Goal: Task Accomplishment & Management: Use online tool/utility

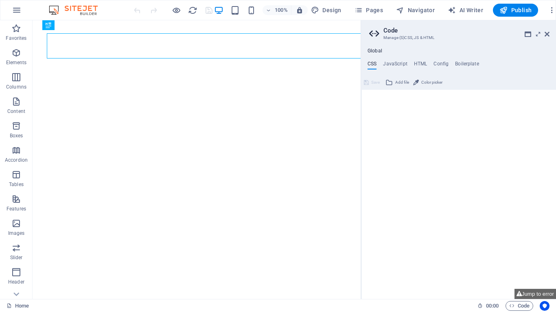
type textarea "/* -------- ECO-CON TEMPLATE ------- */"
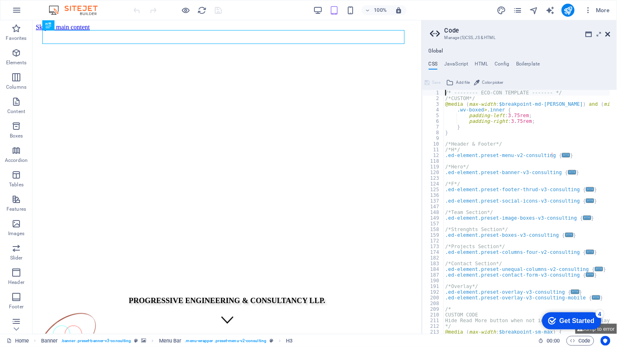
click at [555, 34] on icon at bounding box center [608, 34] width 5 height 7
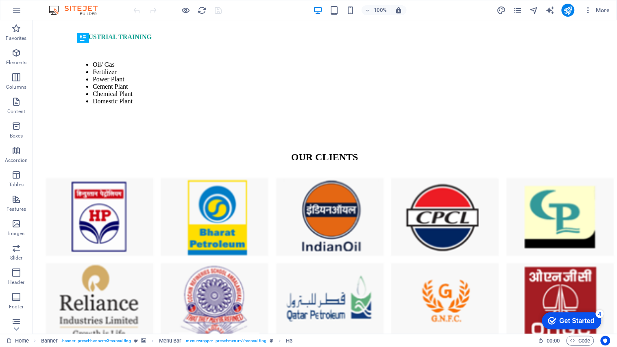
scroll to position [4043, 0]
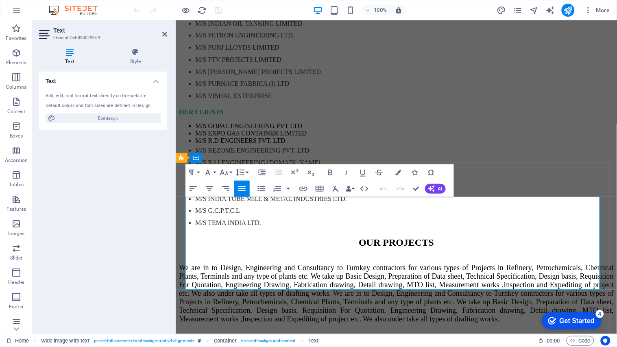
drag, startPoint x: 185, startPoint y: 222, endPoint x: 398, endPoint y: 285, distance: 222.4
click at [229, 175] on button "Font Size" at bounding box center [225, 172] width 15 height 16
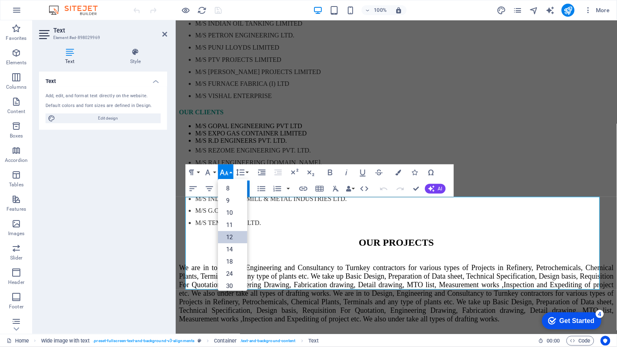
scroll to position [58, 0]
click at [232, 201] on link "18" at bounding box center [232, 203] width 29 height 12
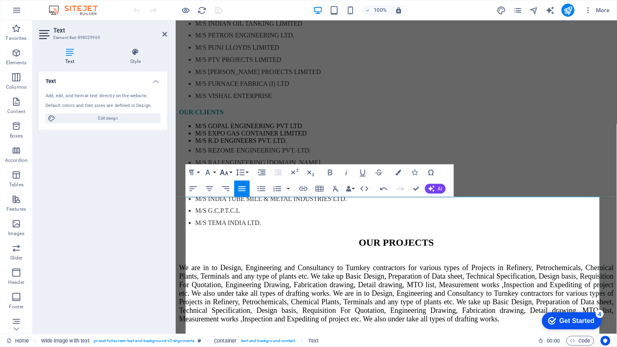
click at [229, 171] on icon "button" at bounding box center [224, 173] width 10 height 10
click at [229, 181] on link "14" at bounding box center [232, 184] width 29 height 12
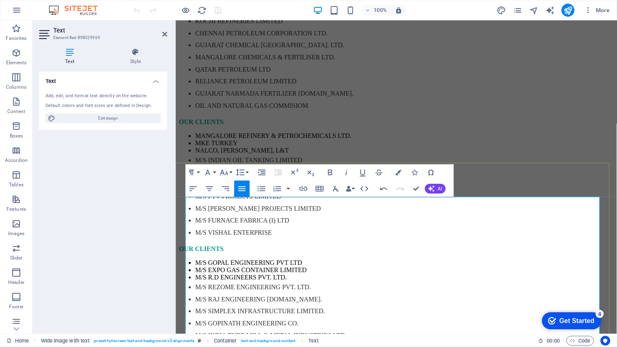
scroll to position [4043, 0]
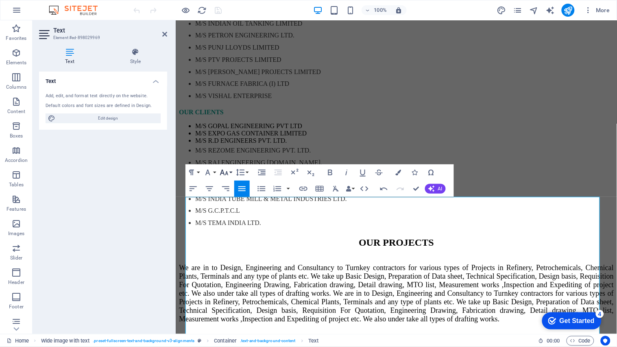
click at [229, 171] on button "Font Size" at bounding box center [225, 172] width 15 height 16
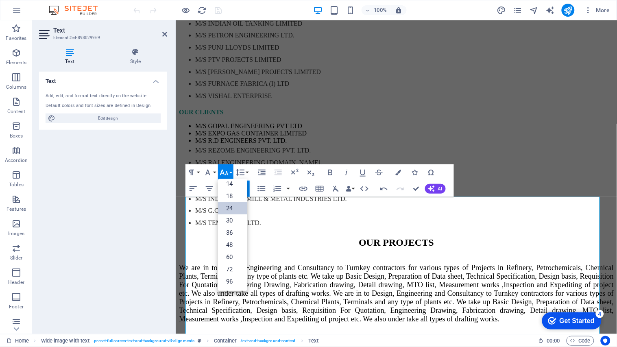
scroll to position [65, 0]
click at [228, 194] on link "18" at bounding box center [232, 196] width 29 height 12
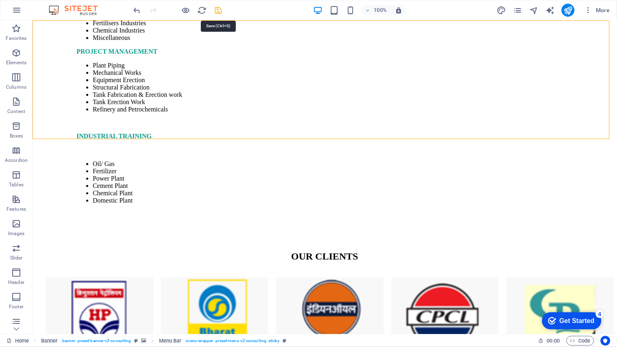
drag, startPoint x: 218, startPoint y: 11, endPoint x: 269, endPoint y: 108, distance: 109.0
click at [218, 11] on icon "save" at bounding box center [218, 10] width 9 height 9
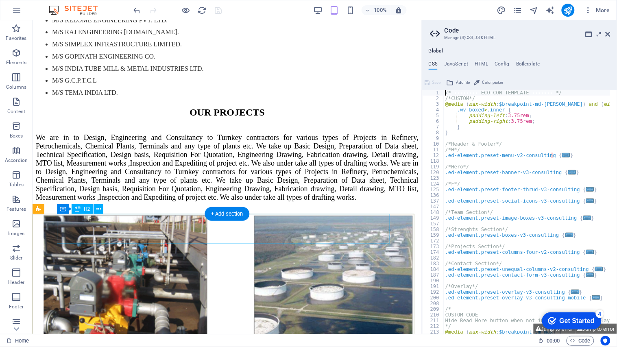
scroll to position [3870, 0]
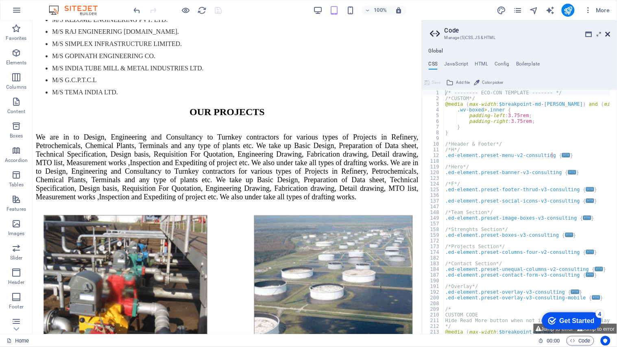
click at [555, 35] on icon at bounding box center [608, 34] width 5 height 7
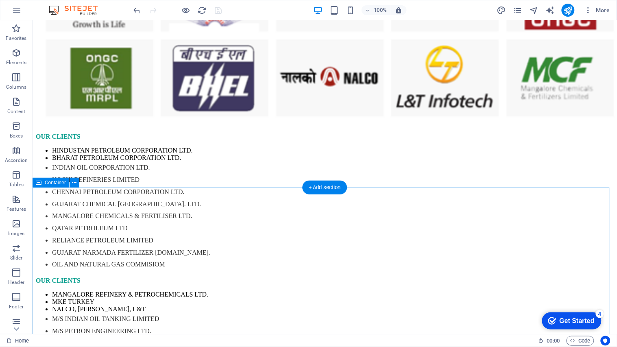
scroll to position [4469, 0]
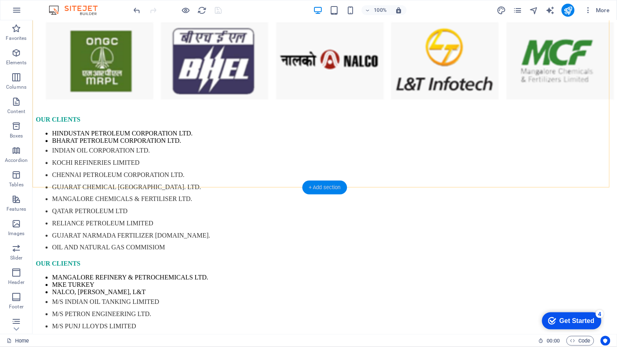
click at [322, 185] on div "+ Add section" at bounding box center [324, 188] width 45 height 14
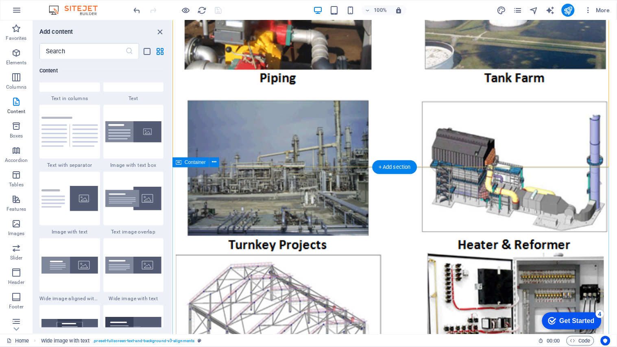
scroll to position [4424, 0]
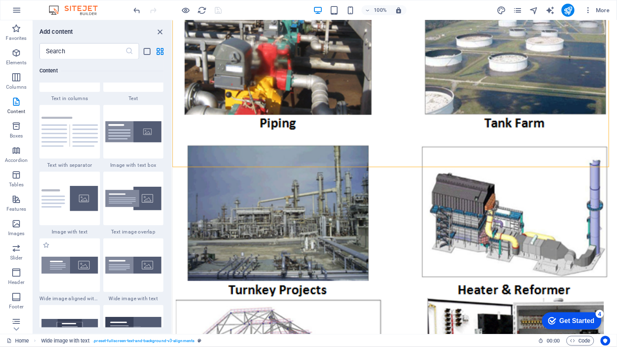
click div "Drop content here or Add elements Paste clipboard"
click div "Headline"
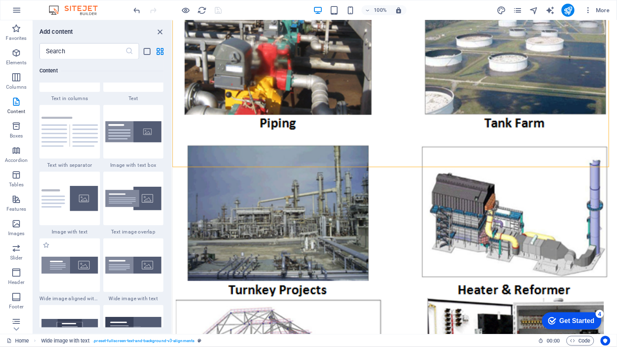
click h2 "Headline"
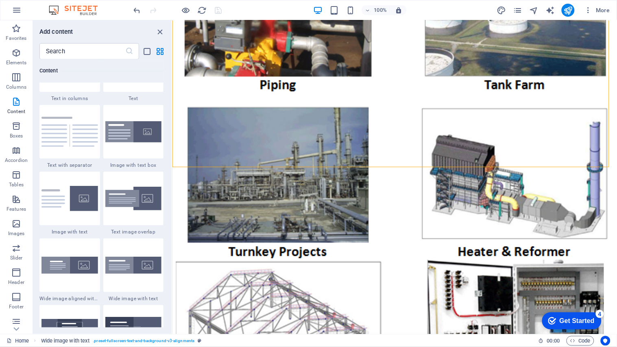
select select "%"
drag, startPoint x: 300, startPoint y: 56, endPoint x: 609, endPoint y: 34, distance: 309.5
click icon
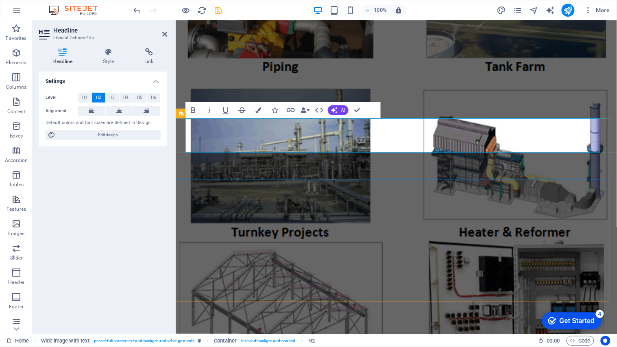
drag, startPoint x: 286, startPoint y: 142, endPoint x: 175, endPoint y: 141, distance: 111.5
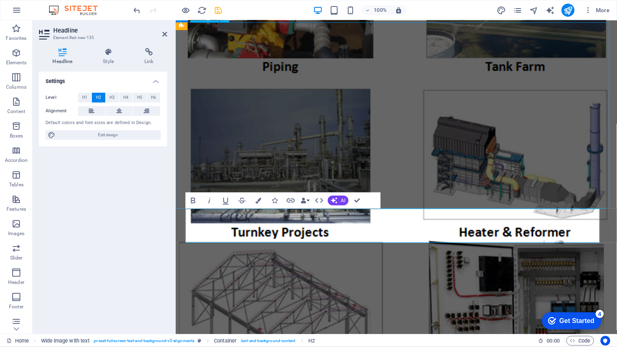
scroll to position [4372, 0]
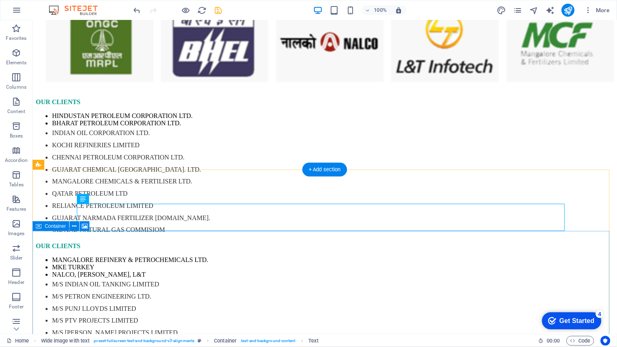
scroll to position [4488, 0]
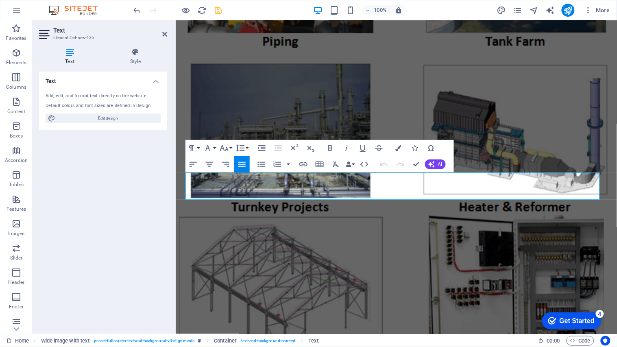
scroll to position [4442, 0]
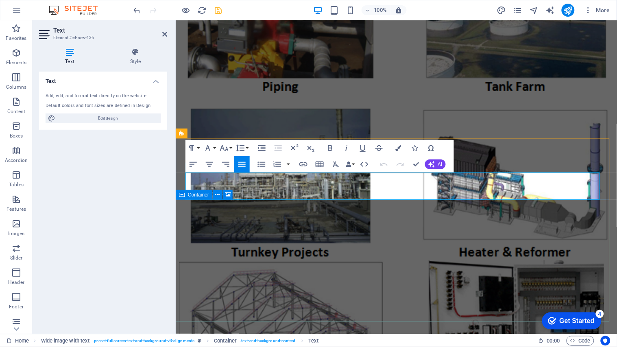
drag, startPoint x: 185, startPoint y: 178, endPoint x: 456, endPoint y: 200, distance: 271.8
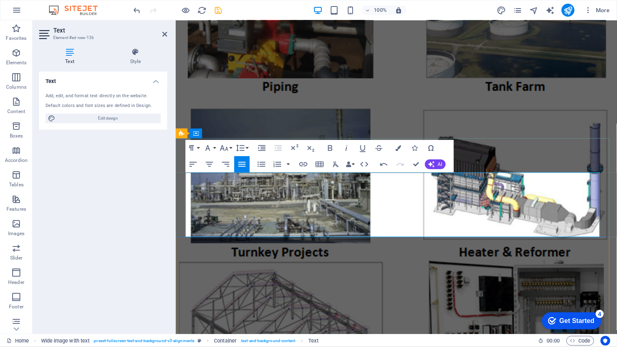
drag, startPoint x: 186, startPoint y: 175, endPoint x: 415, endPoint y: 233, distance: 236.5
click at [229, 147] on button "Font Size" at bounding box center [225, 148] width 15 height 16
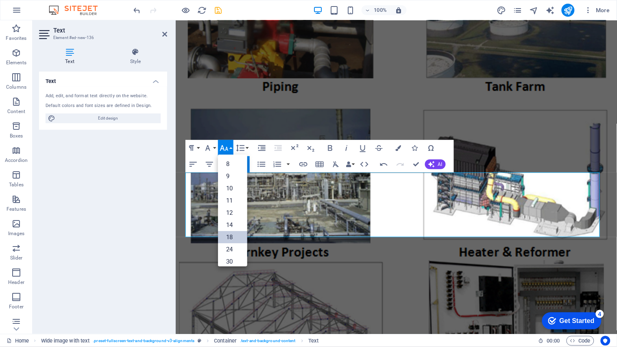
scroll to position [65, 0]
click at [226, 168] on link "18" at bounding box center [232, 172] width 29 height 12
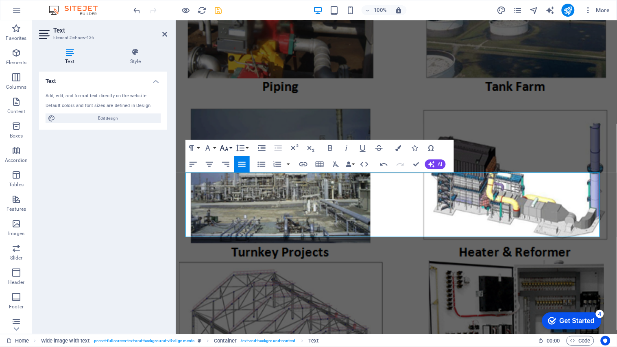
click at [230, 145] on button "Font Size" at bounding box center [225, 148] width 15 height 16
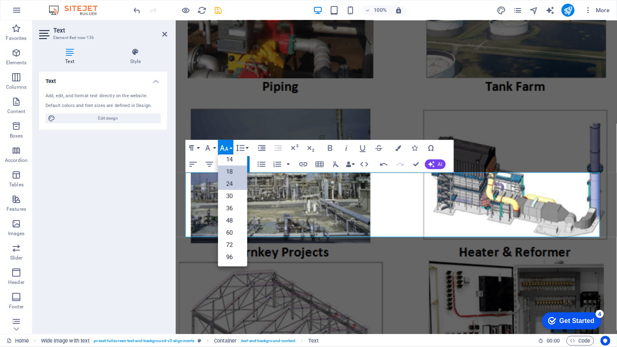
click at [229, 183] on link "24" at bounding box center [232, 184] width 29 height 12
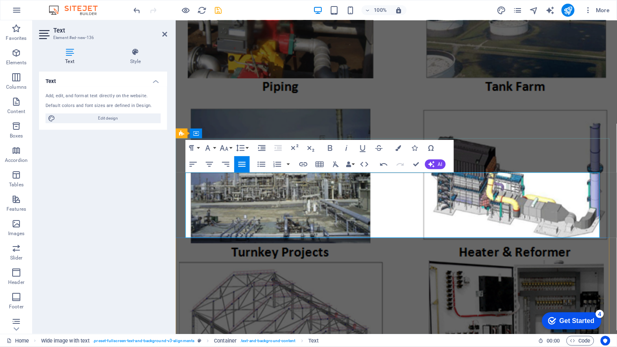
click at [228, 148] on icon "button" at bounding box center [224, 148] width 10 height 10
click at [230, 178] on link "18" at bounding box center [232, 172] width 29 height 12
click link "Ctrl 3 Image"
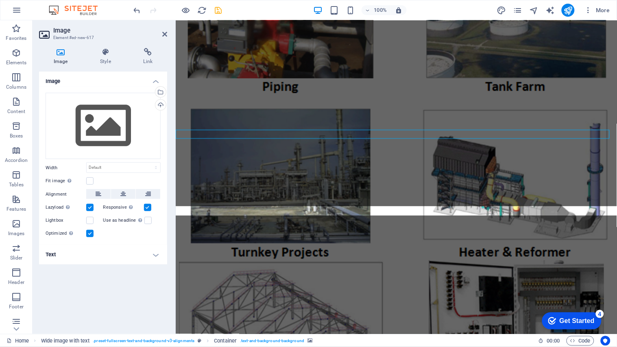
drag, startPoint x: 185, startPoint y: 197, endPoint x: 387, endPoint y: 225, distance: 203.7
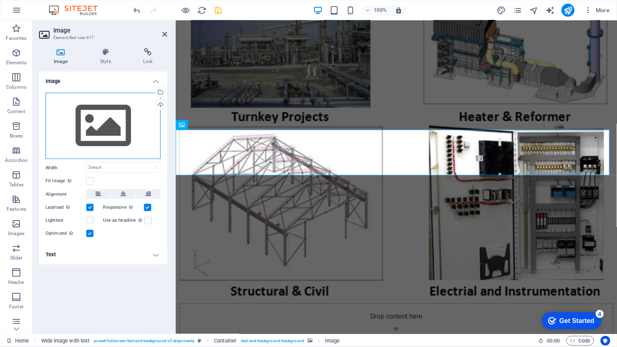
click at [96, 135] on div "Drag files here, click to choose files or select files from Files or our free s…" at bounding box center [103, 126] width 115 height 67
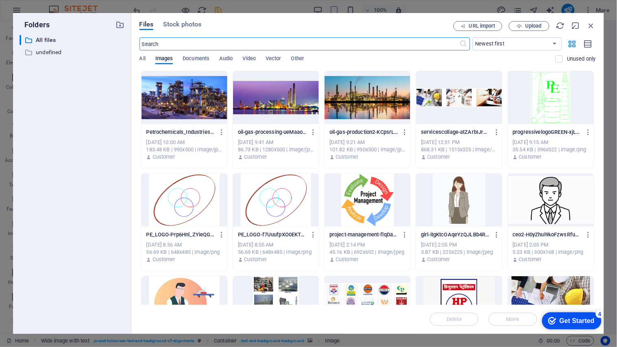
scroll to position [5339, 0]
click at [522, 26] on span "Upload" at bounding box center [529, 26] width 33 height 5
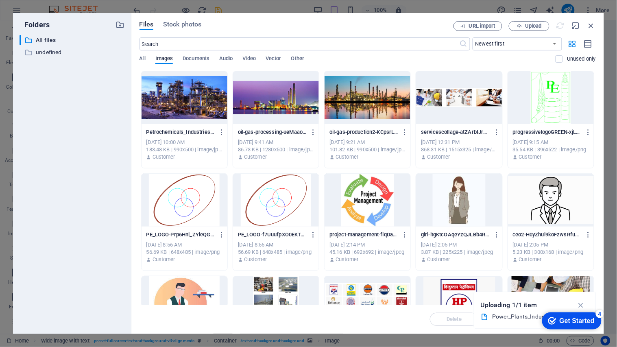
scroll to position [4578, 0]
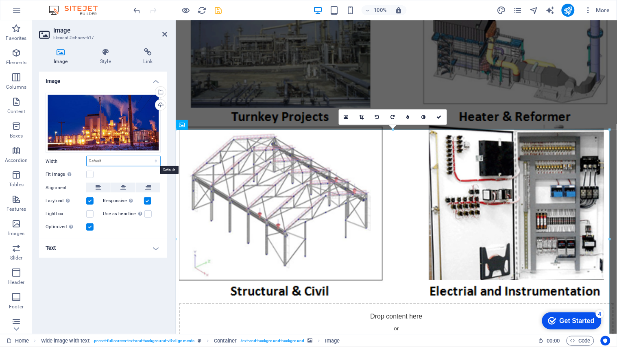
click at [117, 158] on select "Default auto px rem % em vh vw" at bounding box center [124, 161] width 74 height 10
select select "%"
click at [148, 156] on select "Default auto px rem % em vh vw" at bounding box center [124, 161] width 74 height 10
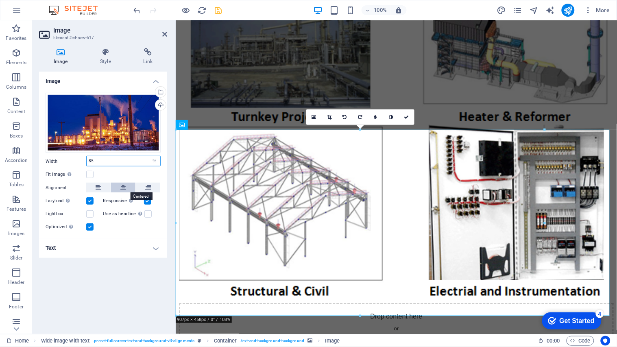
type input "85"
click at [125, 189] on icon at bounding box center [123, 188] width 6 height 10
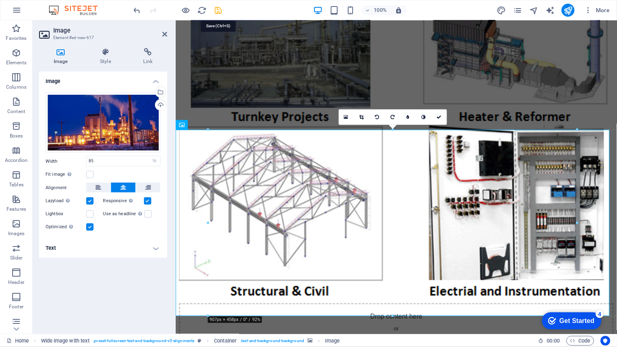
drag, startPoint x: 218, startPoint y: 9, endPoint x: 374, endPoint y: 31, distance: 158.3
click at [218, 9] on icon "save" at bounding box center [218, 10] width 9 height 9
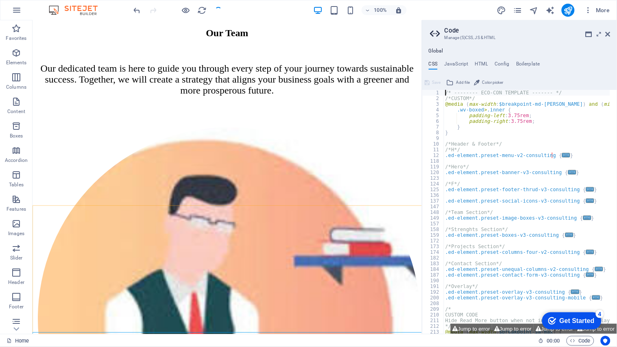
scroll to position [4436, 0]
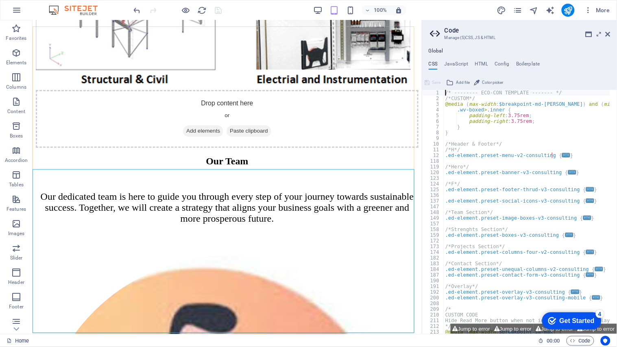
click at [555, 36] on aside "Code Manage (S)CSS, JS & HTML Global CSS JavaScript HTML Config Boilerplate /* …" at bounding box center [519, 177] width 195 height 314
click at [555, 33] on icon at bounding box center [608, 34] width 5 height 7
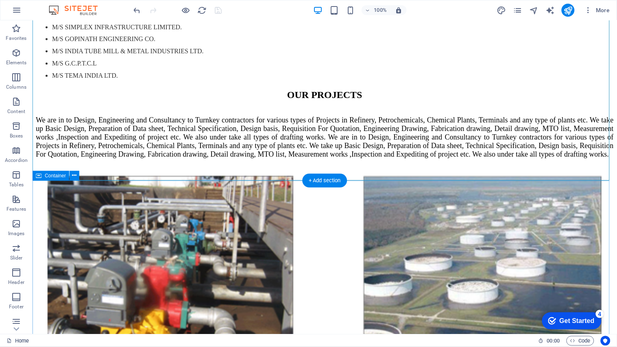
scroll to position [4850, 0]
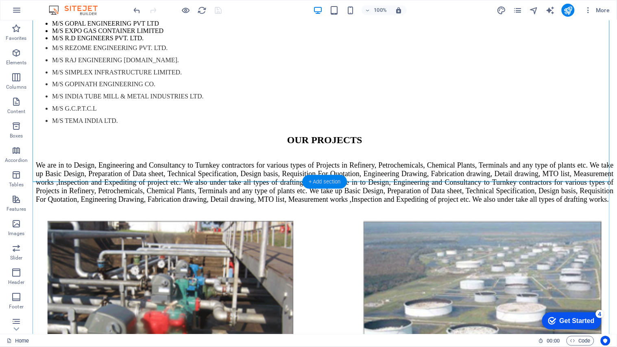
click at [316, 185] on div "+ Add section" at bounding box center [324, 182] width 45 height 14
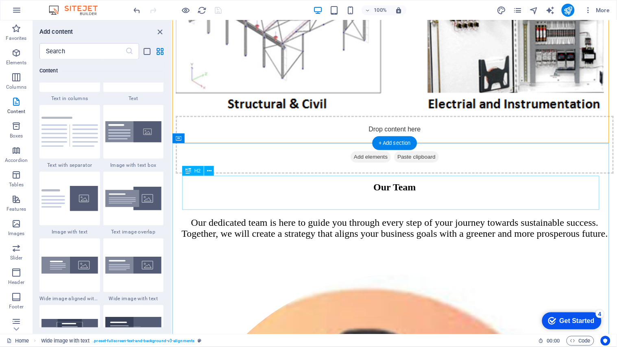
scroll to position [4760, 0]
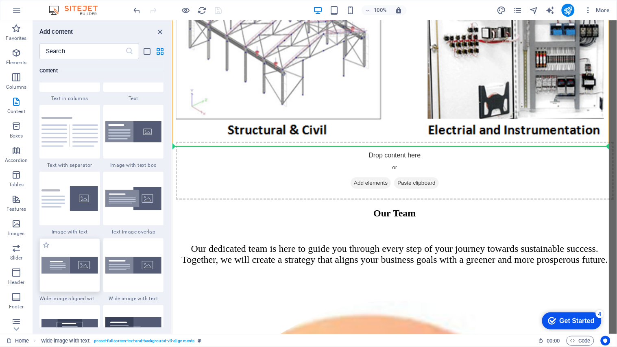
select select "%"
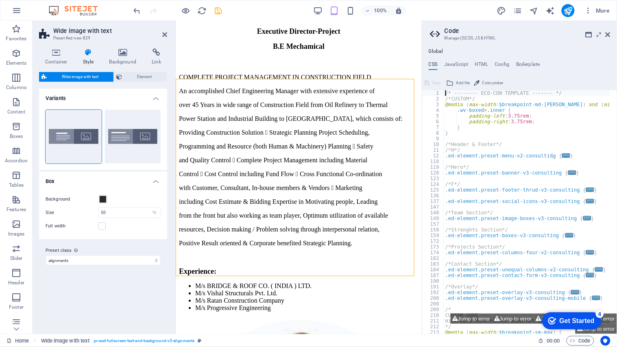
scroll to position [5518, 0]
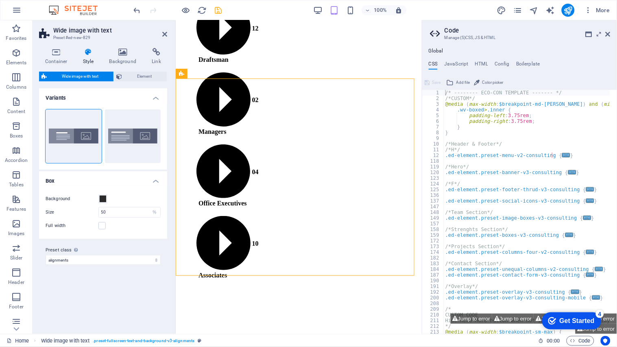
click at [555, 33] on aside "Code Manage (S)CSS, JS & HTML Global CSS JavaScript HTML Config Boilerplate /* …" at bounding box center [519, 177] width 195 height 314
click at [555, 35] on icon at bounding box center [608, 34] width 5 height 7
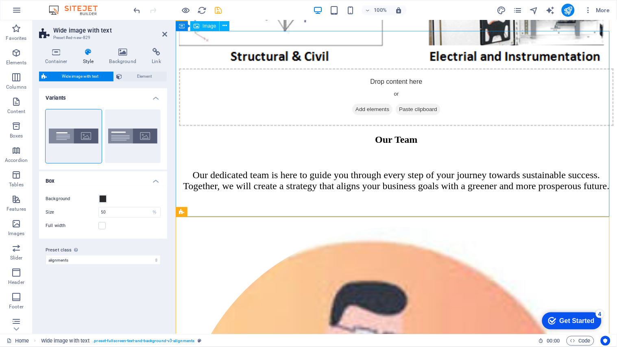
scroll to position [4677, 0]
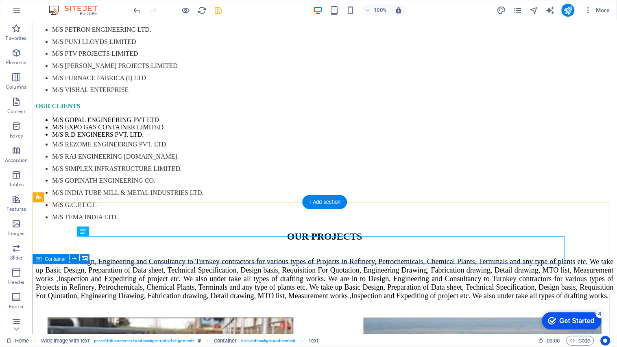
scroll to position [4844, 0]
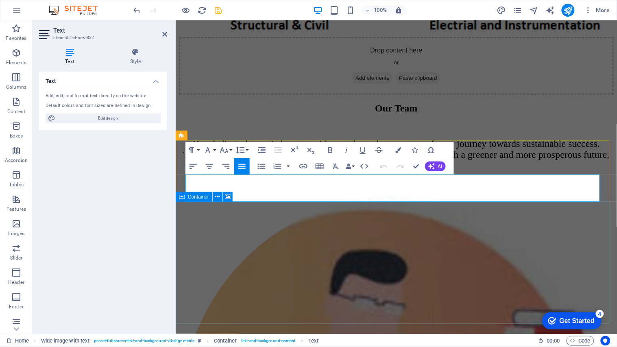
scroll to position [4754, 0]
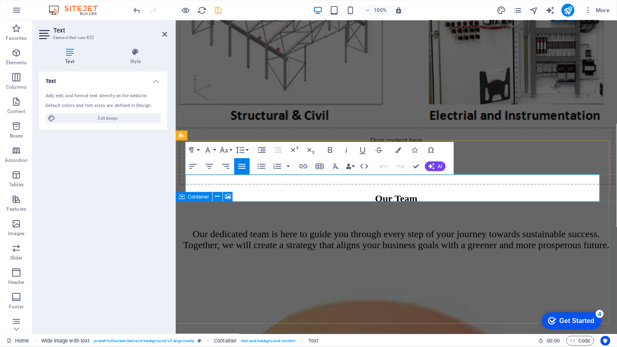
drag, startPoint x: 187, startPoint y: 178, endPoint x: 458, endPoint y: 203, distance: 272.1
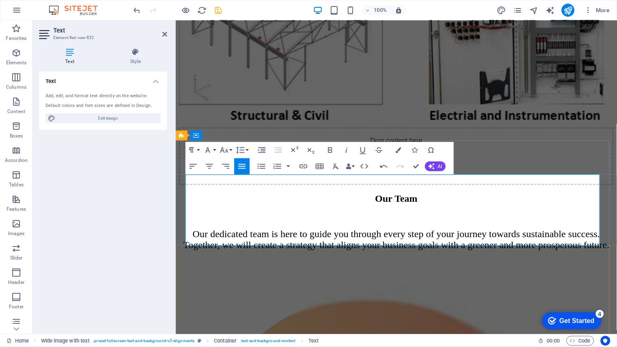
drag, startPoint x: 186, startPoint y: 177, endPoint x: 510, endPoint y: 240, distance: 330.0
click at [227, 149] on icon "button" at bounding box center [224, 150] width 9 height 6
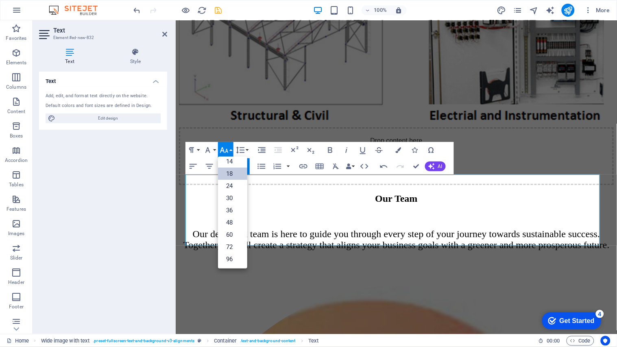
scroll to position [65, 0]
click at [230, 188] on link "24" at bounding box center [232, 186] width 29 height 12
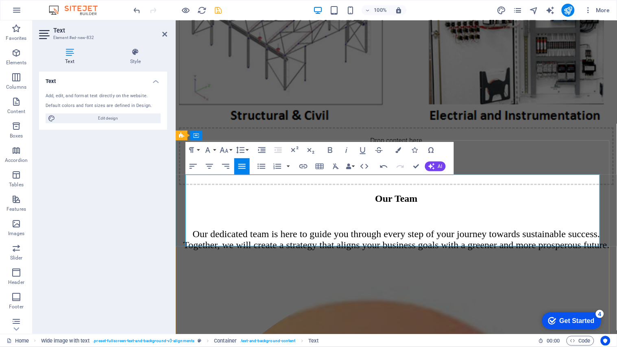
drag, startPoint x: 185, startPoint y: 199, endPoint x: 530, endPoint y: 242, distance: 347.6
click at [225, 151] on icon "button" at bounding box center [224, 150] width 10 height 10
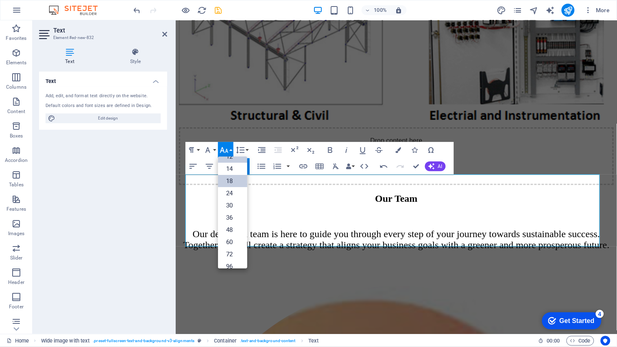
click at [230, 181] on link "18" at bounding box center [232, 181] width 29 height 12
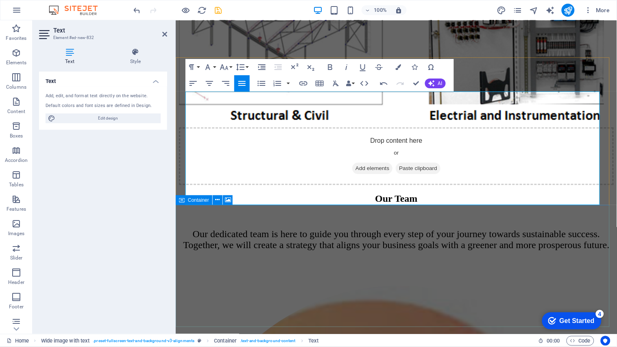
scroll to position [4844, 0]
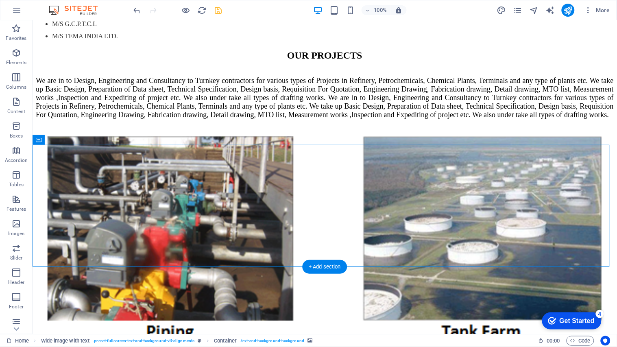
scroll to position [5025, 0]
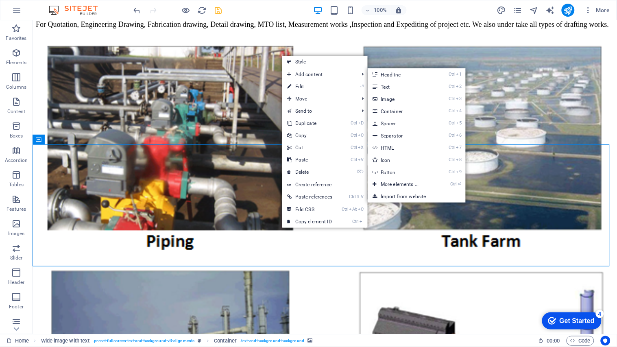
drag, startPoint x: 388, startPoint y: 98, endPoint x: 275, endPoint y: 0, distance: 149.3
click at [388, 98] on link "Ctrl 3 Image" at bounding box center [401, 99] width 67 height 12
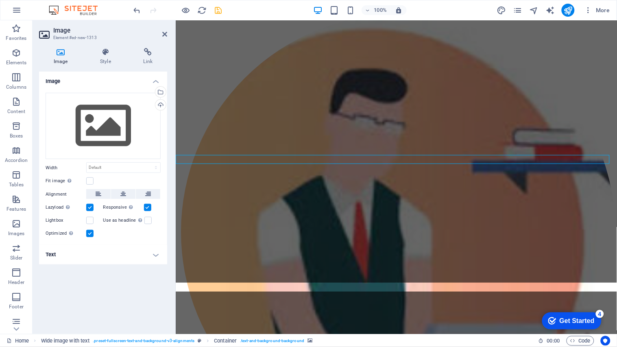
scroll to position [4887, 0]
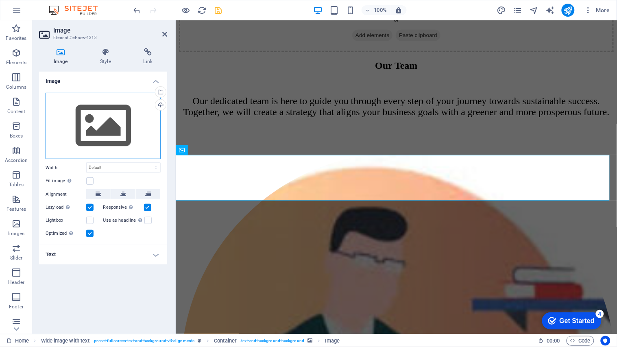
click at [96, 135] on div "Drag files here, click to choose files or select files from Files or our free s…" at bounding box center [103, 126] width 115 height 67
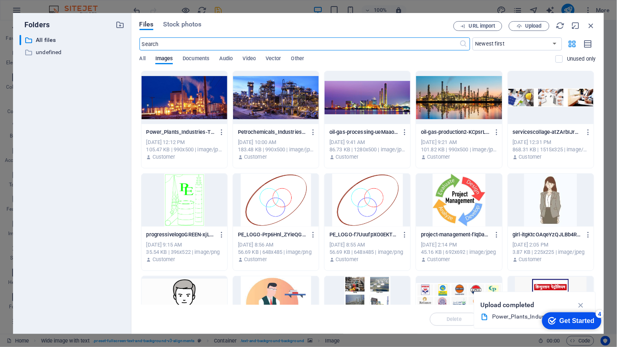
scroll to position [5620, 0]
click at [535, 28] on span "Upload" at bounding box center [533, 26] width 17 height 5
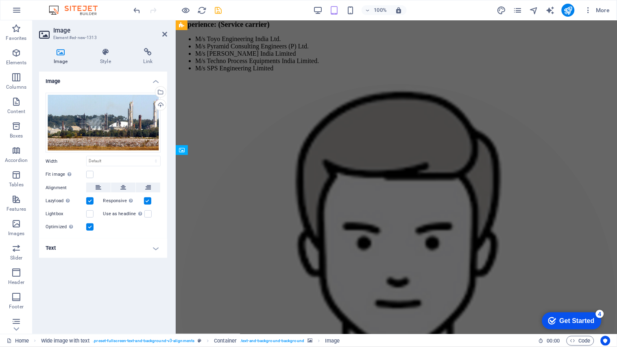
scroll to position [4887, 0]
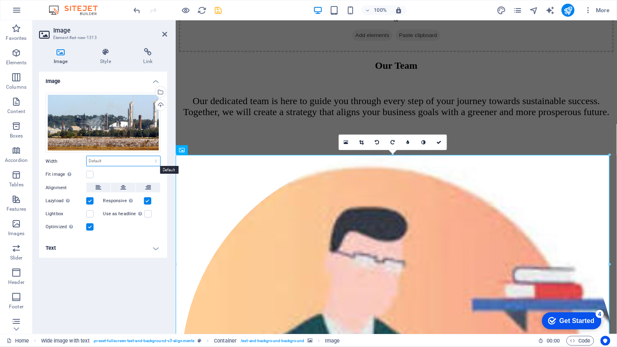
click at [105, 161] on select "Default auto px rem % em vh vw" at bounding box center [124, 161] width 74 height 10
select select "%"
click at [148, 156] on select "Default auto px rem % em vh vw" at bounding box center [124, 161] width 74 height 10
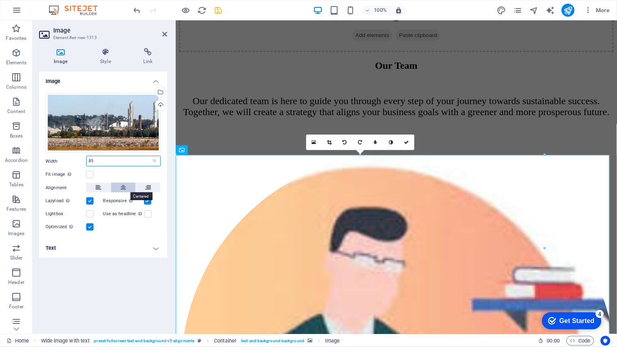
type input "85"
click at [122, 190] on icon at bounding box center [123, 188] width 6 height 10
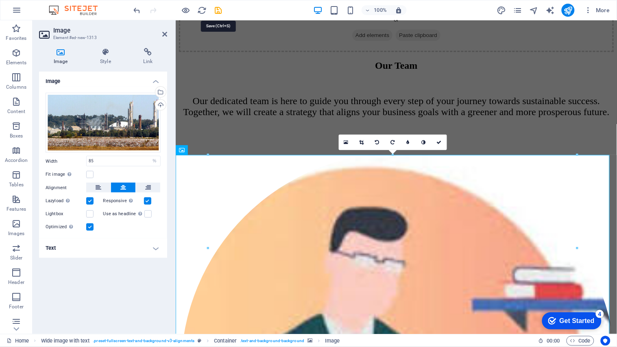
drag, startPoint x: 217, startPoint y: 9, endPoint x: 0, endPoint y: 347, distance: 401.5
click at [217, 9] on icon "save" at bounding box center [218, 10] width 9 height 9
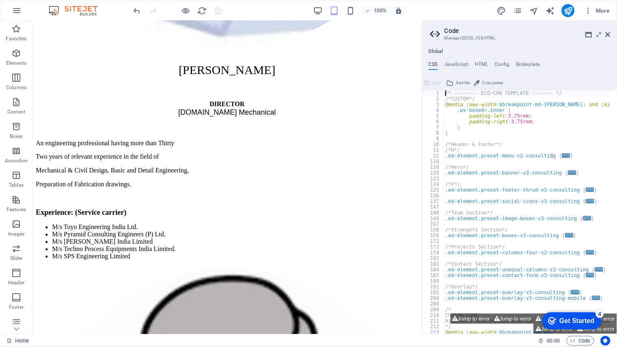
scroll to position [4988, 0]
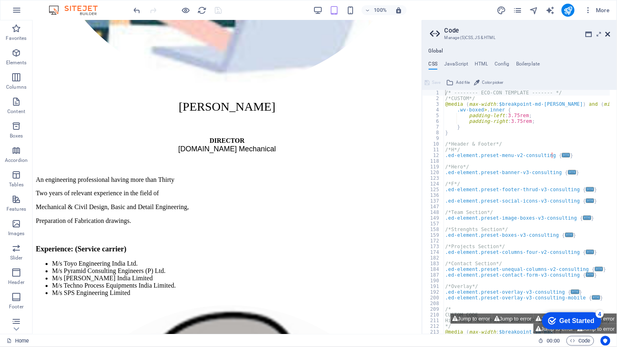
drag, startPoint x: 605, startPoint y: 33, endPoint x: 552, endPoint y: 46, distance: 54.5
click at [555, 33] on icon at bounding box center [608, 34] width 5 height 7
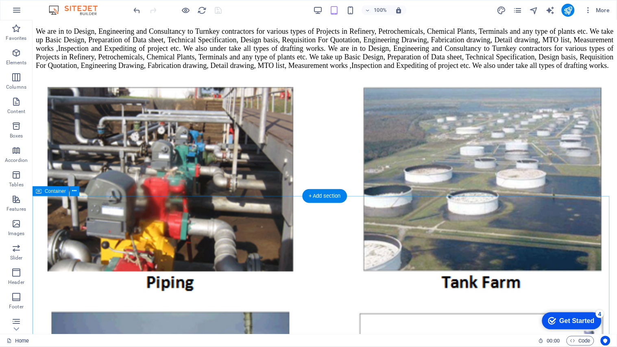
scroll to position [5225, 0]
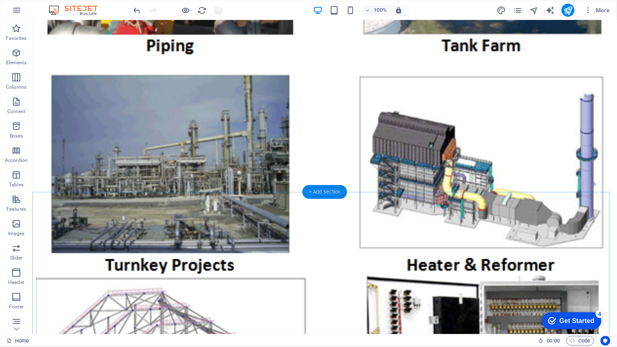
click at [311, 194] on div "+ Add section" at bounding box center [324, 192] width 45 height 14
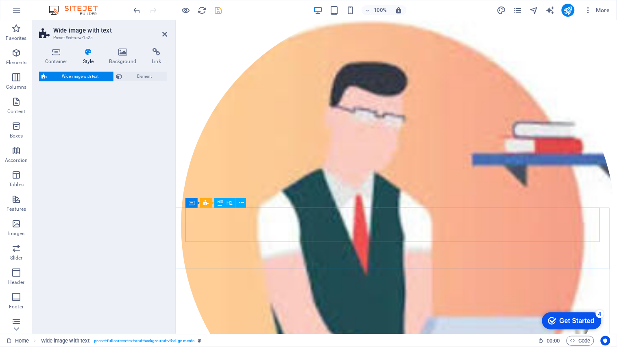
scroll to position [5020, 0]
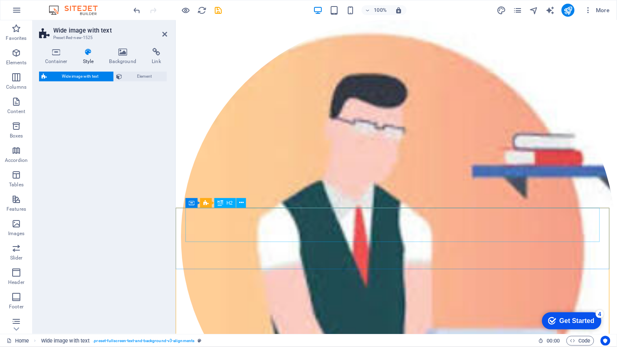
select select "%"
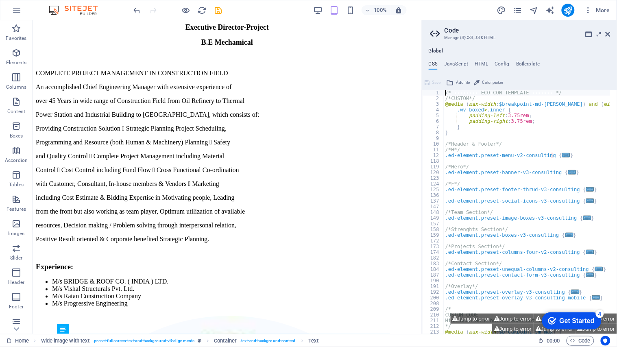
scroll to position [4782, 0]
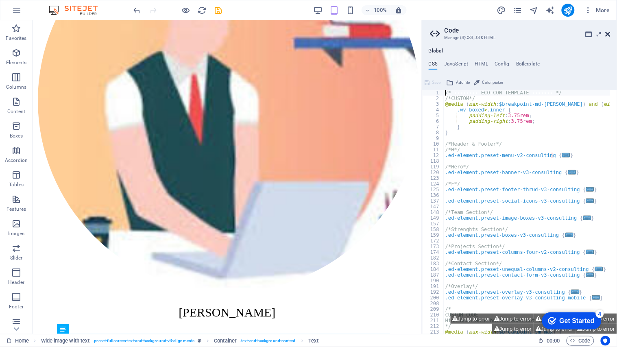
click at [555, 33] on icon at bounding box center [608, 34] width 5 height 7
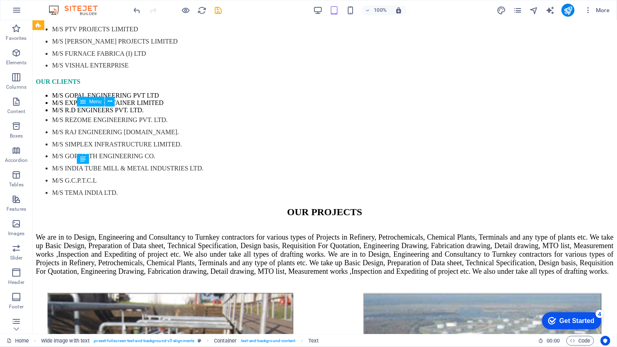
scroll to position [5291, 0]
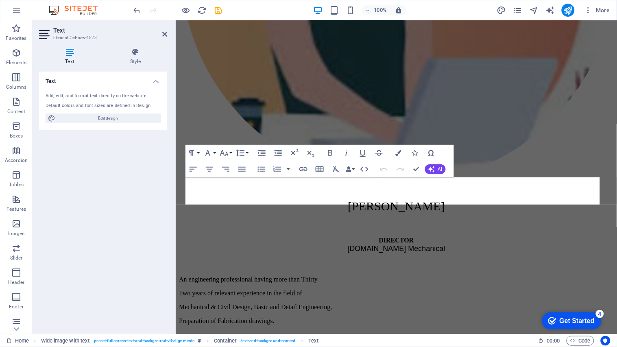
scroll to position [5085, 0]
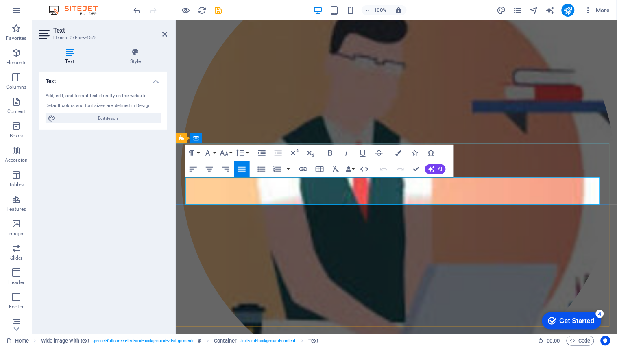
drag, startPoint x: 185, startPoint y: 183, endPoint x: 559, endPoint y: 201, distance: 373.5
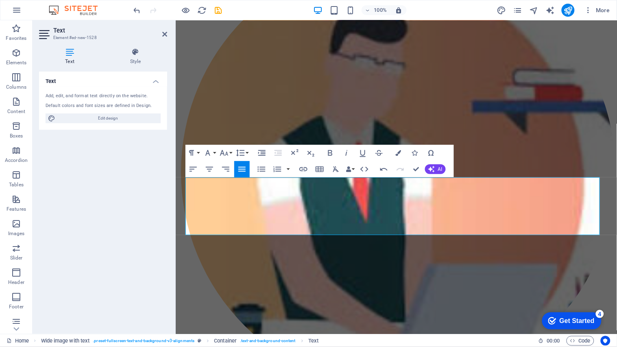
drag, startPoint x: 185, startPoint y: 181, endPoint x: 260, endPoint y: 187, distance: 75.5
click at [229, 155] on button "Font Size" at bounding box center [225, 153] width 15 height 16
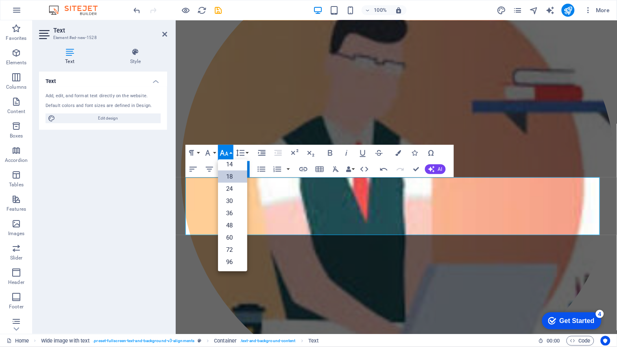
scroll to position [65, 0]
click at [229, 189] on link "24" at bounding box center [232, 189] width 29 height 12
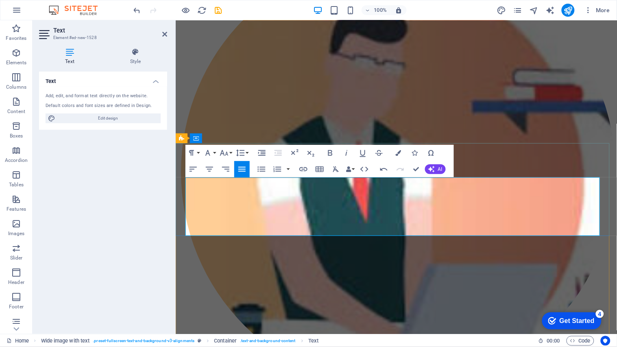
drag, startPoint x: 186, startPoint y: 200, endPoint x: 329, endPoint y: 200, distance: 143.2
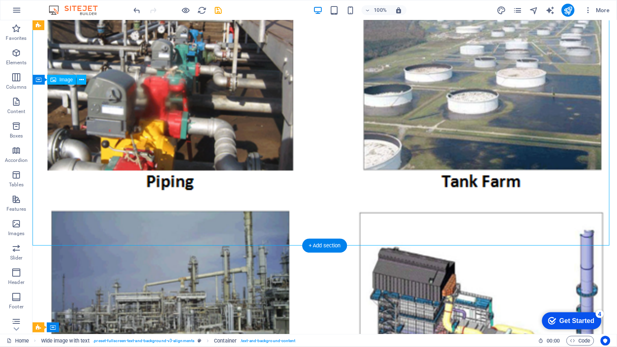
drag, startPoint x: 186, startPoint y: 200, endPoint x: 73, endPoint y: 198, distance: 112.7
select select "%"
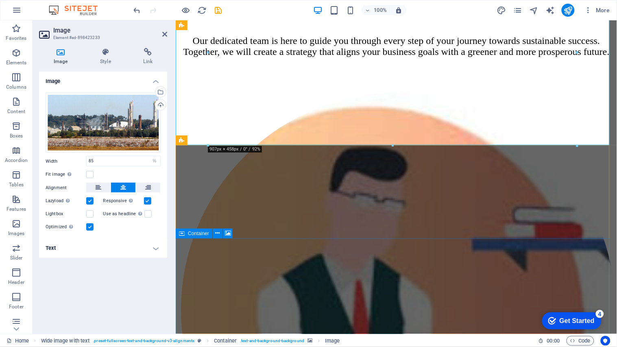
scroll to position [5082, 0]
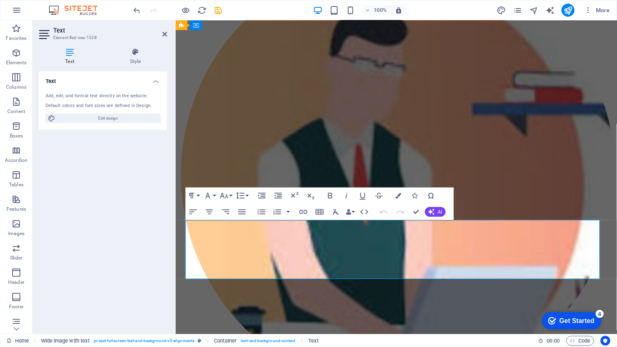
scroll to position [5042, 0]
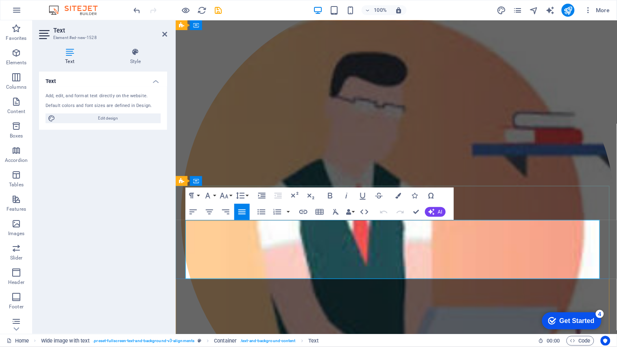
drag, startPoint x: 185, startPoint y: 247, endPoint x: 429, endPoint y: 266, distance: 244.8
click at [227, 198] on icon "button" at bounding box center [224, 196] width 10 height 10
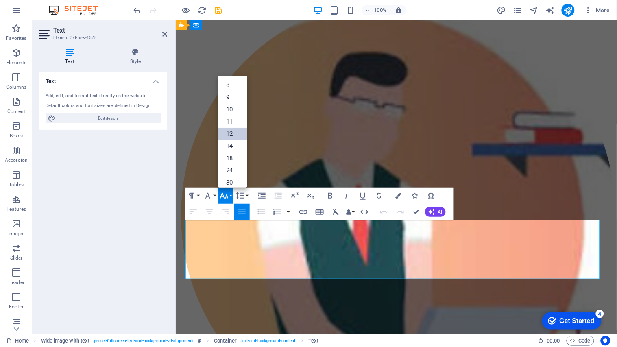
scroll to position [58, 0]
click at [229, 104] on link "18" at bounding box center [232, 100] width 29 height 12
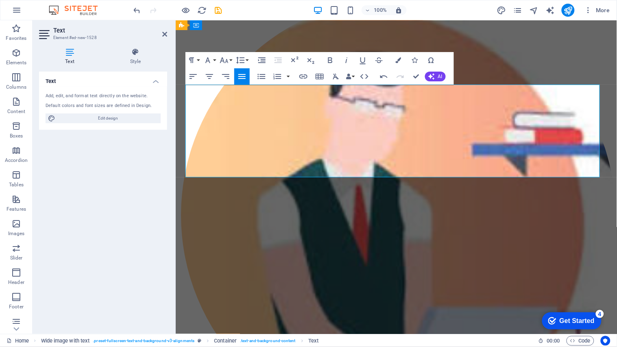
scroll to position [5177, 0]
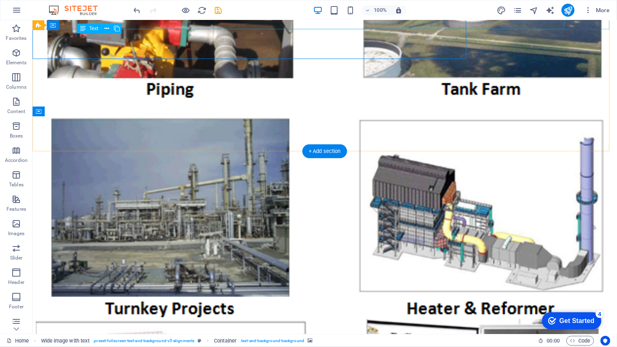
scroll to position [5417, 0]
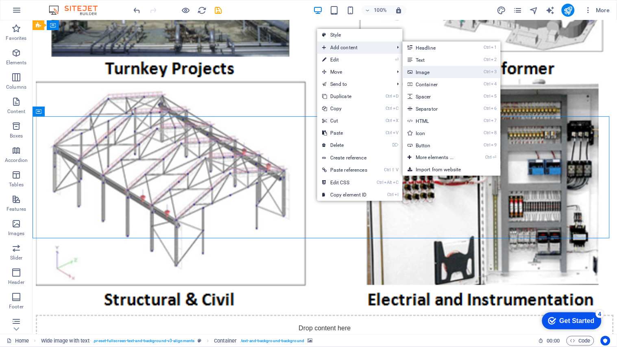
click at [426, 72] on link "Ctrl 3 Image" at bounding box center [436, 72] width 67 height 12
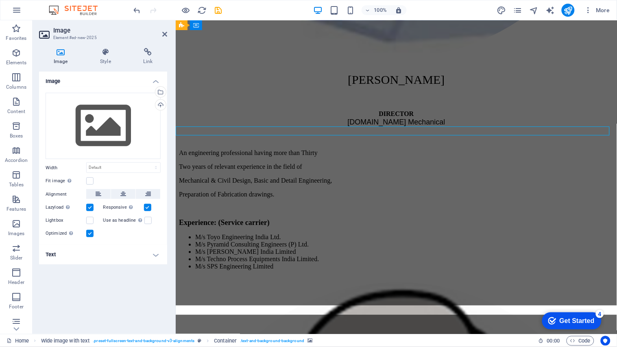
scroll to position [5228, 0]
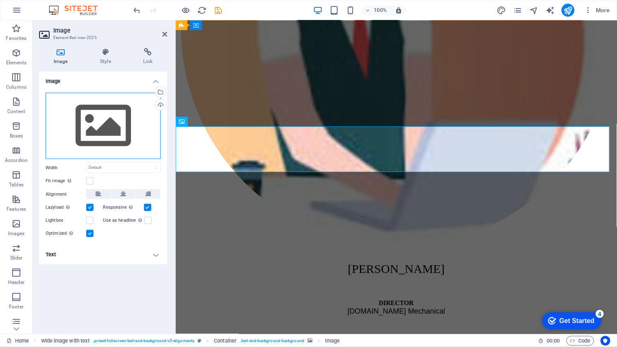
click at [92, 124] on div "Drag files here, click to choose files or select files from Files or our free s…" at bounding box center [103, 126] width 115 height 67
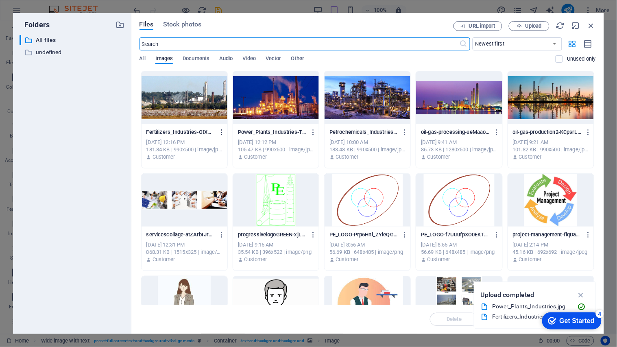
scroll to position [5944, 0]
click at [521, 25] on icon "button" at bounding box center [519, 26] width 5 height 5
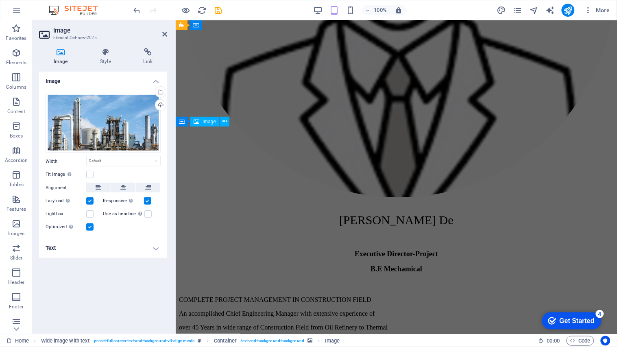
scroll to position [5228, 0]
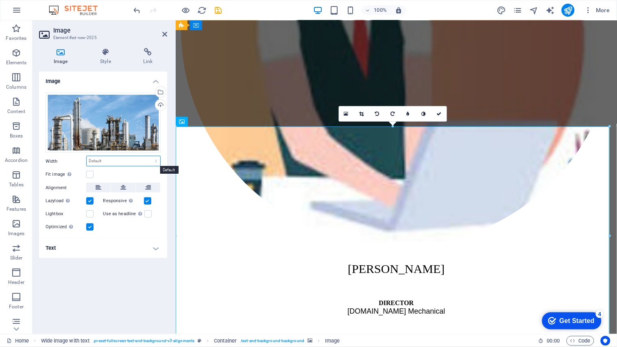
click at [118, 161] on select "Default auto px rem % em vh vw" at bounding box center [124, 161] width 74 height 10
select select "%"
click at [148, 156] on select "Default auto px rem % em vh vw" at bounding box center [124, 161] width 74 height 10
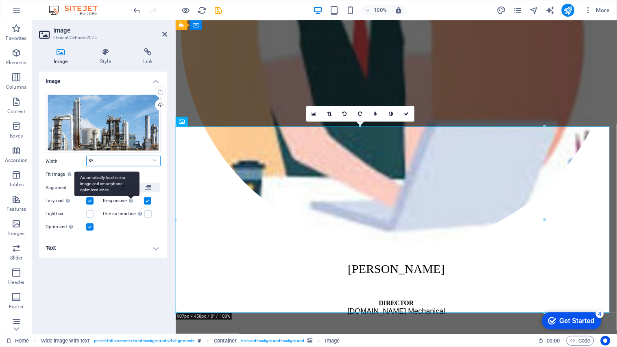
type input "85"
click at [125, 189] on div "Automatically load retina image and smartphone optimized sizes." at bounding box center [106, 184] width 65 height 24
click at [0, 0] on input "Responsive Automatically load retina image and smartphone optimized sizes." at bounding box center [0, 0] width 0 height 0
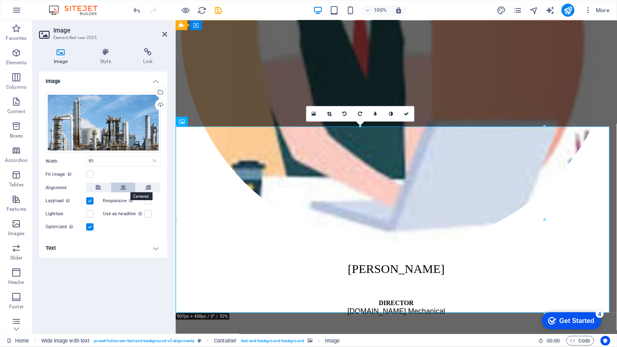
click at [123, 189] on icon at bounding box center [123, 188] width 6 height 10
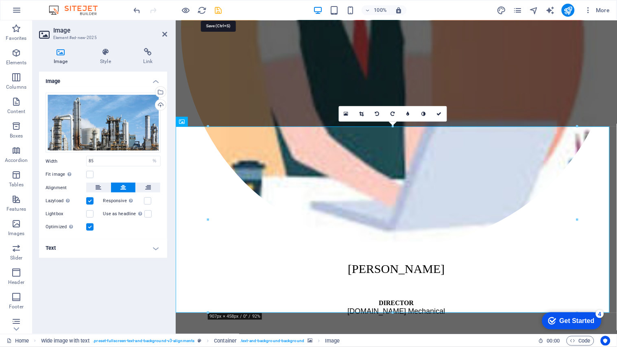
click at [218, 7] on icon "save" at bounding box center [218, 10] width 9 height 9
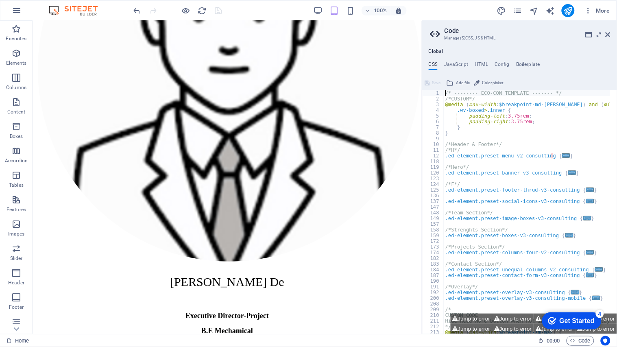
scroll to position [5380, 0]
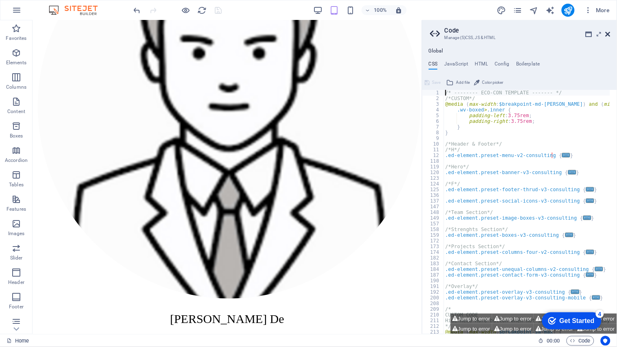
click at [555, 32] on icon at bounding box center [608, 34] width 5 height 7
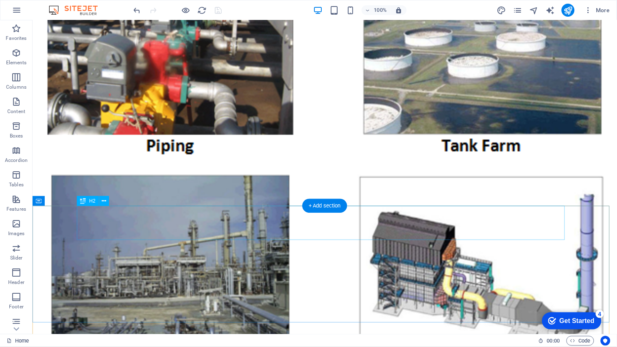
scroll to position [5211, 0]
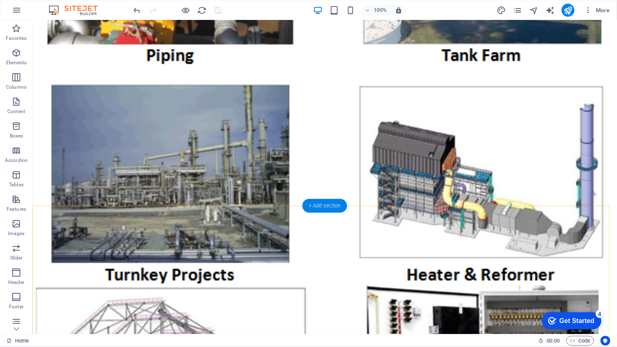
click at [311, 206] on div "+ Add section" at bounding box center [324, 206] width 45 height 14
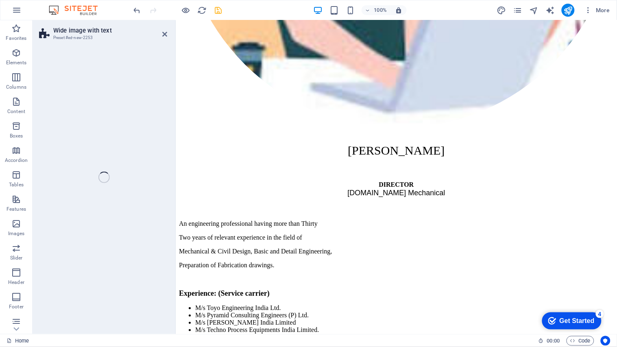
scroll to position [5374, 0]
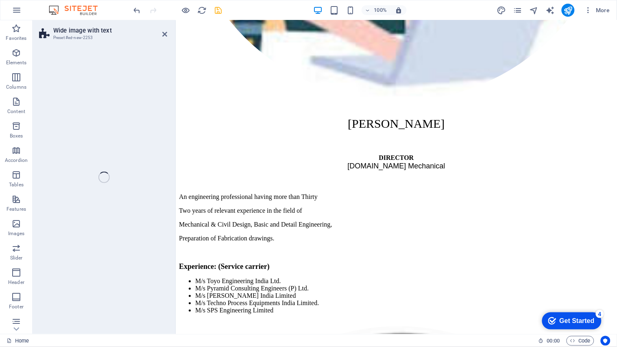
select select "%"
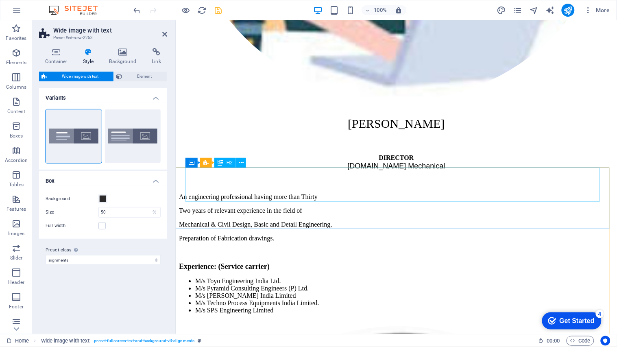
drag, startPoint x: 223, startPoint y: 185, endPoint x: 281, endPoint y: 171, distance: 59.9
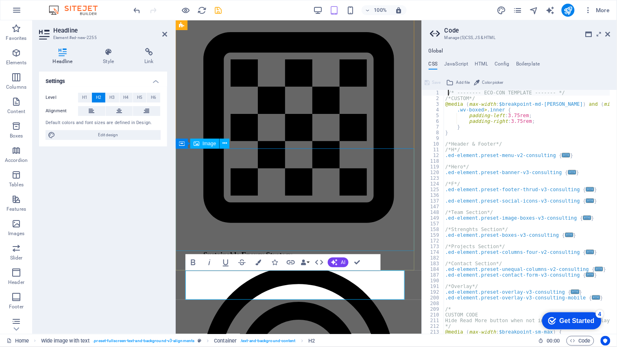
scroll to position [0, 0]
type textarea "/* -------- ECO-CON TEMPLATE ------- */"
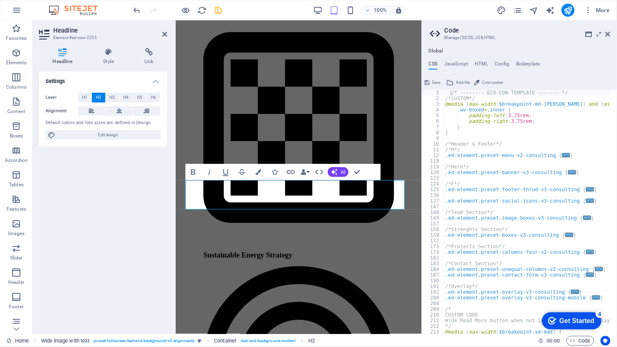
scroll to position [6029, 0]
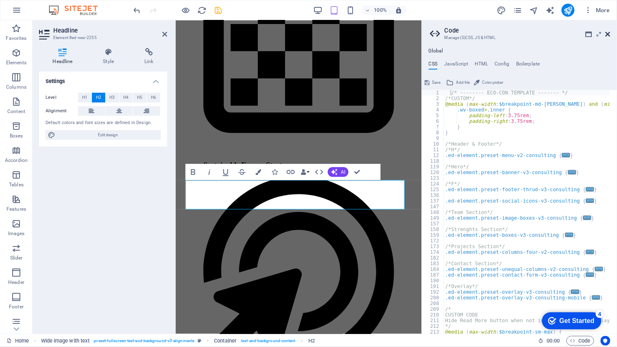
click at [555, 33] on icon at bounding box center [608, 34] width 5 height 7
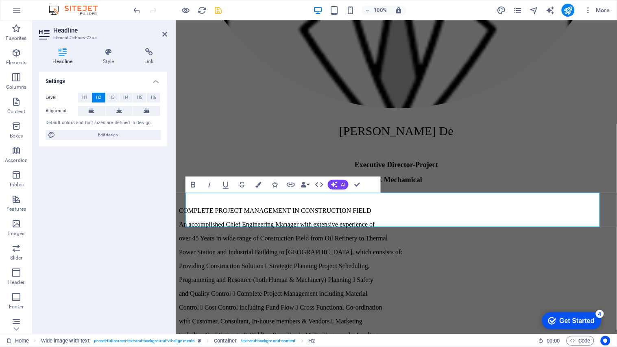
scroll to position [5348, 0]
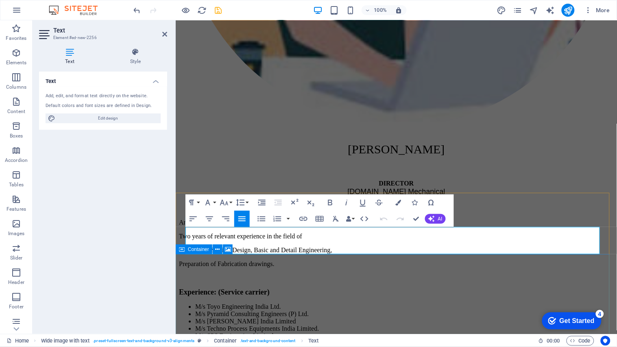
drag, startPoint x: 185, startPoint y: 233, endPoint x: 517, endPoint y: 256, distance: 332.7
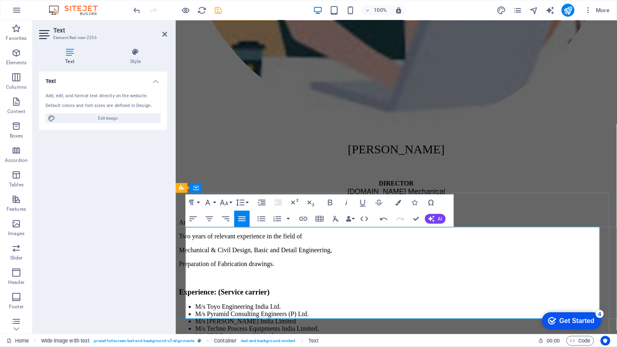
drag, startPoint x: 186, startPoint y: 229, endPoint x: 290, endPoint y: 242, distance: 104.5
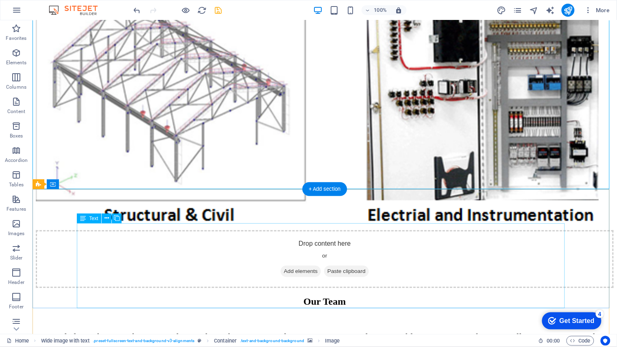
scroll to position [5592, 0]
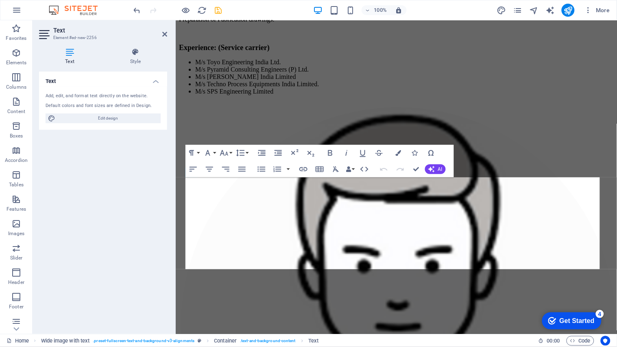
scroll to position [5398, 0]
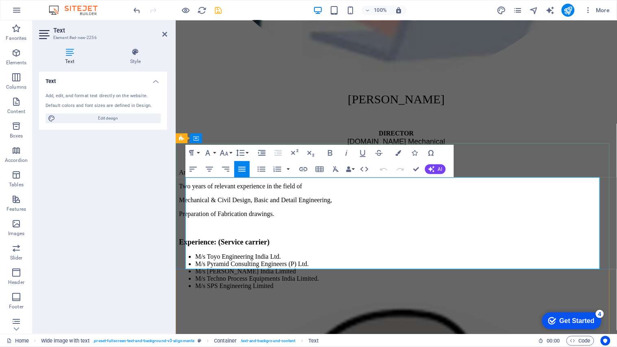
drag, startPoint x: 185, startPoint y: 181, endPoint x: 252, endPoint y: 183, distance: 66.7
click at [227, 155] on icon "button" at bounding box center [224, 153] width 9 height 6
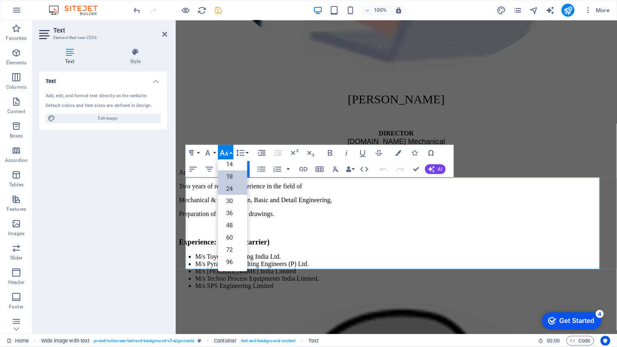
scroll to position [65, 0]
click at [230, 188] on link "24" at bounding box center [232, 189] width 29 height 12
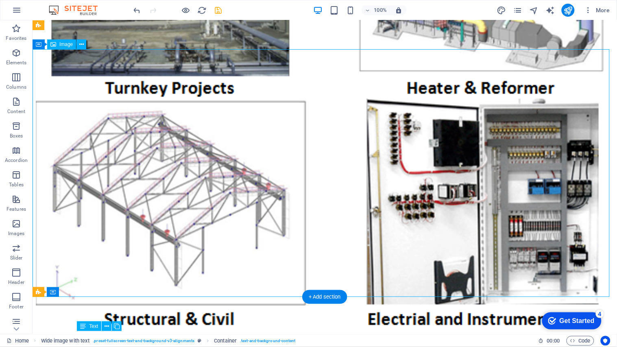
drag, startPoint x: 185, startPoint y: 200, endPoint x: 246, endPoint y: 214, distance: 62.3
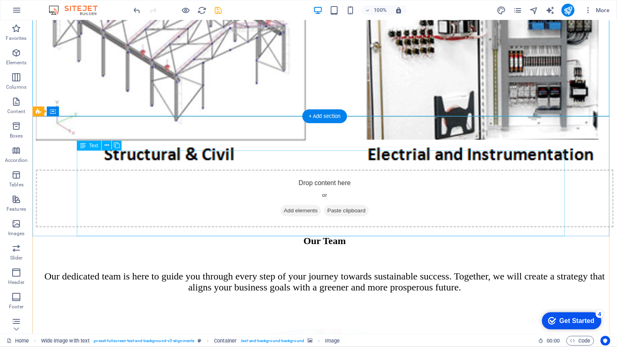
scroll to position [5665, 0]
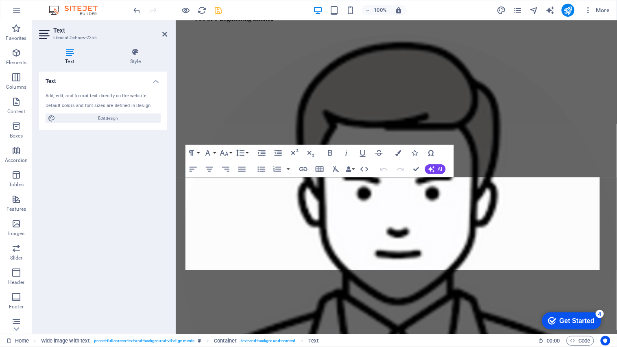
scroll to position [5398, 0]
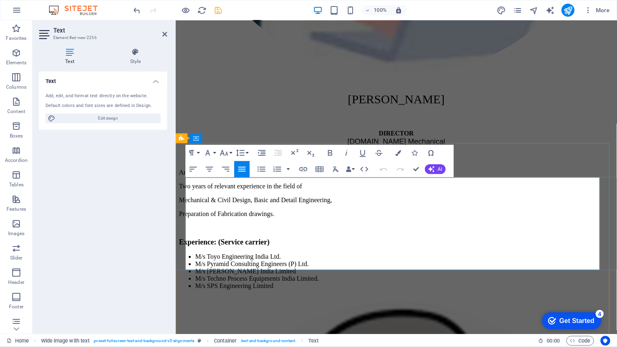
drag, startPoint x: 187, startPoint y: 203, endPoint x: 302, endPoint y: 215, distance: 115.7
drag, startPoint x: 185, startPoint y: 201, endPoint x: 572, endPoint y: 259, distance: 391.2
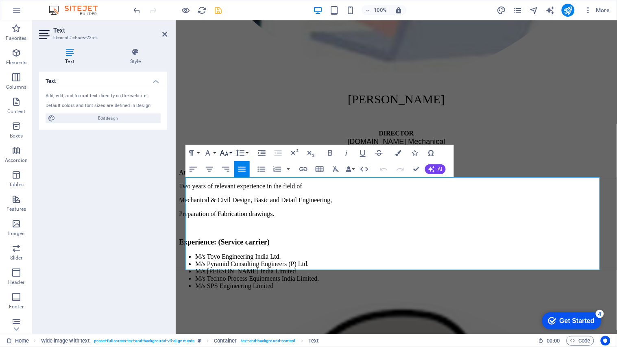
click at [230, 153] on button "Font Size" at bounding box center [225, 153] width 15 height 16
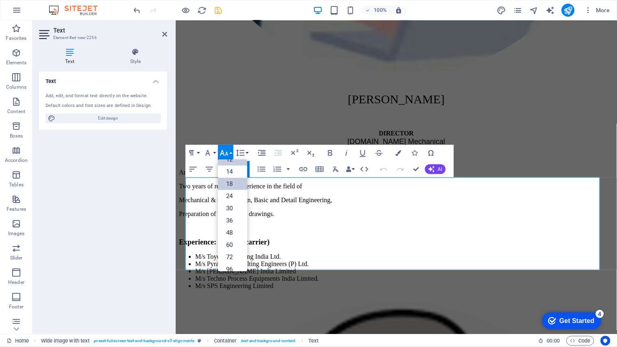
click at [233, 181] on link "18" at bounding box center [232, 184] width 29 height 12
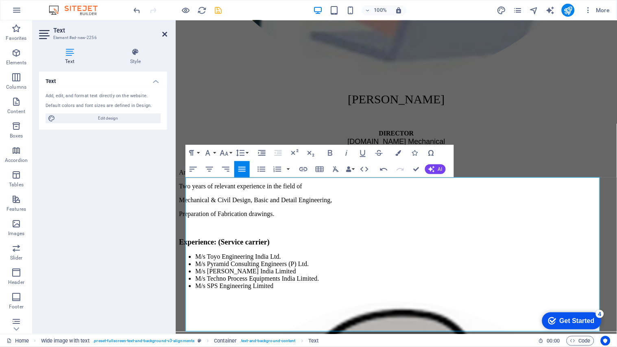
click at [164, 35] on icon at bounding box center [164, 34] width 5 height 7
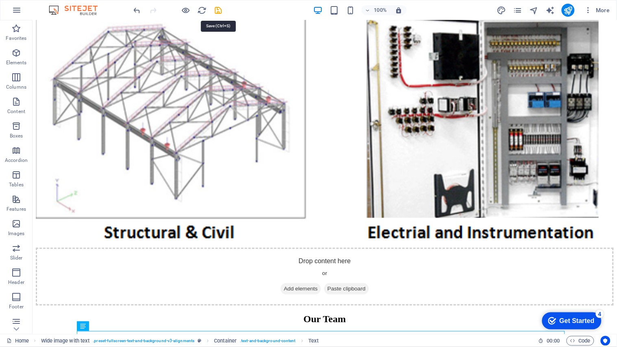
drag, startPoint x: 452, startPoint y: 245, endPoint x: 205, endPoint y: 0, distance: 347.8
click at [221, 11] on icon "save" at bounding box center [218, 10] width 9 height 9
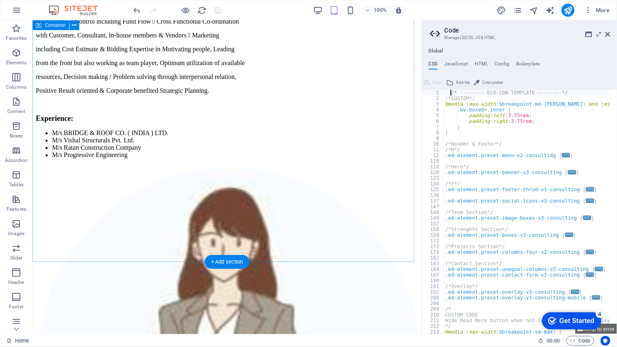
scroll to position [5944, 0]
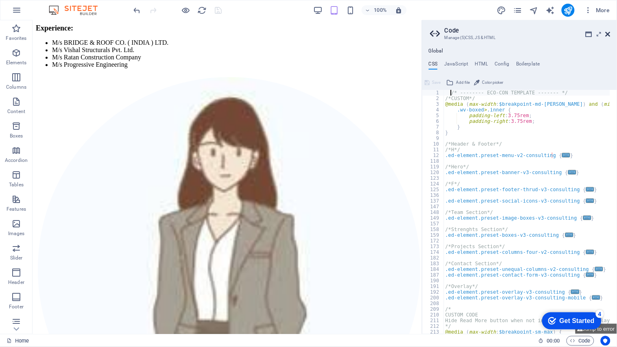
click at [555, 35] on icon at bounding box center [608, 34] width 5 height 7
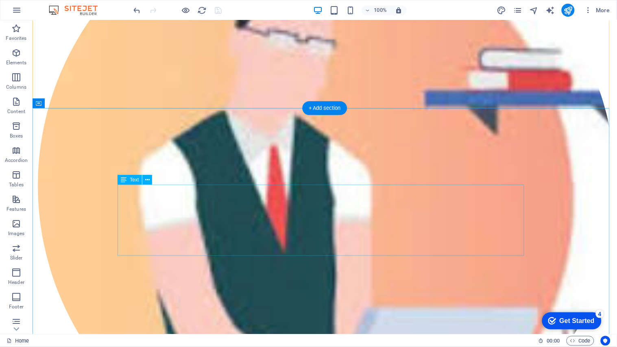
scroll to position [5771, 0]
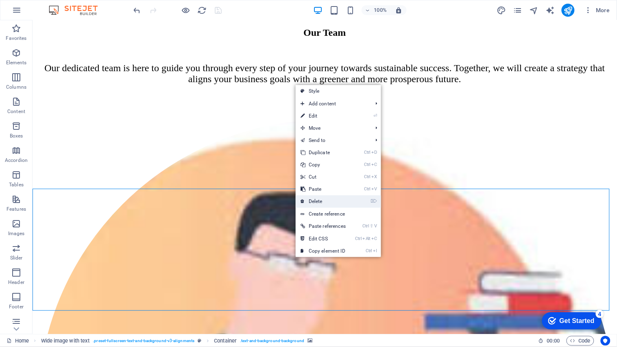
click at [324, 201] on link "⌦ Delete" at bounding box center [323, 201] width 55 height 12
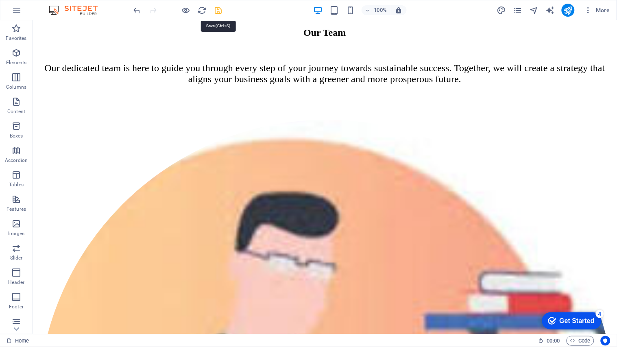
drag, startPoint x: 221, startPoint y: 10, endPoint x: 323, endPoint y: 88, distance: 128.2
click at [221, 10] on icon "save" at bounding box center [218, 10] width 9 height 9
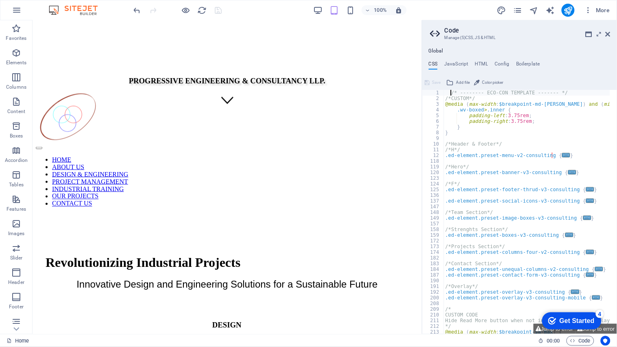
scroll to position [0, 0]
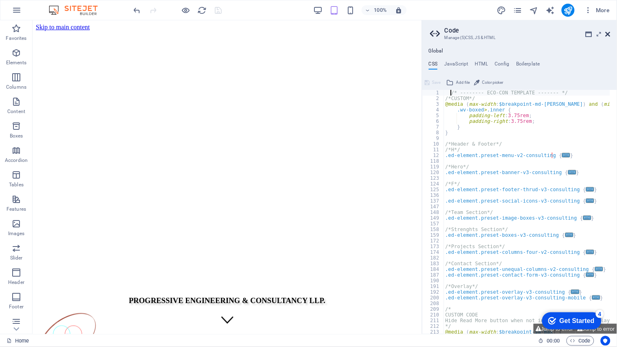
click at [555, 35] on icon at bounding box center [608, 34] width 5 height 7
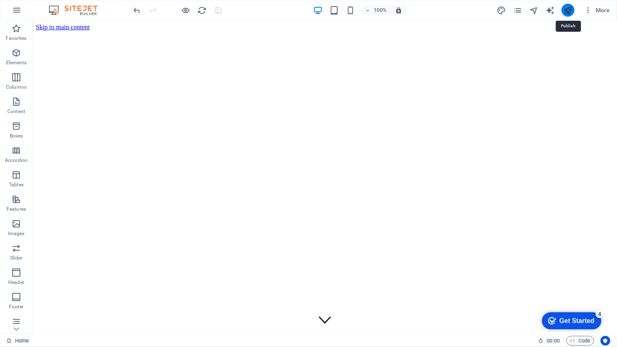
click at [555, 9] on icon "publish" at bounding box center [567, 10] width 9 height 9
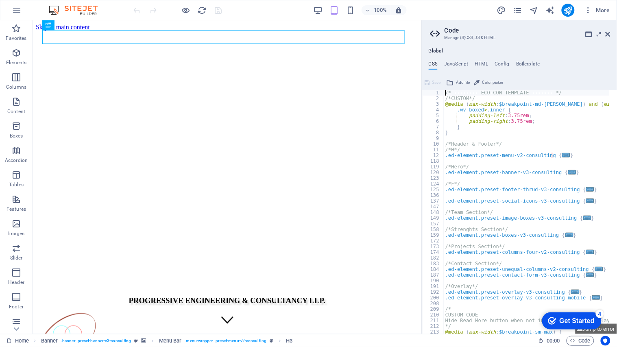
click at [611, 31] on aside "Code Manage (S)CSS, JS & HTML Global CSS JavaScript HTML Config Boilerplate /* …" at bounding box center [519, 177] width 195 height 314
click at [608, 35] on icon at bounding box center [608, 34] width 5 height 7
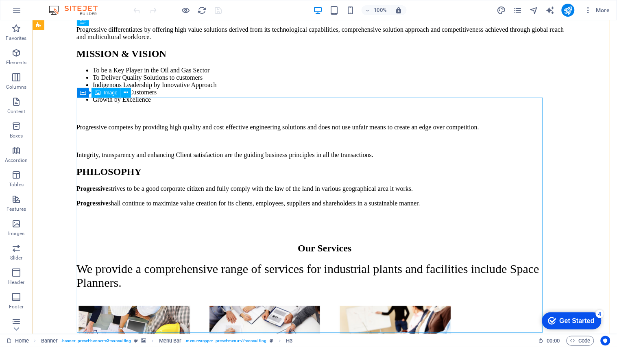
scroll to position [3615, 0]
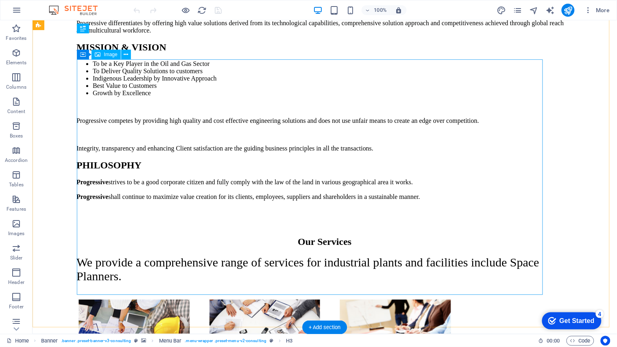
drag, startPoint x: 328, startPoint y: 241, endPoint x: 185, endPoint y: 241, distance: 142.8
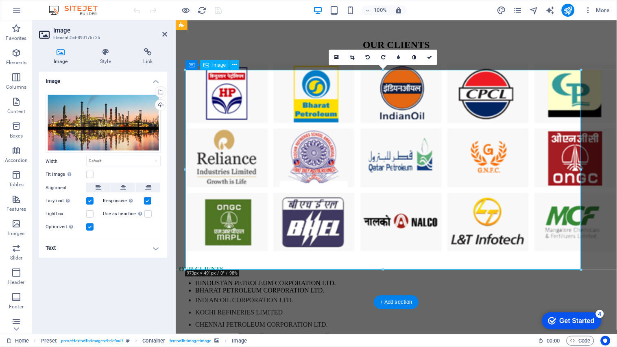
scroll to position [3663, 0]
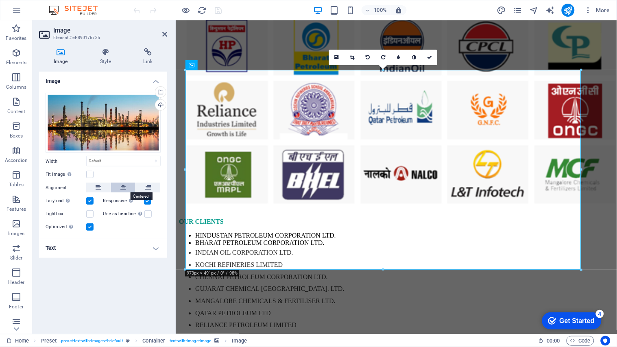
click at [122, 185] on icon at bounding box center [123, 188] width 6 height 10
click at [220, 12] on icon "save" at bounding box center [218, 10] width 9 height 9
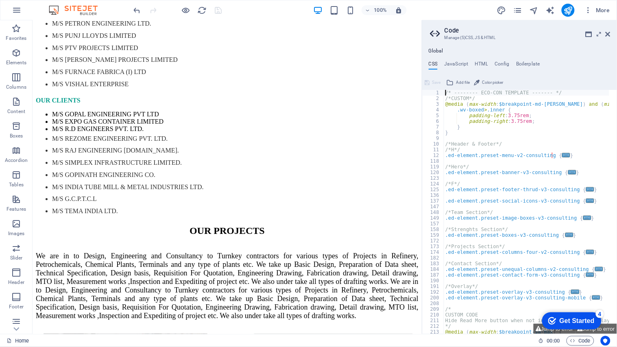
scroll to position [3714, 0]
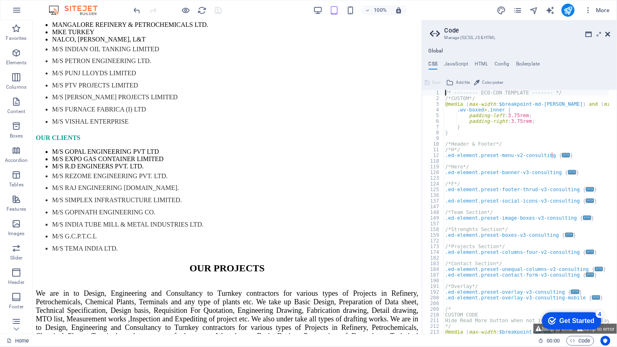
click at [609, 33] on icon at bounding box center [608, 34] width 5 height 7
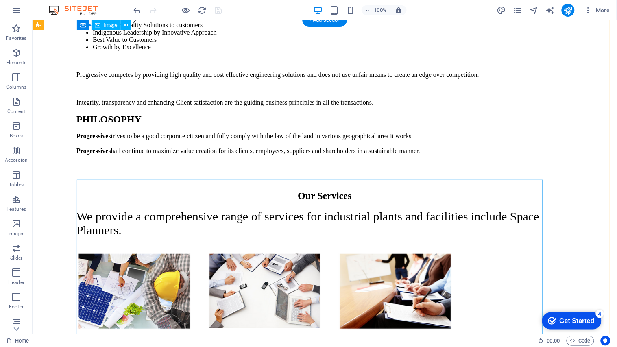
scroll to position [3495, 0]
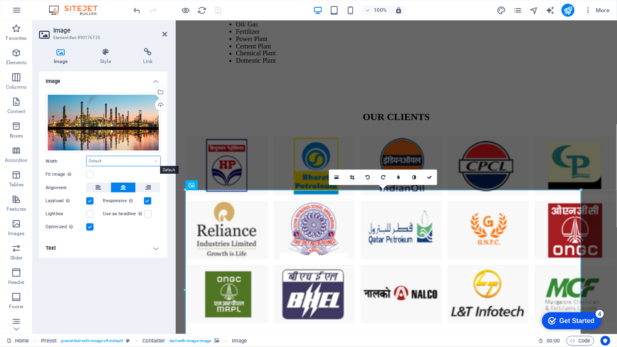
click at [100, 164] on select "Default auto px rem % em vh vw" at bounding box center [124, 161] width 74 height 10
select select "%"
click at [148, 156] on select "Default auto px rem % em vh vw" at bounding box center [124, 161] width 74 height 10
click at [106, 164] on input "85" at bounding box center [124, 161] width 74 height 10
type input "85"
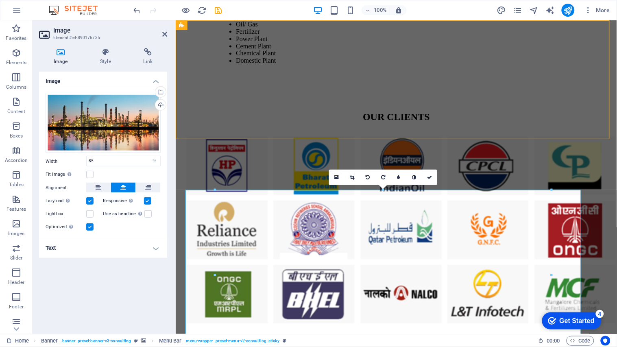
scroll to position [3495, 0]
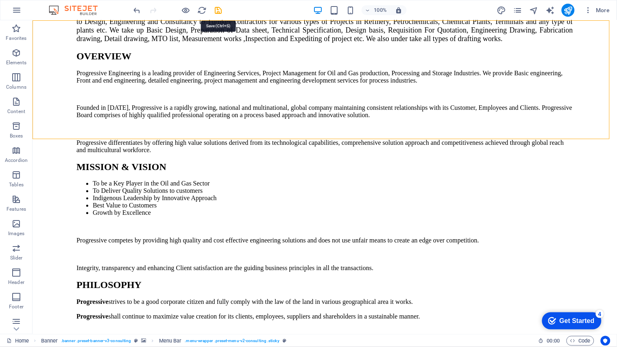
drag, startPoint x: 402, startPoint y: 62, endPoint x: 218, endPoint y: 10, distance: 191.2
click at [218, 9] on icon "save" at bounding box center [218, 10] width 9 height 9
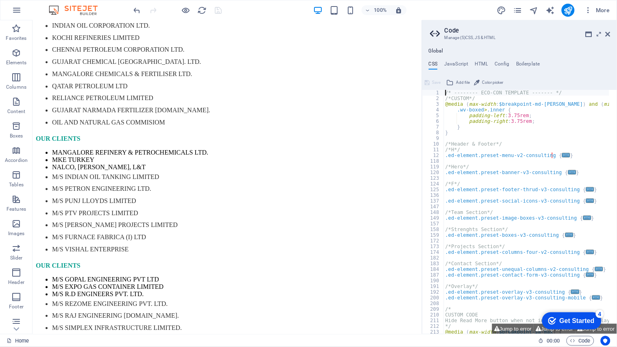
scroll to position [3729, 0]
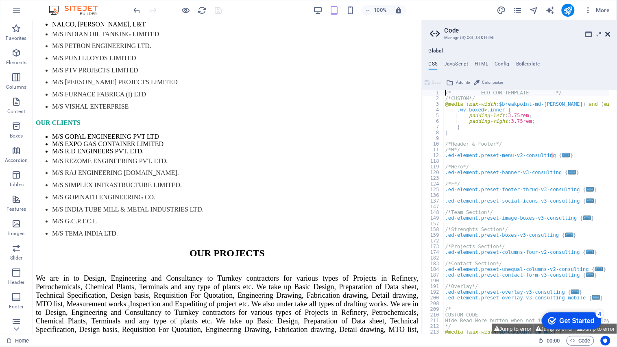
click at [608, 34] on icon at bounding box center [608, 34] width 5 height 7
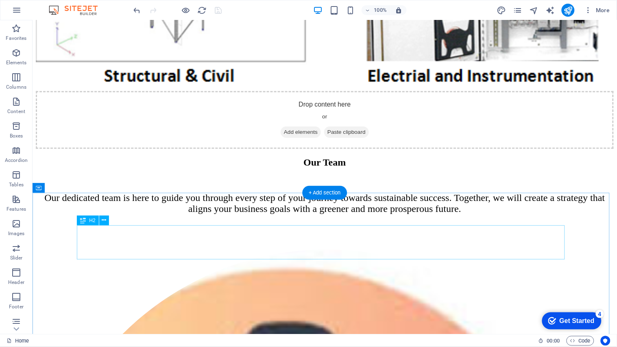
scroll to position [5732, 0]
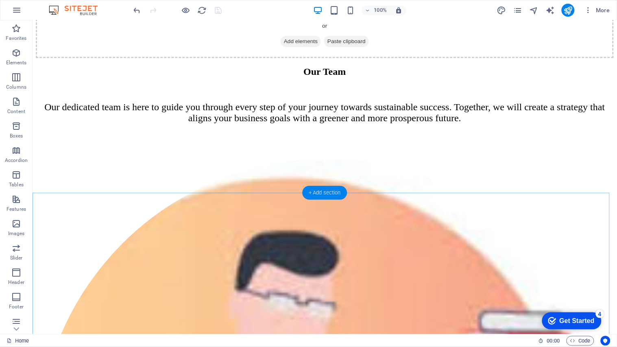
click at [329, 193] on div "+ Add section" at bounding box center [324, 193] width 45 height 14
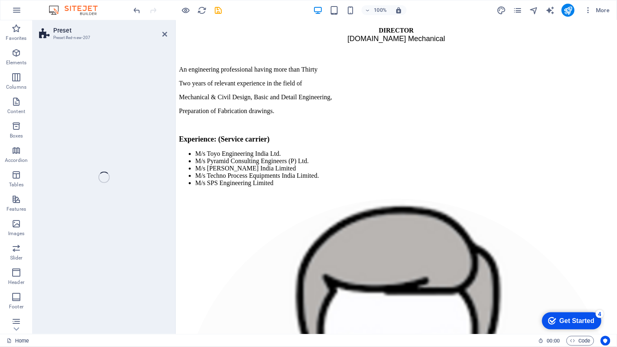
scroll to position [5497, 0]
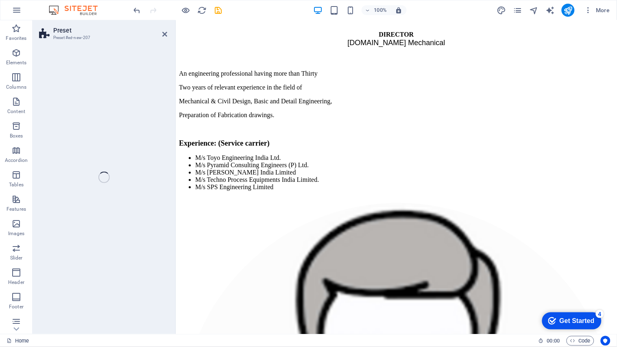
select select "rem"
select select "px"
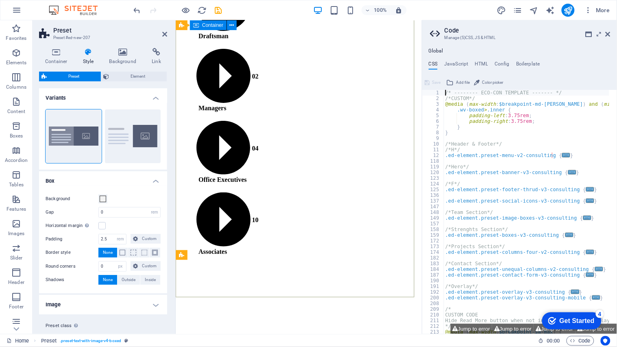
scroll to position [6220, 0]
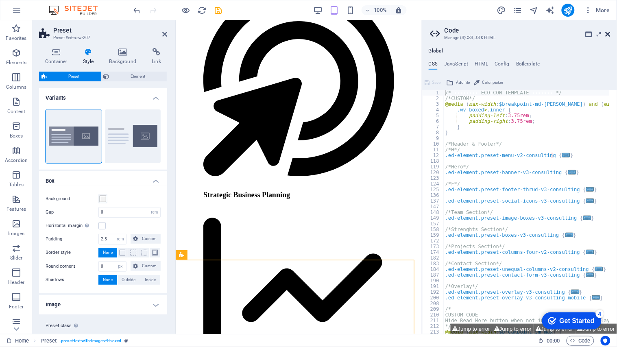
click at [607, 35] on icon at bounding box center [608, 34] width 5 height 7
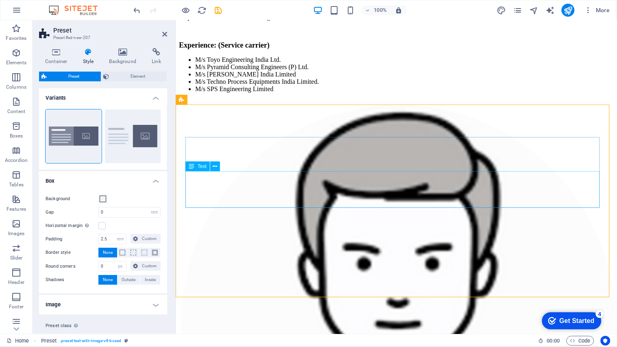
scroll to position [5587, 0]
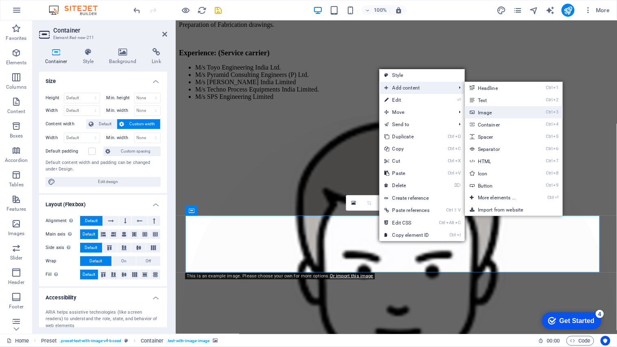
click at [495, 114] on link "Ctrl 3 Image" at bounding box center [498, 112] width 67 height 12
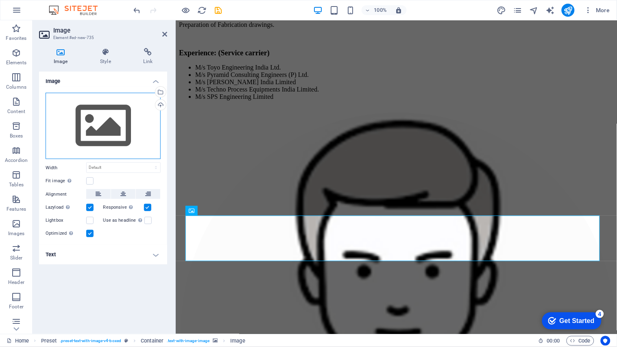
click at [90, 131] on div "Drag files here, click to choose files or select files from Files or our free s…" at bounding box center [103, 126] width 115 height 67
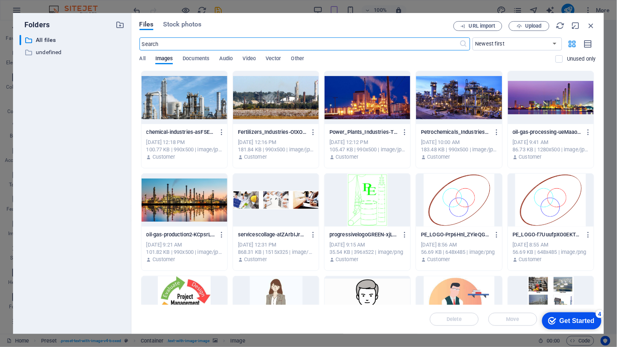
scroll to position [6481, 0]
click at [199, 288] on div at bounding box center [185, 302] width 86 height 53
click at [199, 288] on div "1" at bounding box center [185, 302] width 86 height 53
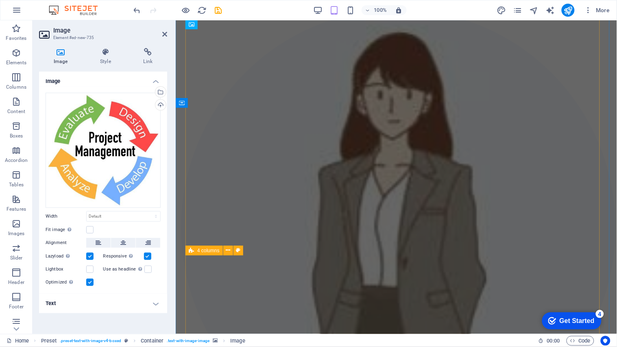
scroll to position [5773, 0]
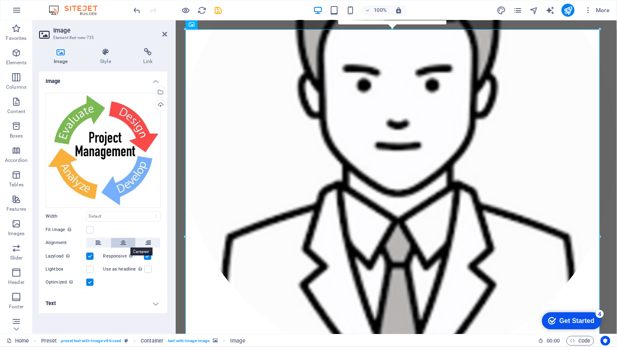
click at [124, 244] on icon at bounding box center [123, 243] width 6 height 10
click at [87, 230] on label at bounding box center [89, 229] width 7 height 7
click at [0, 0] on input "Fit image Automatically fit image to a fixed width and height" at bounding box center [0, 0] width 0 height 0
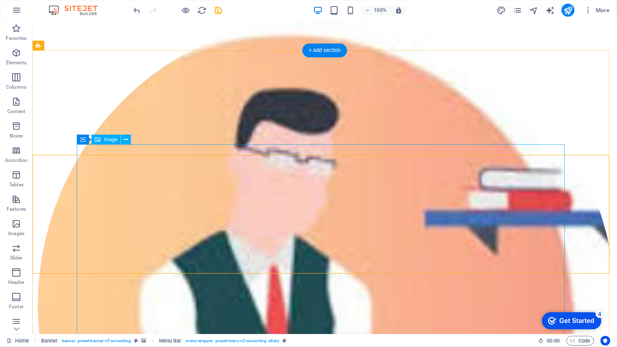
scroll to position [5919, 0]
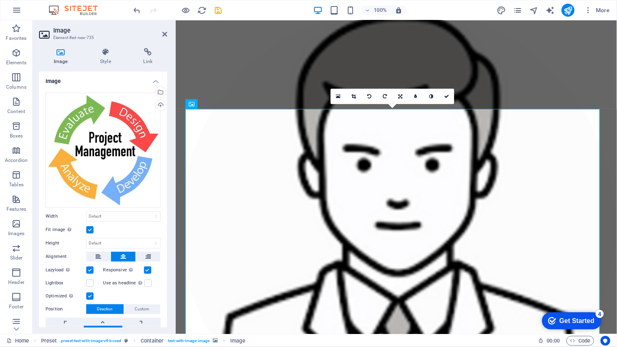
click at [92, 226] on label at bounding box center [89, 229] width 7 height 7
click at [0, 0] on input "Fit image Automatically fit image to a fixed width and height" at bounding box center [0, 0] width 0 height 0
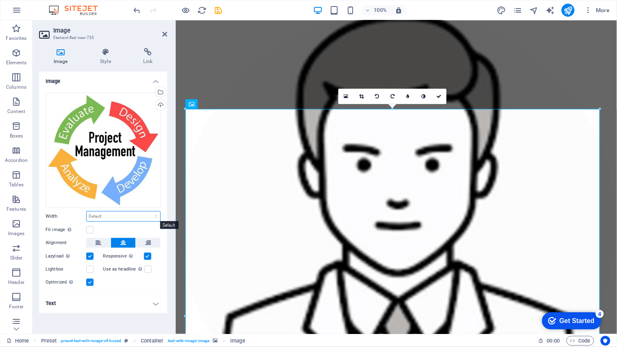
click at [143, 214] on select "Default auto px rem % em vh vw" at bounding box center [124, 217] width 74 height 10
select select "%"
click at [148, 212] on select "Default auto px rem % em vh vw" at bounding box center [124, 217] width 74 height 10
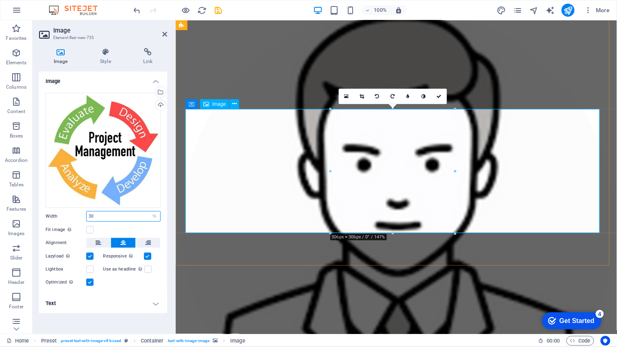
type input "30"
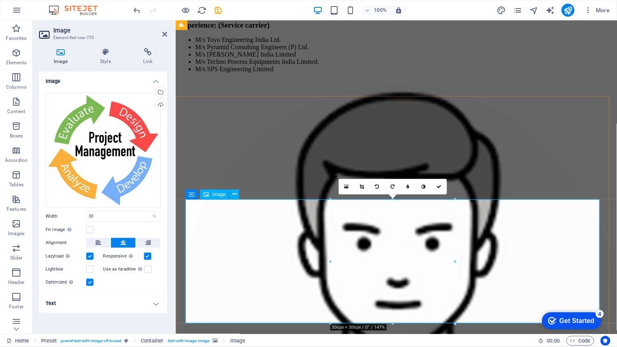
scroll to position [5603, 0]
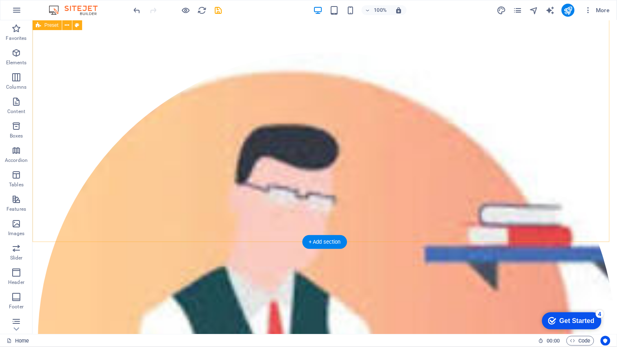
scroll to position [5974, 0]
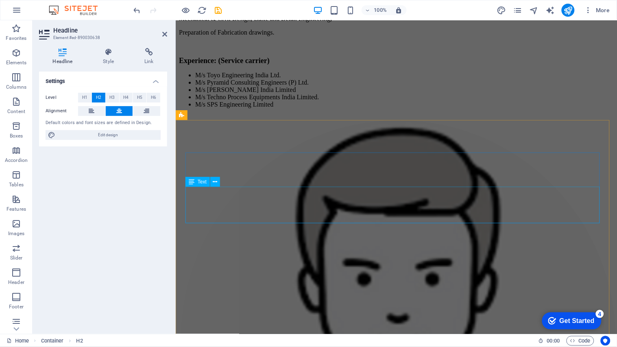
scroll to position [5523, 0]
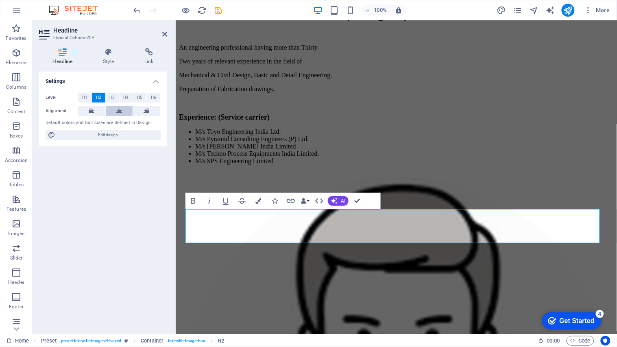
click at [122, 114] on button at bounding box center [119, 111] width 27 height 10
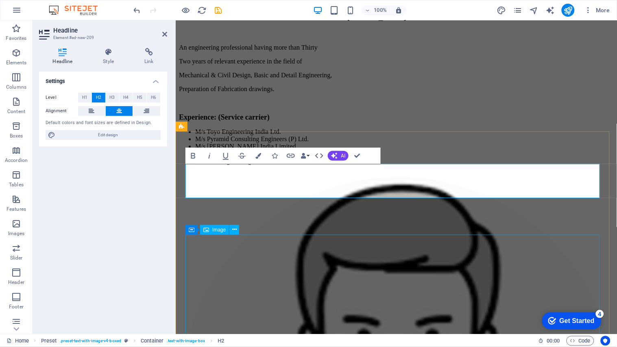
scroll to position [5568, 0]
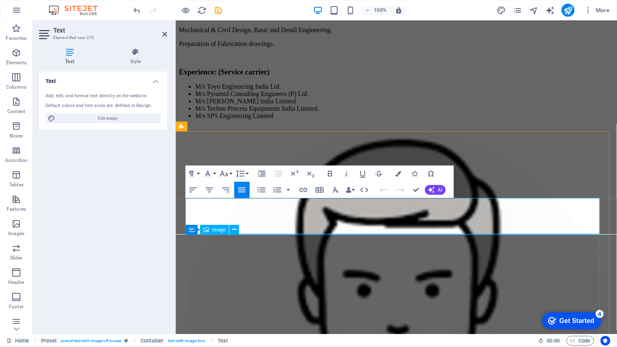
drag, startPoint x: 185, startPoint y: 201, endPoint x: 336, endPoint y: 236, distance: 155.2
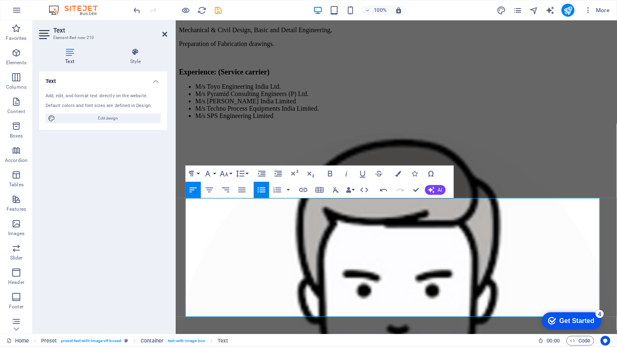
click at [164, 37] on icon at bounding box center [164, 34] width 5 height 7
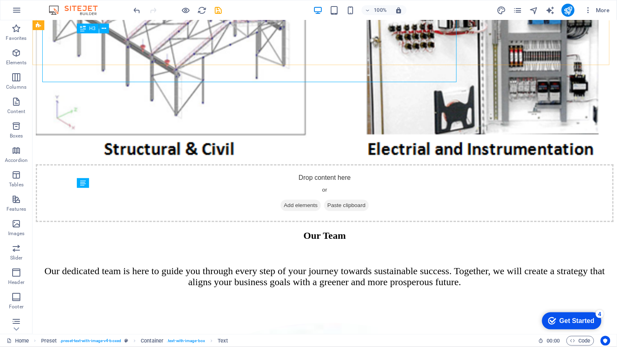
scroll to position [5803, 0]
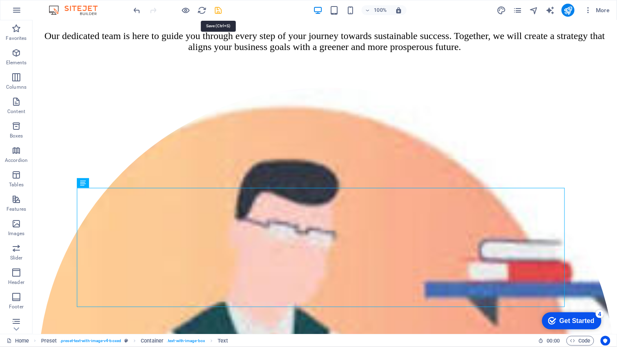
drag, startPoint x: 218, startPoint y: 9, endPoint x: 271, endPoint y: 17, distance: 53.6
click at [218, 9] on icon "save" at bounding box center [218, 10] width 9 height 9
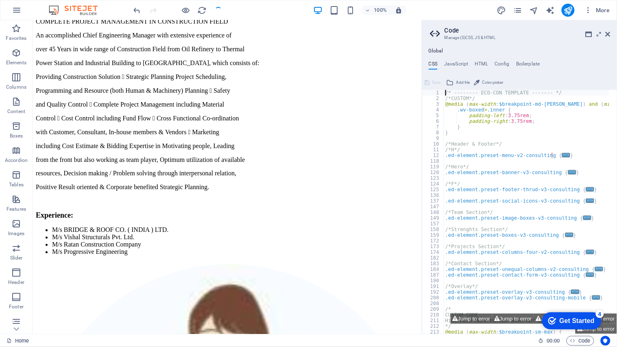
scroll to position [5766, 0]
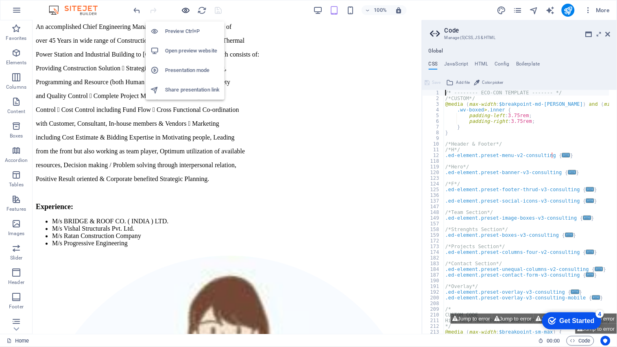
click at [184, 11] on icon "button" at bounding box center [185, 10] width 9 height 9
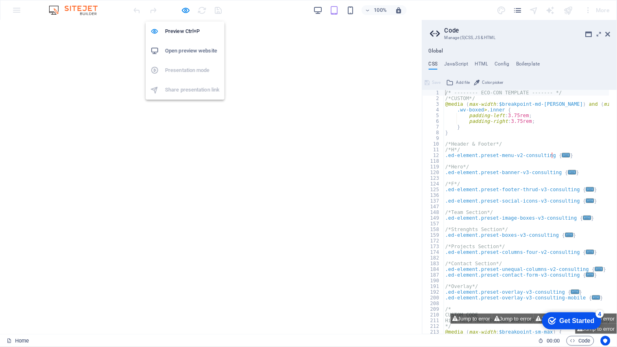
scroll to position [5815, 0]
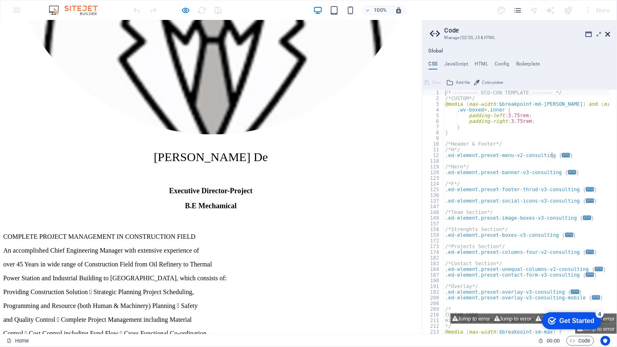
click at [607, 34] on icon at bounding box center [608, 34] width 5 height 7
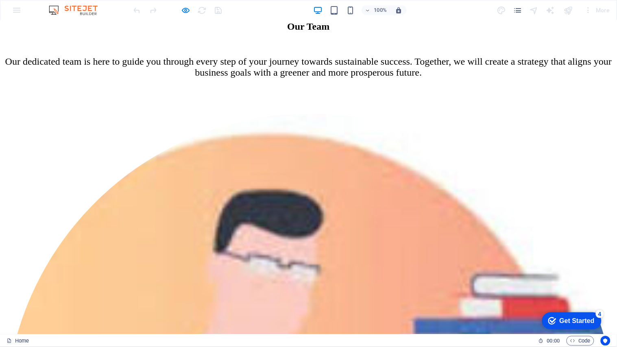
scroll to position [5921, 0]
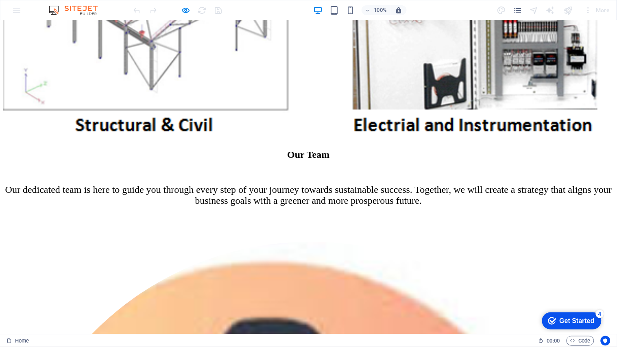
scroll to position [5785, 0]
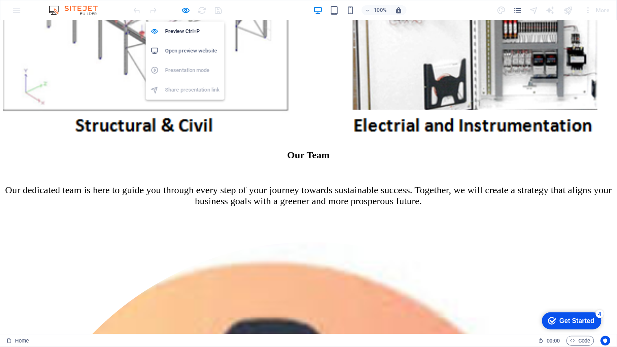
drag, startPoint x: 188, startPoint y: 7, endPoint x: 203, endPoint y: 14, distance: 16.4
click at [188, 7] on icon "button" at bounding box center [185, 10] width 9 height 9
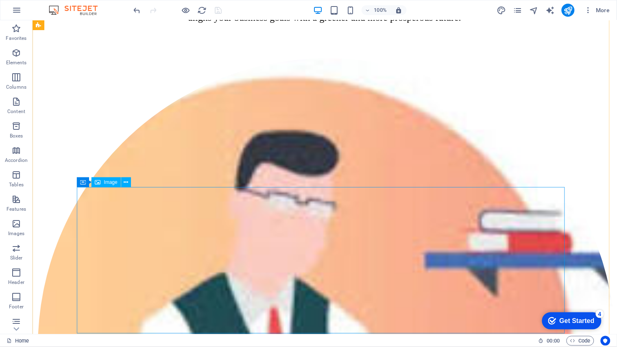
scroll to position [5923, 0]
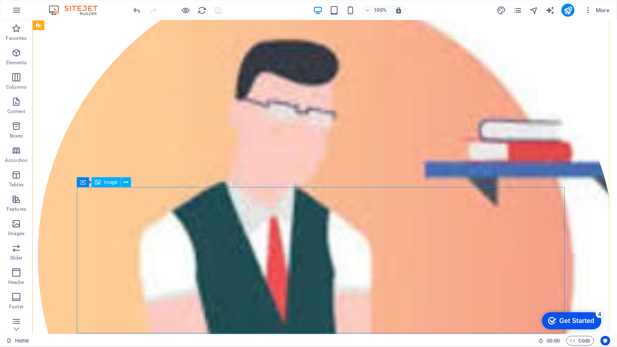
select select "%"
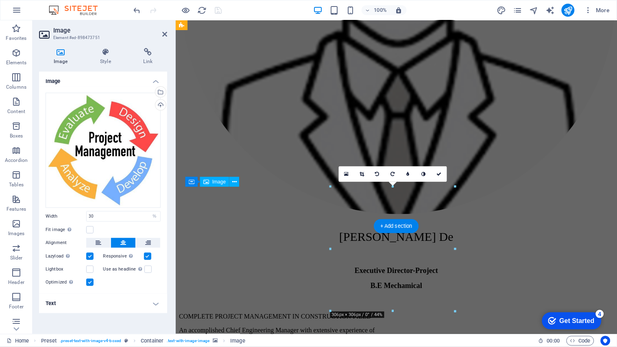
scroll to position [5698, 0]
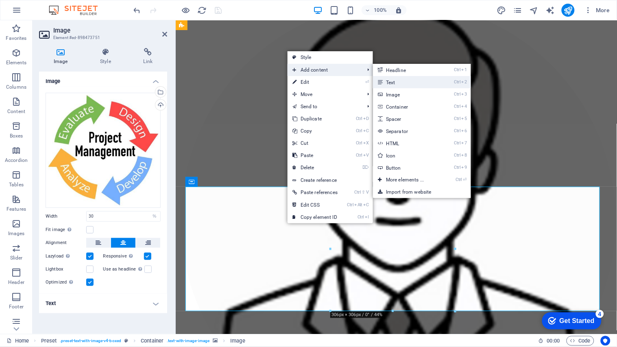
drag, startPoint x: 390, startPoint y: 83, endPoint x: 251, endPoint y: 167, distance: 162.4
click at [390, 83] on link "Ctrl 2 Text" at bounding box center [406, 82] width 67 height 12
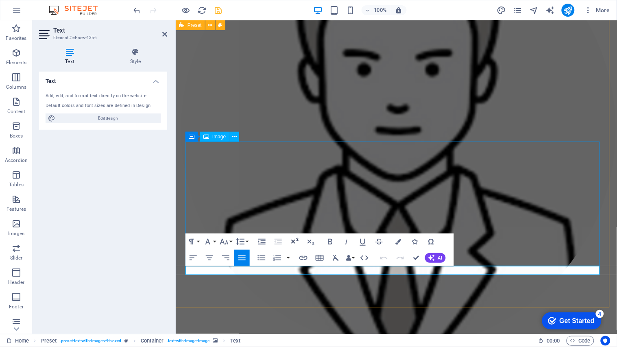
scroll to position [5744, 0]
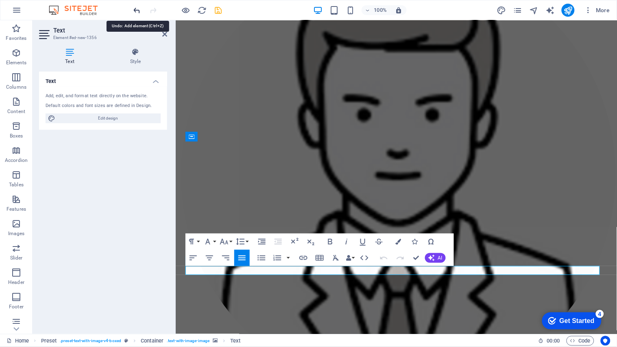
drag, startPoint x: 137, startPoint y: 11, endPoint x: 111, endPoint y: 15, distance: 26.9
click at [137, 11] on icon "undo" at bounding box center [137, 10] width 9 height 9
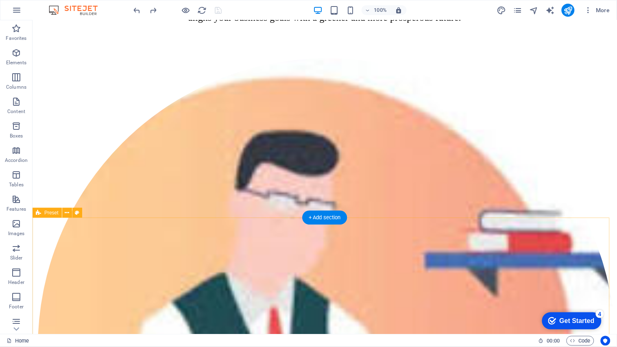
scroll to position [5697, 0]
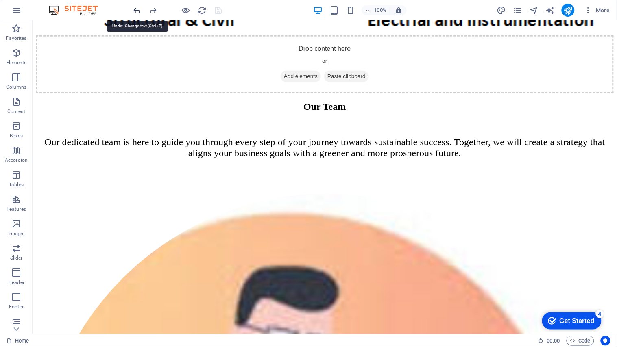
click at [139, 9] on icon "undo" at bounding box center [137, 10] width 9 height 9
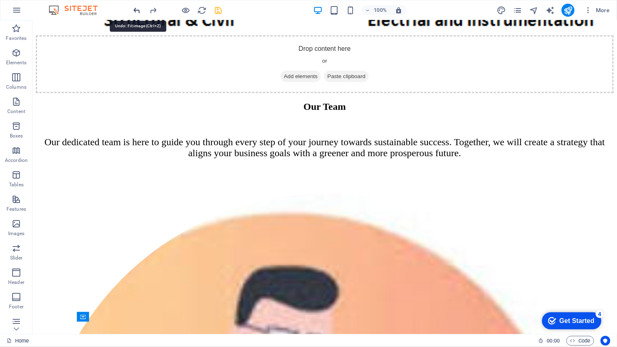
click at [139, 9] on icon "undo" at bounding box center [137, 10] width 9 height 9
click at [139, 10] on icon "undo" at bounding box center [137, 10] width 9 height 9
click at [138, 13] on icon "undo" at bounding box center [137, 10] width 9 height 9
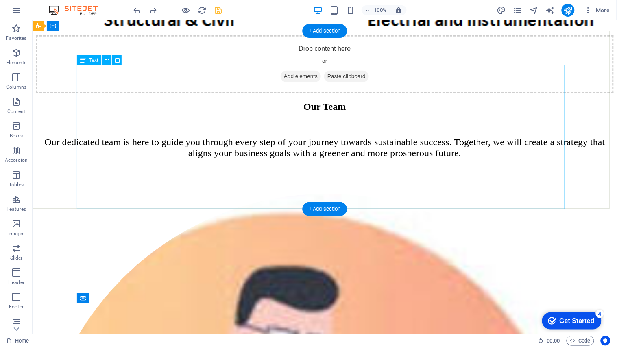
scroll to position [5742, 0]
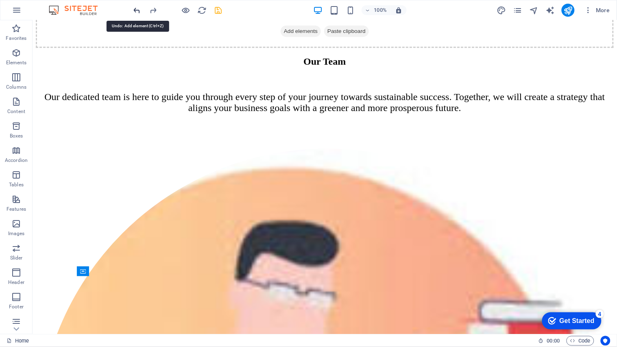
click at [140, 11] on icon "undo" at bounding box center [137, 10] width 9 height 9
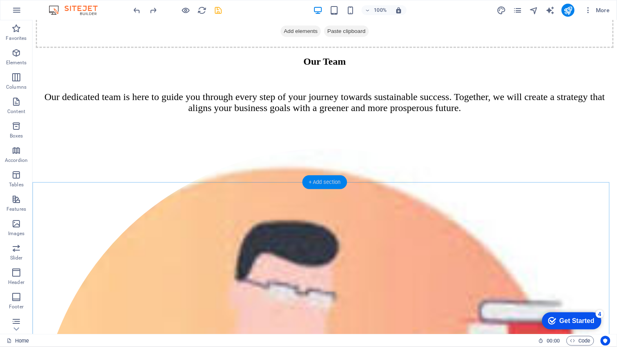
click at [316, 181] on div "+ Add section" at bounding box center [324, 182] width 45 height 14
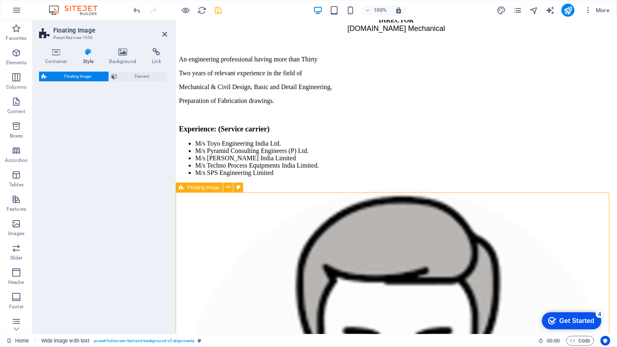
scroll to position [5507, 0]
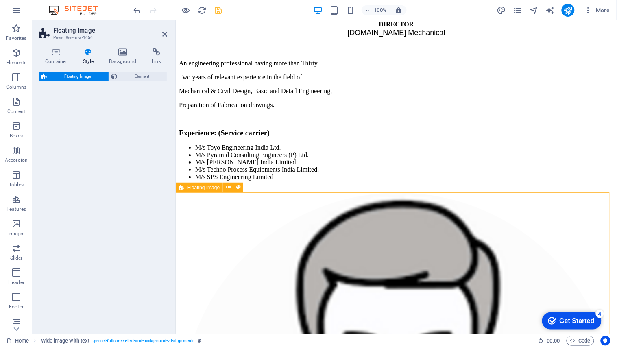
select select "%"
select select "rem"
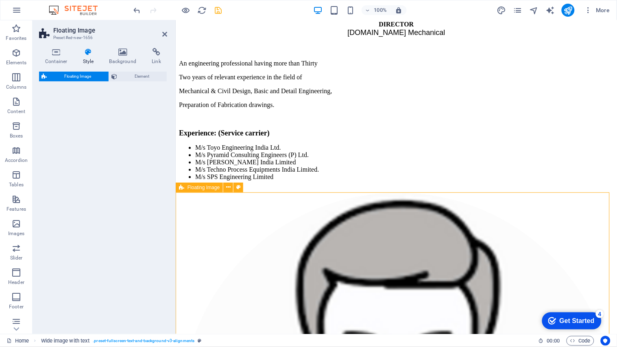
select select "%"
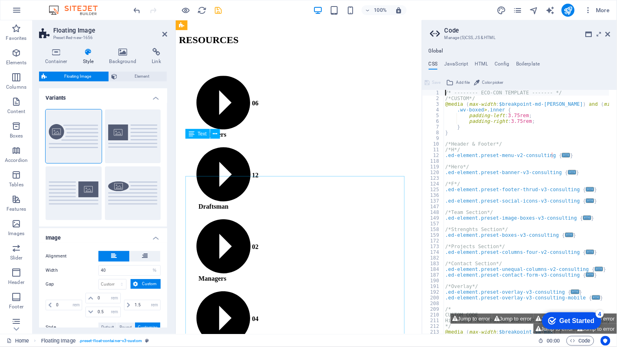
scroll to position [6506, 0]
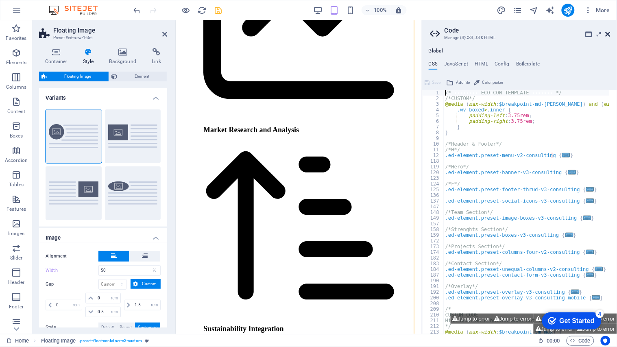
click at [609, 37] on icon at bounding box center [608, 34] width 5 height 7
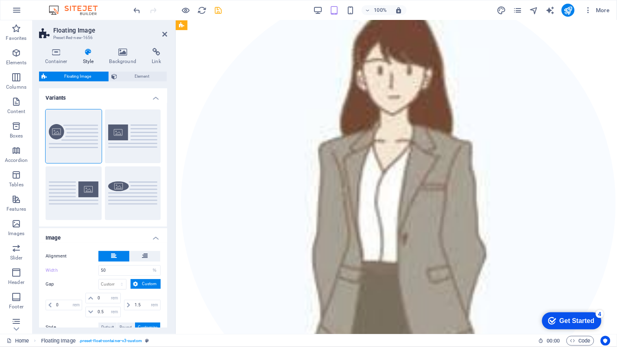
type input "40"
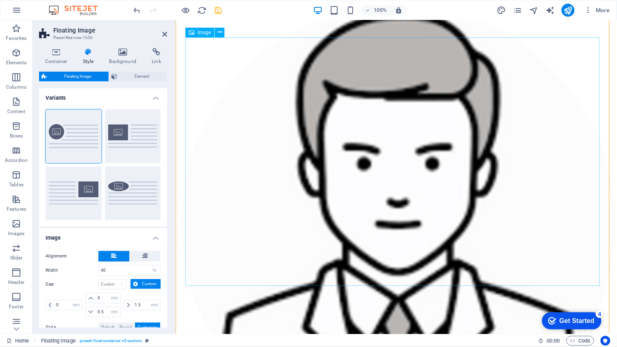
scroll to position [5725, 0]
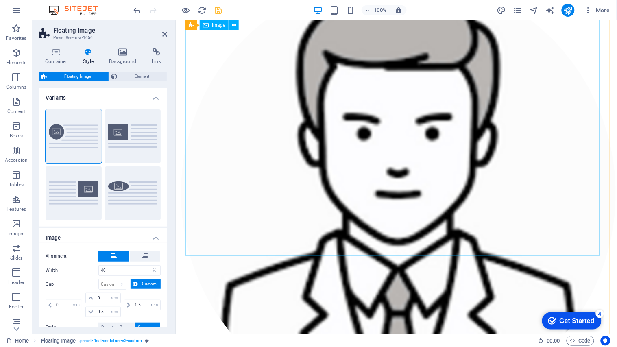
drag, startPoint x: 342, startPoint y: 199, endPoint x: 346, endPoint y: 203, distance: 5.5
select select "%"
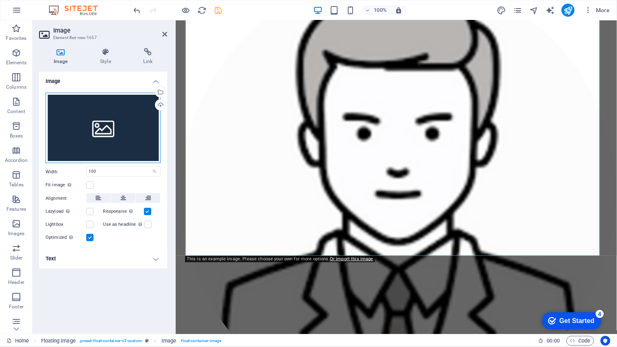
click at [95, 135] on div "Drag files here, click to choose files or select files from Files or our free s…" at bounding box center [103, 128] width 115 height 71
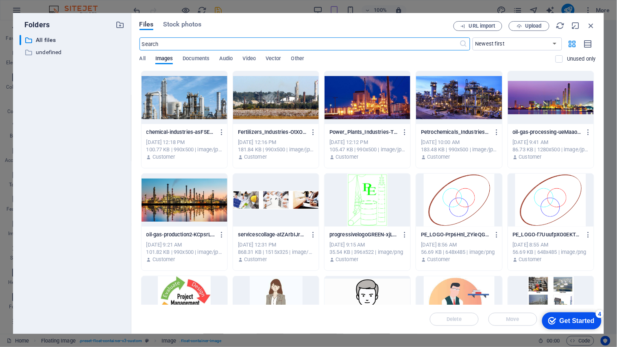
scroll to position [6535, 0]
click at [194, 282] on div at bounding box center [185, 302] width 86 height 53
click at [194, 282] on div "1" at bounding box center [185, 302] width 86 height 53
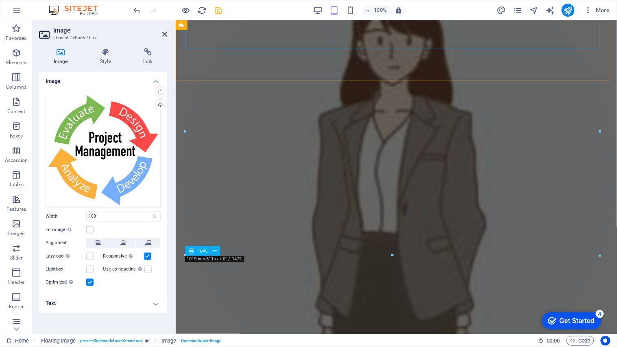
scroll to position [5725, 0]
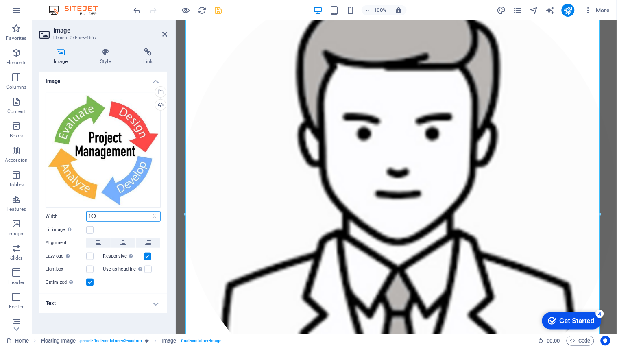
drag, startPoint x: 104, startPoint y: 218, endPoint x: 66, endPoint y: 215, distance: 38.0
click at [66, 215] on div "Width 100 Default auto px rem % em vh vw" at bounding box center [103, 216] width 115 height 11
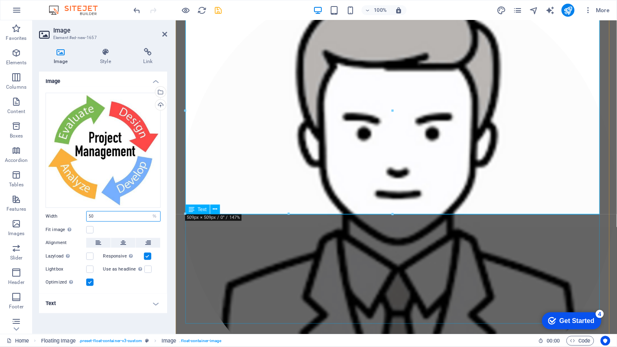
type input "50"
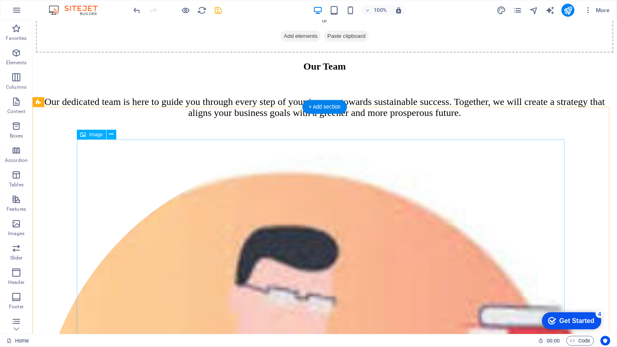
scroll to position [5724, 0]
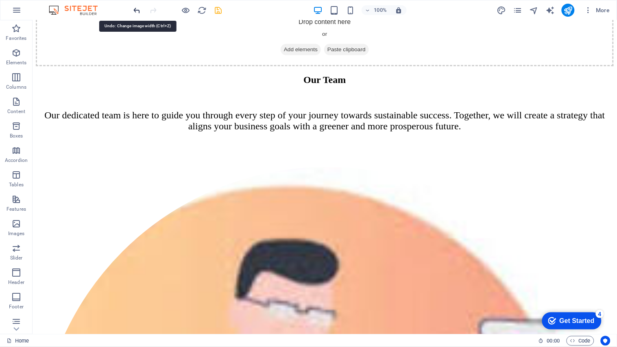
click at [137, 9] on icon "undo" at bounding box center [137, 10] width 9 height 9
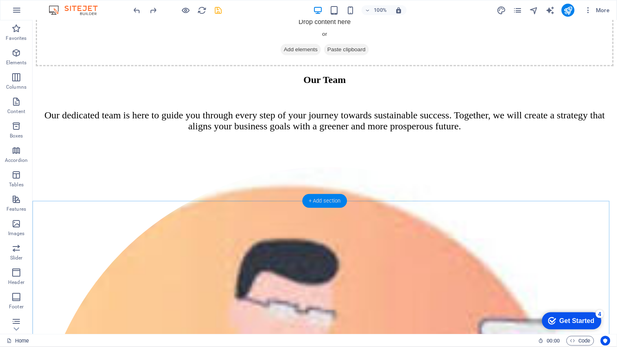
click at [315, 201] on div "+ Add section" at bounding box center [324, 201] width 45 height 14
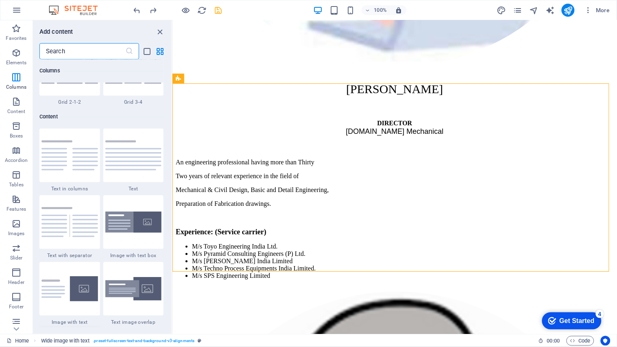
scroll to position [1468, 0]
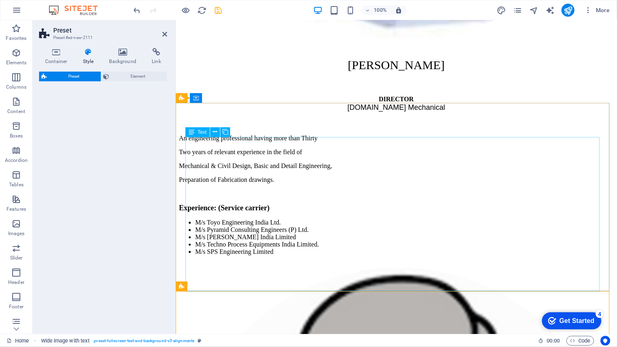
select select "rem"
select select "px"
select select "preset-text-with-image-v4-default"
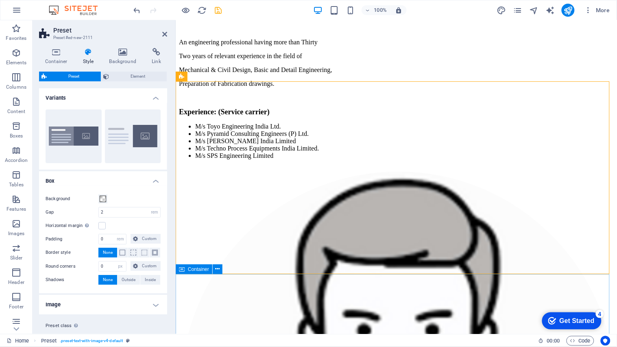
scroll to position [5618, 0]
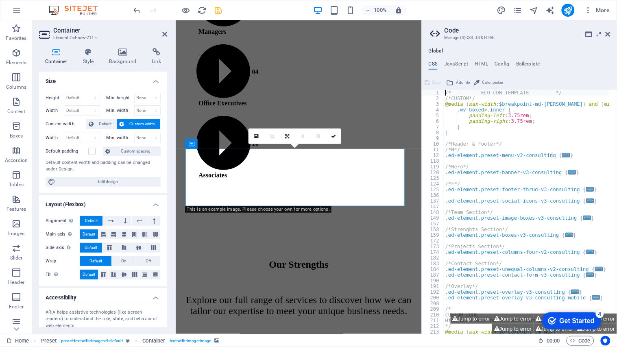
scroll to position [6457, 0]
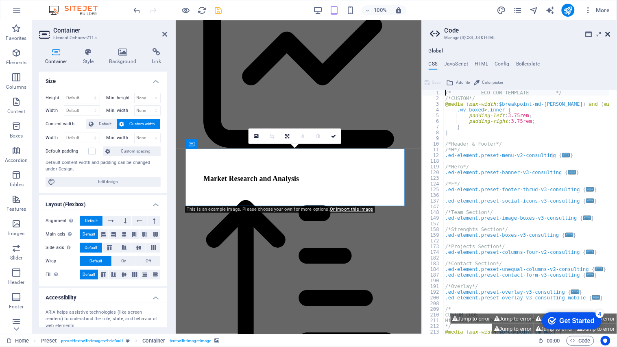
click at [609, 31] on icon at bounding box center [608, 34] width 5 height 7
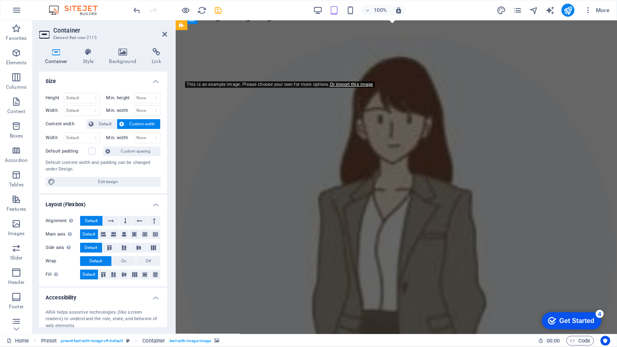
scroll to position [5779, 0]
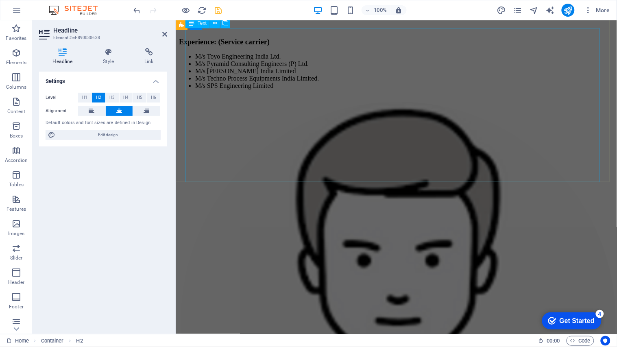
scroll to position [5508, 0]
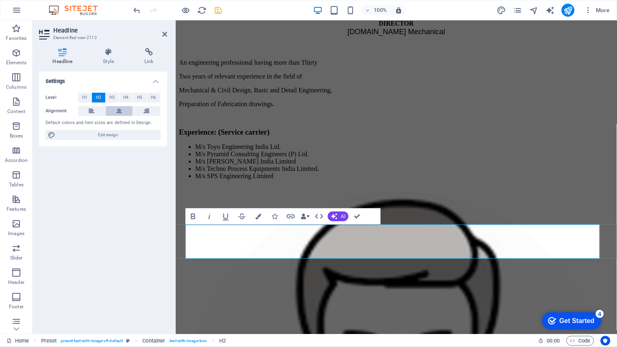
drag, startPoint x: 120, startPoint y: 111, endPoint x: 128, endPoint y: 112, distance: 7.5
click at [120, 111] on icon at bounding box center [119, 111] width 6 height 10
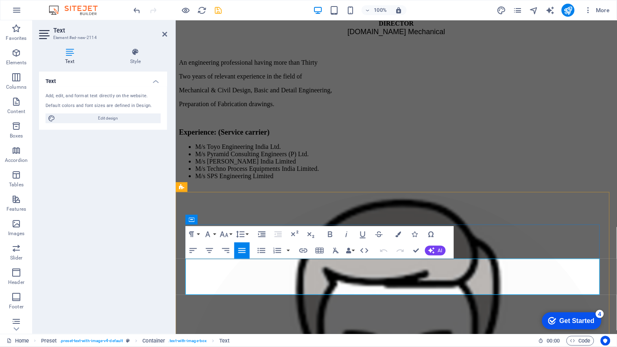
drag, startPoint x: 186, startPoint y: 265, endPoint x: 372, endPoint y: 290, distance: 188.1
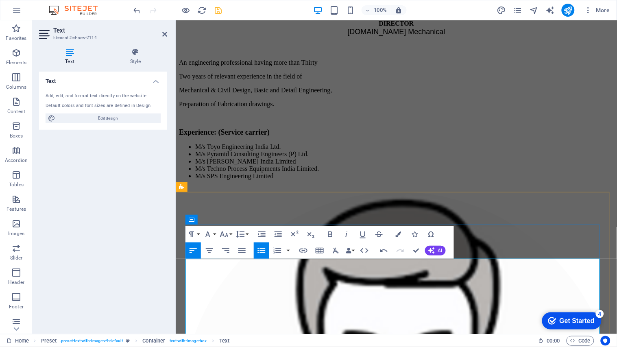
drag, startPoint x: 185, startPoint y: 264, endPoint x: 302, endPoint y: 267, distance: 116.4
click at [225, 233] on icon "button" at bounding box center [224, 234] width 10 height 10
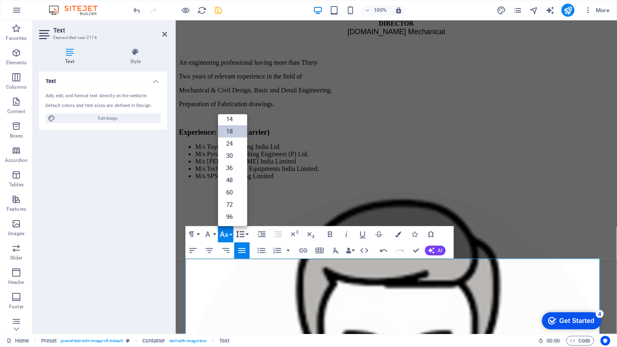
scroll to position [65, 0]
click at [233, 142] on link "24" at bounding box center [232, 143] width 29 height 12
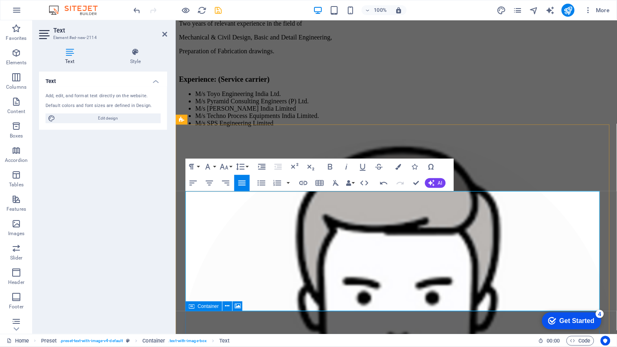
scroll to position [5575, 0]
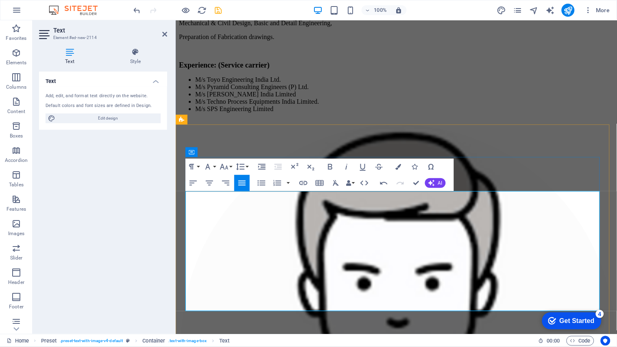
drag, startPoint x: 185, startPoint y: 284, endPoint x: 303, endPoint y: 295, distance: 118.8
click at [230, 166] on button "Font Size" at bounding box center [225, 167] width 15 height 16
drag, startPoint x: 228, startPoint y: 196, endPoint x: 238, endPoint y: 196, distance: 9.4
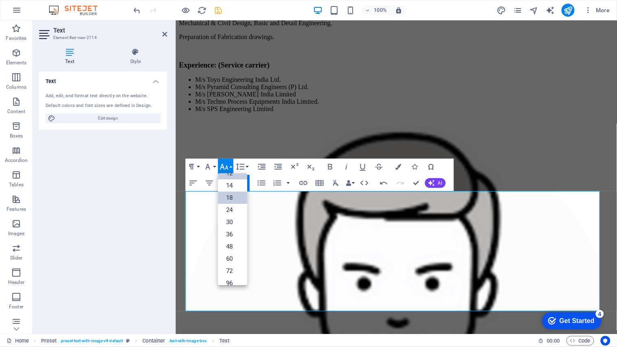
click at [228, 197] on link "18" at bounding box center [232, 198] width 29 height 12
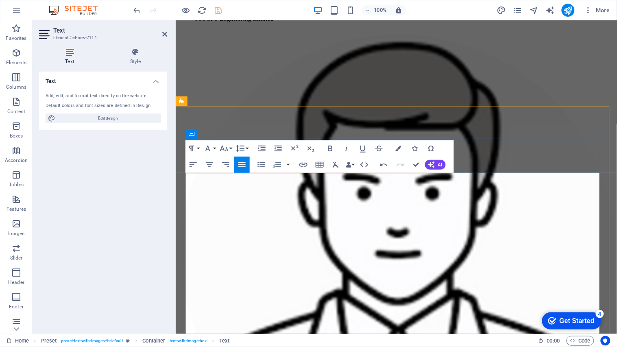
scroll to position [5575, 0]
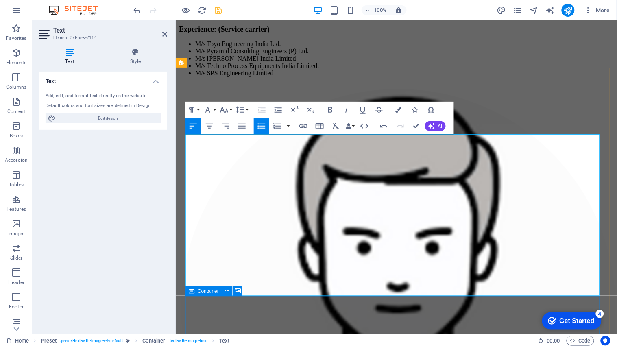
scroll to position [5632, 0]
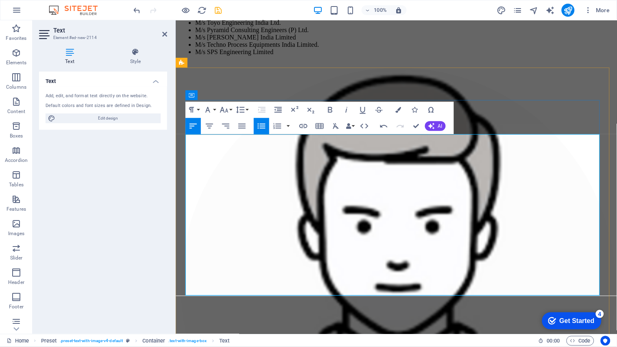
drag, startPoint x: 189, startPoint y: 232, endPoint x: 275, endPoint y: 283, distance: 99.2
click at [226, 112] on icon "button" at bounding box center [224, 110] width 10 height 10
click at [230, 141] on link "18" at bounding box center [232, 141] width 29 height 12
click at [227, 113] on icon "button" at bounding box center [224, 110] width 10 height 10
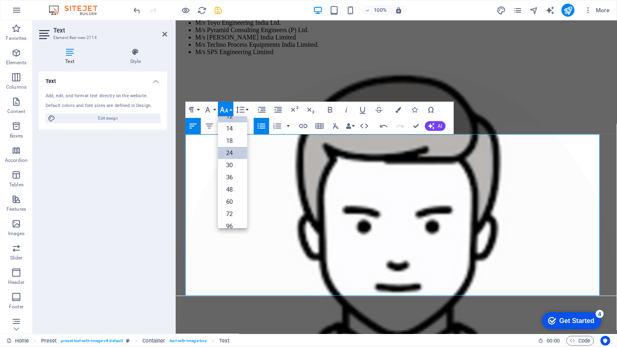
click at [231, 155] on link "24" at bounding box center [232, 153] width 29 height 12
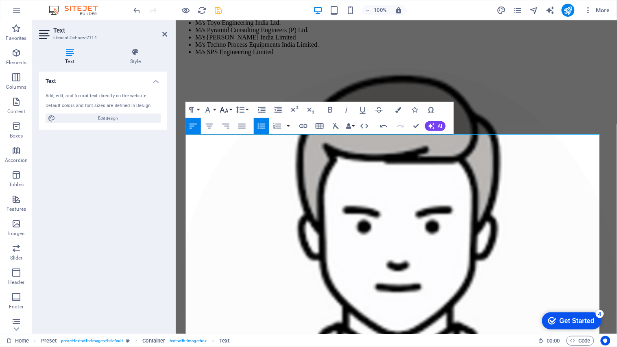
click at [224, 111] on icon "button" at bounding box center [224, 110] width 9 height 6
click at [227, 140] on link "18" at bounding box center [232, 141] width 29 height 12
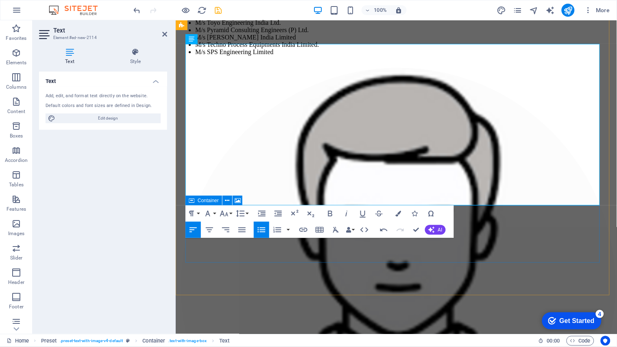
scroll to position [5722, 0]
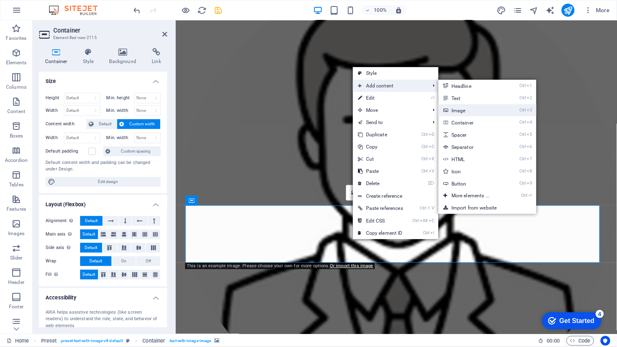
click at [470, 111] on link "Ctrl 3 Image" at bounding box center [472, 110] width 67 height 12
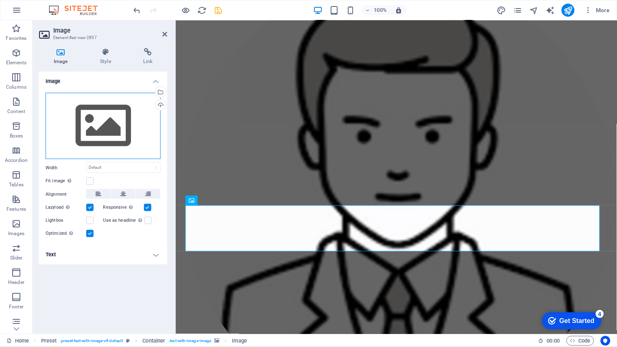
click at [89, 127] on div "Drag files here, click to choose files or select files from Files or our free s…" at bounding box center [103, 126] width 115 height 67
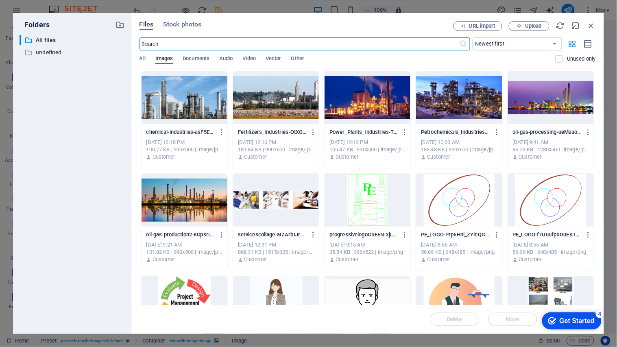
scroll to position [6533, 0]
click at [182, 283] on div at bounding box center [185, 302] width 86 height 53
drag, startPoint x: 182, startPoint y: 283, endPoint x: 13, endPoint y: 136, distance: 223.8
click at [182, 283] on div "1" at bounding box center [185, 302] width 86 height 53
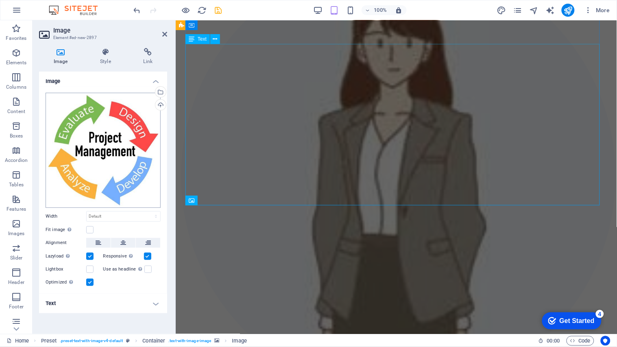
scroll to position [5722, 0]
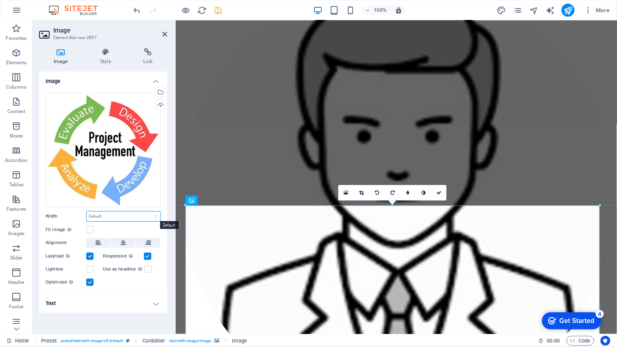
click at [104, 217] on select "Default auto px rem % em vh vw" at bounding box center [124, 217] width 74 height 10
select select "%"
click at [148, 212] on select "Default auto px rem % em vh vw" at bounding box center [124, 217] width 74 height 10
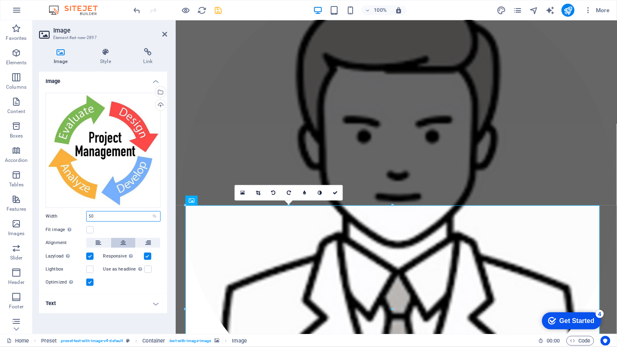
type input "50"
click at [122, 244] on icon at bounding box center [123, 243] width 6 height 10
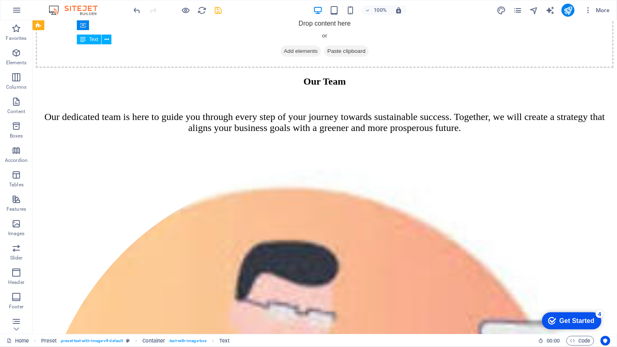
scroll to position [5947, 0]
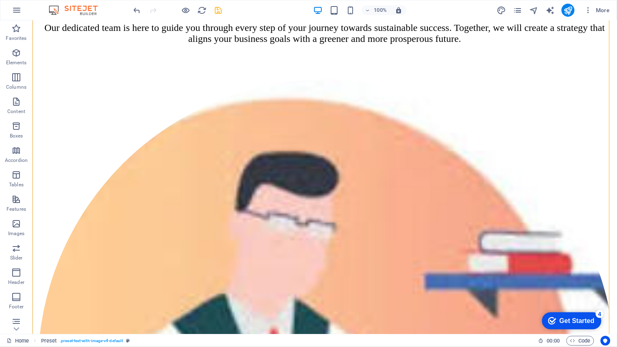
scroll to position [5992, 0]
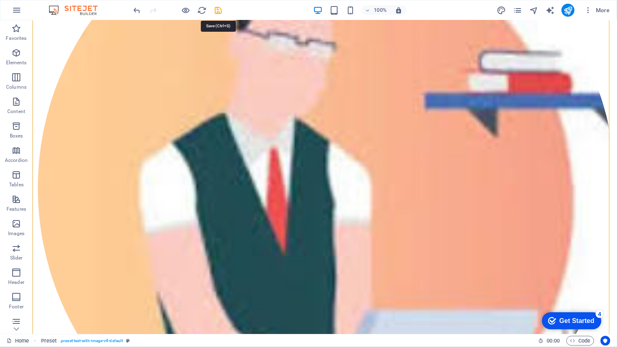
click at [218, 7] on icon "save" at bounding box center [218, 10] width 9 height 9
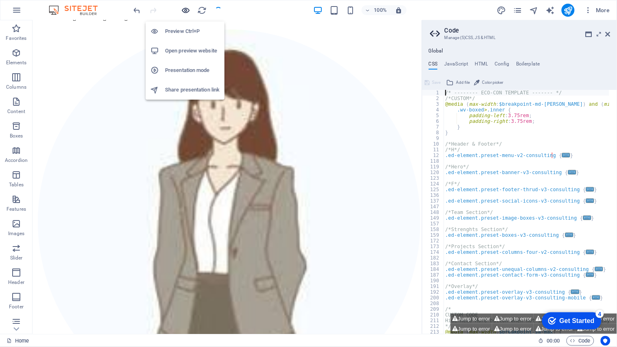
scroll to position [5954, 0]
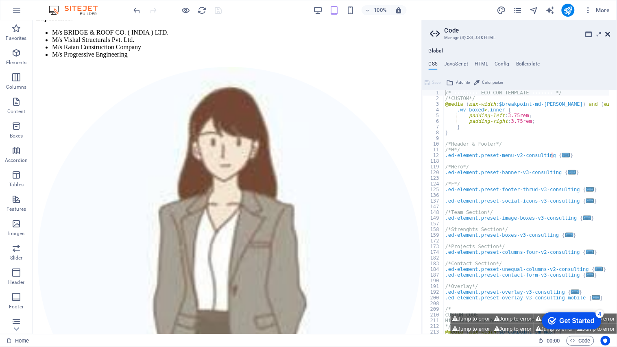
click at [607, 35] on icon at bounding box center [608, 34] width 5 height 7
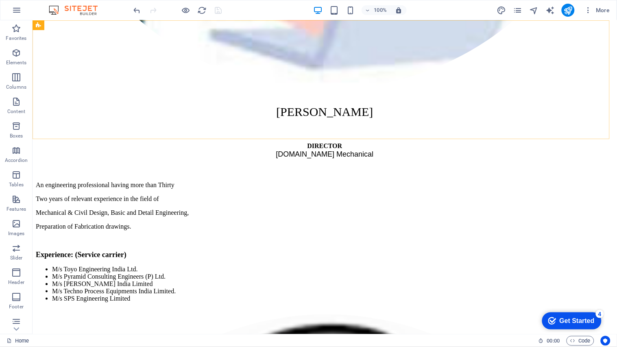
scroll to position [6290, 0]
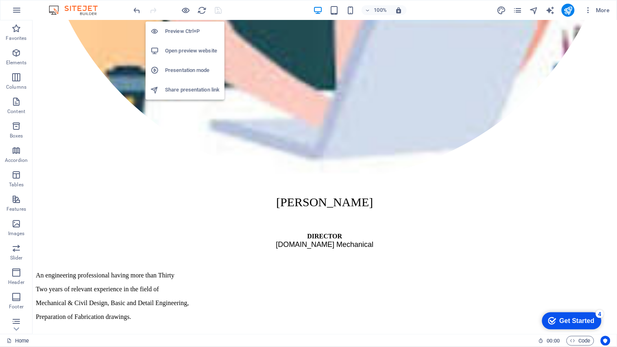
drag, startPoint x: 186, startPoint y: 12, endPoint x: 192, endPoint y: 12, distance: 6.1
click at [186, 12] on icon "button" at bounding box center [185, 10] width 9 height 9
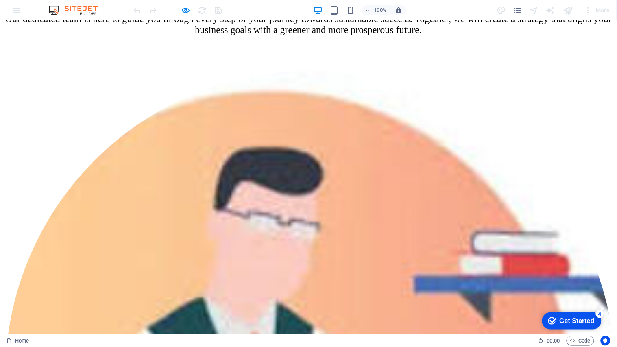
scroll to position [5883, 0]
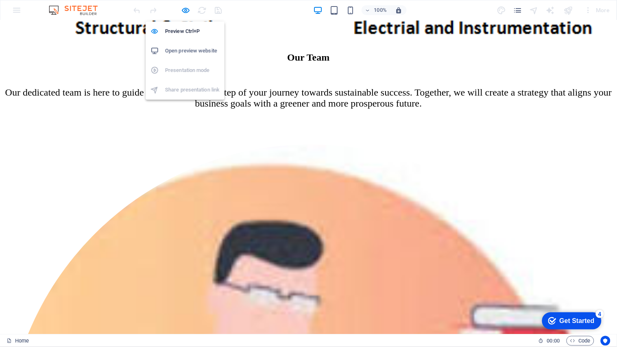
drag, startPoint x: 185, startPoint y: 13, endPoint x: 617, endPoint y: 0, distance: 431.8
click at [185, 13] on icon "button" at bounding box center [185, 10] width 9 height 9
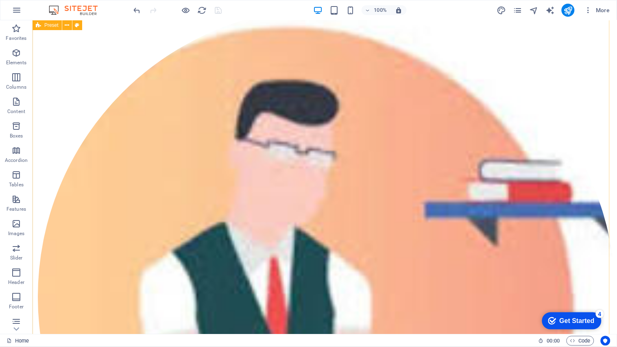
scroll to position [5930, 0]
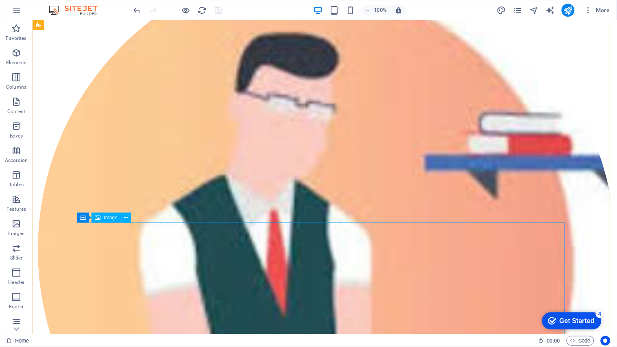
select select "%"
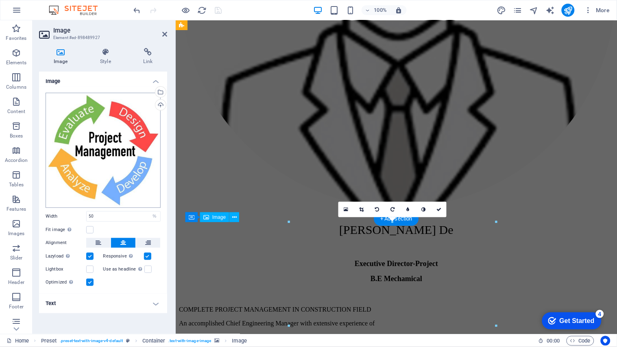
scroll to position [5705, 0]
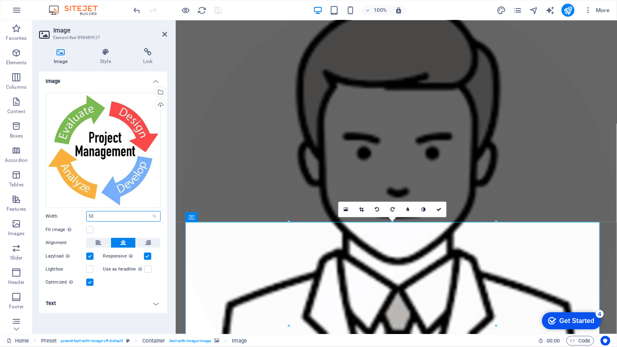
drag, startPoint x: 100, startPoint y: 215, endPoint x: 74, endPoint y: 217, distance: 26.1
click at [74, 217] on div "Width 50 Default auto px rem % em vh vw" at bounding box center [103, 216] width 115 height 11
type input "30"
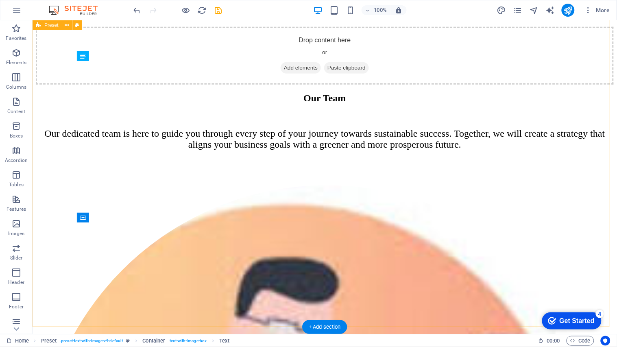
scroll to position [5930, 0]
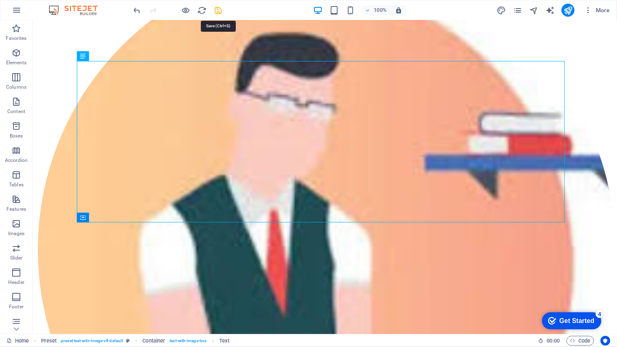
drag, startPoint x: 238, startPoint y: 133, endPoint x: 218, endPoint y: 10, distance: 124.4
click at [218, 10] on icon "save" at bounding box center [218, 10] width 9 height 9
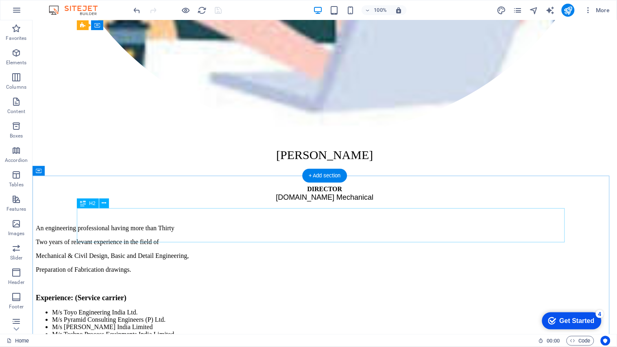
scroll to position [6156, 0]
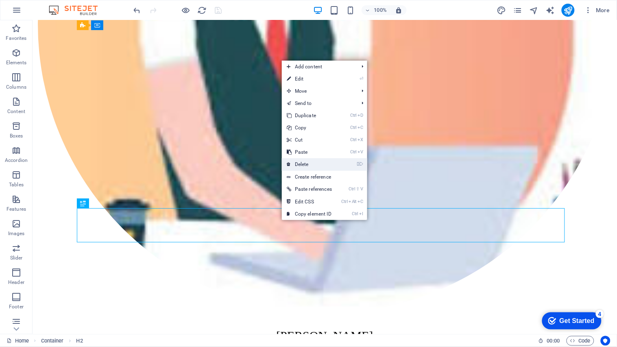
click at [311, 167] on link "⌦ Delete" at bounding box center [309, 164] width 55 height 12
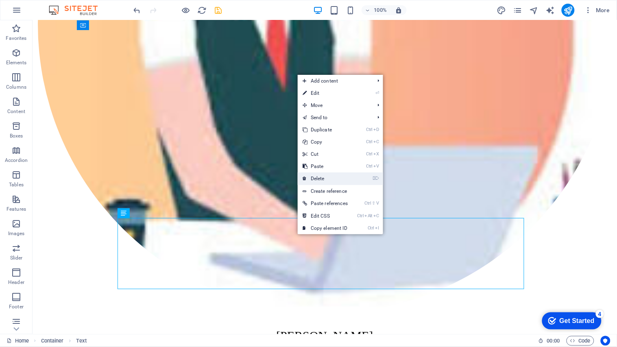
click at [323, 180] on link "⌦ Delete" at bounding box center [325, 178] width 55 height 12
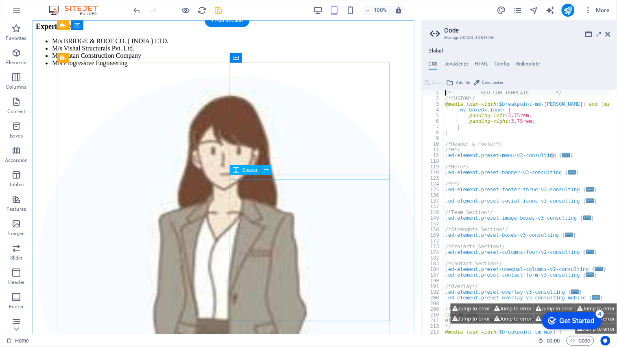
scroll to position [5893, 0]
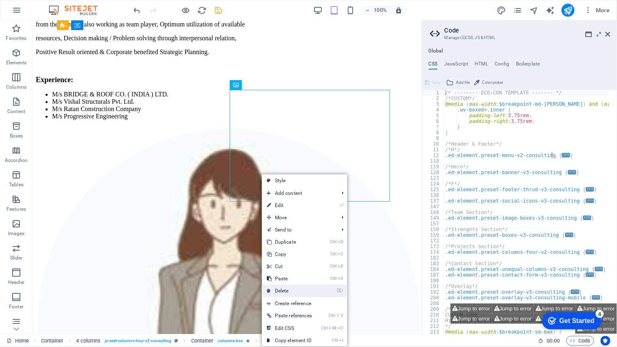
click at [297, 290] on link "⌦ Delete" at bounding box center [289, 291] width 55 height 12
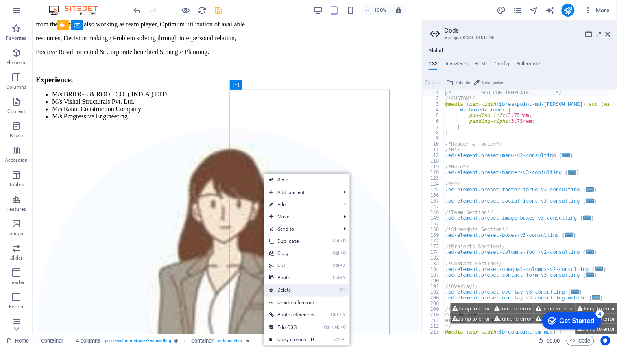
click at [294, 287] on link "⌦ Delete" at bounding box center [291, 290] width 55 height 12
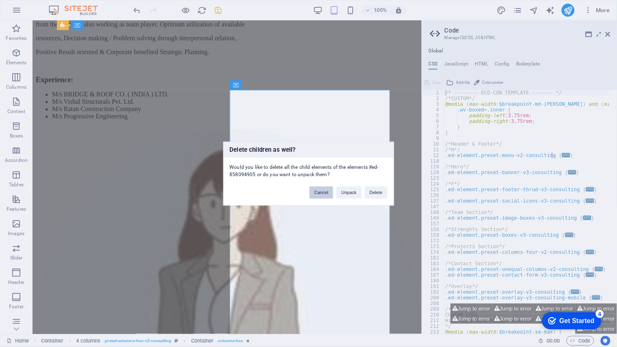
click at [327, 192] on button "Cancel" at bounding box center [322, 192] width 24 height 12
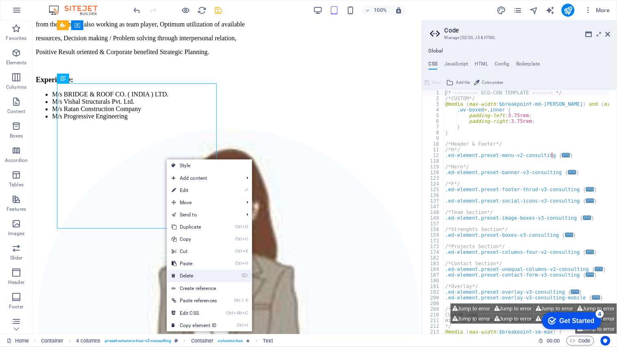
click at [195, 275] on link "⌦ Delete" at bounding box center [194, 276] width 55 height 12
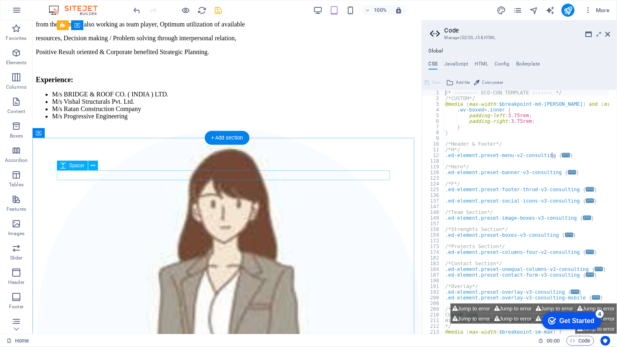
scroll to position [5802, 0]
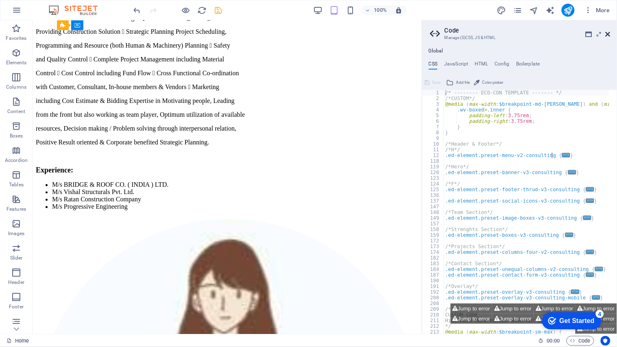
click at [611, 37] on icon at bounding box center [608, 34] width 5 height 7
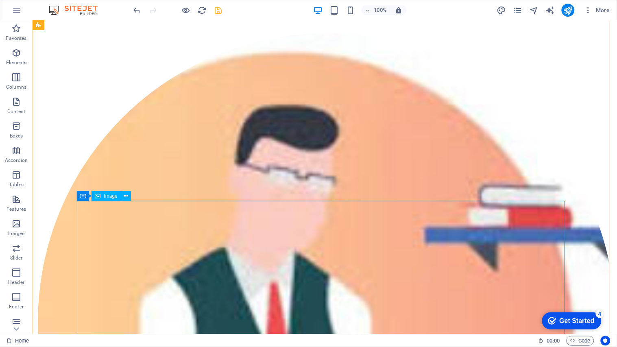
scroll to position [5952, 0]
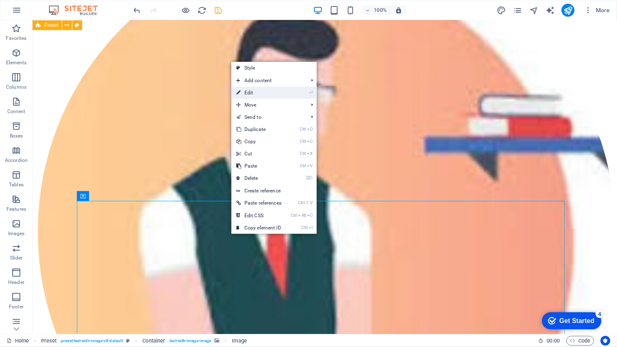
click at [259, 94] on link "⏎ Edit" at bounding box center [258, 93] width 55 height 12
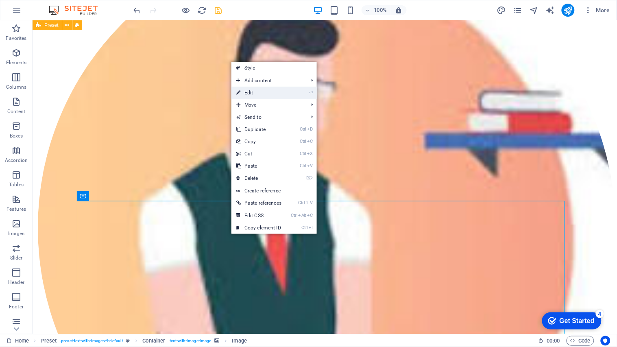
select select "%"
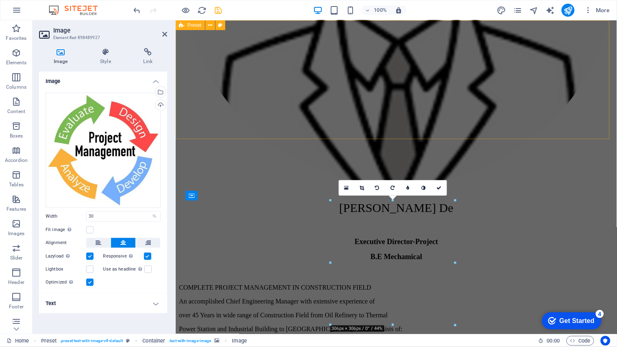
scroll to position [5727, 0]
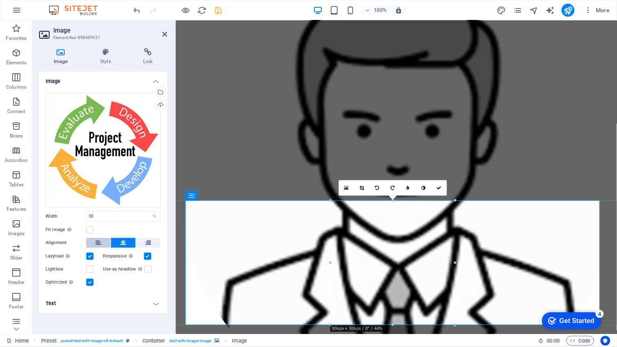
click at [100, 245] on icon at bounding box center [99, 243] width 6 height 10
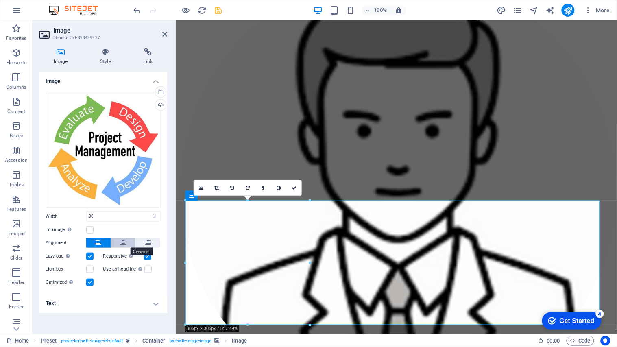
click at [121, 245] on icon at bounding box center [123, 243] width 6 height 10
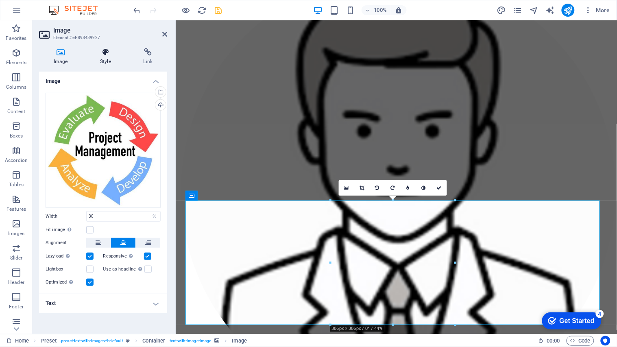
click at [98, 53] on icon at bounding box center [105, 52] width 40 height 8
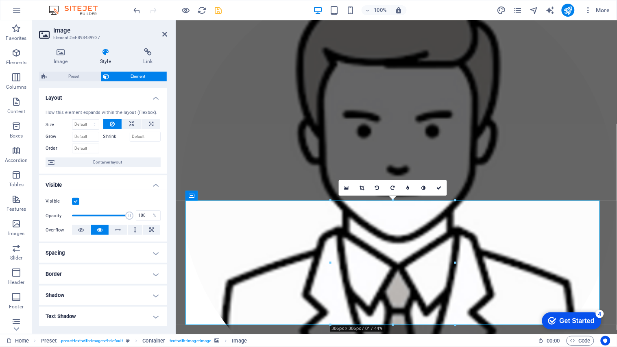
click at [74, 201] on label at bounding box center [75, 201] width 7 height 7
click at [0, 0] on input "Visible" at bounding box center [0, 0] width 0 height 0
click at [74, 201] on label at bounding box center [75, 201] width 7 height 7
click at [0, 0] on input "Visible" at bounding box center [0, 0] width 0 height 0
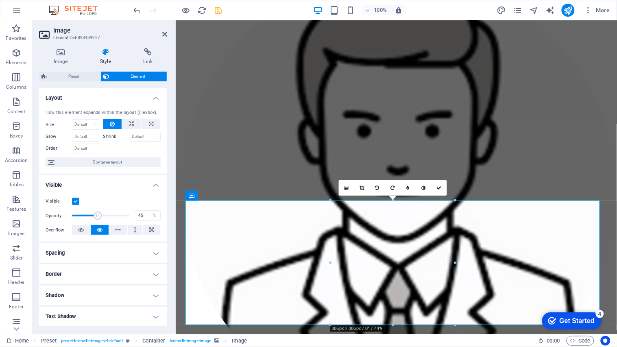
click at [97, 216] on span at bounding box center [100, 215] width 57 height 12
type input "95"
click at [125, 214] on span at bounding box center [100, 215] width 57 height 12
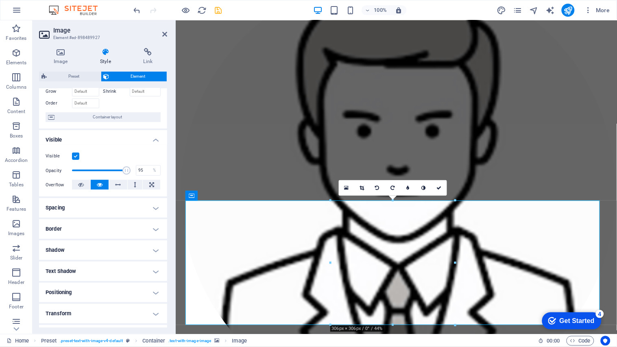
scroll to position [90, 0]
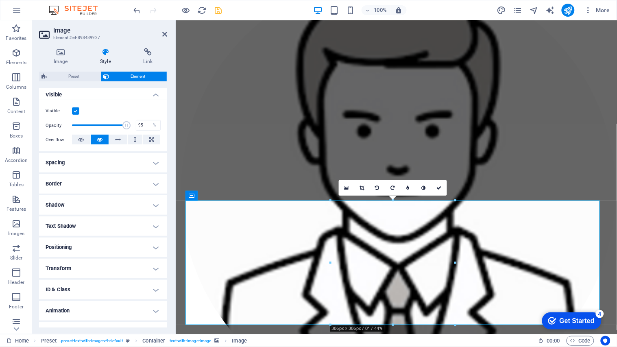
click at [151, 247] on h4 "Positioning" at bounding box center [103, 248] width 128 height 20
click at [151, 247] on h4 "Positioning" at bounding box center [103, 245] width 128 height 15
click at [149, 268] on h4 "Transform" at bounding box center [103, 269] width 128 height 20
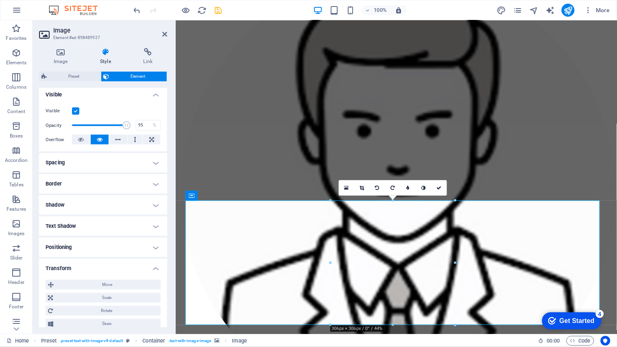
click at [150, 268] on h4 "Transform" at bounding box center [103, 266] width 128 height 15
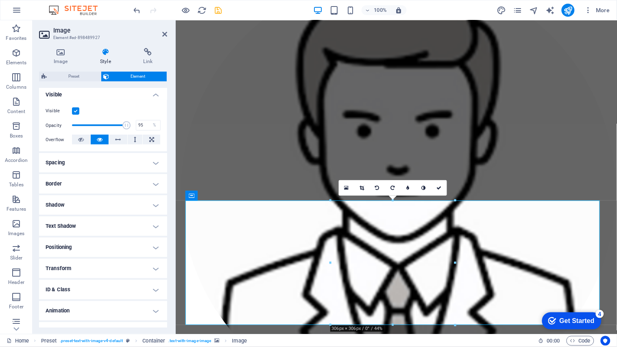
scroll to position [104, 0]
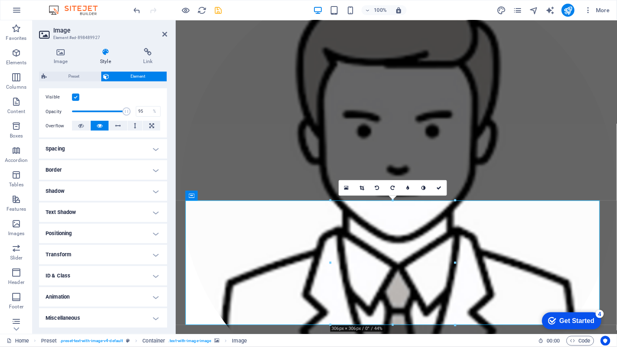
click at [105, 319] on h4 "Miscellaneous" at bounding box center [103, 318] width 128 height 20
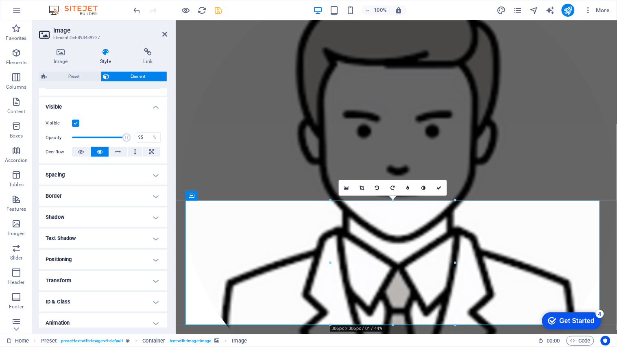
scroll to position [0, 0]
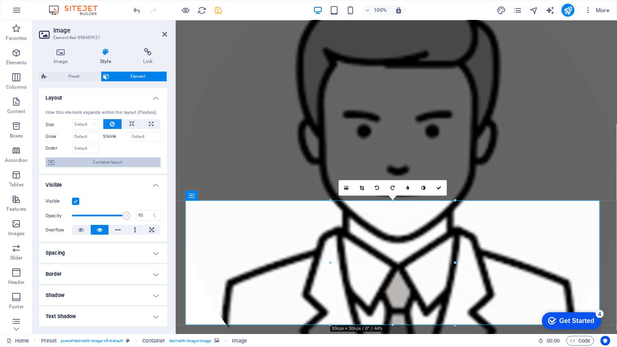
click at [108, 161] on span "Container layout" at bounding box center [107, 162] width 101 height 10
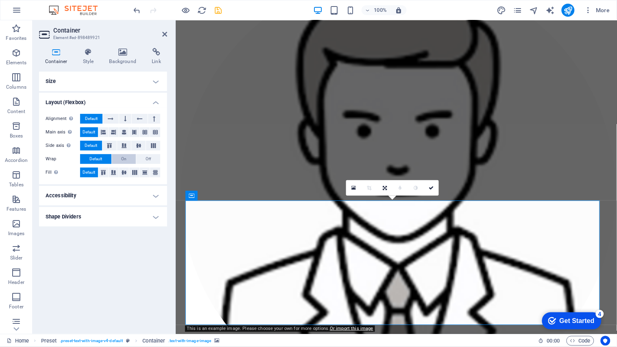
click at [125, 159] on span "On" at bounding box center [123, 159] width 5 height 10
click at [150, 157] on span "Off" at bounding box center [148, 159] width 5 height 10
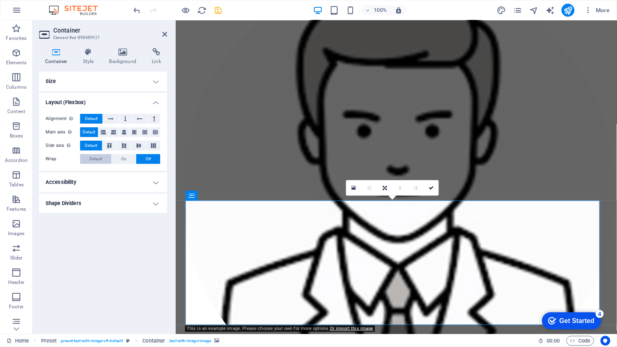
click at [100, 157] on span "Default" at bounding box center [95, 159] width 13 height 10
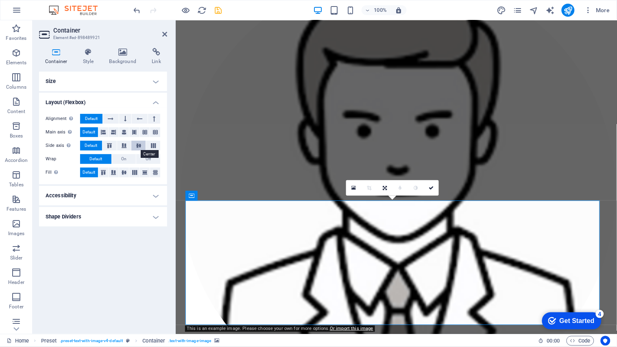
click at [140, 146] on icon at bounding box center [139, 145] width 10 height 5
click at [109, 146] on icon at bounding box center [110, 145] width 10 height 5
click at [92, 144] on span "Default" at bounding box center [91, 146] width 13 height 10
click at [110, 118] on icon at bounding box center [111, 119] width 6 height 10
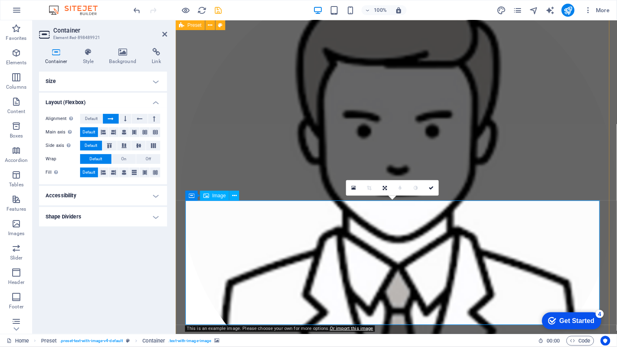
click at [96, 118] on span "Default" at bounding box center [91, 119] width 13 height 10
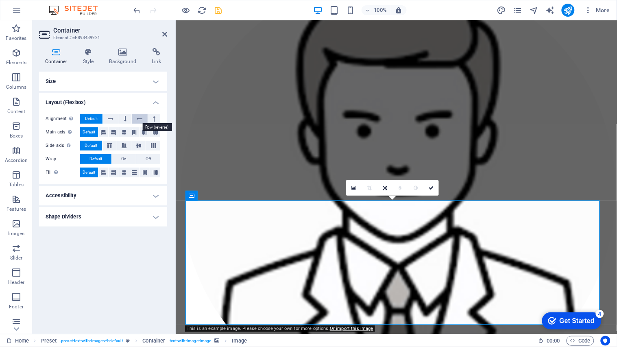
click at [137, 118] on icon at bounding box center [140, 119] width 6 height 10
click at [87, 119] on span "Default" at bounding box center [91, 119] width 13 height 10
click at [102, 131] on icon at bounding box center [103, 132] width 5 height 10
click at [91, 131] on span "Default" at bounding box center [89, 132] width 13 height 10
click at [157, 192] on h4 "Accessibility" at bounding box center [103, 196] width 128 height 20
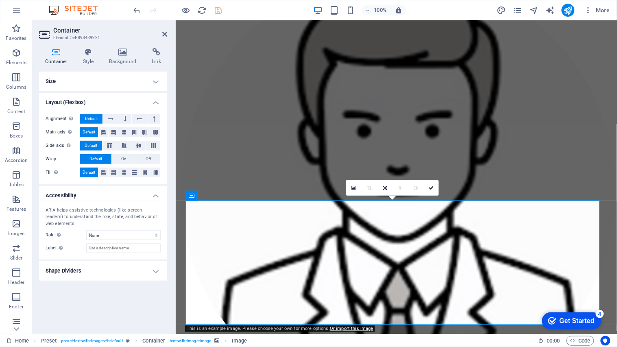
click at [157, 192] on h4 "Accessibility" at bounding box center [103, 193] width 128 height 15
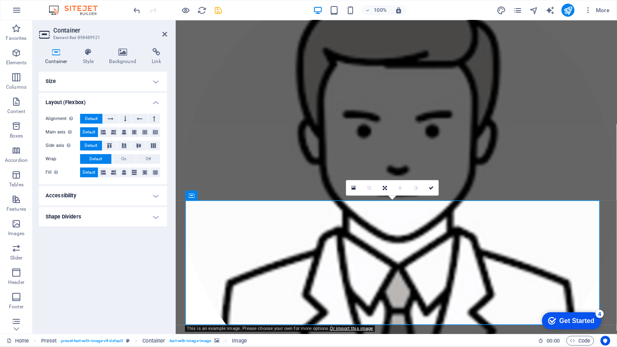
click at [153, 217] on h4 "Shape Dividers" at bounding box center [103, 217] width 128 height 20
click at [156, 233] on select "None Triangle Square Diagonal Polygon 1 Polygon 2 Zigzag Multiple Zigzags Waves…" at bounding box center [123, 233] width 74 height 10
select select "circle-shadow"
click at [86, 228] on select "None Triangle Square Diagonal Polygon 1 Polygon 2 Zigzag Multiple Zigzags Waves…" at bounding box center [123, 233] width 74 height 10
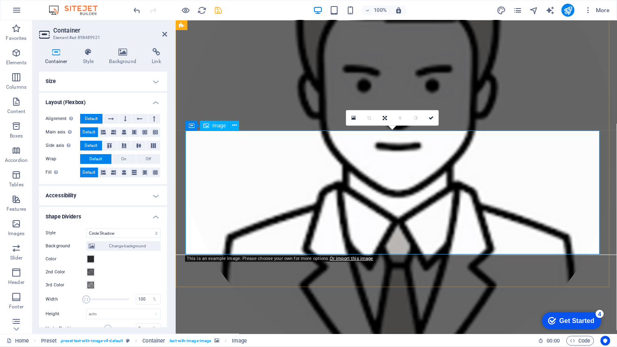
scroll to position [5773, 0]
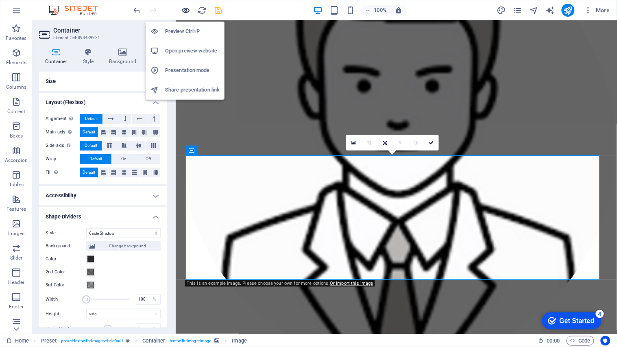
click at [184, 10] on icon "button" at bounding box center [185, 10] width 9 height 9
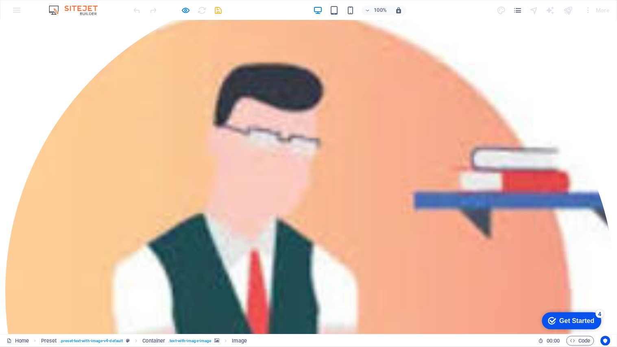
scroll to position [5634, 0]
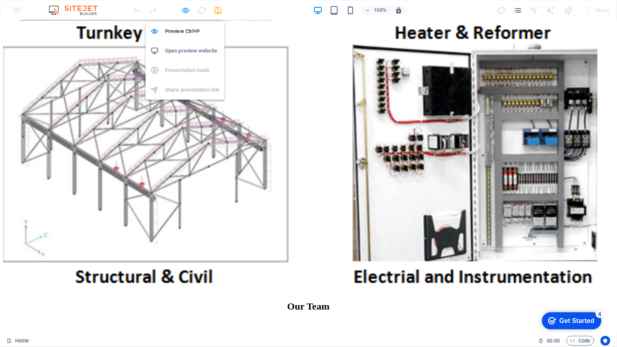
click at [184, 11] on icon "button" at bounding box center [185, 10] width 9 height 9
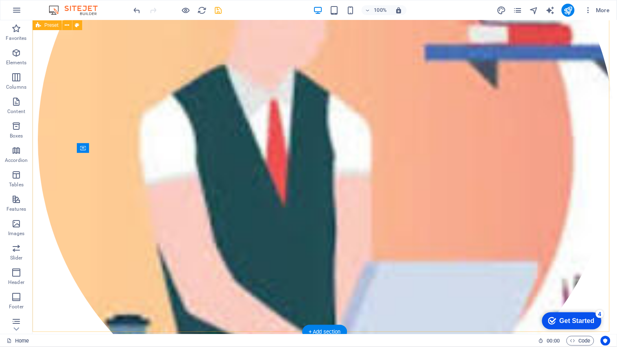
scroll to position [5950, 0]
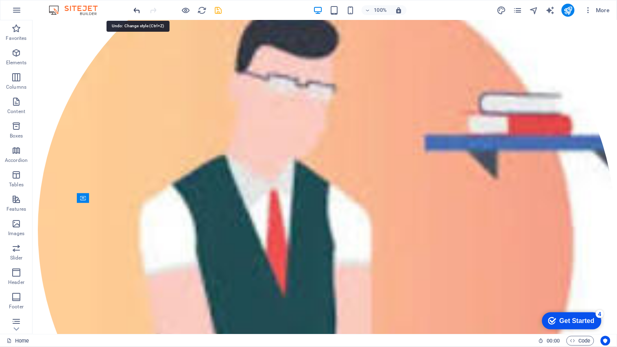
click at [139, 9] on icon "undo" at bounding box center [137, 10] width 9 height 9
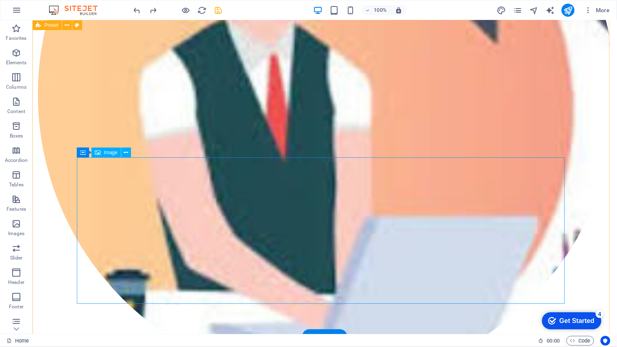
scroll to position [5995, 0]
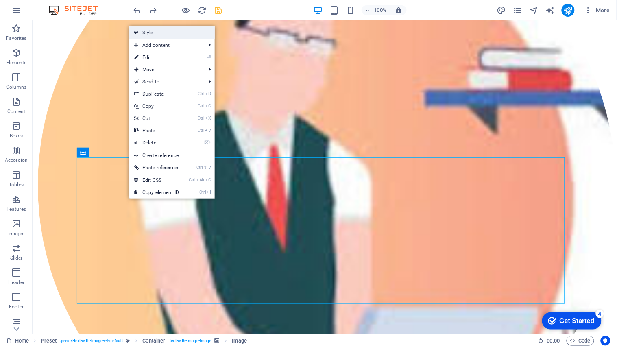
click at [159, 33] on link "Style" at bounding box center [171, 32] width 85 height 12
select select "rem"
select select "px"
select select "preset-text-with-image-v4-default"
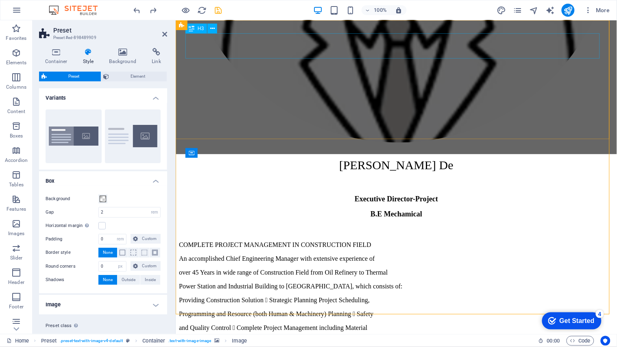
scroll to position [5770, 0]
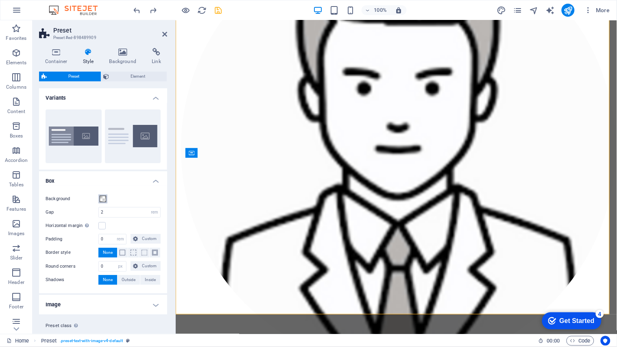
click at [103, 198] on span at bounding box center [103, 199] width 7 height 7
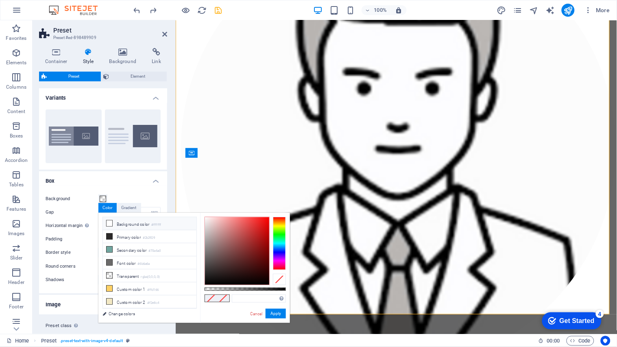
click at [109, 224] on icon at bounding box center [110, 223] width 6 height 6
type input "#ffffff"
click at [279, 314] on button "Apply" at bounding box center [276, 314] width 20 height 10
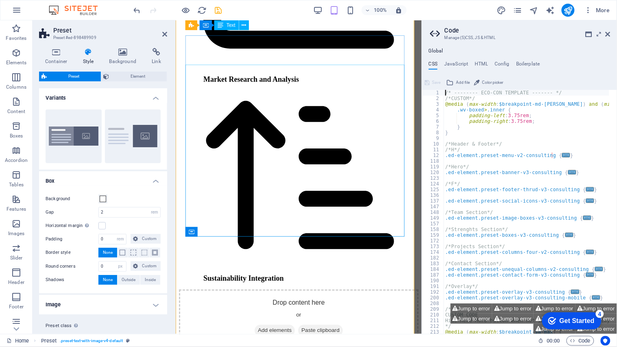
scroll to position [6466, 0]
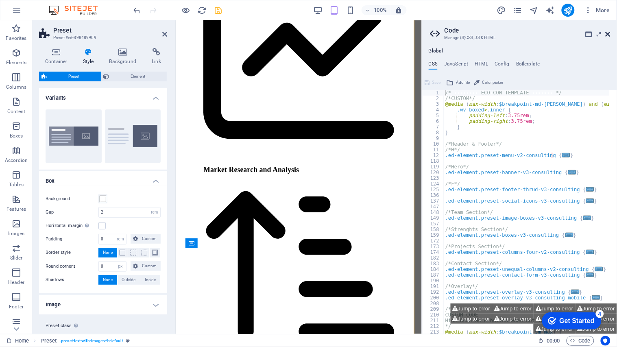
drag, startPoint x: 608, startPoint y: 34, endPoint x: 431, endPoint y: 47, distance: 177.8
click at [608, 34] on icon at bounding box center [608, 34] width 5 height 7
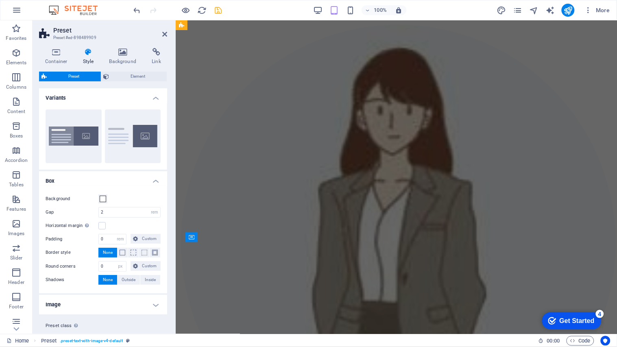
scroll to position [5686, 0]
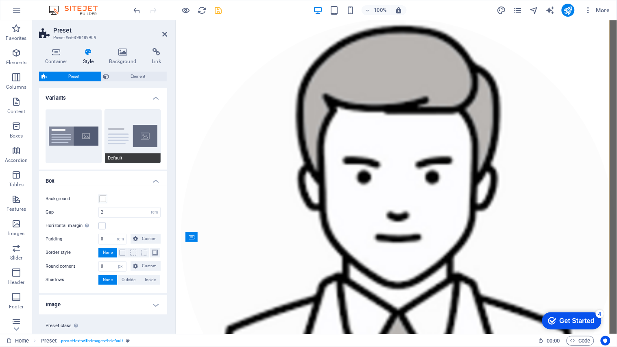
click at [112, 138] on button "Default" at bounding box center [133, 136] width 56 height 54
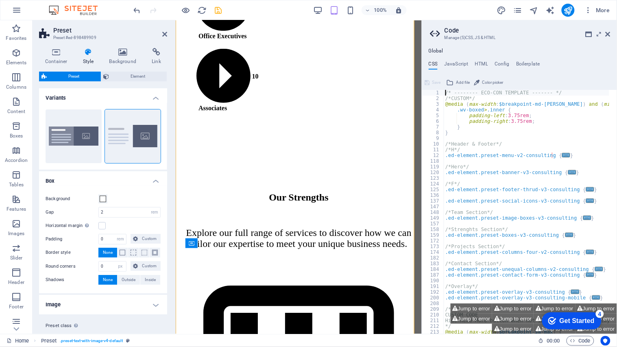
scroll to position [6466, 0]
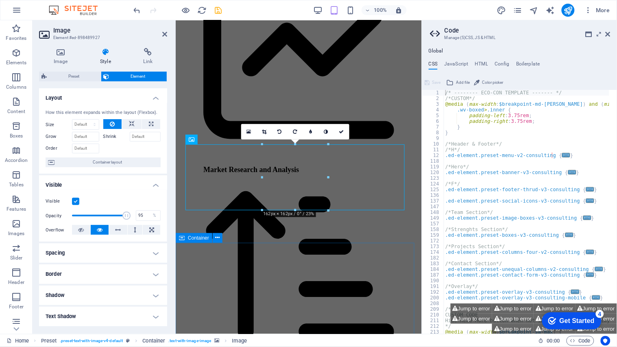
scroll to position [6569, 0]
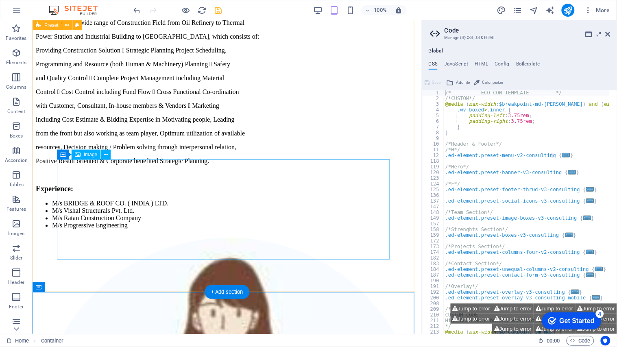
scroll to position [5648, 0]
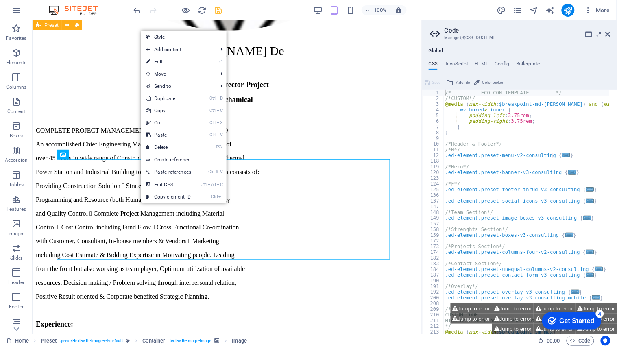
drag, startPoint x: 157, startPoint y: 63, endPoint x: 440, endPoint y: 93, distance: 283.9
click at [157, 63] on link "⏎ Edit" at bounding box center [168, 62] width 55 height 12
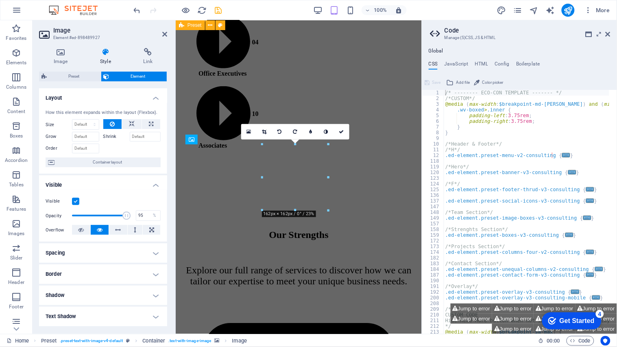
scroll to position [6569, 0]
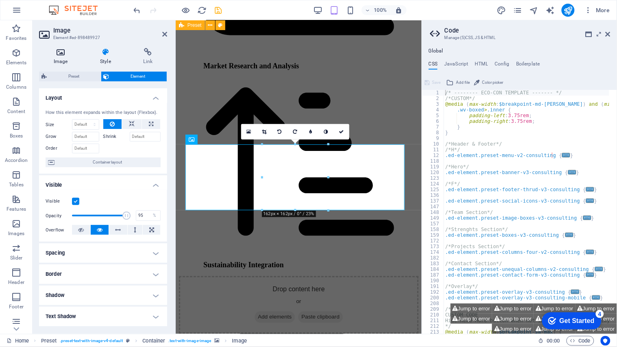
click at [60, 57] on h4 "Image" at bounding box center [62, 56] width 46 height 17
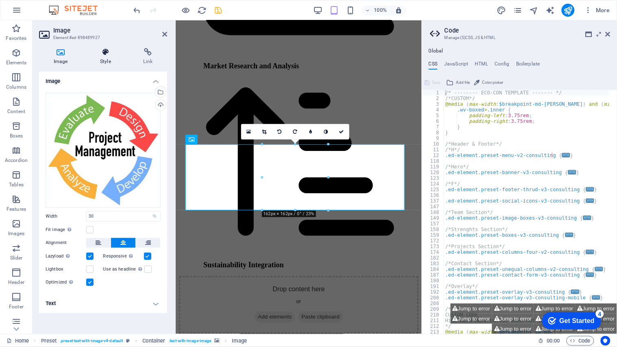
click at [109, 59] on h4 "Style" at bounding box center [106, 56] width 43 height 17
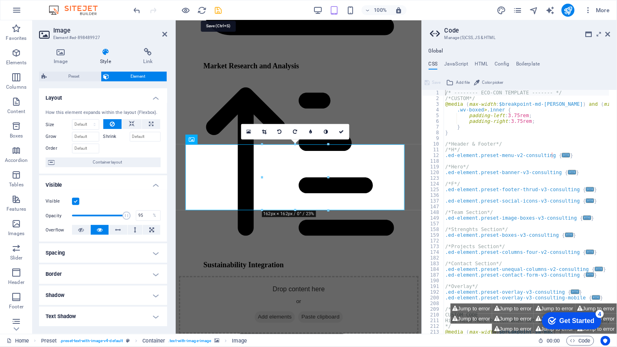
drag, startPoint x: 583, startPoint y: 45, endPoint x: 221, endPoint y: 11, distance: 363.6
click at [221, 11] on icon "save" at bounding box center [218, 10] width 9 height 9
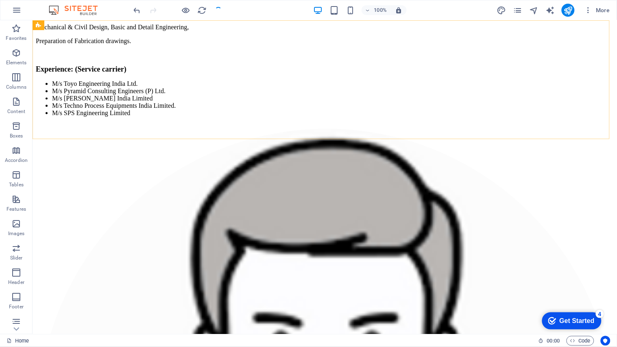
scroll to position [5965, 0]
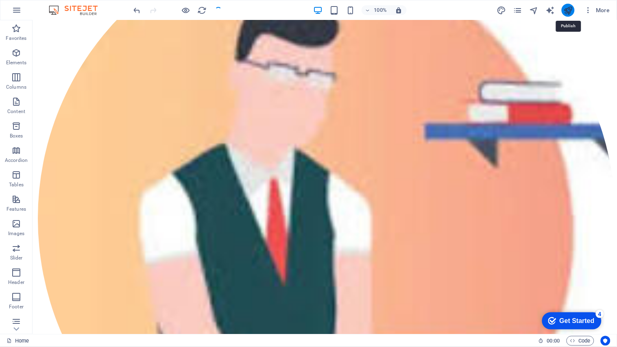
click at [566, 14] on icon "publish" at bounding box center [567, 10] width 9 height 9
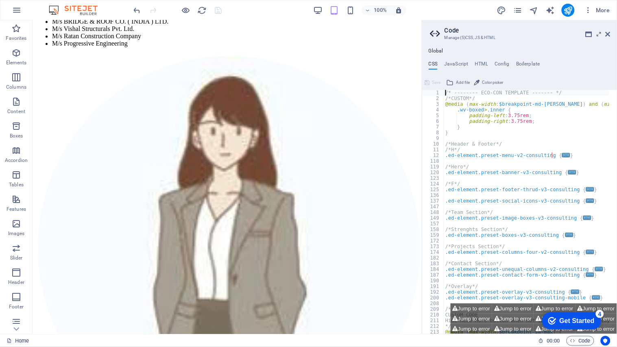
scroll to position [5928, 0]
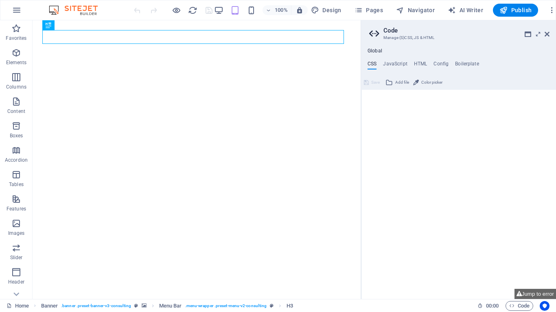
type textarea "/* -------- ECO-CON TEMPLATE ------- */"
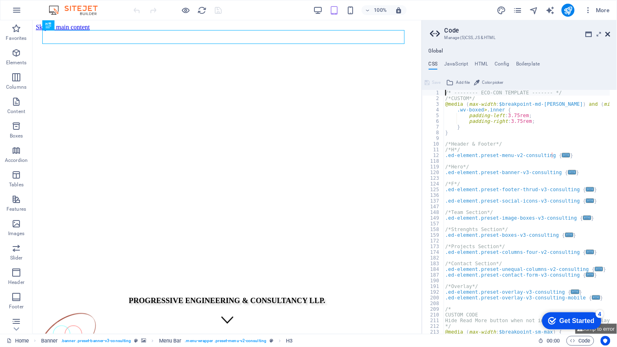
click at [555, 33] on icon at bounding box center [608, 34] width 5 height 7
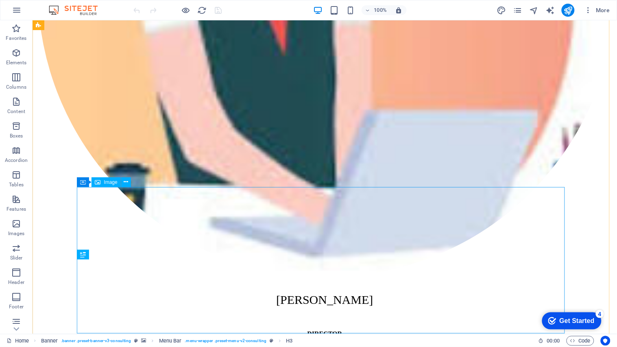
scroll to position [5966, 0]
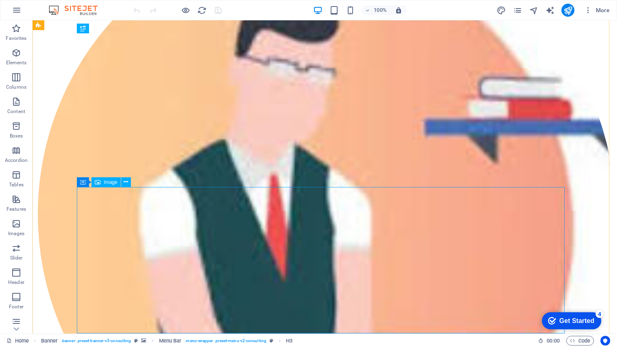
select select "%"
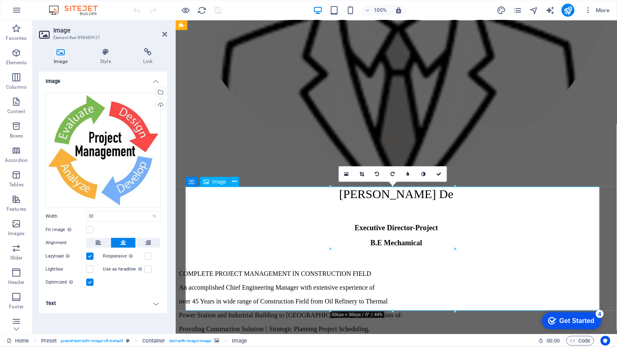
scroll to position [5741, 0]
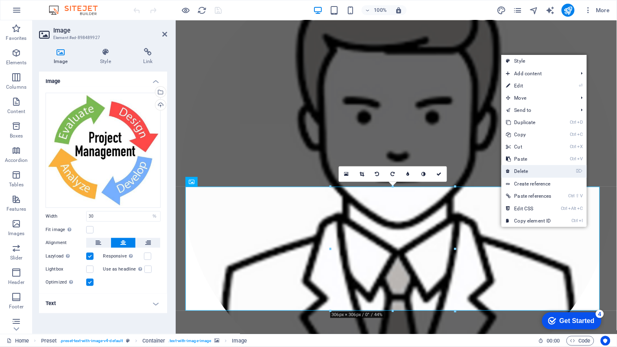
click at [528, 172] on link "⌦ Delete" at bounding box center [529, 171] width 55 height 12
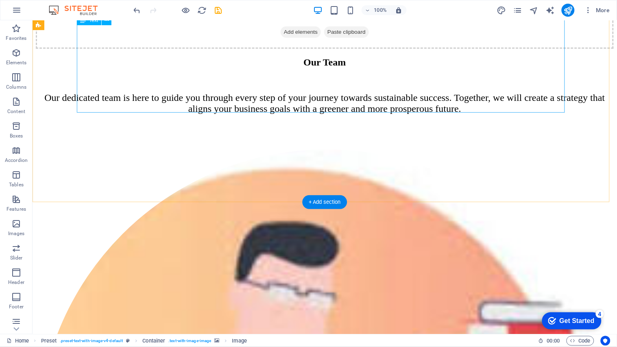
scroll to position [5966, 0]
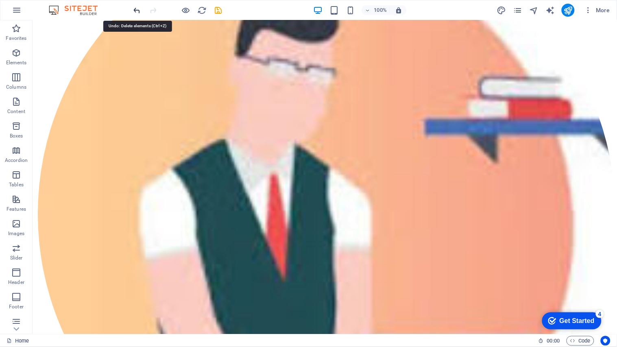
click at [137, 10] on icon "undo" at bounding box center [137, 10] width 9 height 9
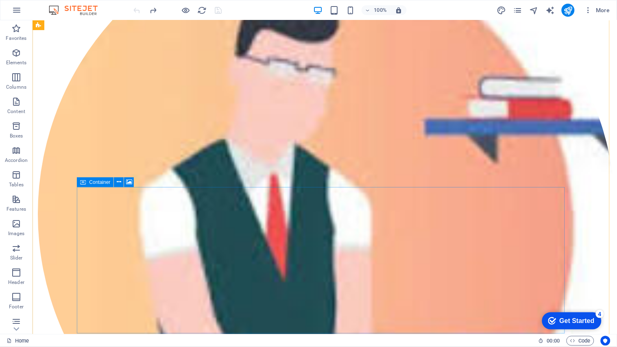
click at [93, 180] on span "Container" at bounding box center [99, 182] width 21 height 5
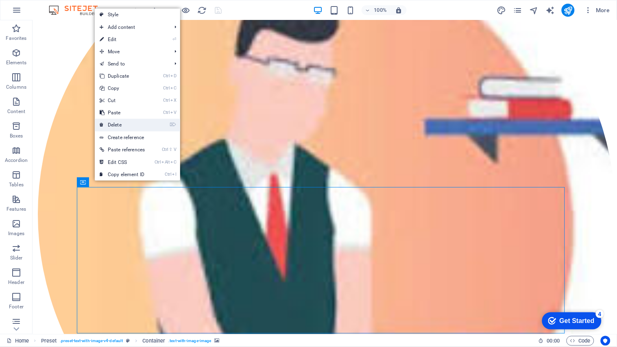
click at [123, 124] on link "⌦ Delete" at bounding box center [122, 125] width 55 height 12
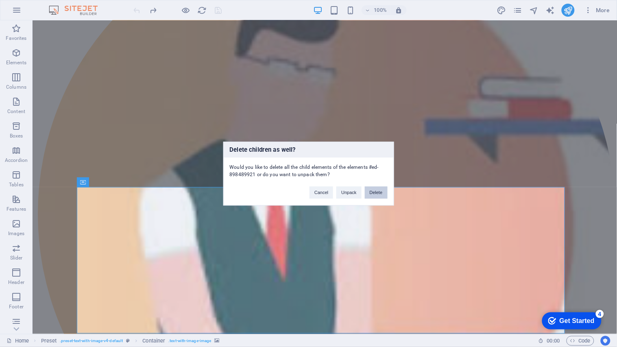
click at [377, 194] on button "Delete" at bounding box center [376, 192] width 23 height 12
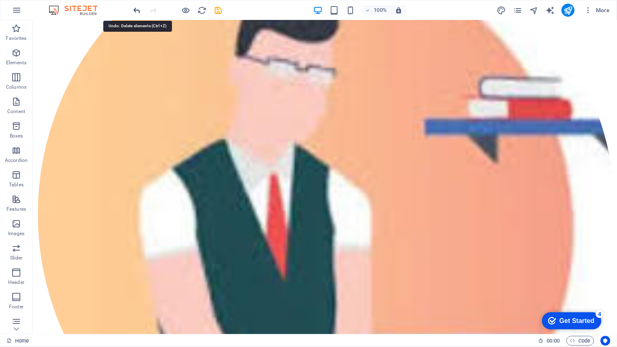
click at [136, 10] on icon "undo" at bounding box center [137, 10] width 9 height 9
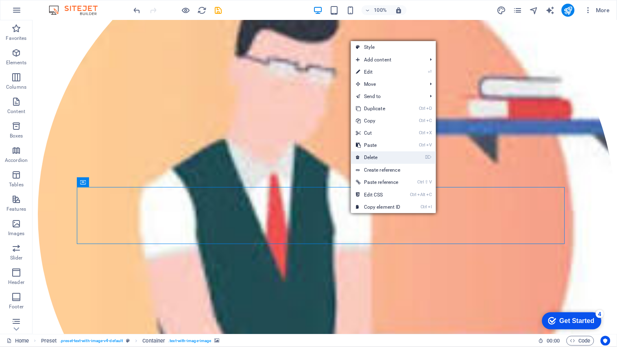
click at [377, 157] on link "⌦ Delete" at bounding box center [378, 157] width 55 height 12
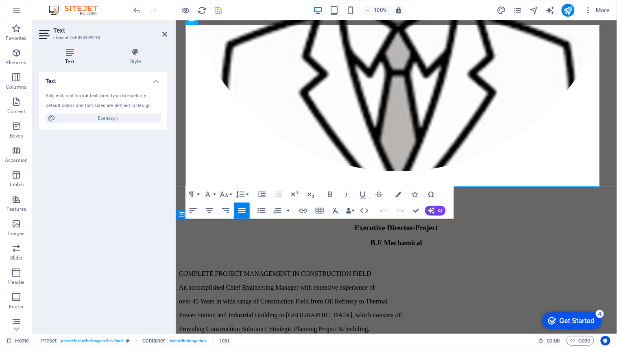
scroll to position [5741, 0]
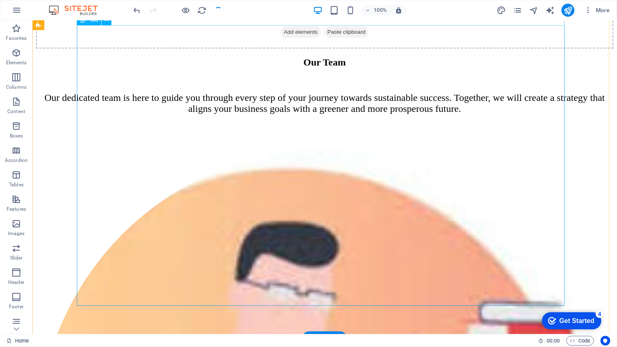
scroll to position [5966, 0]
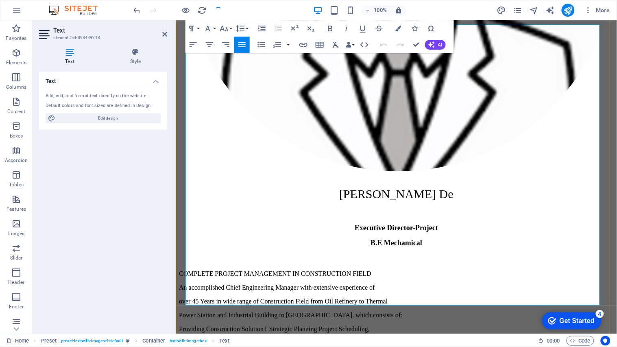
scroll to position [5741, 0]
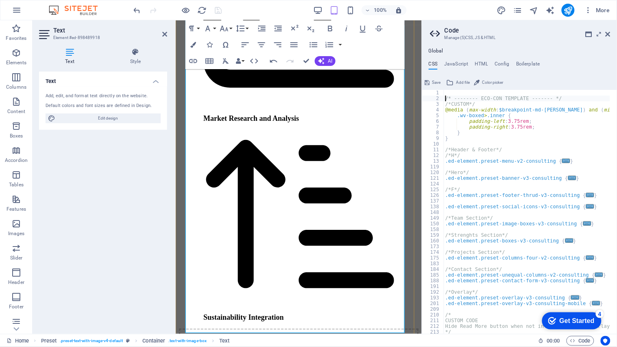
scroll to position [0, 0]
click at [555, 33] on icon at bounding box center [608, 34] width 5 height 7
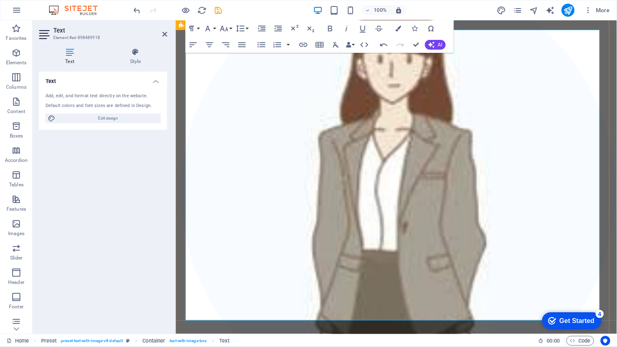
scroll to position [5737, 0]
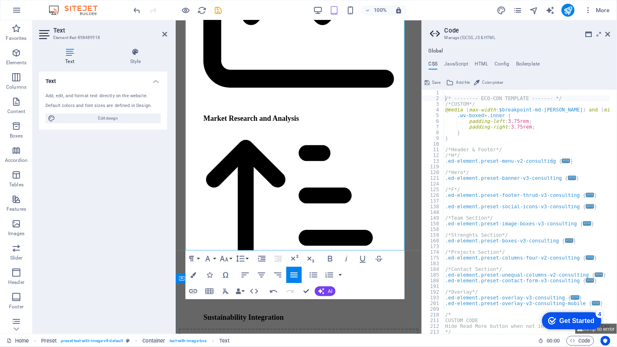
scroll to position [6607, 0]
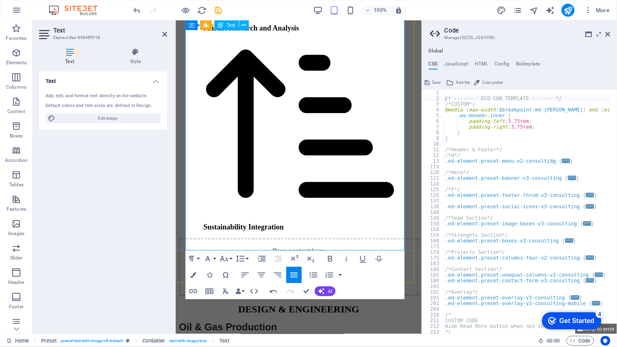
drag, startPoint x: 202, startPoint y: 242, endPoint x: 194, endPoint y: 246, distance: 9.5
click at [19, 105] on icon "button" at bounding box center [16, 102] width 10 height 10
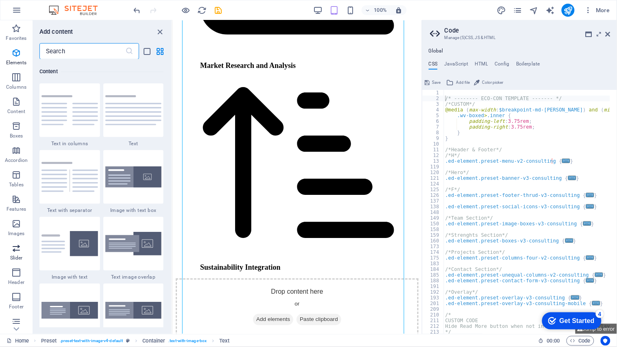
scroll to position [6445, 0]
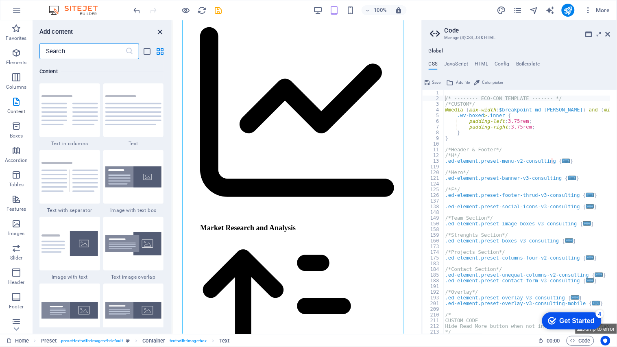
click at [163, 32] on icon "close panel" at bounding box center [160, 31] width 9 height 9
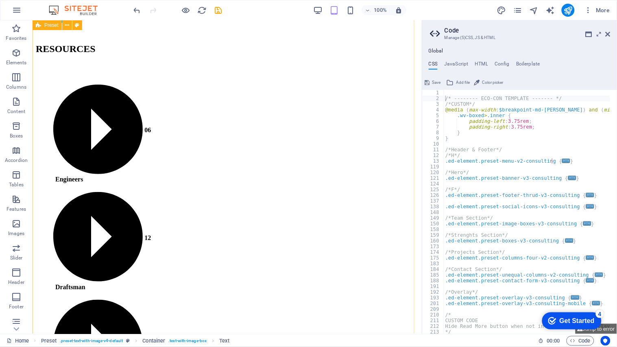
scroll to position [5614, 0]
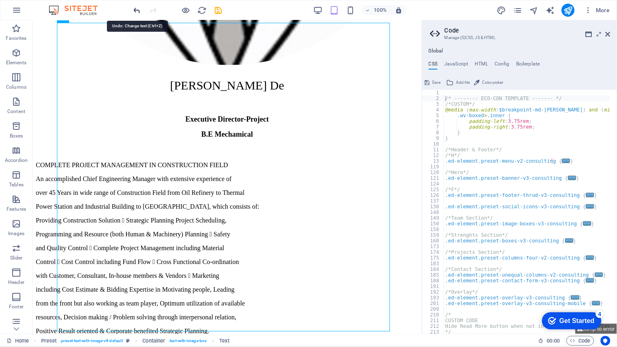
click at [135, 8] on icon "undo" at bounding box center [137, 10] width 9 height 9
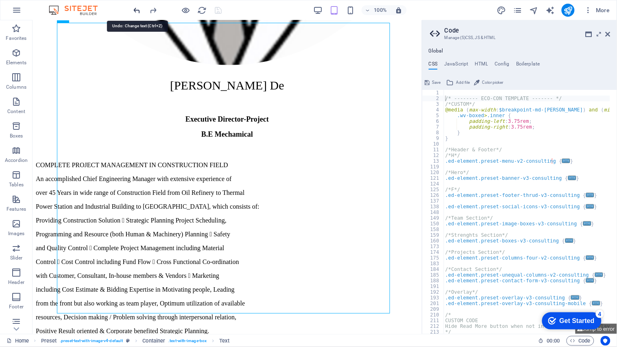
click at [137, 9] on icon "undo" at bounding box center [137, 10] width 9 height 9
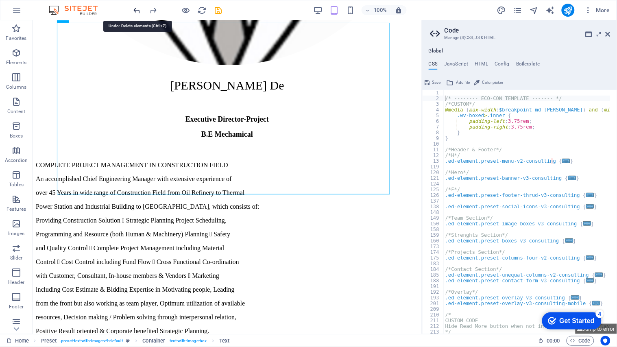
click at [137, 9] on icon "undo" at bounding box center [137, 10] width 9 height 9
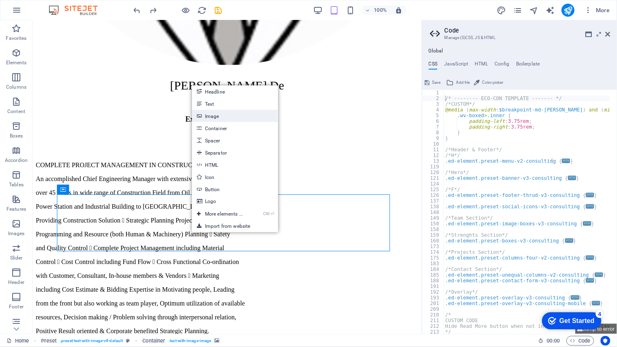
click at [217, 116] on link "Image" at bounding box center [235, 116] width 86 height 12
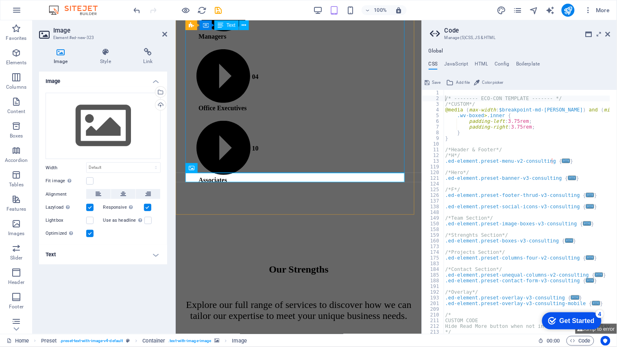
scroll to position [6541, 0]
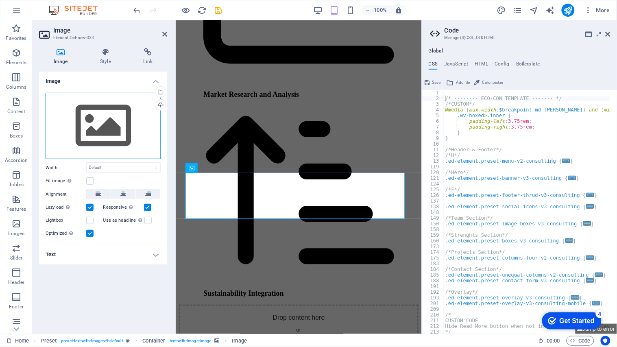
click at [97, 131] on div "Drag files here, click to choose files or select files from Files or our free s…" at bounding box center [103, 126] width 115 height 67
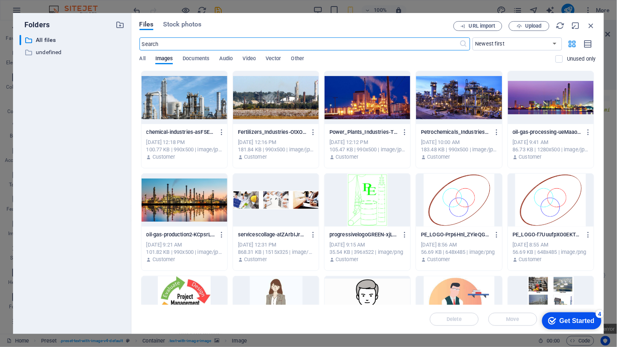
scroll to position [20751, 0]
click at [194, 286] on div at bounding box center [185, 302] width 86 height 53
click at [194, 286] on div "1" at bounding box center [185, 302] width 86 height 53
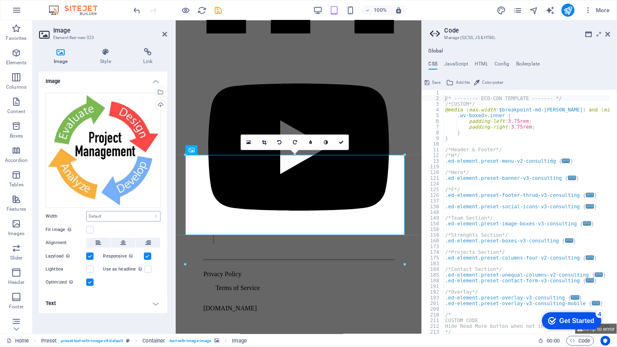
scroll to position [6559, 0]
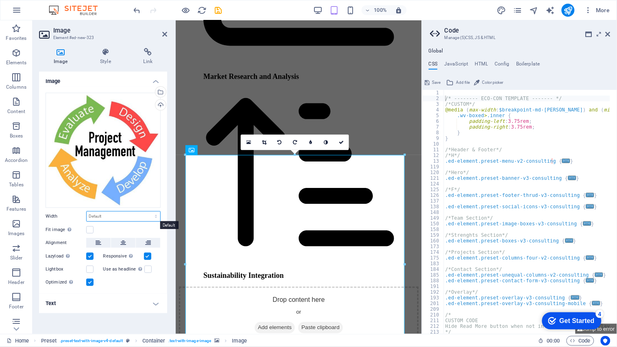
click at [105, 213] on select "Default auto px rem % em vh vw" at bounding box center [124, 217] width 74 height 10
select select "%"
click at [148, 212] on select "Default auto px rem % em vh vw" at bounding box center [124, 217] width 74 height 10
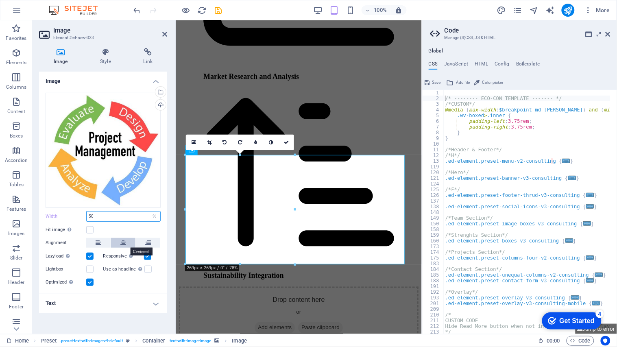
type input "50"
click at [125, 243] on icon at bounding box center [123, 243] width 6 height 10
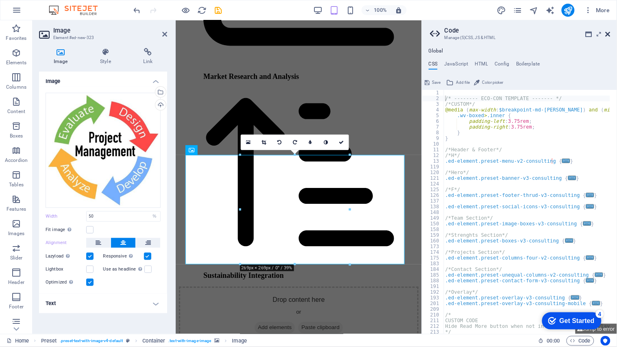
drag, startPoint x: 420, startPoint y: 81, endPoint x: 607, endPoint y: 33, distance: 193.3
click at [555, 33] on icon at bounding box center [608, 34] width 5 height 7
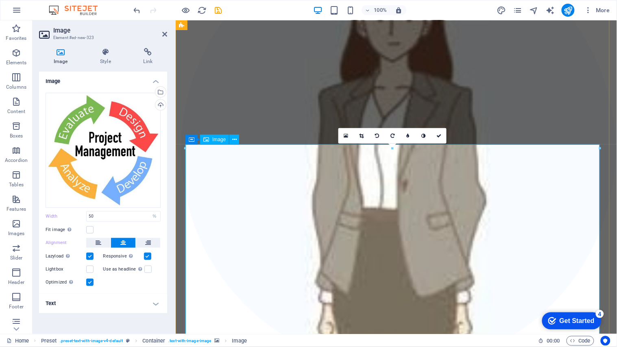
scroll to position [5783, 0]
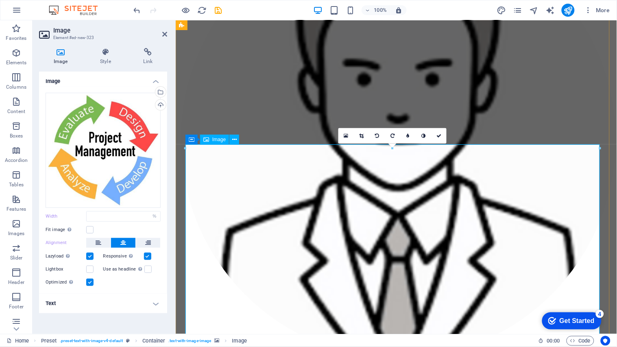
select select "DISABLED_OPTION_VALUE"
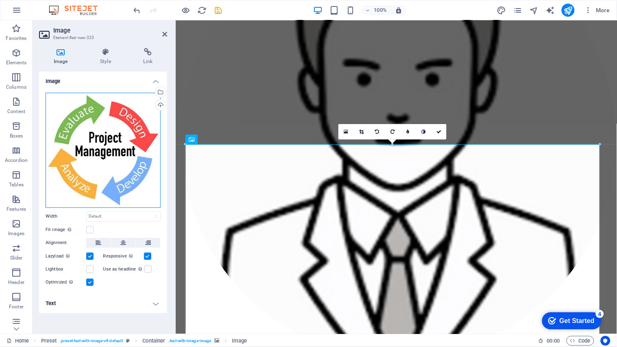
click at [86, 160] on div "Drag files here, click to choose files or select files from Files or our free s…" at bounding box center [103, 150] width 115 height 115
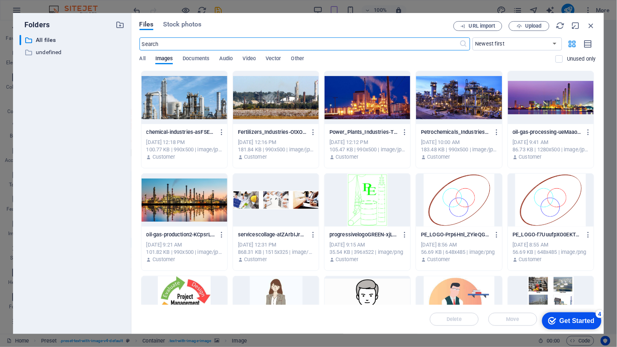
type input "50"
select select "%"
drag, startPoint x: 590, startPoint y: 26, endPoint x: 142, endPoint y: 196, distance: 478.9
click at [555, 26] on icon "button" at bounding box center [591, 25] width 9 height 9
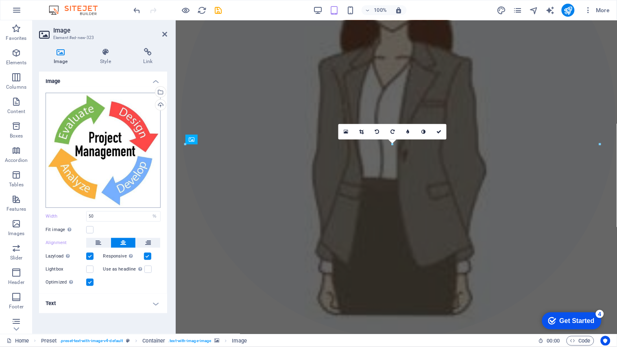
scroll to position [5783, 0]
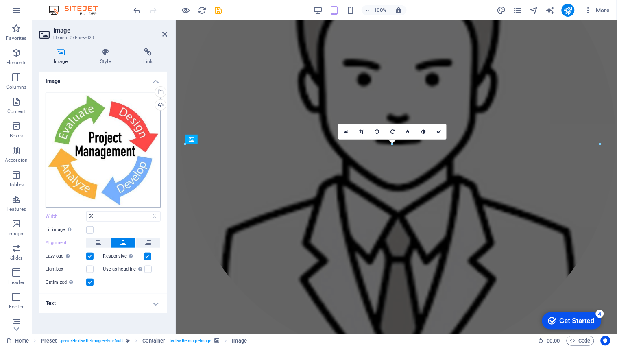
select select "DISABLED_OPTION_VALUE"
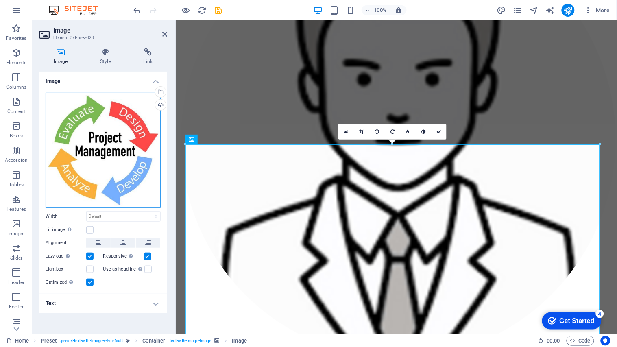
click at [87, 167] on div "Drag files here, click to choose files or select files from Files or our free s…" at bounding box center [103, 150] width 115 height 115
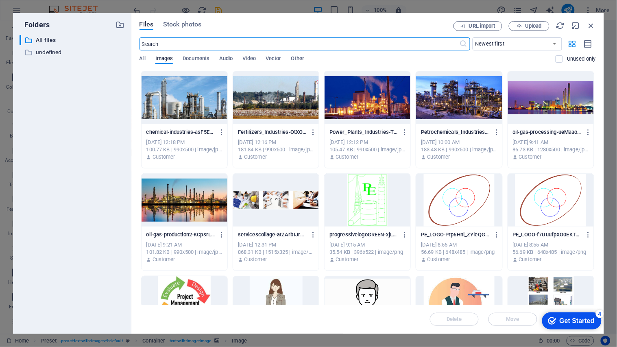
scroll to position [6589, 0]
type input "50"
select select "%"
drag, startPoint x: 591, startPoint y: 26, endPoint x: 154, endPoint y: 188, distance: 466.1
click at [555, 26] on icon "button" at bounding box center [591, 25] width 9 height 9
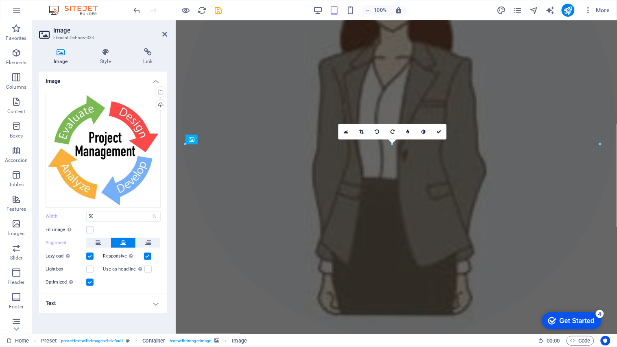
scroll to position [5783, 0]
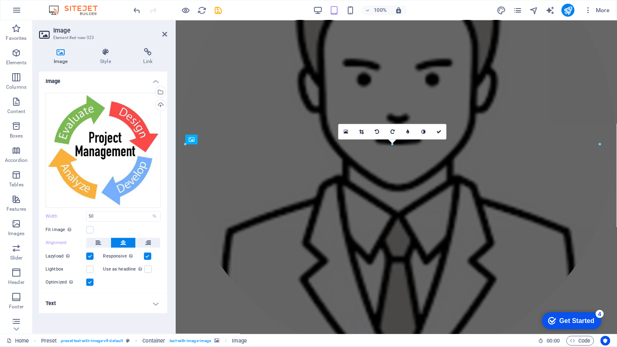
select select "DISABLED_OPTION_VALUE"
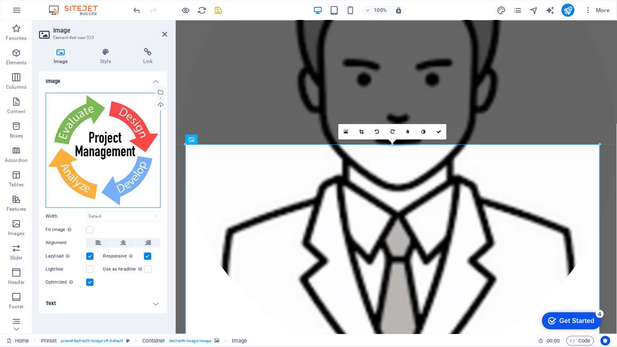
click at [124, 172] on div "Drag files here, click to choose files or select files from Files or our free s…" at bounding box center [103, 150] width 115 height 115
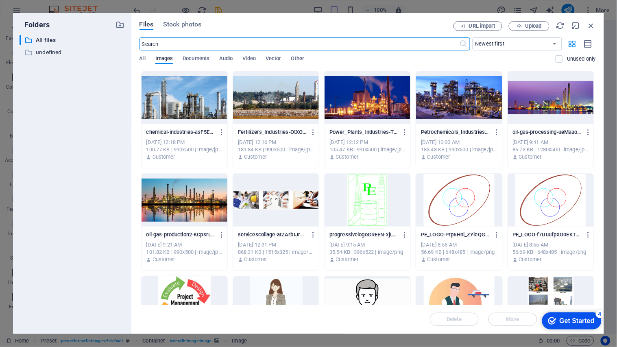
scroll to position [6589, 0]
type input "50"
select select "%"
drag, startPoint x: 278, startPoint y: 130, endPoint x: 593, endPoint y: 25, distance: 332.4
click at [555, 25] on icon "button" at bounding box center [591, 25] width 9 height 9
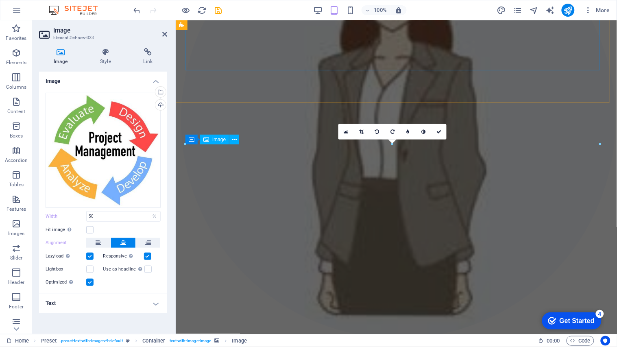
scroll to position [5783, 0]
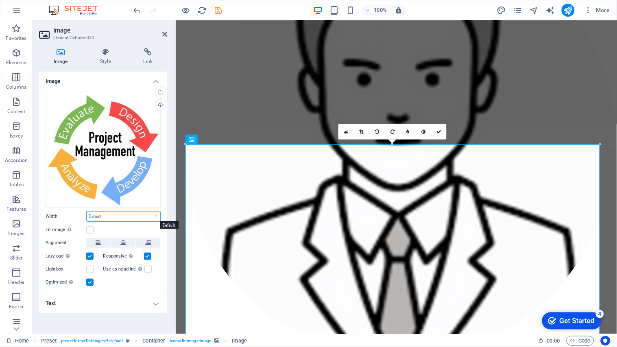
click at [108, 215] on select "Default auto px rem % em vh vw" at bounding box center [124, 217] width 74 height 10
select select "%"
click at [148, 212] on select "Default auto px rem % em vh vw" at bounding box center [124, 217] width 74 height 10
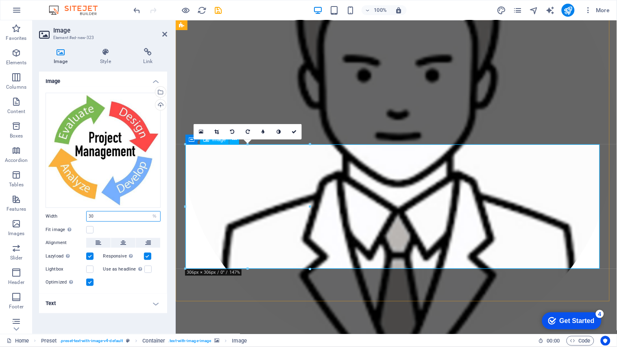
type input "30"
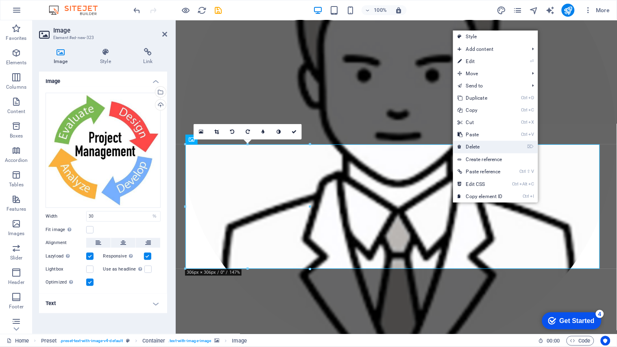
click at [481, 146] on link "⌦ Delete" at bounding box center [480, 147] width 55 height 12
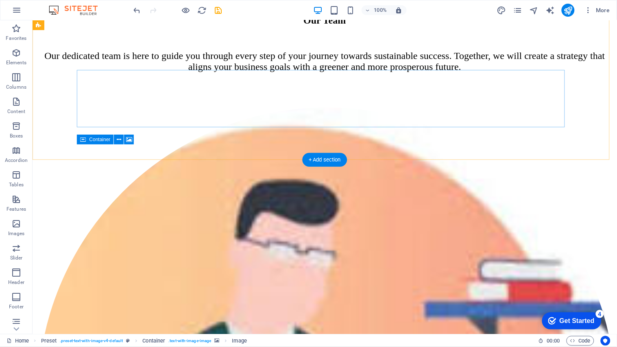
scroll to position [6009, 0]
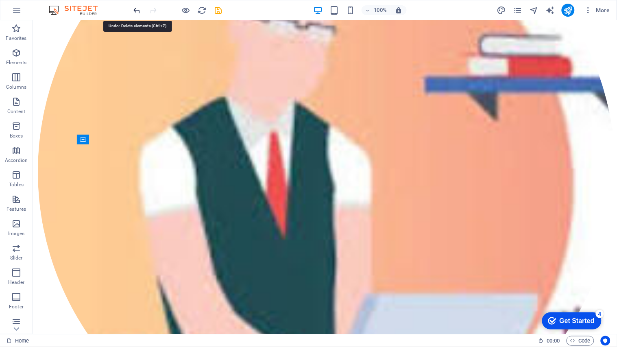
click at [136, 9] on icon "undo" at bounding box center [137, 10] width 9 height 9
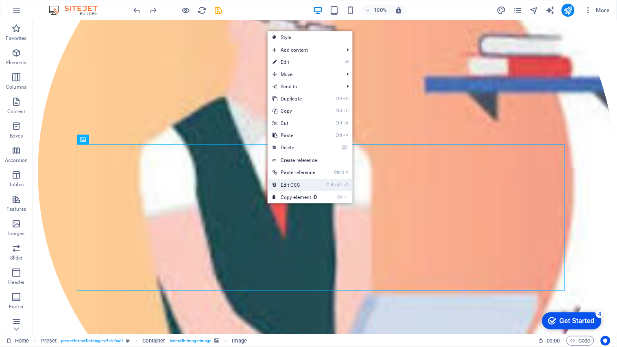
click at [287, 184] on link "Ctrl Alt C Edit CSS" at bounding box center [295, 185] width 55 height 12
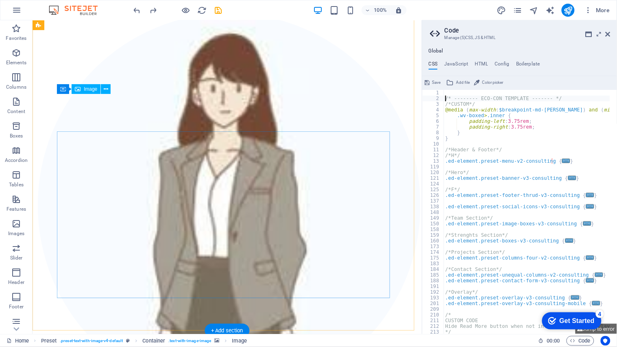
scroll to position [5714, 0]
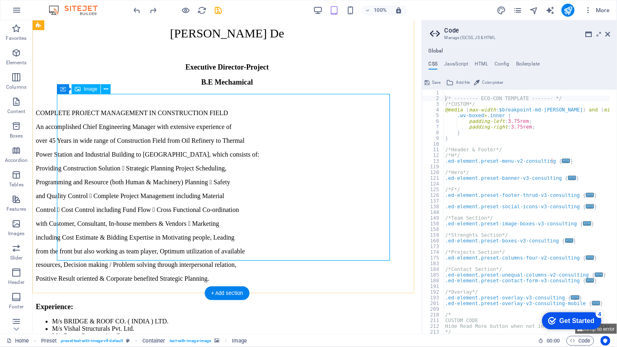
select select "%"
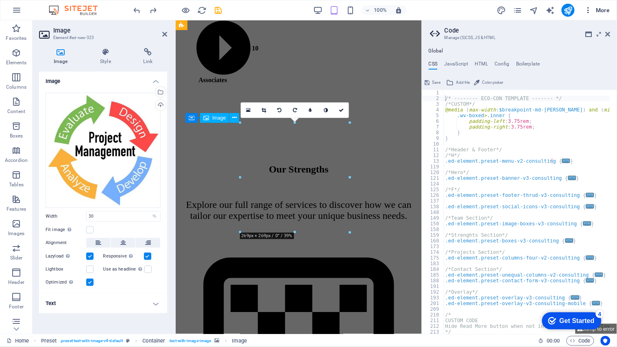
scroll to position [6591, 0]
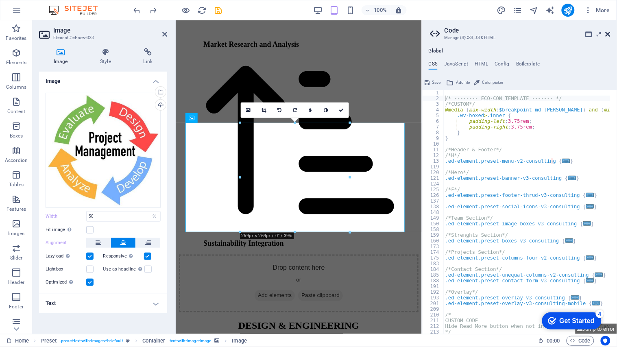
click at [555, 33] on icon at bounding box center [608, 34] width 5 height 7
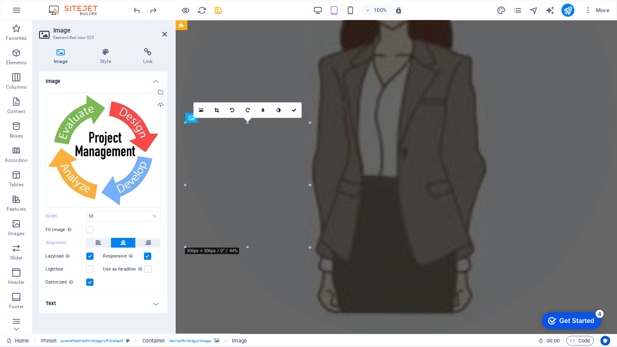
scroll to position [5805, 0]
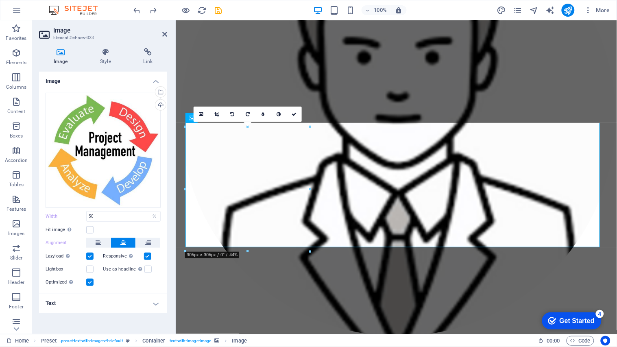
type input "30"
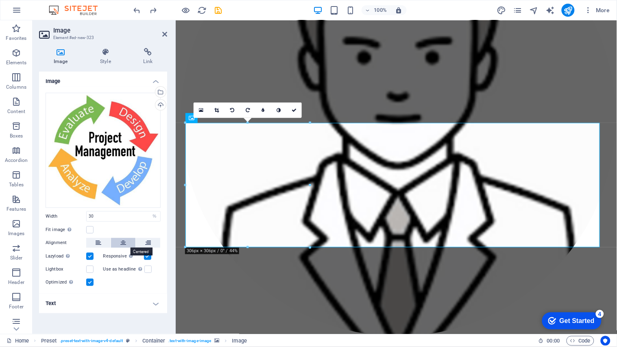
click at [125, 244] on icon at bounding box center [123, 243] width 6 height 10
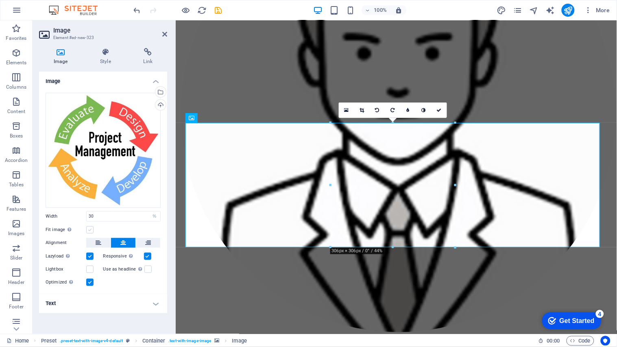
click at [91, 230] on label at bounding box center [89, 229] width 7 height 7
click at [0, 0] on input "Fit image Automatically fit image to a fixed width and height" at bounding box center [0, 0] width 0 height 0
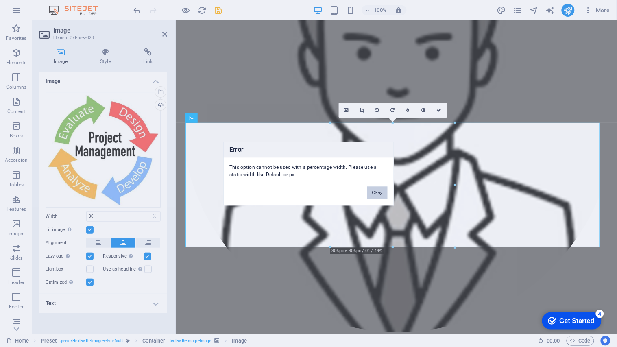
click at [382, 194] on button "Okay" at bounding box center [377, 192] width 20 height 12
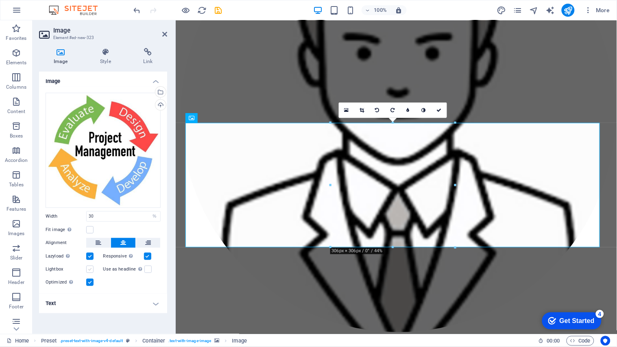
click at [89, 270] on label at bounding box center [89, 269] width 7 height 7
click at [0, 0] on input "Lightbox" at bounding box center [0, 0] width 0 height 0
click at [89, 270] on label at bounding box center [89, 269] width 7 height 7
click at [0, 0] on input "Lightbox" at bounding box center [0, 0] width 0 height 0
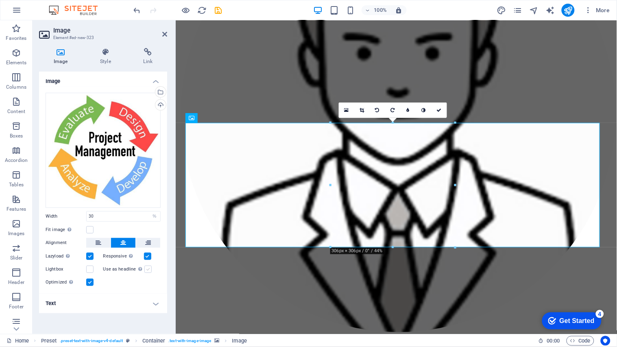
click at [148, 270] on label at bounding box center [147, 269] width 7 height 7
click at [0, 0] on input "Use as headline The image will be wrapped in an H1 headline tag. Useful for giv…" at bounding box center [0, 0] width 0 height 0
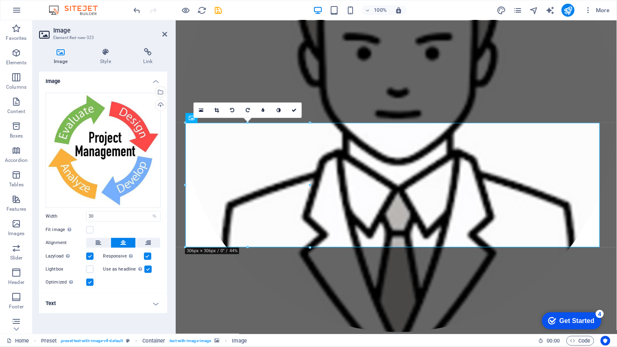
click at [148, 270] on label at bounding box center [147, 269] width 7 height 7
click at [0, 0] on input "Use as headline The image will be wrapped in an H1 headline tag. Useful for giv…" at bounding box center [0, 0] width 0 height 0
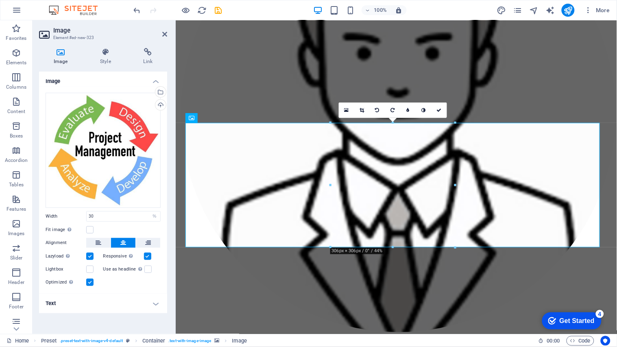
click at [91, 257] on label at bounding box center [89, 256] width 7 height 7
click at [0, 0] on input "Lazyload Loading images after the page loads improves page speed." at bounding box center [0, 0] width 0 height 0
click at [91, 257] on label at bounding box center [89, 256] width 7 height 7
click at [0, 0] on input "Lazyload Loading images after the page loads improves page speed." at bounding box center [0, 0] width 0 height 0
click at [155, 304] on h4 "Text" at bounding box center [103, 304] width 128 height 20
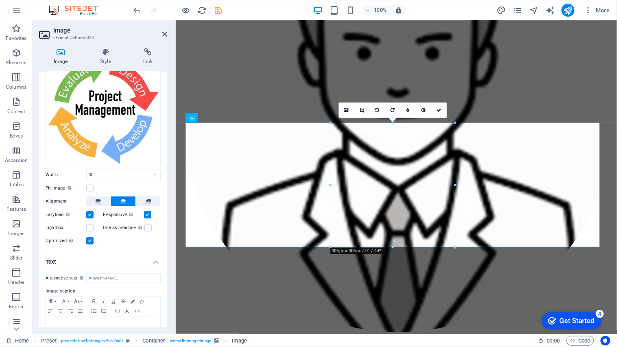
scroll to position [60, 0]
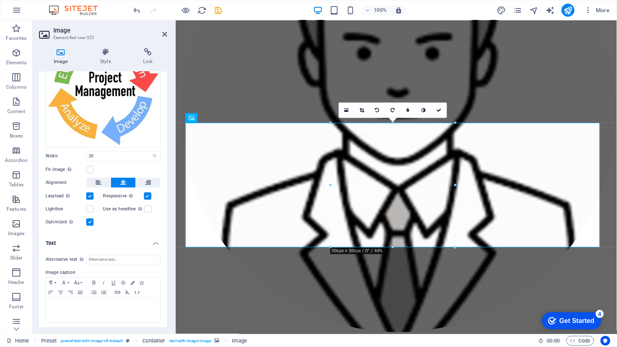
click at [156, 243] on h4 "Text" at bounding box center [103, 240] width 128 height 15
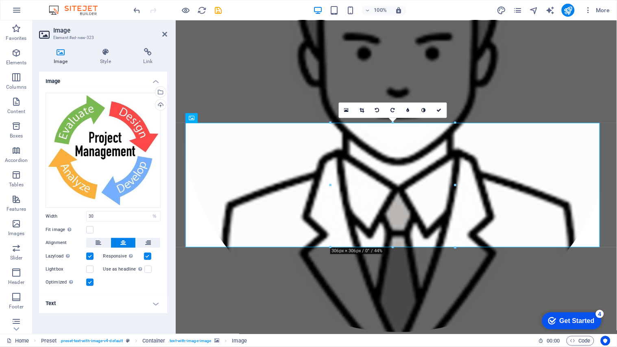
scroll to position [0, 0]
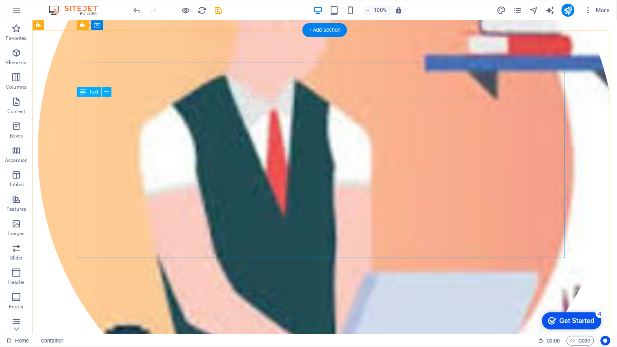
scroll to position [5895, 0]
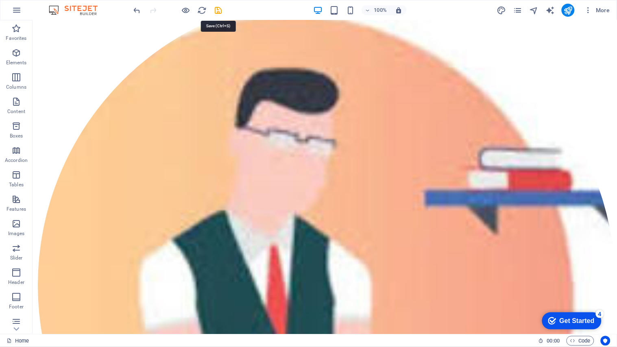
drag, startPoint x: 218, startPoint y: 10, endPoint x: 301, endPoint y: 5, distance: 83.5
click at [218, 10] on icon "save" at bounding box center [218, 10] width 9 height 9
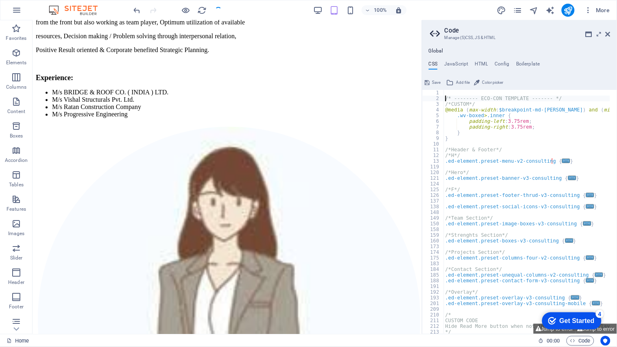
scroll to position [5857, 0]
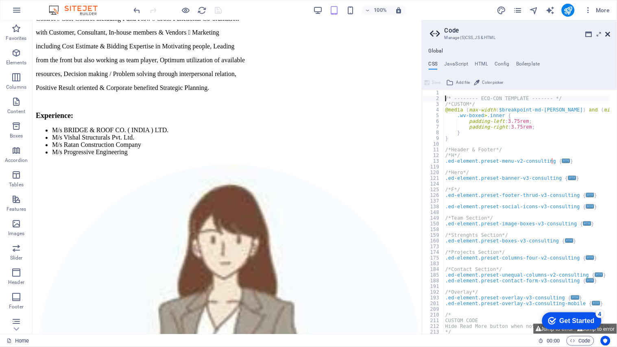
click at [555, 34] on icon at bounding box center [608, 34] width 5 height 7
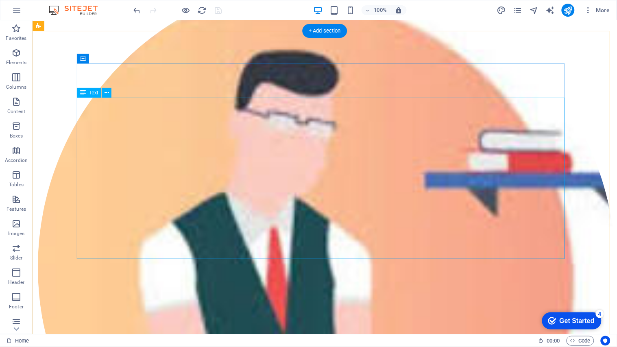
scroll to position [5826, 0]
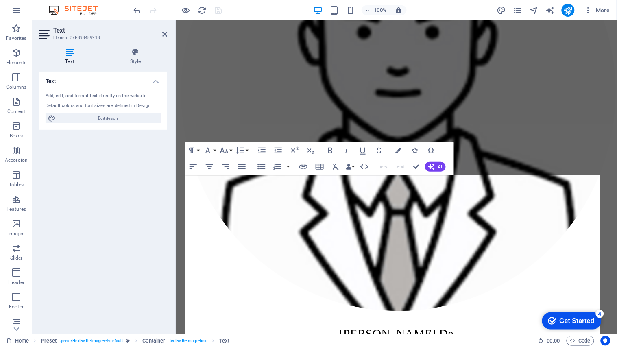
scroll to position [5591, 0]
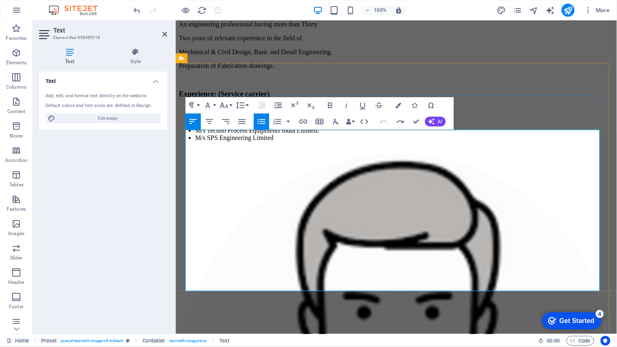
scroll to position [5636, 0]
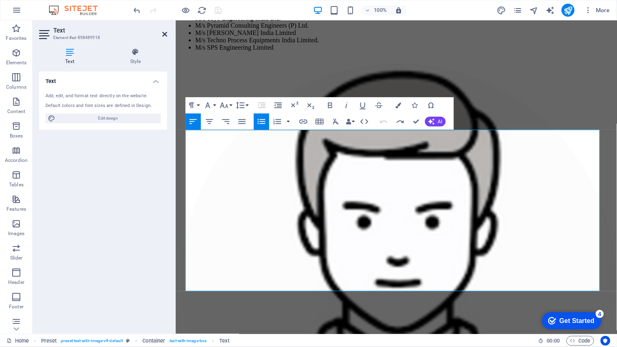
drag, startPoint x: 167, startPoint y: 34, endPoint x: 135, endPoint y: 15, distance: 37.2
click at [167, 34] on icon at bounding box center [164, 34] width 5 height 7
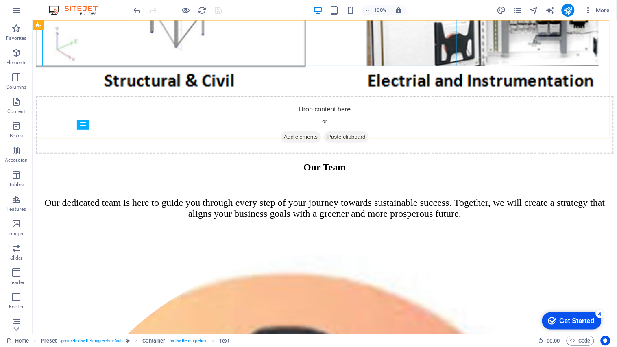
scroll to position [5862, 0]
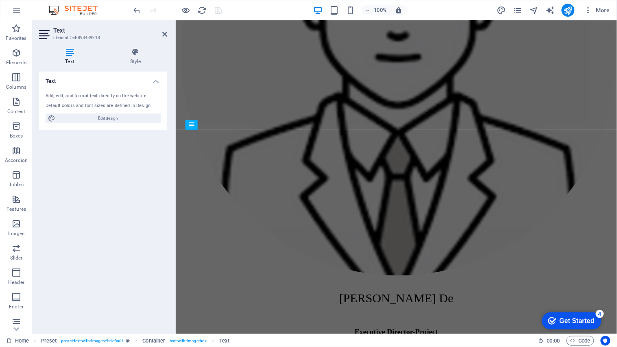
scroll to position [5636, 0]
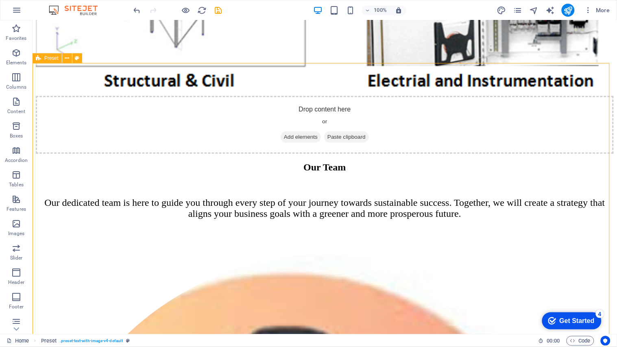
scroll to position [5862, 0]
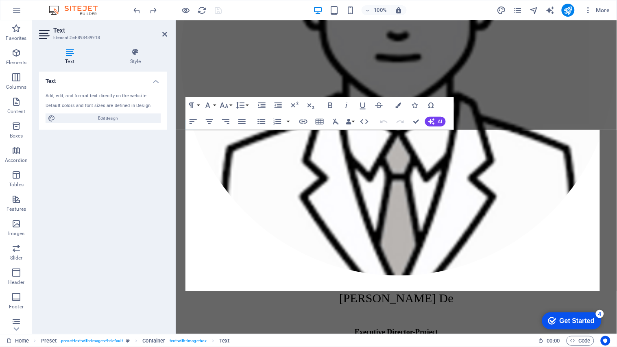
scroll to position [5636, 0]
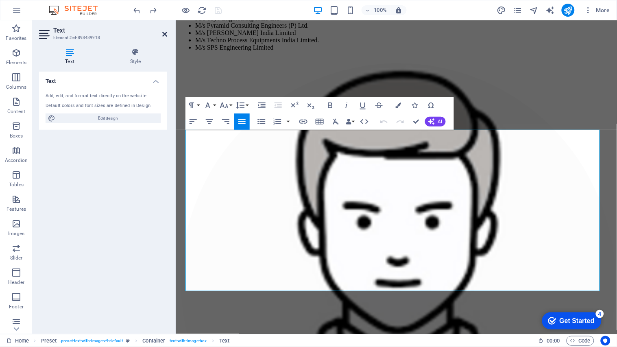
click at [167, 33] on icon at bounding box center [164, 34] width 5 height 7
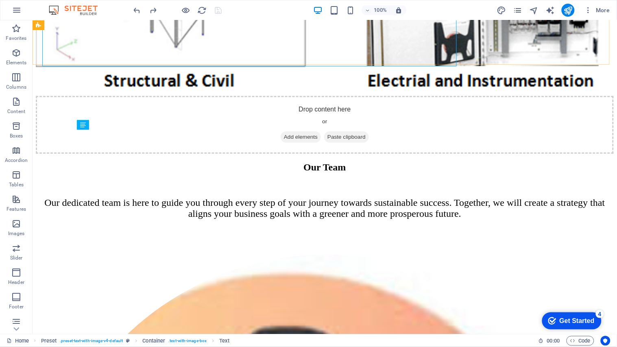
scroll to position [5862, 0]
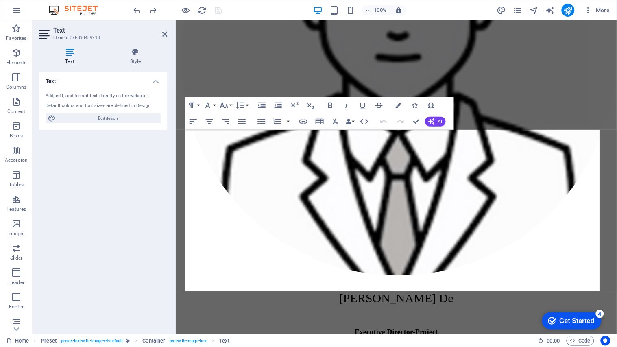
scroll to position [5636, 0]
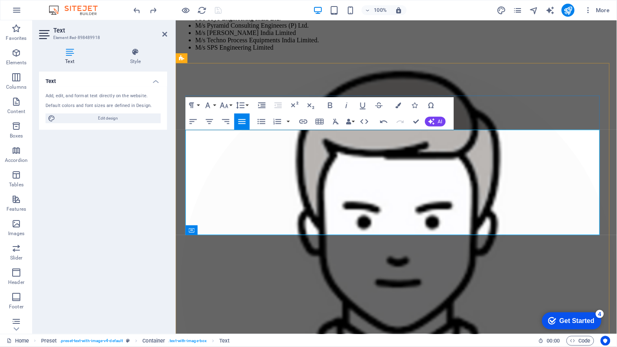
drag, startPoint x: 185, startPoint y: 177, endPoint x: 277, endPoint y: 231, distance: 106.1
click at [230, 106] on button "Font Size" at bounding box center [225, 105] width 15 height 16
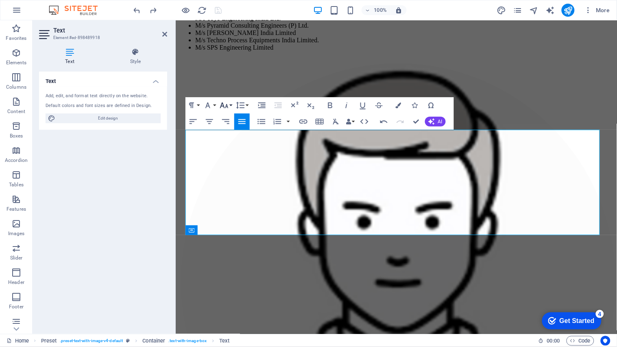
scroll to position [58, 0]
click at [233, 137] on link "18" at bounding box center [232, 136] width 29 height 12
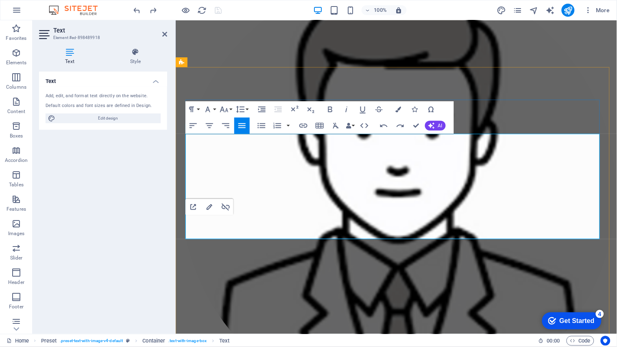
scroll to position [5591, 0]
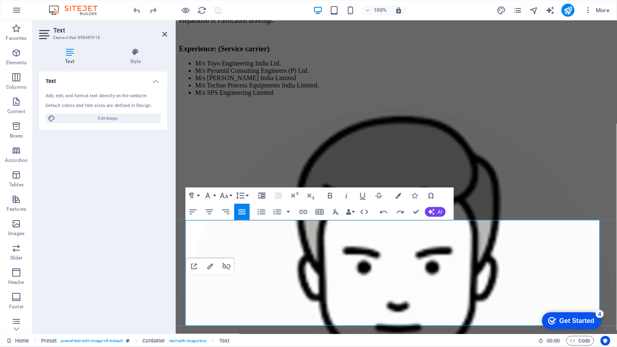
scroll to position [5546, 0]
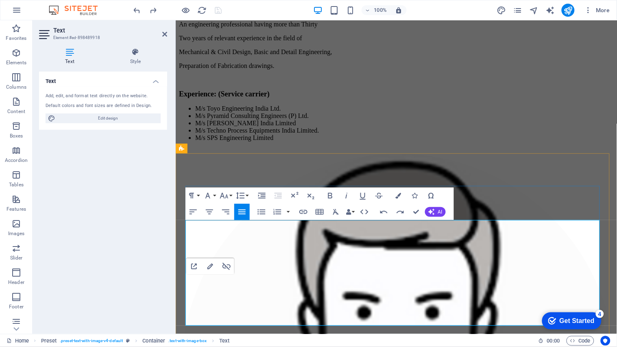
drag, startPoint x: 185, startPoint y: 266, endPoint x: 266, endPoint y: 326, distance: 100.0
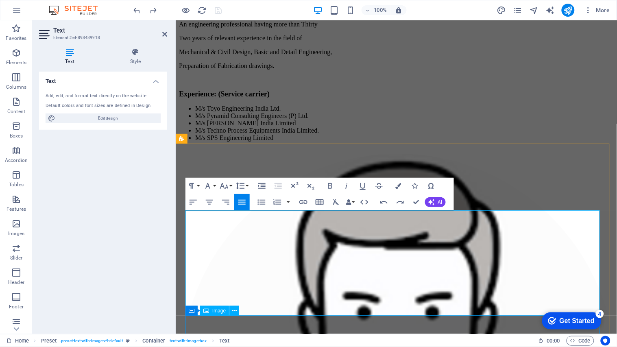
scroll to position [5556, 0]
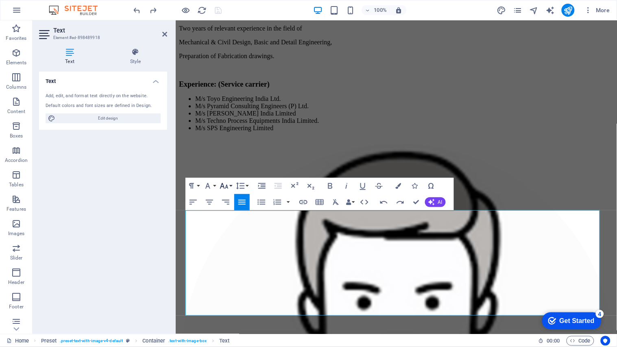
click at [230, 183] on button "Font Size" at bounding box center [225, 186] width 15 height 16
click at [230, 215] on link "18" at bounding box center [232, 217] width 29 height 12
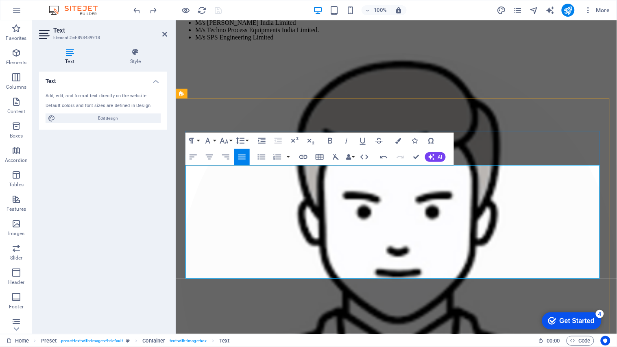
scroll to position [5601, 0]
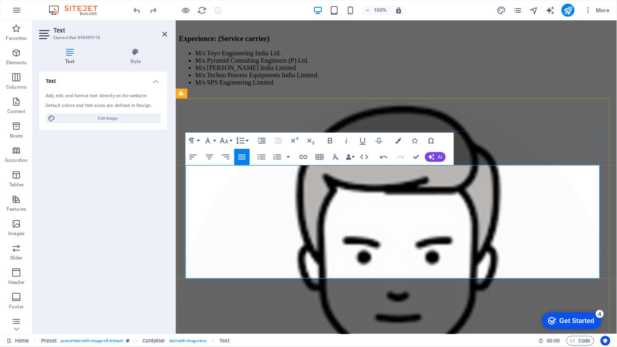
drag, startPoint x: 185, startPoint y: 221, endPoint x: 255, endPoint y: 265, distance: 81.7
click at [222, 140] on icon "button" at bounding box center [224, 141] width 10 height 10
click at [227, 172] on link "18" at bounding box center [232, 172] width 29 height 12
click at [227, 139] on icon "button" at bounding box center [224, 141] width 10 height 10
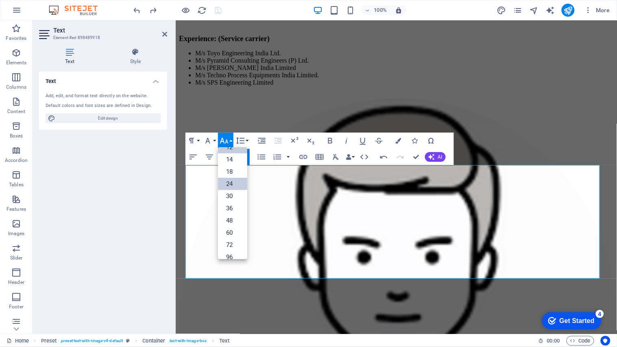
click at [230, 184] on link "24" at bounding box center [232, 184] width 29 height 12
drag, startPoint x: 185, startPoint y: 220, endPoint x: 238, endPoint y: 225, distance: 52.3
click at [227, 140] on icon "button" at bounding box center [224, 141] width 10 height 10
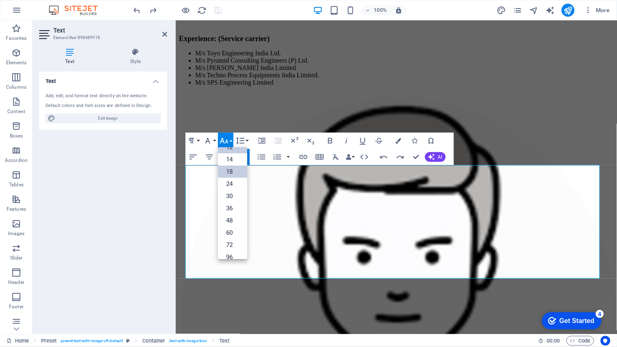
click at [233, 171] on link "18" at bounding box center [232, 172] width 29 height 12
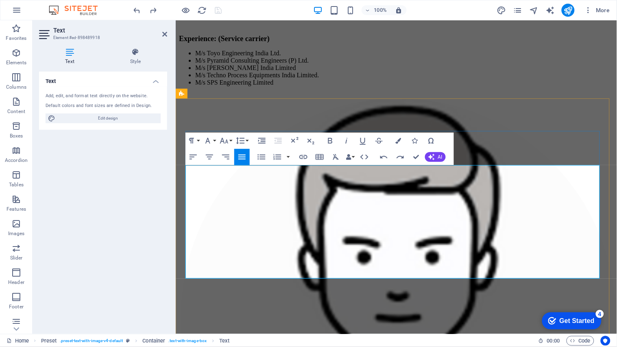
drag, startPoint x: 185, startPoint y: 212, endPoint x: 318, endPoint y: 275, distance: 147.9
click at [260, 156] on icon "button" at bounding box center [262, 157] width 10 height 10
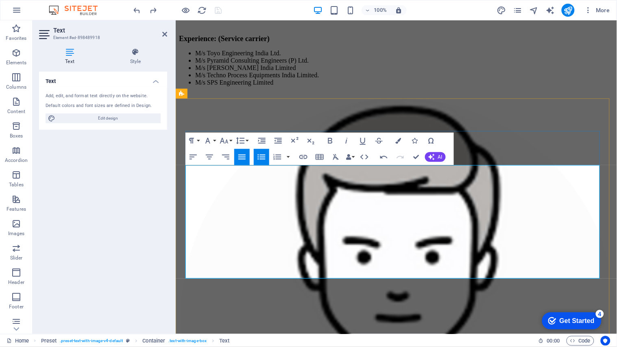
drag, startPoint x: 194, startPoint y: 222, endPoint x: 257, endPoint y: 222, distance: 62.6
click at [224, 137] on icon "button" at bounding box center [224, 141] width 10 height 10
click at [233, 173] on link "18" at bounding box center [232, 172] width 29 height 12
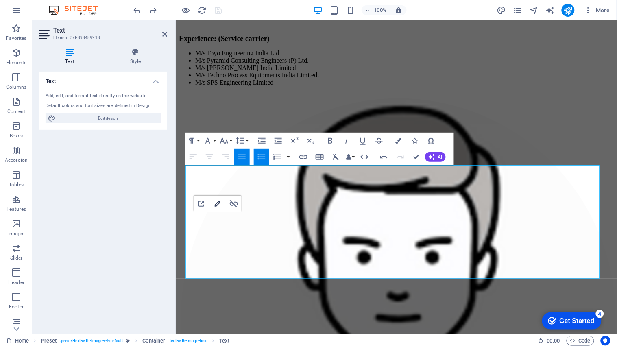
click at [220, 211] on button "Edit Link" at bounding box center [217, 204] width 15 height 16
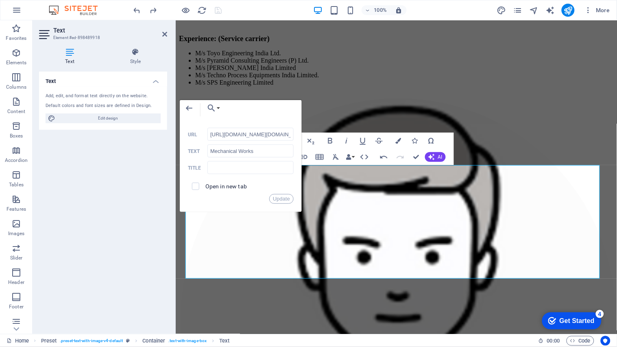
scroll to position [0, 166]
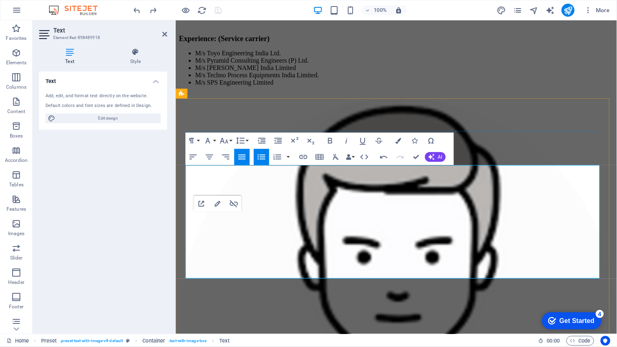
scroll to position [0, 0]
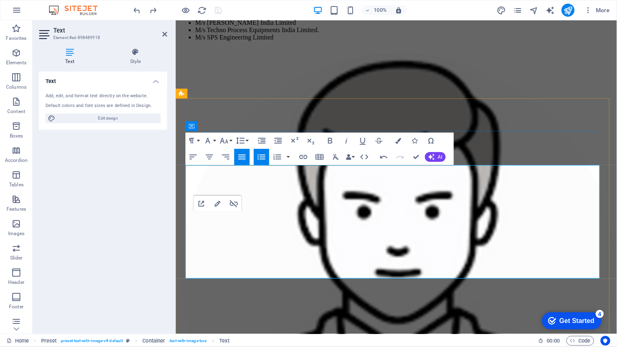
scroll to position [5601, 0]
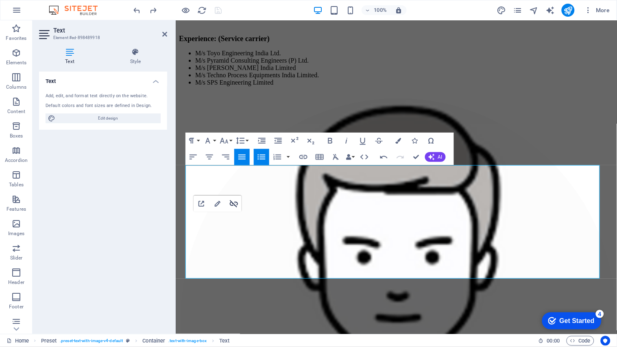
click at [235, 205] on icon "button" at bounding box center [234, 203] width 8 height 7
drag, startPoint x: 194, startPoint y: 233, endPoint x: 262, endPoint y: 231, distance: 68.4
click at [237, 215] on icon "button" at bounding box center [236, 213] width 8 height 7
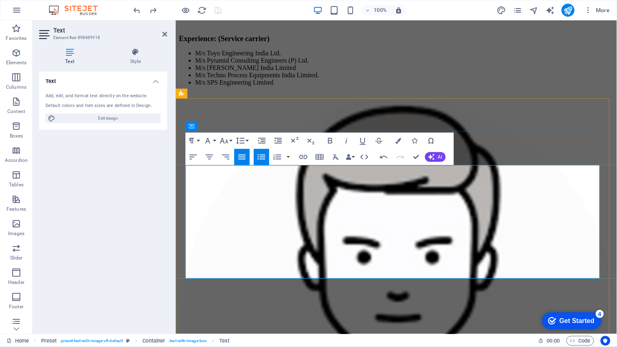
drag, startPoint x: 195, startPoint y: 243, endPoint x: 253, endPoint y: 242, distance: 58.2
click at [237, 225] on icon "button" at bounding box center [238, 225] width 10 height 10
drag, startPoint x: 194, startPoint y: 253, endPoint x: 290, endPoint y: 252, distance: 96.0
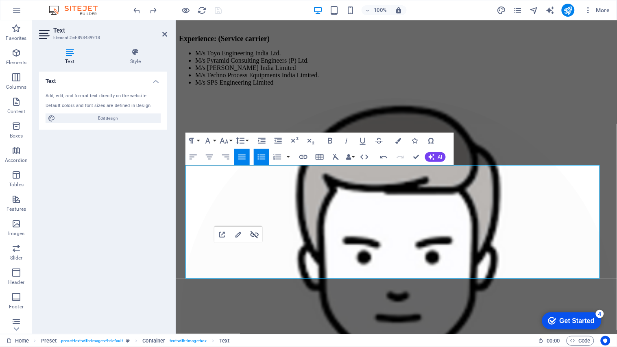
drag, startPoint x: 251, startPoint y: 233, endPoint x: 81, endPoint y: 220, distance: 171.3
click at [251, 233] on icon "button" at bounding box center [255, 234] width 8 height 7
drag, startPoint x: 196, startPoint y: 262, endPoint x: 258, endPoint y: 261, distance: 62.2
click at [233, 245] on icon "button" at bounding box center [236, 245] width 10 height 10
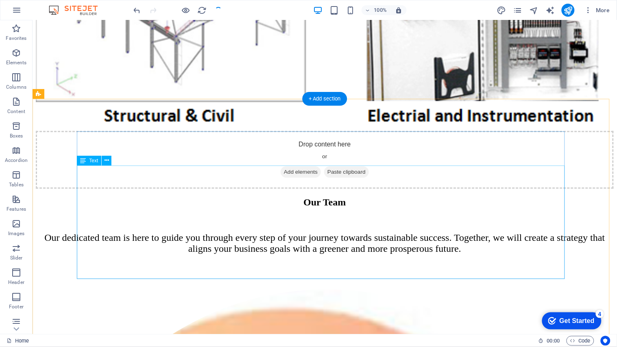
scroll to position [5826, 0]
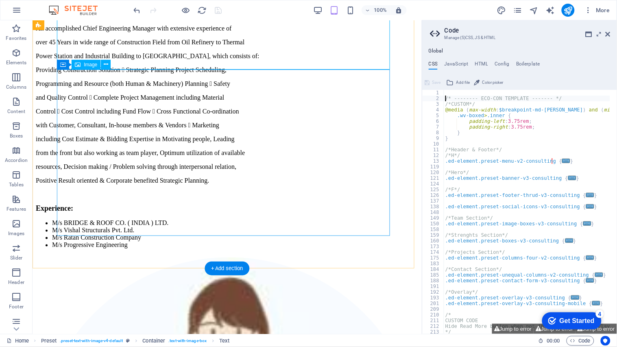
scroll to position [5690, 0]
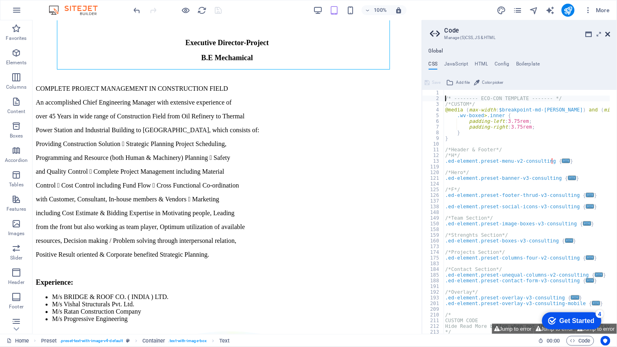
click at [555, 33] on icon at bounding box center [608, 34] width 5 height 7
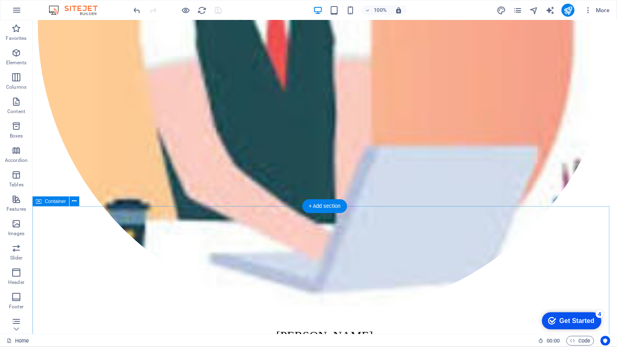
scroll to position [6066, 0]
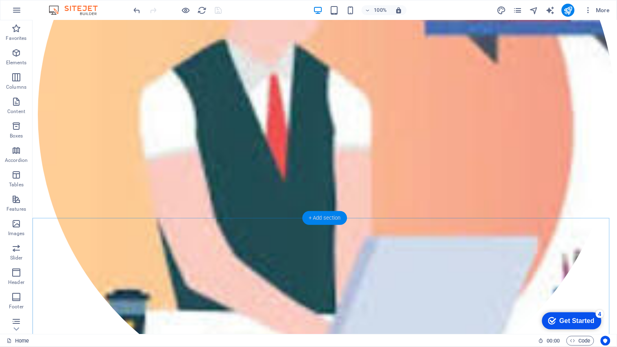
click at [333, 217] on div "+ Add section" at bounding box center [324, 218] width 45 height 14
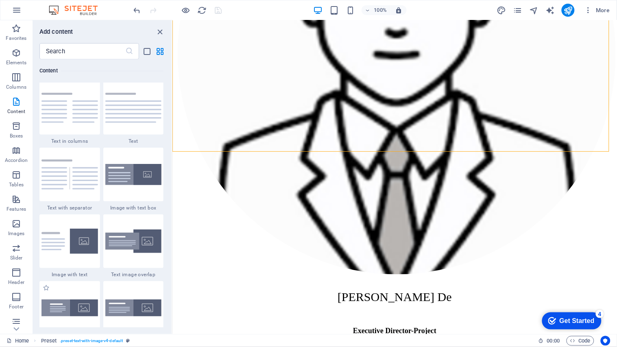
scroll to position [1423, 0]
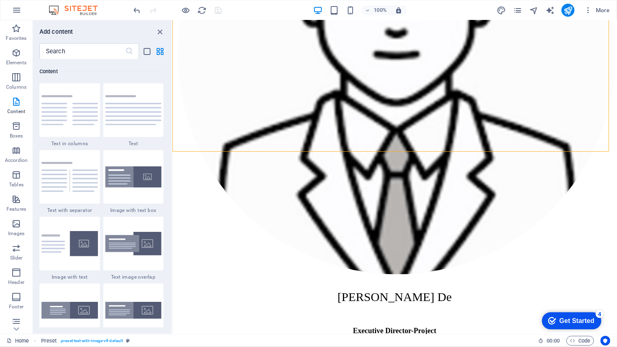
drag, startPoint x: 63, startPoint y: 251, endPoint x: 61, endPoint y: 247, distance: 4.5
click at [63, 251] on div at bounding box center [69, 244] width 61 height 54
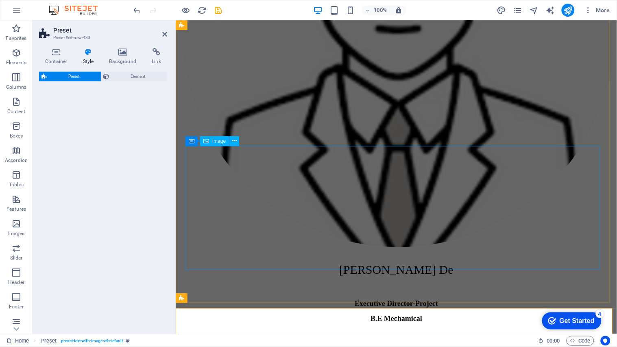
scroll to position [5734, 0]
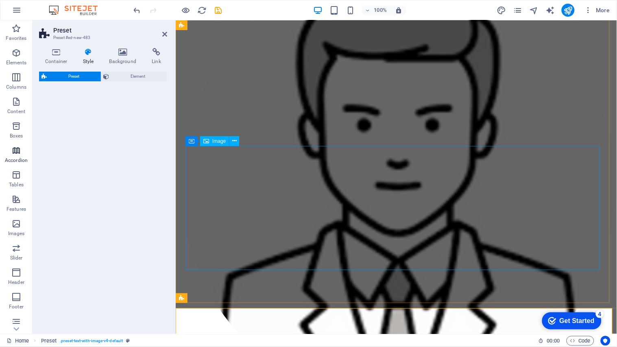
select select "rem"
select select "px"
select select "preset-text-with-image-v4-default"
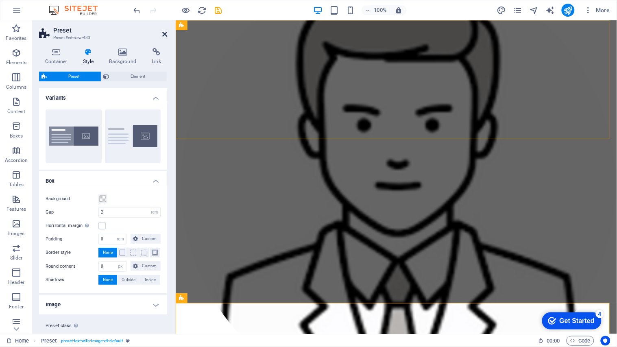
click at [165, 35] on icon at bounding box center [164, 34] width 5 height 7
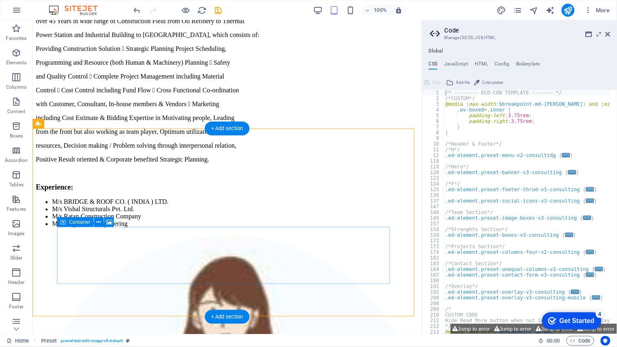
scroll to position [5830, 0]
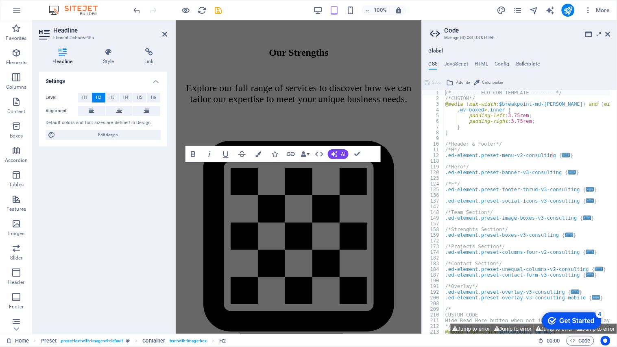
scroll to position [6678, 0]
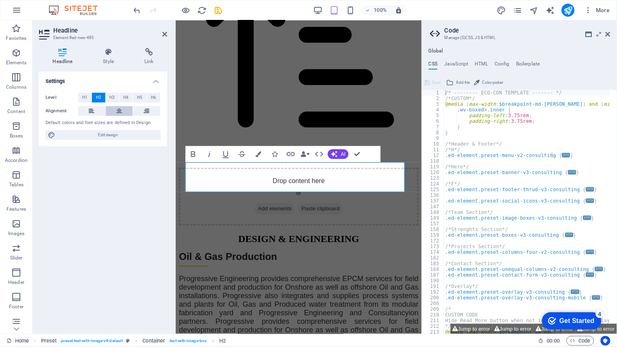
click at [119, 111] on icon at bounding box center [119, 111] width 6 height 10
drag, startPoint x: 609, startPoint y: 35, endPoint x: 246, endPoint y: 347, distance: 478.3
click at [555, 35] on icon at bounding box center [608, 34] width 5 height 7
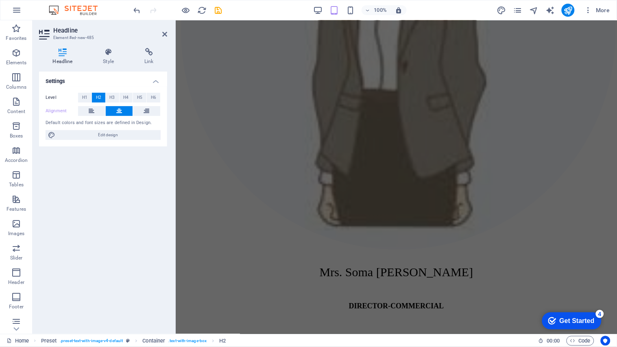
scroll to position [5913, 0]
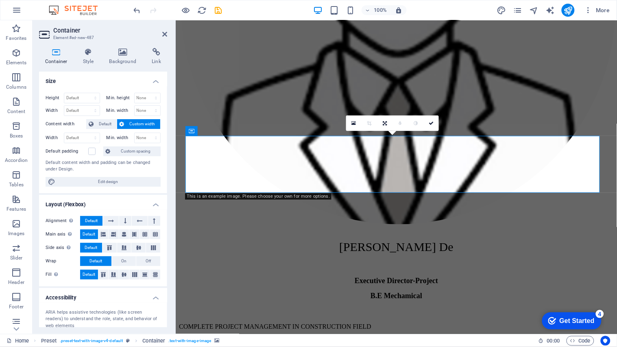
scroll to position [6004, 0]
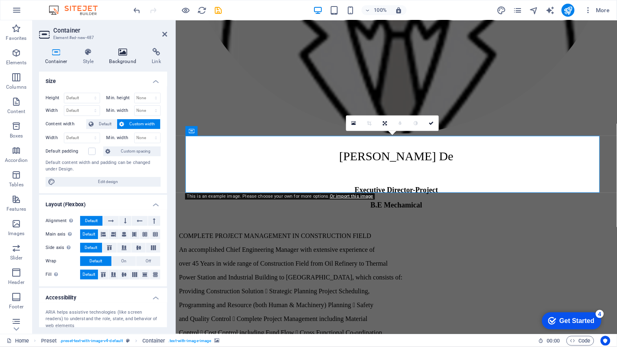
click at [127, 57] on h4 "Background" at bounding box center [124, 56] width 43 height 17
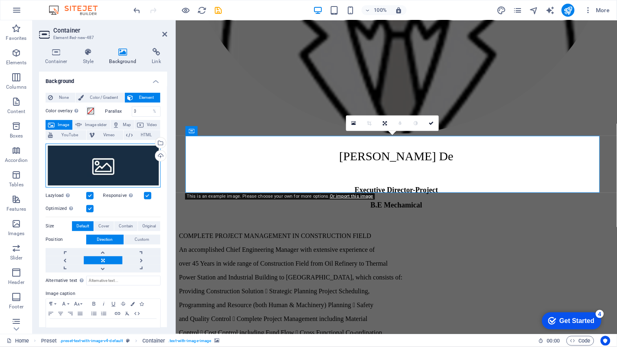
click at [111, 166] on div "Drag files here, click to choose files or select files from Files or our free s…" at bounding box center [103, 166] width 115 height 44
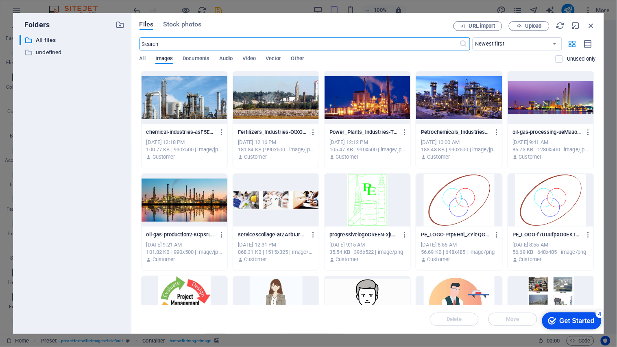
scroll to position [6814, 0]
click at [182, 290] on div at bounding box center [185, 302] width 86 height 53
click at [182, 290] on div "1" at bounding box center [185, 302] width 86 height 53
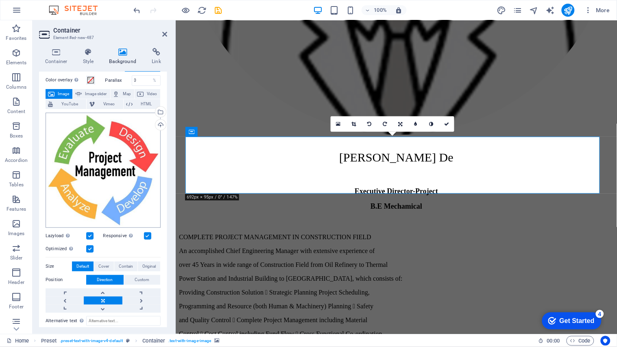
scroll to position [45, 0]
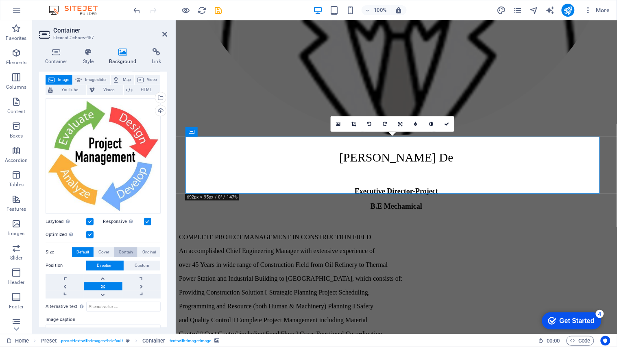
click at [122, 251] on span "Contain" at bounding box center [126, 252] width 14 height 10
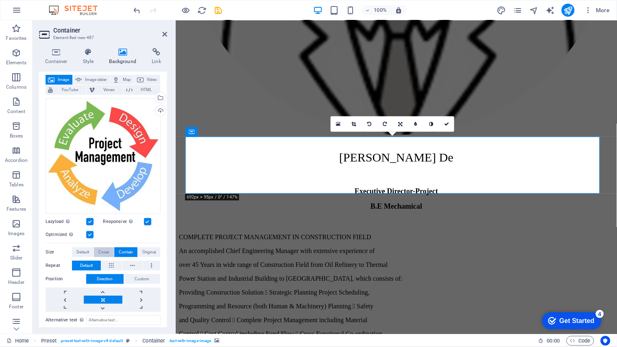
click at [103, 250] on span "Cover" at bounding box center [103, 252] width 11 height 10
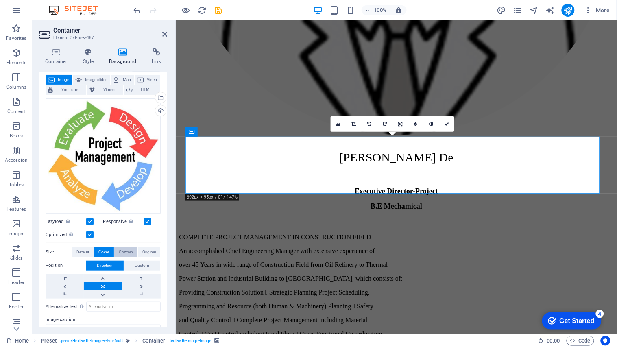
click at [121, 250] on span "Contain" at bounding box center [126, 252] width 14 height 10
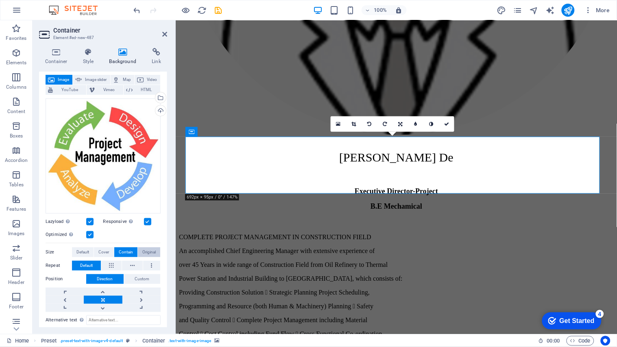
click at [145, 250] on span "Original" at bounding box center [148, 252] width 13 height 10
click at [102, 250] on span "Cover" at bounding box center [103, 252] width 11 height 10
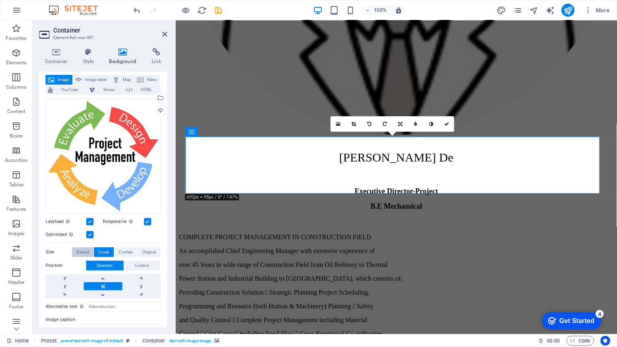
click at [87, 249] on span "Default" at bounding box center [82, 252] width 13 height 10
click at [123, 249] on span "Contain" at bounding box center [126, 252] width 14 height 10
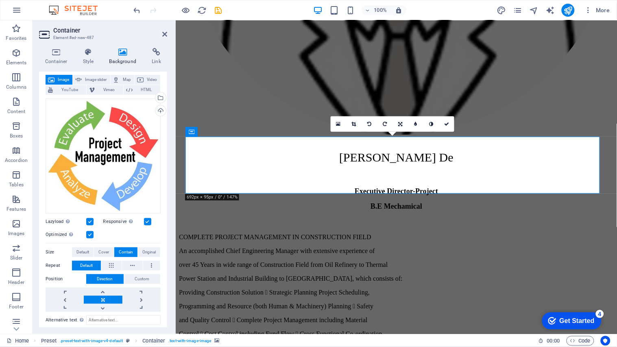
click at [90, 232] on label at bounding box center [89, 234] width 7 height 7
click at [0, 0] on input "Optimized Images are compressed to improve page speed." at bounding box center [0, 0] width 0 height 0
click at [90, 232] on label at bounding box center [89, 234] width 7 height 7
click at [0, 0] on input "Optimized Images are compressed to improve page speed." at bounding box center [0, 0] width 0 height 0
click at [90, 232] on label at bounding box center [89, 234] width 7 height 7
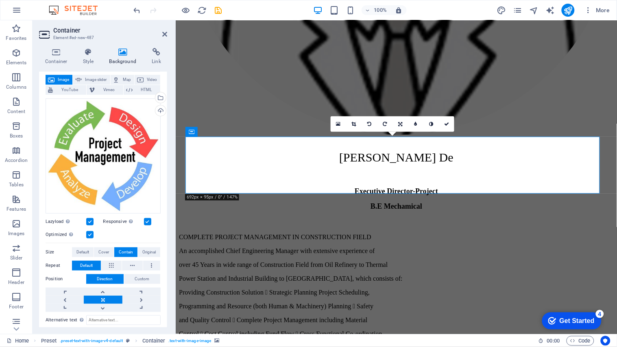
click at [0, 0] on input "Optimized Images are compressed to improve page speed." at bounding box center [0, 0] width 0 height 0
click at [90, 233] on label at bounding box center [89, 234] width 7 height 7
click at [0, 0] on input "Optimized Images are compressed to improve page speed." at bounding box center [0, 0] width 0 height 0
click at [84, 249] on span "Default" at bounding box center [82, 252] width 13 height 10
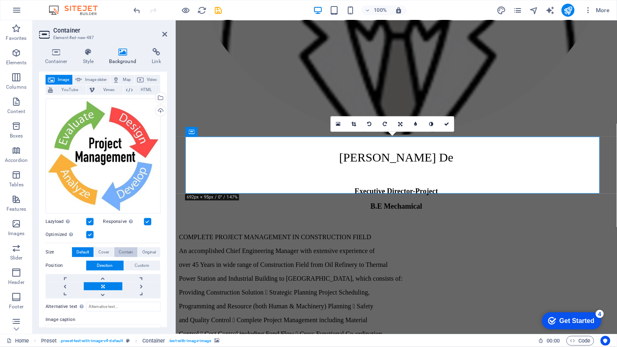
click at [120, 251] on span "Contain" at bounding box center [126, 252] width 14 height 10
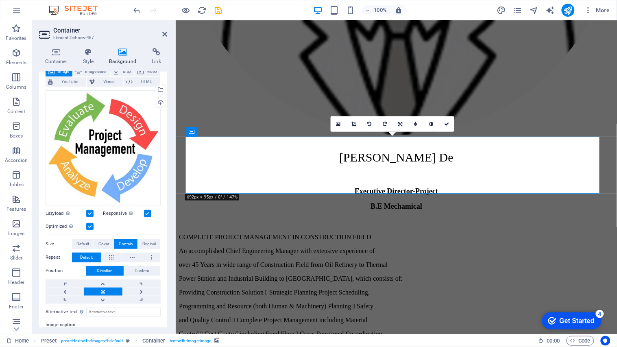
scroll to position [0, 0]
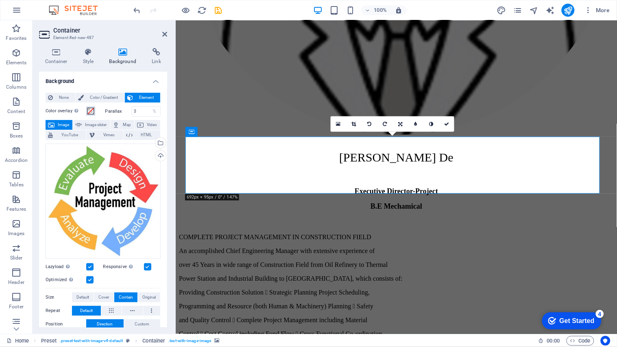
click at [91, 108] on span at bounding box center [90, 111] width 7 height 7
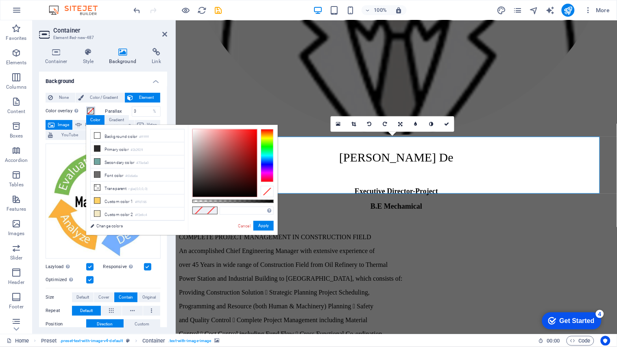
click at [91, 108] on span at bounding box center [90, 111] width 7 height 7
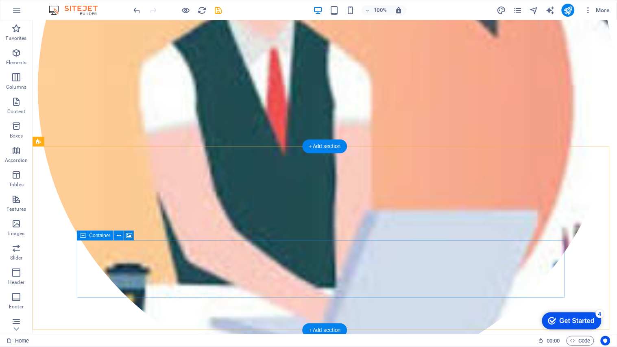
scroll to position [6137, 0]
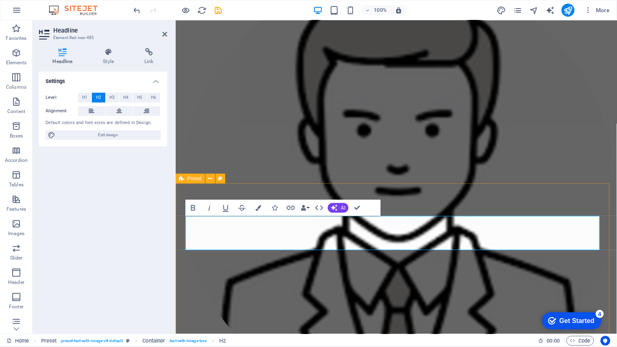
scroll to position [5864, 0]
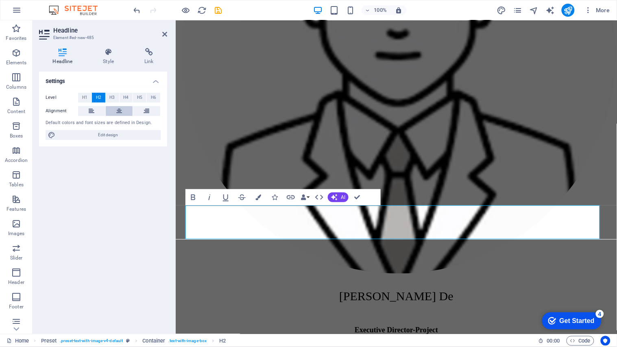
click at [120, 112] on icon at bounding box center [119, 111] width 6 height 10
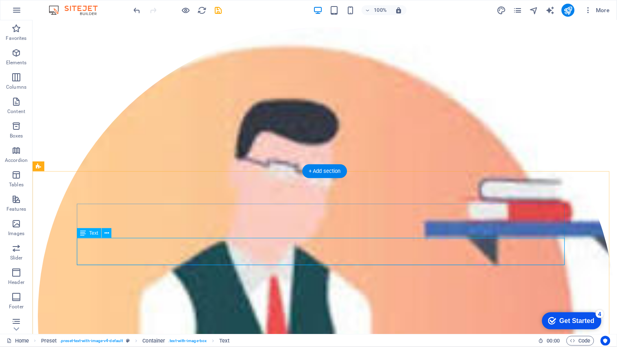
scroll to position [6112, 0]
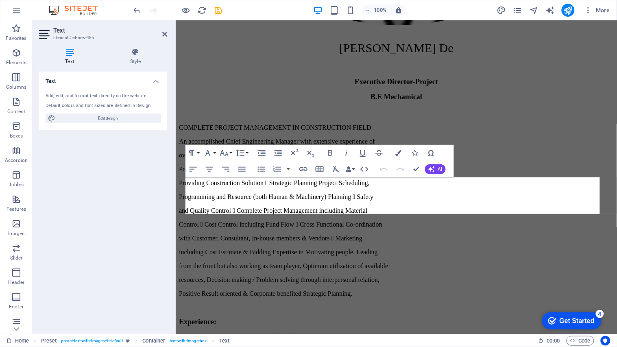
scroll to position [5926, 0]
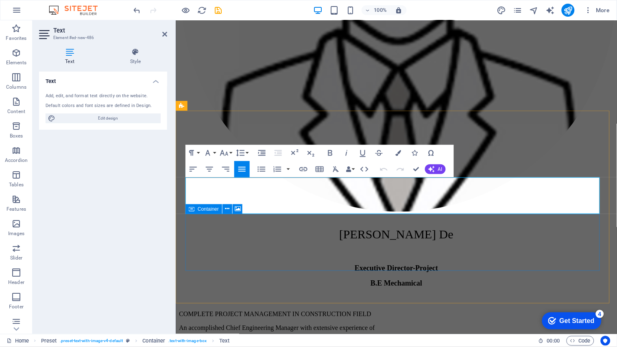
drag, startPoint x: 185, startPoint y: 183, endPoint x: 428, endPoint y: 243, distance: 250.1
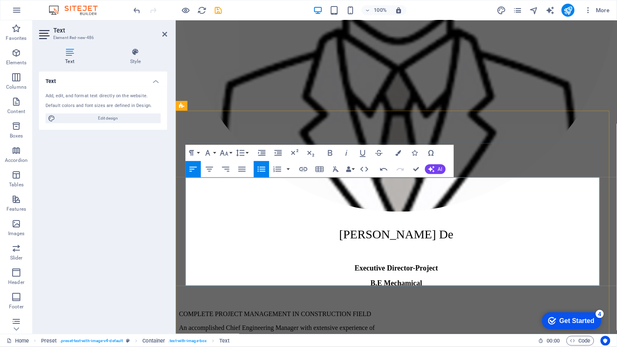
drag, startPoint x: 185, startPoint y: 181, endPoint x: 265, endPoint y: 184, distance: 79.8
click at [227, 148] on icon "button" at bounding box center [224, 153] width 10 height 10
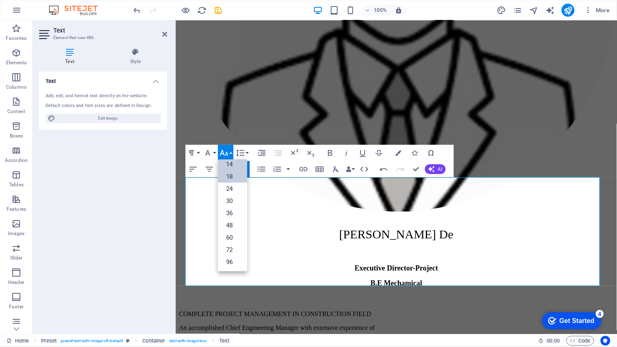
scroll to position [65, 0]
click at [233, 186] on link "24" at bounding box center [232, 189] width 29 height 12
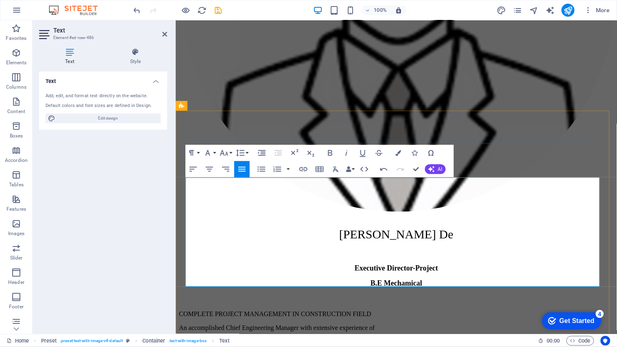
click at [241, 199] on icon "button" at bounding box center [243, 201] width 10 height 10
click at [245, 208] on icon "button" at bounding box center [243, 212] width 10 height 10
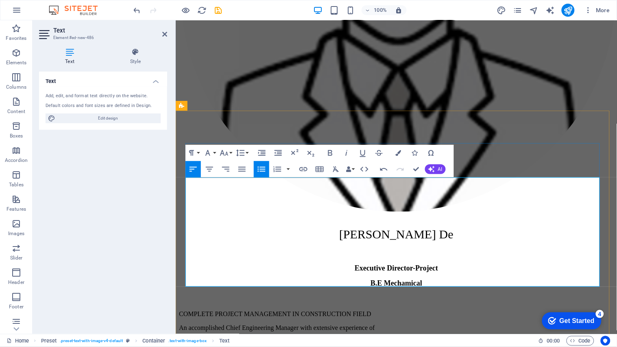
drag, startPoint x: 194, startPoint y: 241, endPoint x: 275, endPoint y: 270, distance: 86.3
drag, startPoint x: 193, startPoint y: 241, endPoint x: 277, endPoint y: 241, distance: 84.2
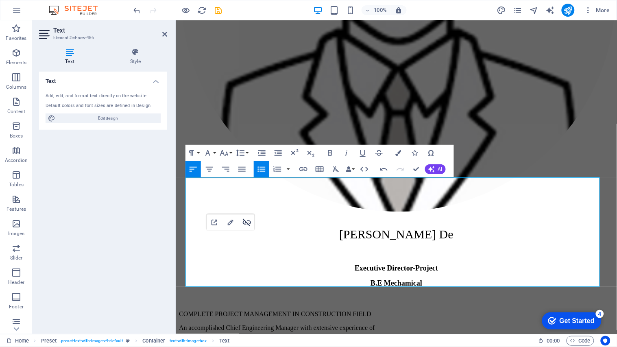
drag, startPoint x: 68, startPoint y: 201, endPoint x: 243, endPoint y: 218, distance: 175.4
click at [243, 218] on icon "button" at bounding box center [247, 223] width 10 height 10
drag, startPoint x: 194, startPoint y: 250, endPoint x: 297, endPoint y: 260, distance: 103.8
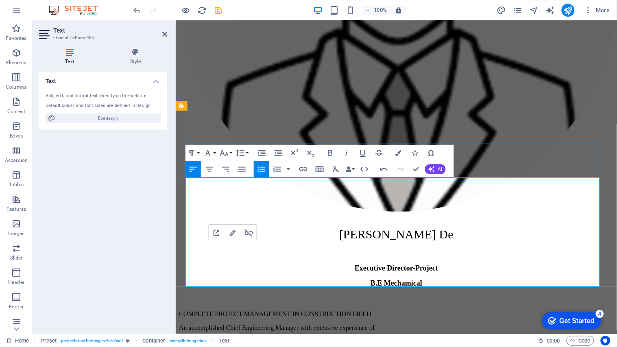
drag, startPoint x: 194, startPoint y: 251, endPoint x: 352, endPoint y: 251, distance: 158.2
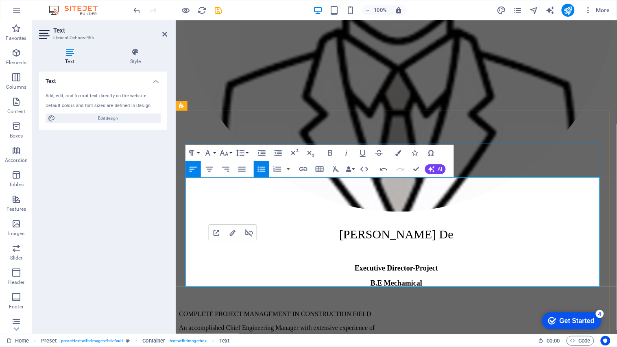
click at [249, 233] on icon "button" at bounding box center [249, 233] width 10 height 10
drag, startPoint x: 194, startPoint y: 263, endPoint x: 317, endPoint y: 269, distance: 123.0
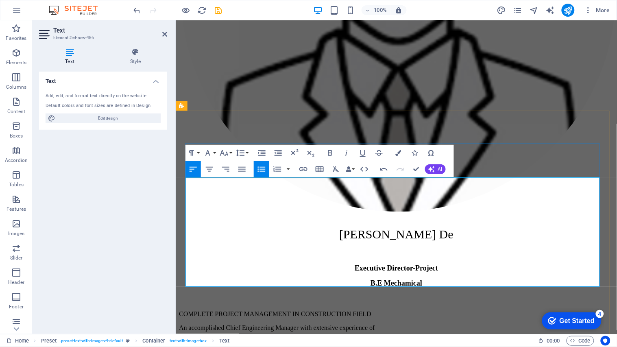
drag, startPoint x: 193, startPoint y: 260, endPoint x: 275, endPoint y: 259, distance: 82.2
drag, startPoint x: 249, startPoint y: 240, endPoint x: 79, endPoint y: 247, distance: 170.2
click at [249, 240] on icon "button" at bounding box center [251, 243] width 10 height 10
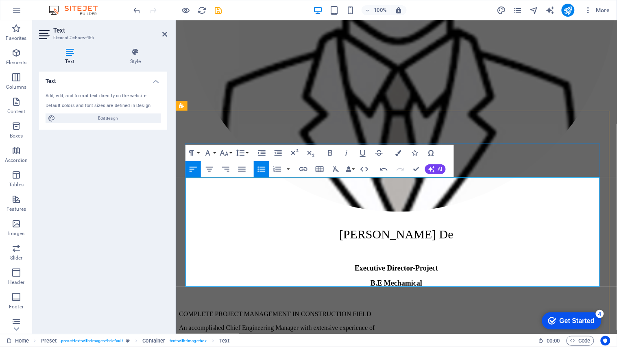
drag, startPoint x: 193, startPoint y: 274, endPoint x: 287, endPoint y: 277, distance: 94.0
click at [250, 254] on icon "button" at bounding box center [251, 253] width 8 height 7
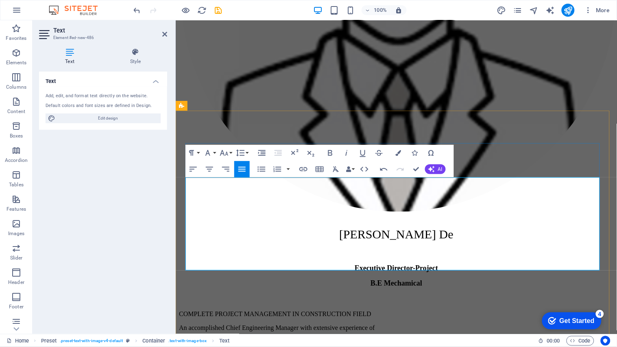
drag, startPoint x: 185, startPoint y: 200, endPoint x: 476, endPoint y: 271, distance: 299.4
click at [226, 154] on icon "button" at bounding box center [224, 153] width 9 height 6
click at [230, 186] on link "18" at bounding box center [232, 184] width 29 height 12
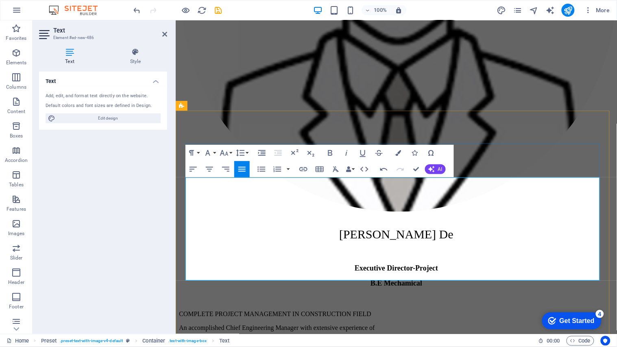
drag, startPoint x: 185, startPoint y: 221, endPoint x: 384, endPoint y: 274, distance: 205.5
click at [263, 170] on icon "button" at bounding box center [262, 169] width 10 height 10
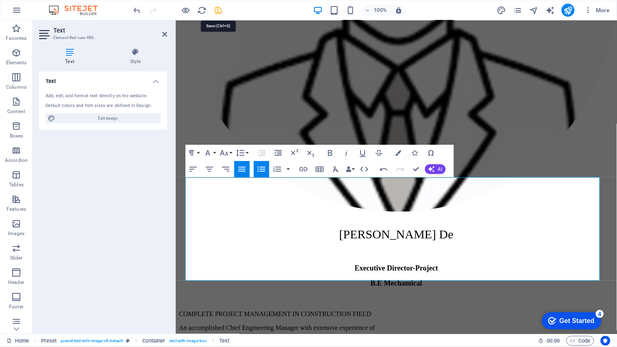
click at [218, 13] on icon "save" at bounding box center [218, 10] width 9 height 9
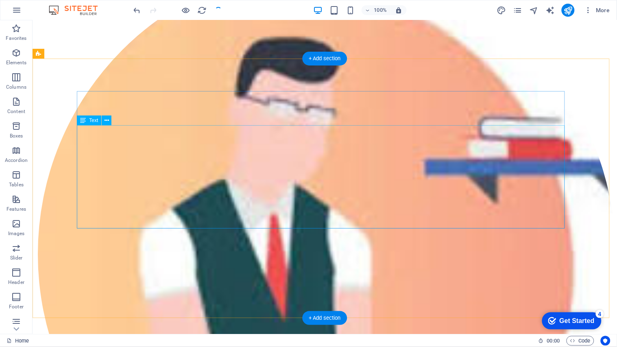
scroll to position [6225, 0]
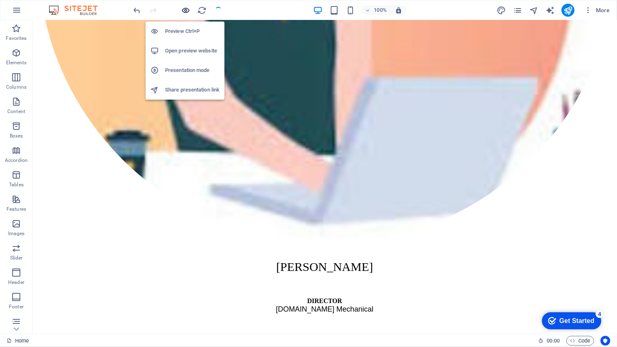
click at [184, 11] on icon "button" at bounding box center [185, 10] width 9 height 9
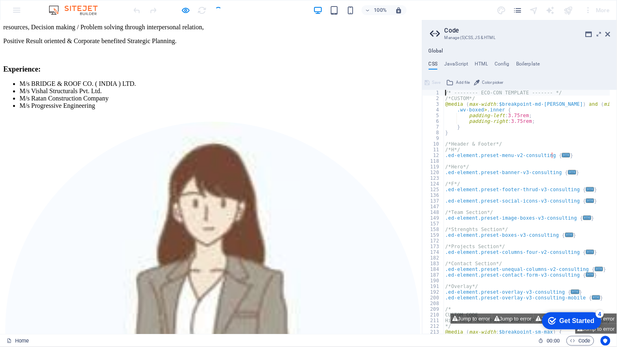
scroll to position [5875, 0]
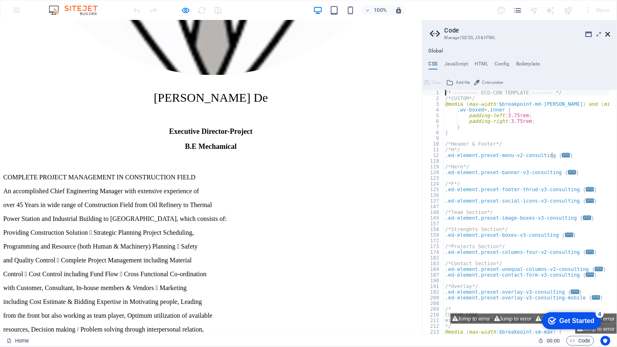
click at [555, 35] on icon at bounding box center [608, 34] width 5 height 7
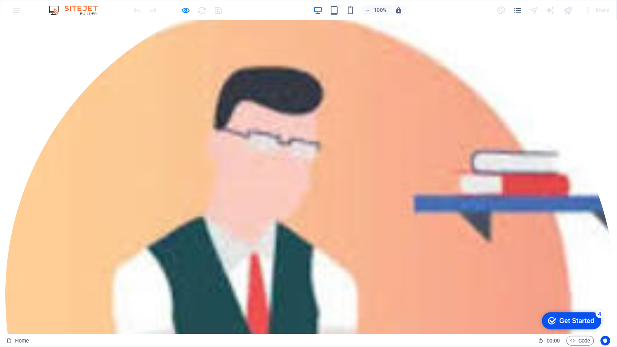
scroll to position [5952, 0]
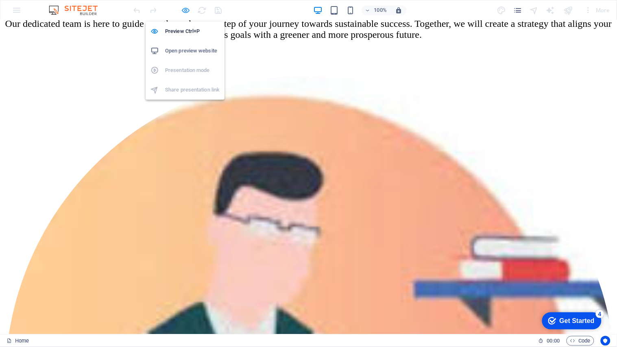
click at [181, 9] on icon "button" at bounding box center [185, 10] width 9 height 9
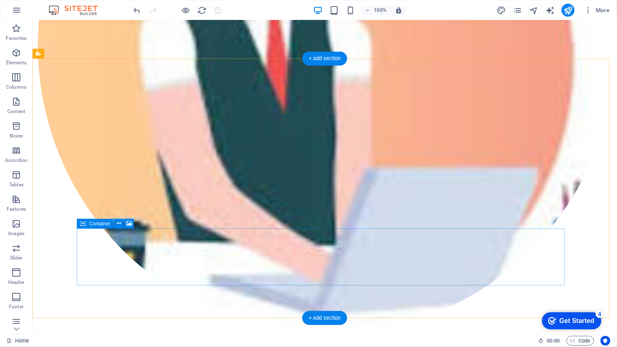
scroll to position [6225, 0]
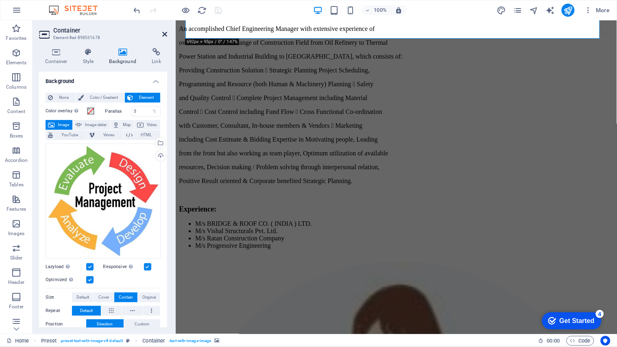
click at [164, 31] on icon at bounding box center [164, 34] width 5 height 7
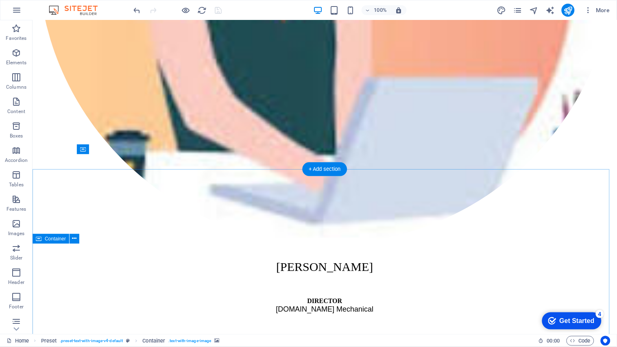
scroll to position [6299, 0]
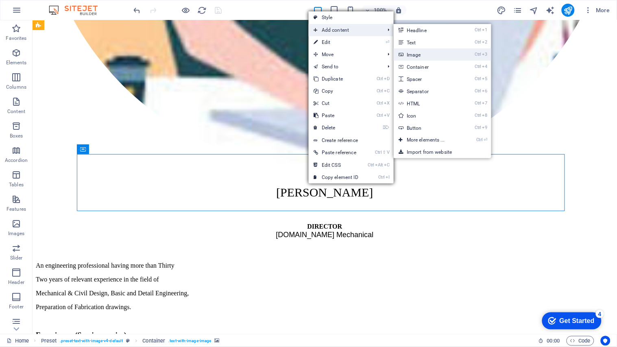
drag, startPoint x: 423, startPoint y: 55, endPoint x: 319, endPoint y: 188, distance: 168.9
click at [423, 55] on link "Ctrl 3 Image" at bounding box center [427, 54] width 67 height 12
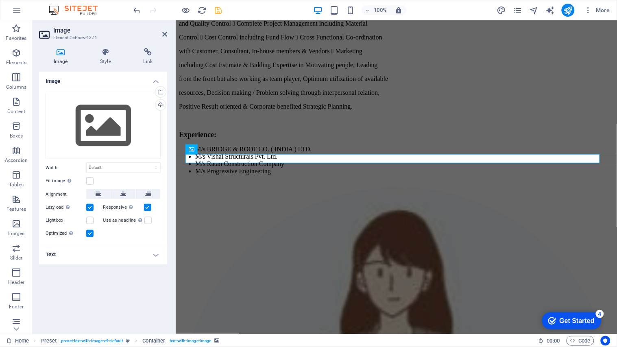
scroll to position [6052, 0]
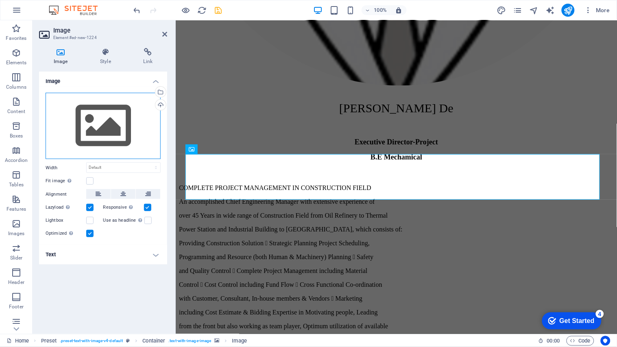
click at [98, 117] on div "Drag files here, click to choose files or select files from Files or our free s…" at bounding box center [103, 126] width 115 height 67
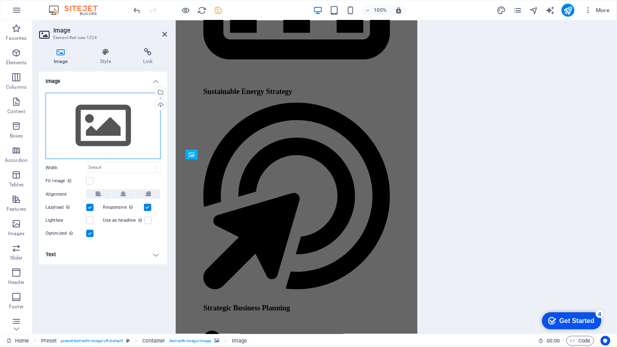
scroll to position [6852, 0]
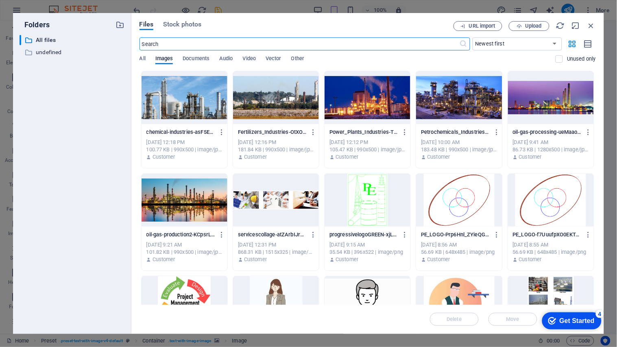
click at [188, 295] on div at bounding box center [185, 302] width 86 height 53
drag, startPoint x: 13, startPoint y: 271, endPoint x: 188, endPoint y: 295, distance: 176.9
click at [188, 295] on div "1" at bounding box center [185, 302] width 86 height 53
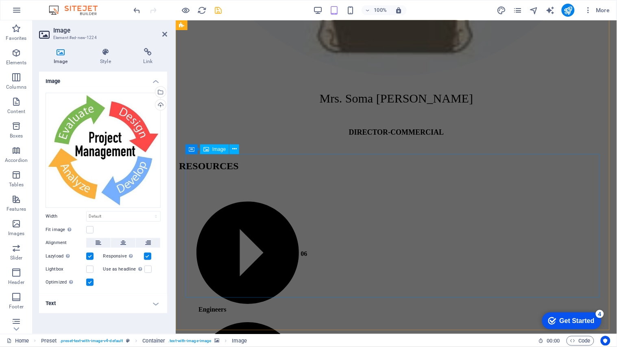
scroll to position [6052, 0]
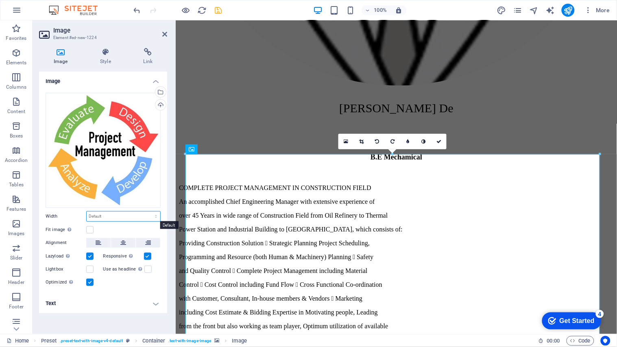
click at [103, 215] on select "Default auto px rem % em vh vw" at bounding box center [124, 217] width 74 height 10
select select "%"
click at [148, 212] on select "Default auto px rem % em vh vw" at bounding box center [124, 217] width 74 height 10
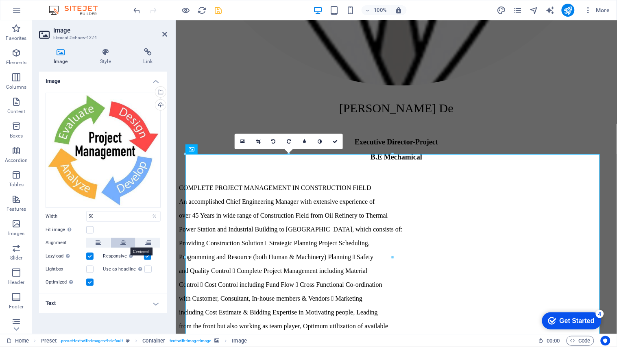
click at [123, 242] on icon at bounding box center [123, 243] width 6 height 10
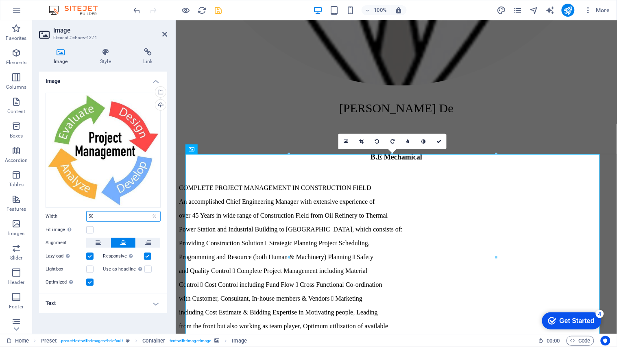
drag, startPoint x: 100, startPoint y: 213, endPoint x: 63, endPoint y: 216, distance: 37.1
click at [63, 216] on div "Width 50 Default auto px rem % em vh vw" at bounding box center [103, 216] width 115 height 11
type input "4"
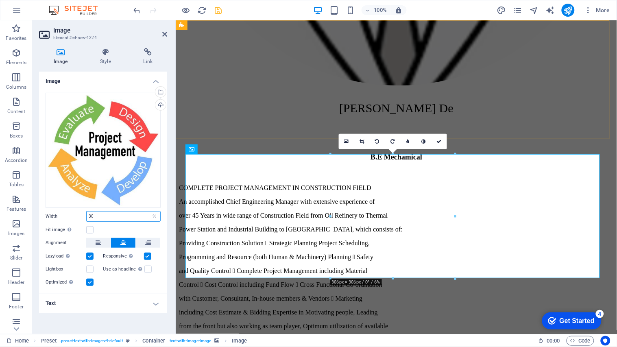
type input "30"
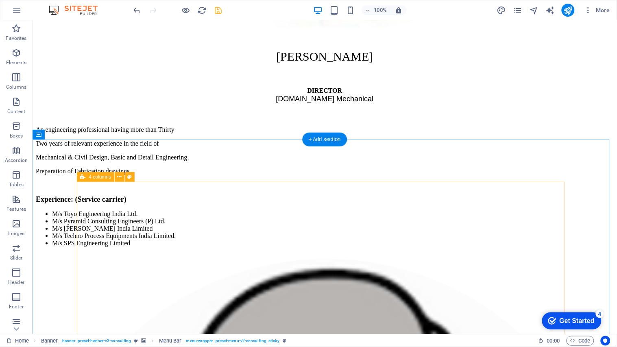
scroll to position [6526, 0]
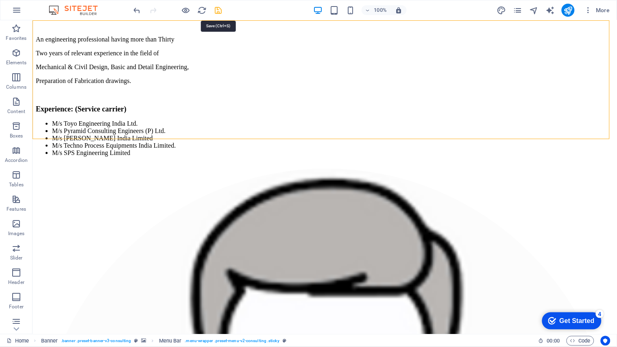
click at [217, 9] on icon "save" at bounding box center [218, 10] width 9 height 9
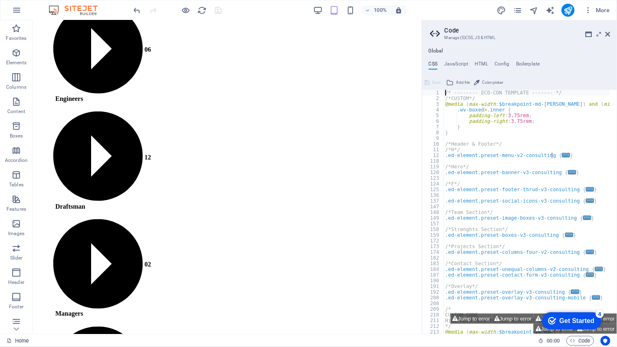
scroll to position [6488, 0]
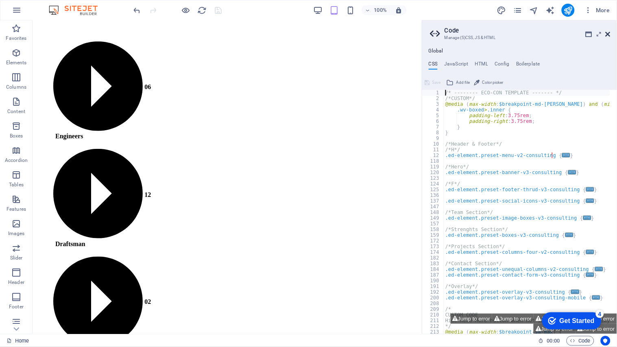
click at [555, 34] on icon at bounding box center [608, 34] width 5 height 7
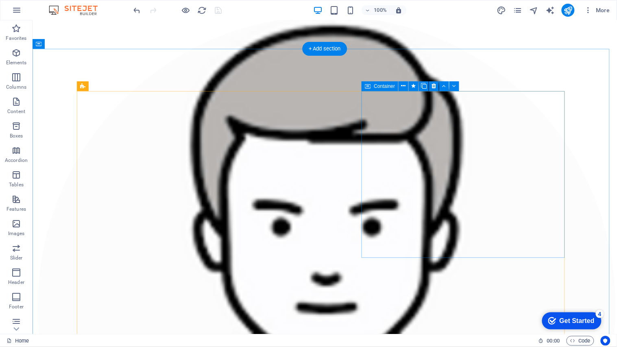
scroll to position [6457, 0]
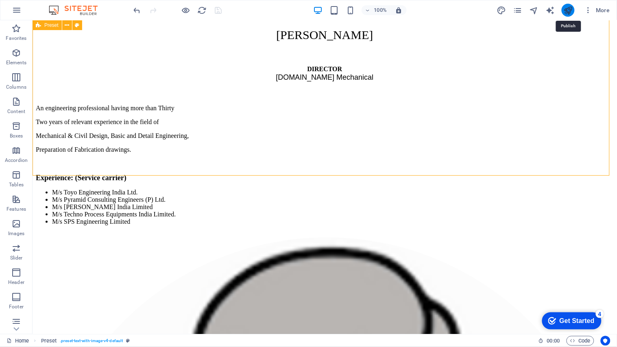
drag, startPoint x: 567, startPoint y: 9, endPoint x: 563, endPoint y: 13, distance: 5.5
click at [555, 9] on icon "publish" at bounding box center [567, 10] width 9 height 9
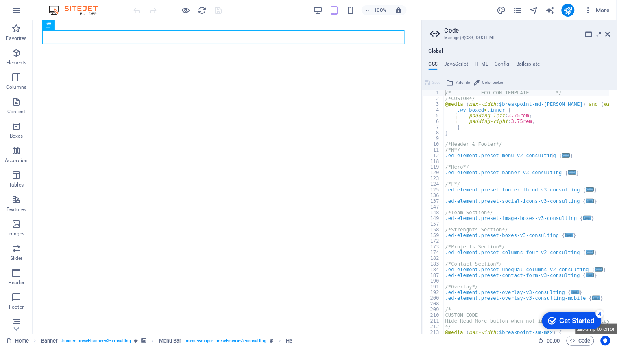
type textarea "/* -------- ECO-CON TEMPLATE ------- */"
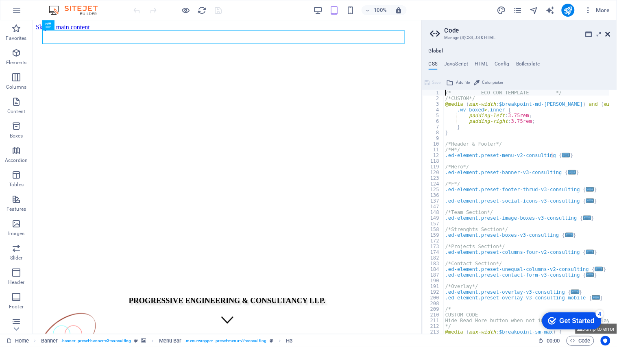
click at [607, 34] on icon at bounding box center [608, 34] width 5 height 7
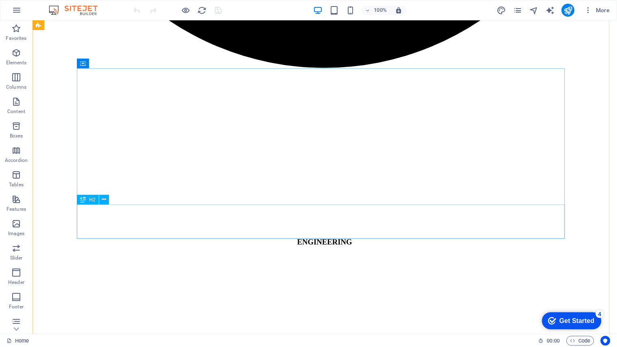
scroll to position [1401, 0]
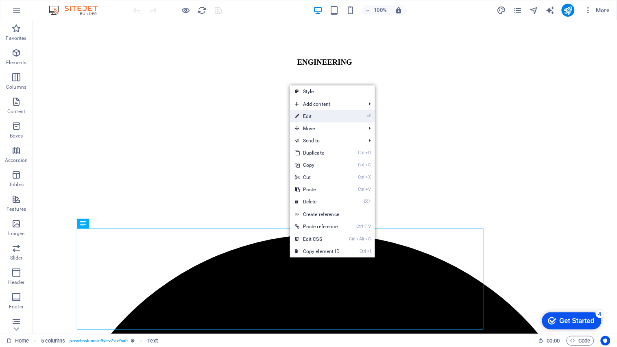
click at [320, 117] on link "⏎ Edit" at bounding box center [317, 116] width 55 height 12
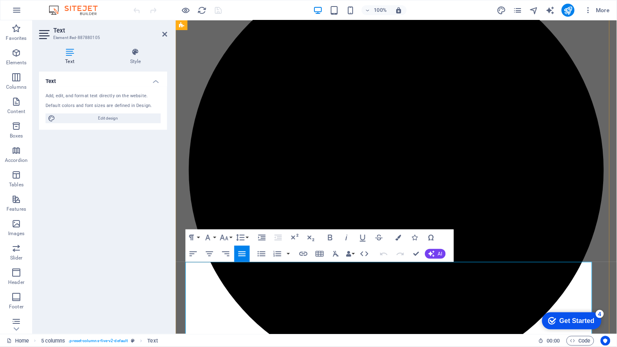
scroll to position [1425, 0]
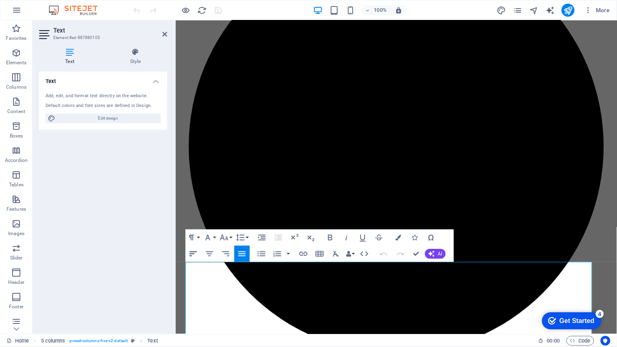
click at [190, 257] on icon "button" at bounding box center [193, 254] width 10 height 10
click at [258, 237] on icon "button" at bounding box center [261, 238] width 7 height 6
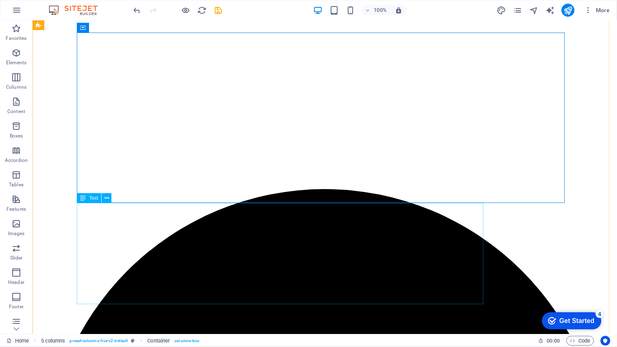
scroll to position [1401, 0]
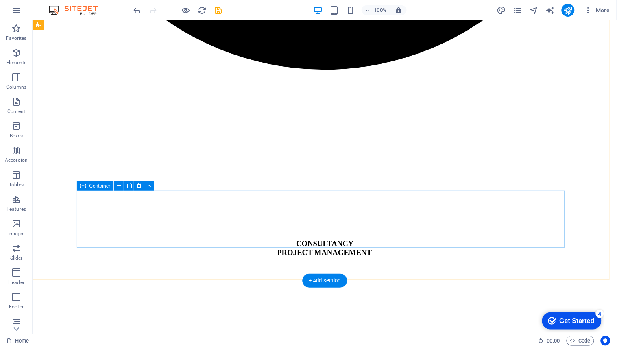
scroll to position [2079, 0]
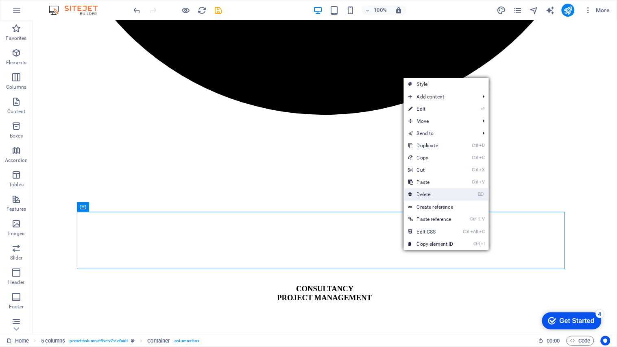
click at [429, 194] on link "⌦ Delete" at bounding box center [431, 194] width 55 height 12
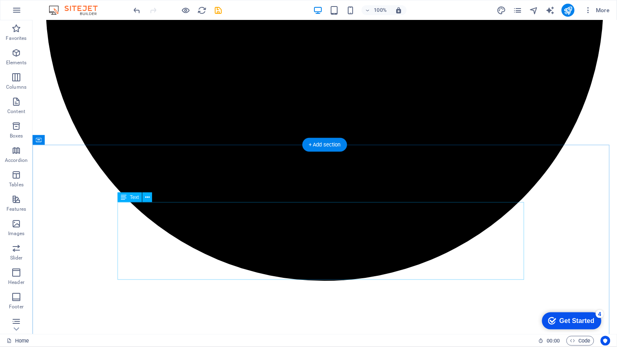
scroll to position [2938, 0]
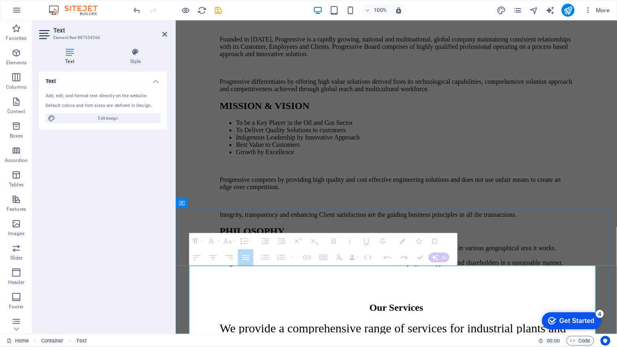
drag, startPoint x: 249, startPoint y: 281, endPoint x: 341, endPoint y: 322, distance: 100.9
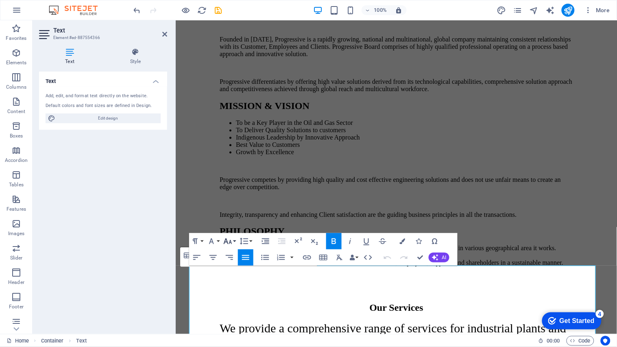
click at [230, 242] on icon "button" at bounding box center [228, 241] width 10 height 10
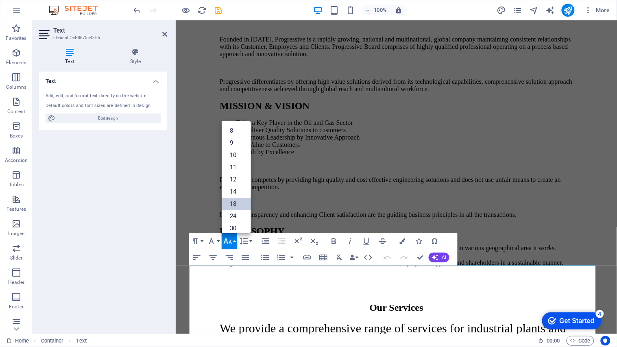
click at [231, 202] on link "18" at bounding box center [236, 204] width 29 height 12
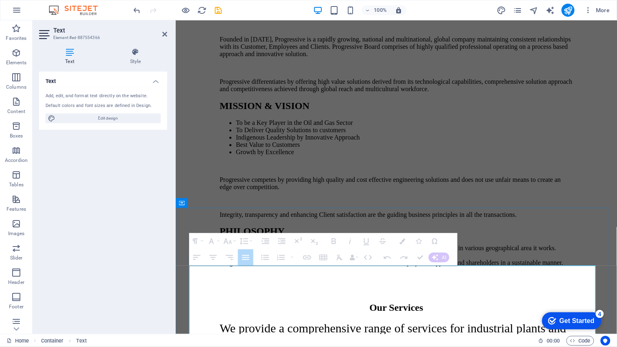
drag, startPoint x: 207, startPoint y: 279, endPoint x: 355, endPoint y: 323, distance: 154.3
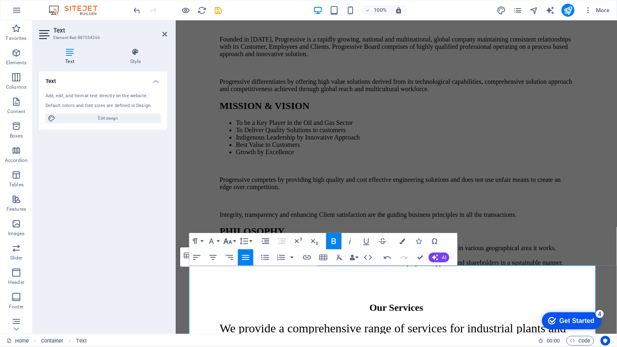
click at [233, 242] on button "Font Size" at bounding box center [229, 241] width 15 height 16
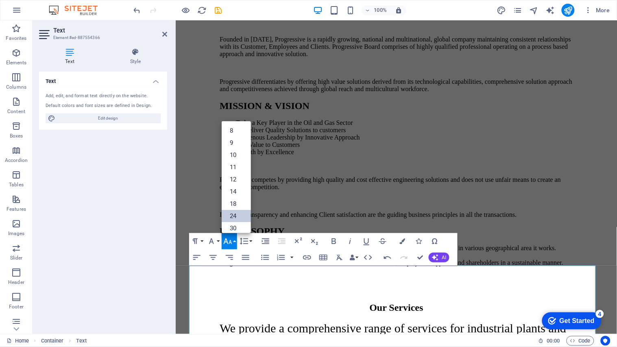
click at [231, 217] on link "24" at bounding box center [236, 216] width 29 height 12
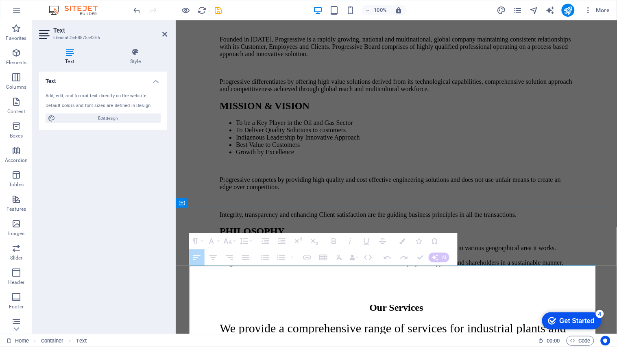
drag, startPoint x: 207, startPoint y: 279, endPoint x: 319, endPoint y: 281, distance: 111.5
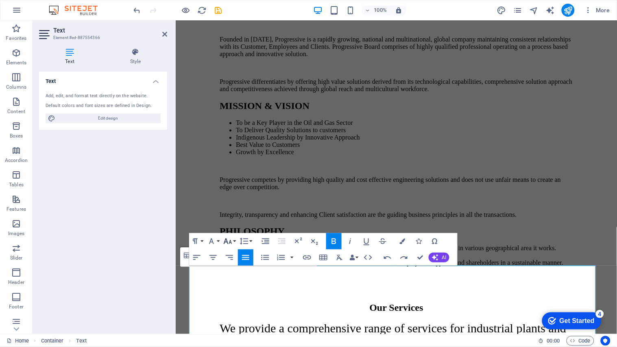
click at [234, 242] on button "Font Size" at bounding box center [229, 241] width 15 height 16
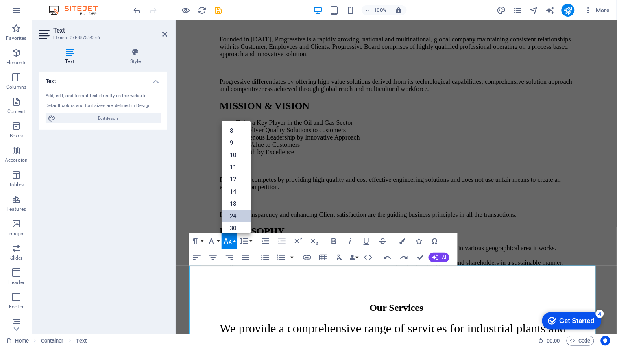
click at [232, 214] on link "24" at bounding box center [236, 216] width 29 height 12
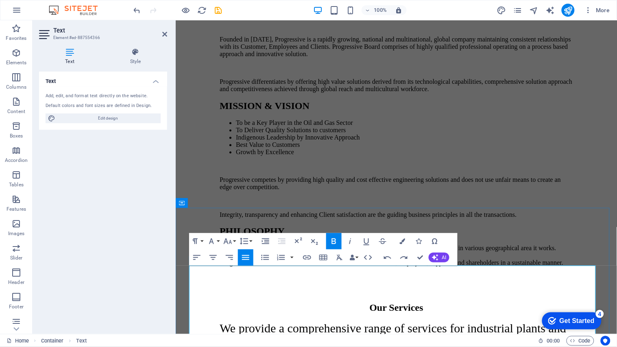
drag, startPoint x: 227, startPoint y: 279, endPoint x: 207, endPoint y: 281, distance: 19.6
click at [228, 245] on icon "button" at bounding box center [228, 241] width 10 height 10
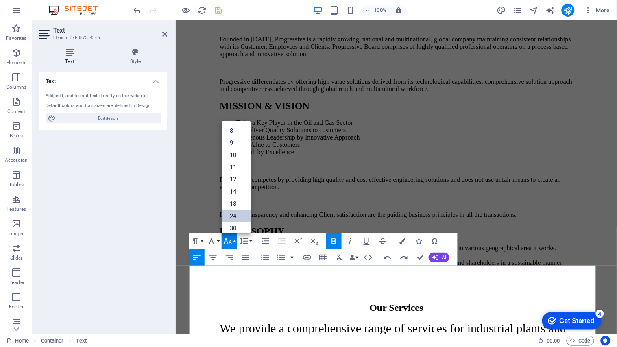
click at [233, 214] on link "24" at bounding box center [236, 216] width 29 height 12
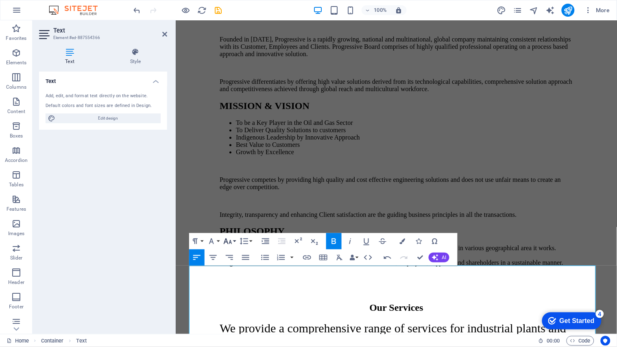
click at [227, 242] on icon "button" at bounding box center [228, 241] width 9 height 6
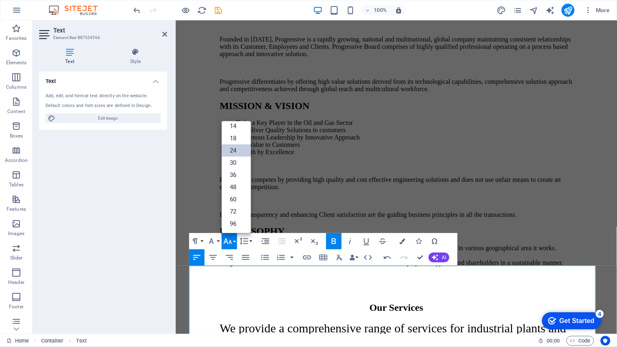
scroll to position [65, 0]
click at [234, 140] on link "18" at bounding box center [236, 138] width 29 height 12
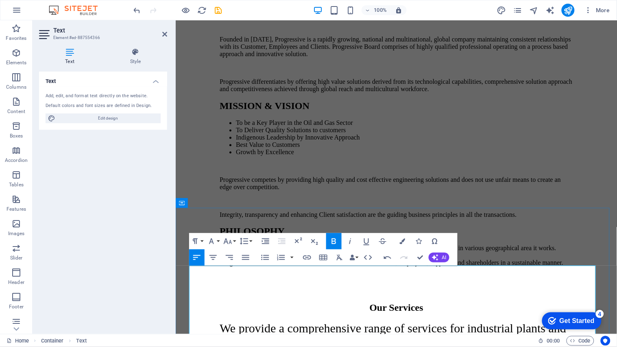
drag, startPoint x: 257, startPoint y: 284, endPoint x: 208, endPoint y: 282, distance: 49.6
click at [227, 239] on icon "button" at bounding box center [228, 241] width 9 height 6
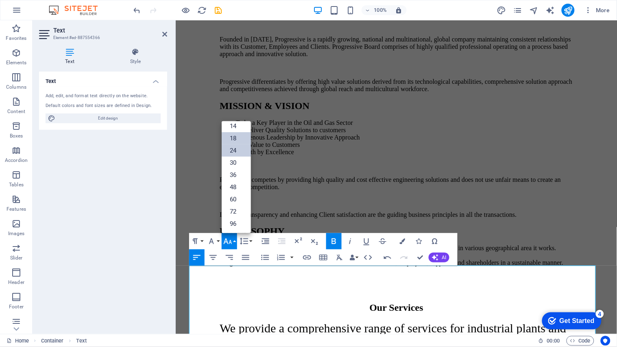
click at [234, 148] on link "24" at bounding box center [236, 150] width 29 height 12
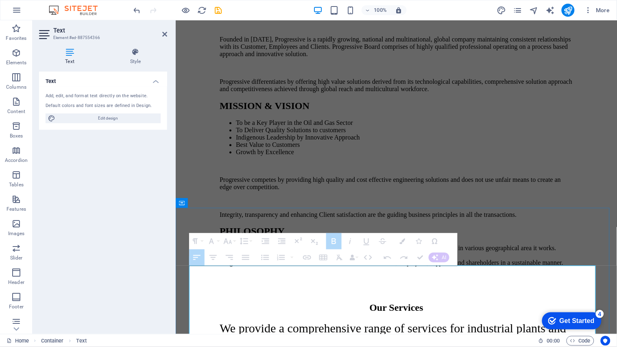
drag, startPoint x: 258, startPoint y: 295, endPoint x: 422, endPoint y: 289, distance: 164.5
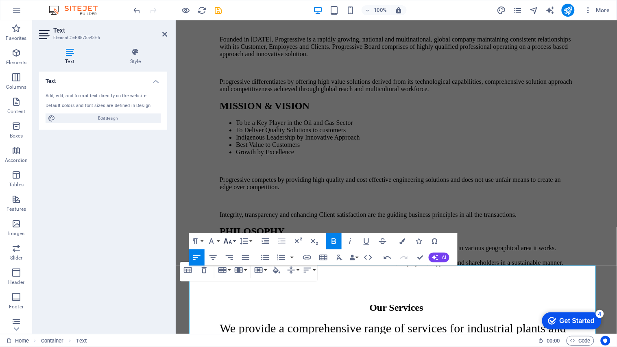
click at [233, 243] on button "Font Size" at bounding box center [229, 241] width 15 height 16
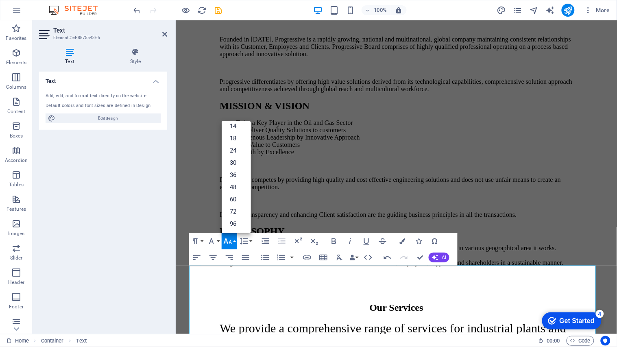
scroll to position [65, 0]
click at [231, 151] on link "24" at bounding box center [236, 151] width 29 height 12
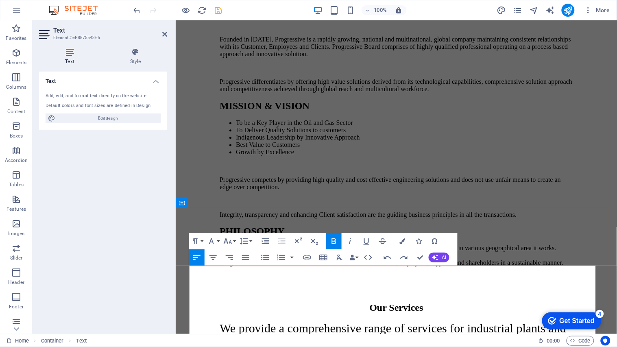
drag, startPoint x: 242, startPoint y: 297, endPoint x: 207, endPoint y: 295, distance: 35.0
click at [229, 241] on icon "button" at bounding box center [228, 241] width 10 height 10
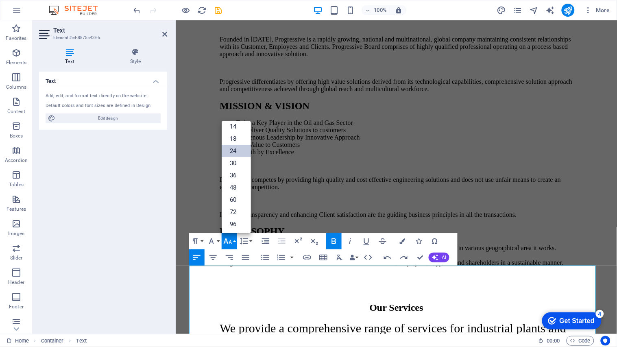
click at [232, 152] on link "24" at bounding box center [236, 151] width 29 height 12
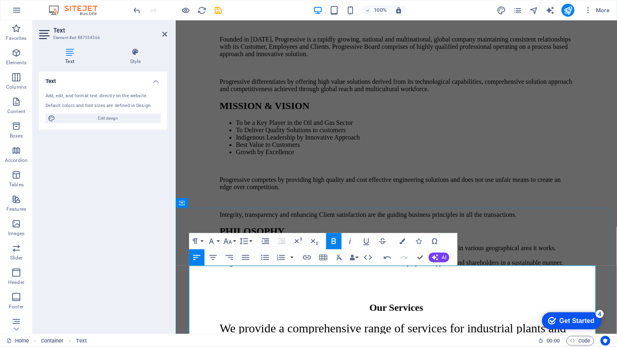
drag, startPoint x: 240, startPoint y: 310, endPoint x: 205, endPoint y: 308, distance: 34.6
click at [230, 243] on icon "button" at bounding box center [228, 241] width 10 height 10
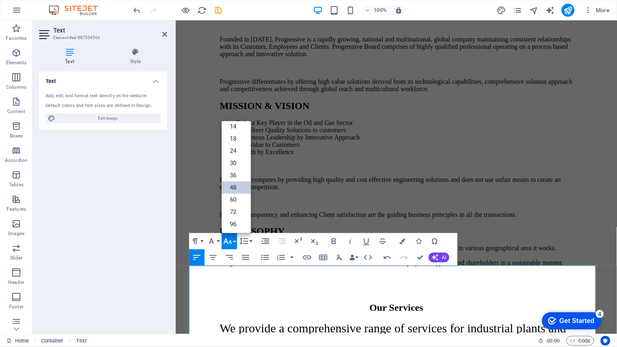
drag, startPoint x: 233, startPoint y: 151, endPoint x: 246, endPoint y: 183, distance: 34.8
click at [233, 151] on link "24" at bounding box center [236, 151] width 29 height 12
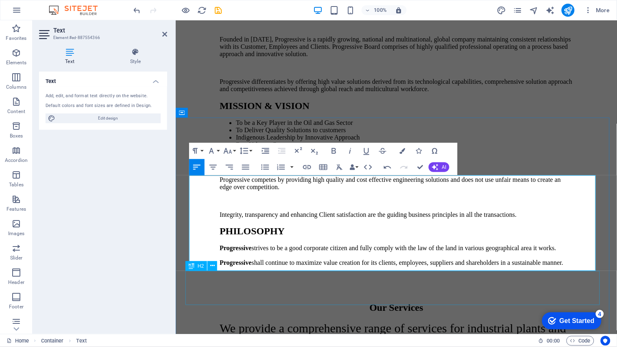
scroll to position [3000, 0]
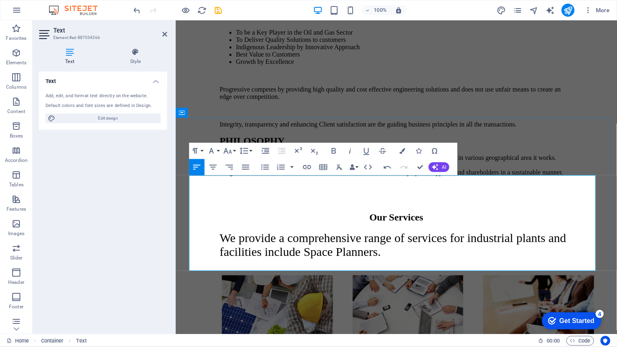
drag, startPoint x: 265, startPoint y: 237, endPoint x: 208, endPoint y: 232, distance: 57.2
click at [228, 151] on icon "button" at bounding box center [228, 151] width 10 height 10
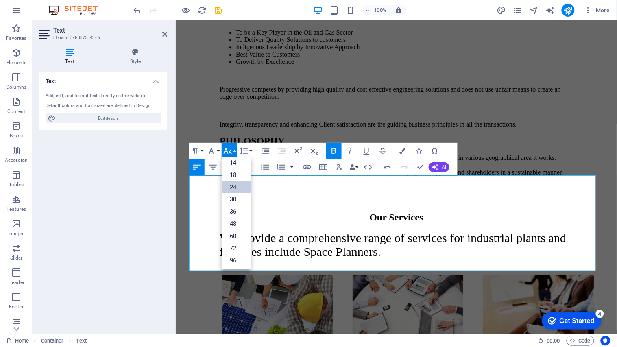
click at [235, 186] on link "24" at bounding box center [236, 187] width 29 height 12
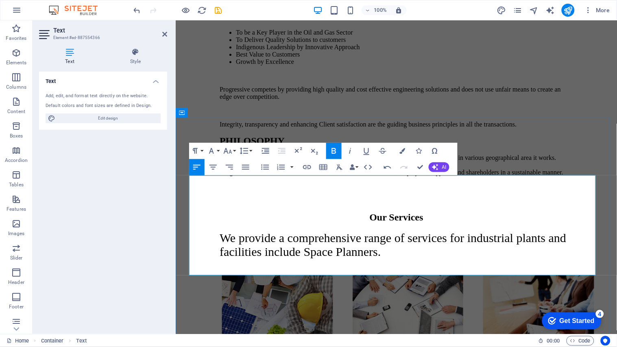
drag, startPoint x: 247, startPoint y: 250, endPoint x: 209, endPoint y: 244, distance: 38.6
click at [232, 152] on icon "button" at bounding box center [228, 151] width 10 height 10
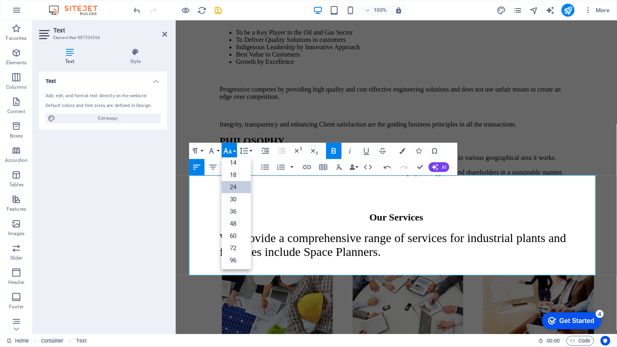
click at [235, 184] on link "24" at bounding box center [236, 187] width 29 height 12
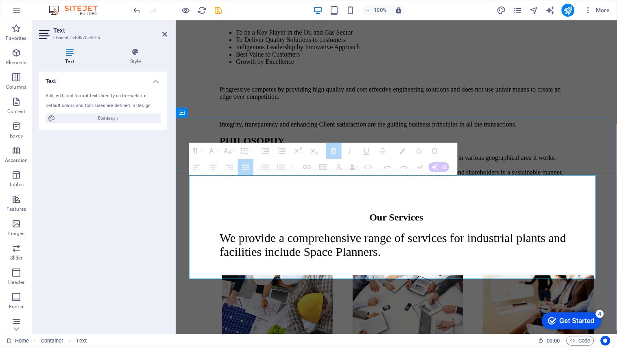
drag, startPoint x: 317, startPoint y: 189, endPoint x: 295, endPoint y: 189, distance: 21.6
drag, startPoint x: 313, startPoint y: 191, endPoint x: 300, endPoint y: 192, distance: 13.0
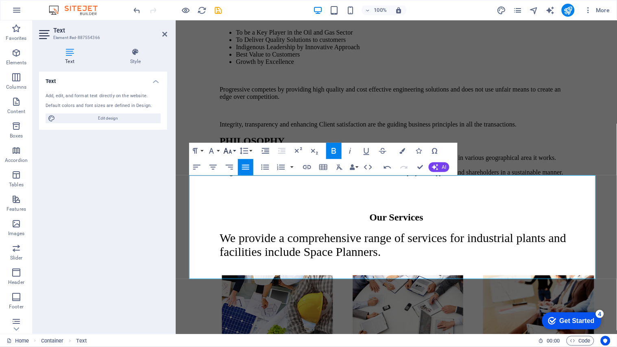
click at [232, 151] on icon "button" at bounding box center [228, 151] width 10 height 10
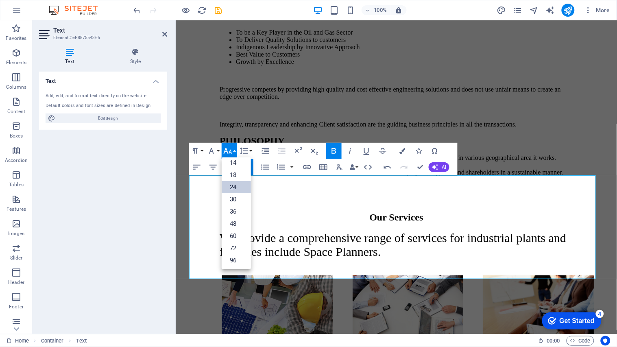
click at [238, 187] on link "24" at bounding box center [236, 187] width 29 height 12
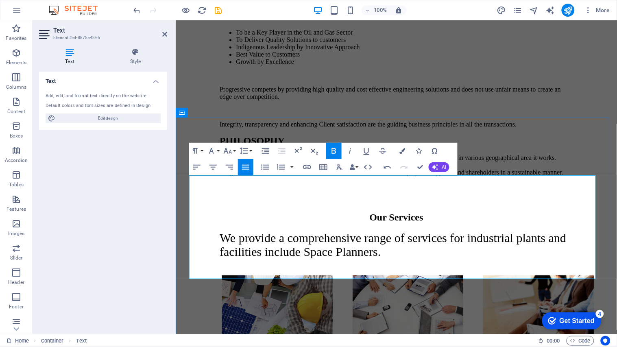
drag, startPoint x: 323, startPoint y: 207, endPoint x: 297, endPoint y: 207, distance: 26.4
drag, startPoint x: 299, startPoint y: 205, endPoint x: 310, endPoint y: 205, distance: 10.6
click at [230, 152] on icon "button" at bounding box center [228, 151] width 9 height 6
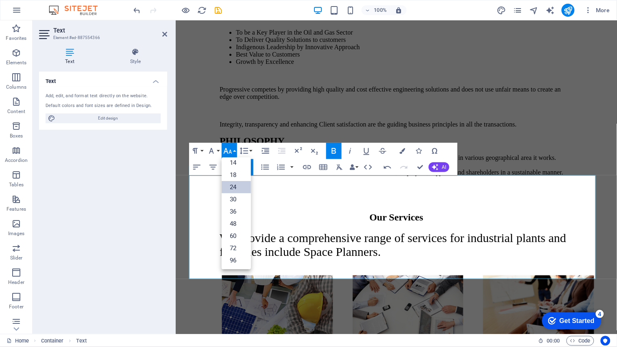
click at [235, 188] on link "24" at bounding box center [236, 187] width 29 height 12
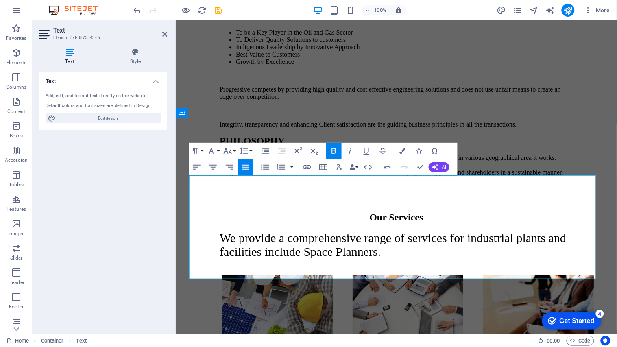
drag, startPoint x: 299, startPoint y: 221, endPoint x: 313, endPoint y: 220, distance: 14.7
click at [232, 149] on icon "button" at bounding box center [228, 151] width 10 height 10
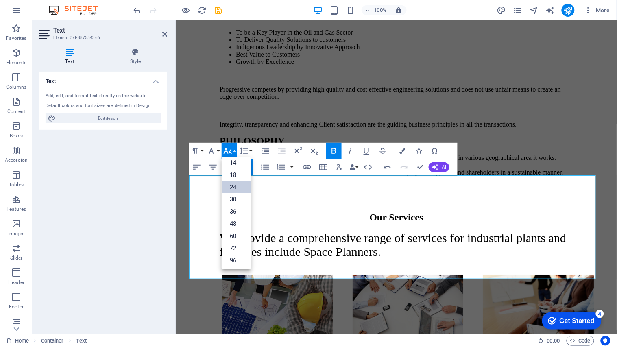
click at [233, 184] on link "24" at bounding box center [236, 187] width 29 height 12
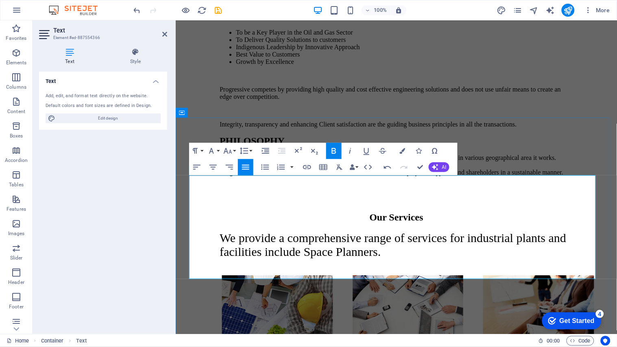
drag, startPoint x: 299, startPoint y: 236, endPoint x: 321, endPoint y: 238, distance: 22.0
click at [224, 150] on icon "button" at bounding box center [228, 151] width 10 height 10
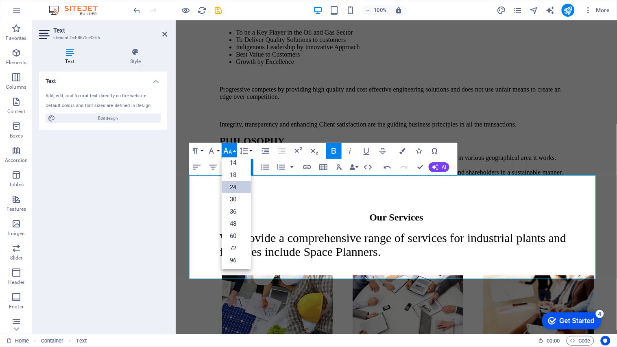
drag, startPoint x: 233, startPoint y: 183, endPoint x: 244, endPoint y: 190, distance: 13.3
click at [233, 183] on link "24" at bounding box center [236, 187] width 29 height 12
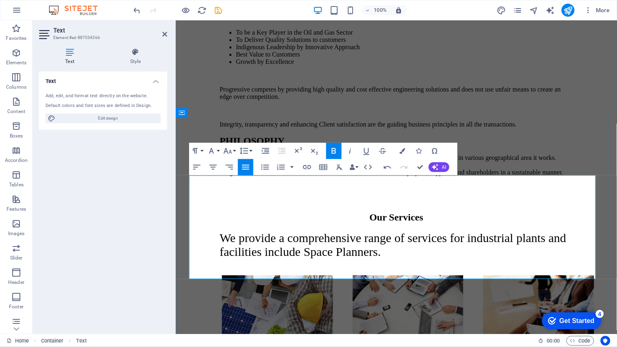
drag, startPoint x: 299, startPoint y: 250, endPoint x: 314, endPoint y: 250, distance: 15.9
click at [225, 148] on icon "button" at bounding box center [228, 151] width 10 height 10
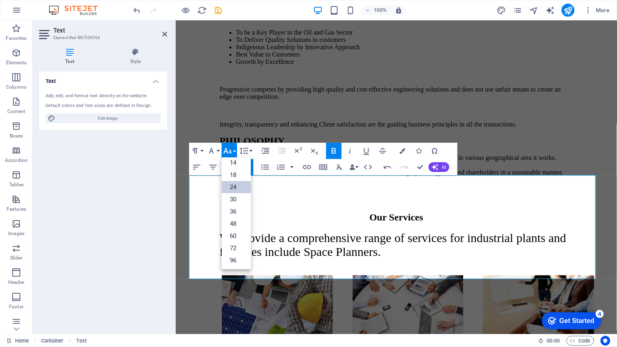
click at [234, 185] on link "24" at bounding box center [236, 187] width 29 height 12
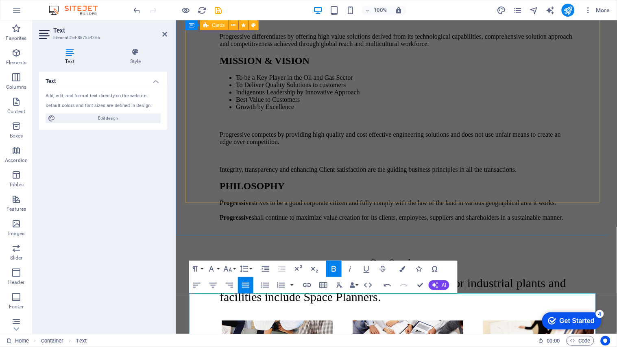
scroll to position [2865, 0]
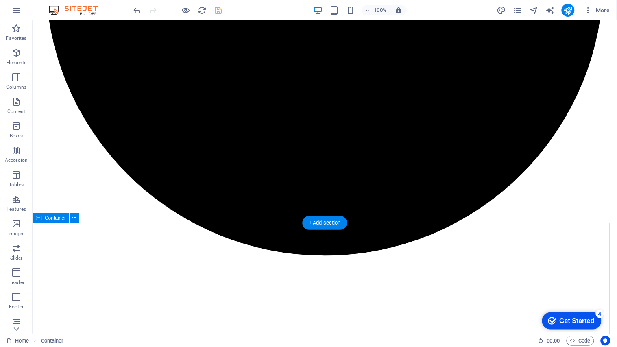
scroll to position [2847, 0]
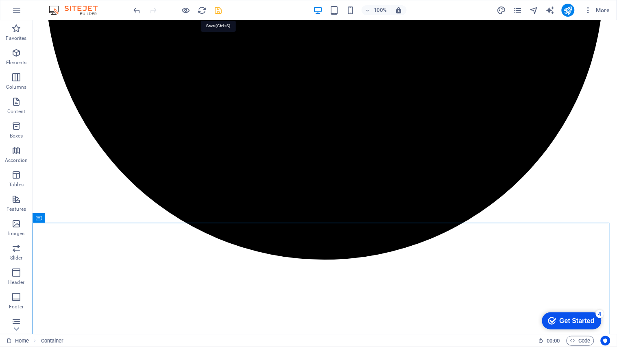
click at [217, 13] on icon "save" at bounding box center [218, 10] width 9 height 9
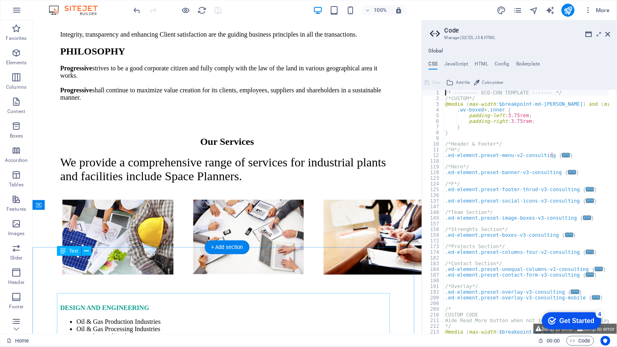
scroll to position [2765, 0]
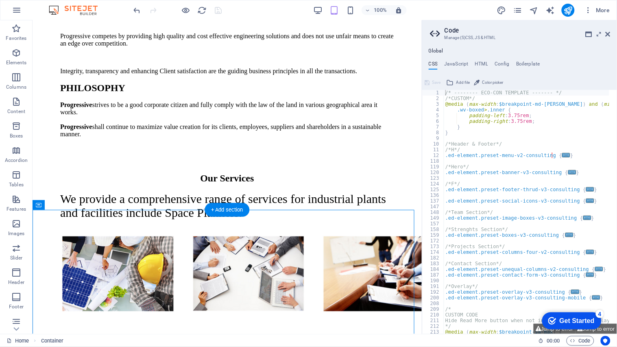
drag, startPoint x: 93, startPoint y: 257, endPoint x: 65, endPoint y: 218, distance: 48.8
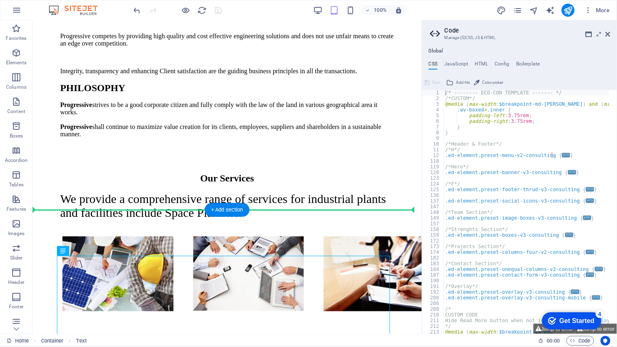
drag, startPoint x: 94, startPoint y: 268, endPoint x: 70, endPoint y: 216, distance: 57.3
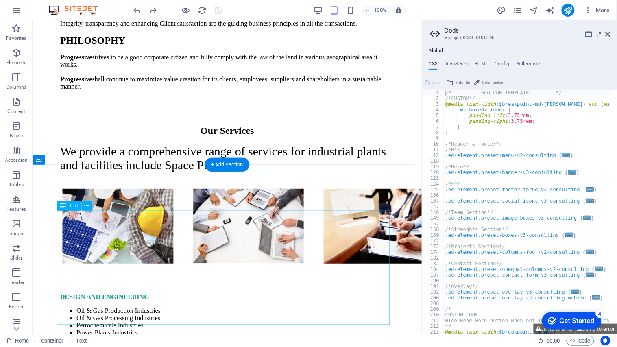
scroll to position [2810, 0]
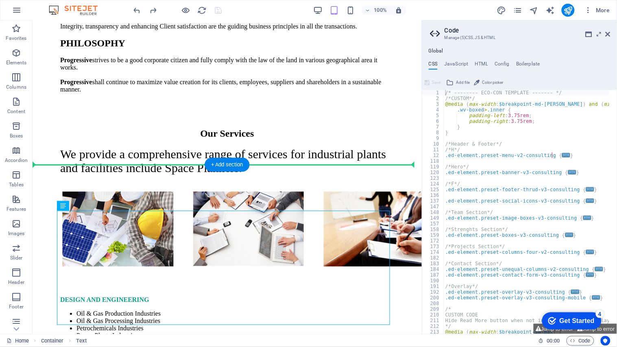
drag, startPoint x: 98, startPoint y: 225, endPoint x: 71, endPoint y: 176, distance: 55.2
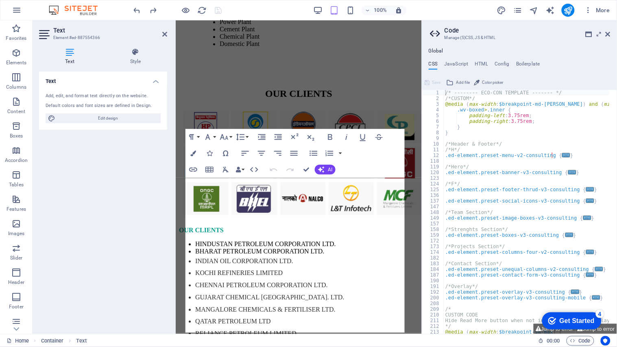
scroll to position [3618, 0]
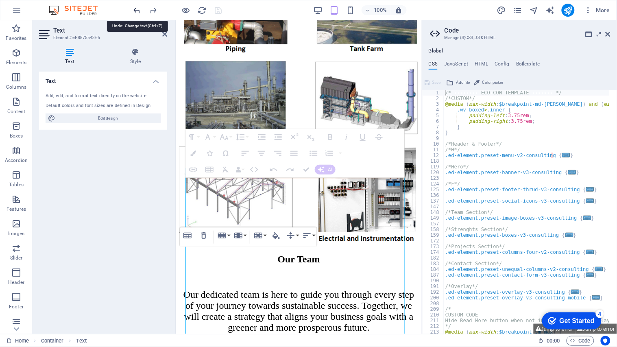
click at [135, 8] on icon "undo" at bounding box center [137, 10] width 9 height 9
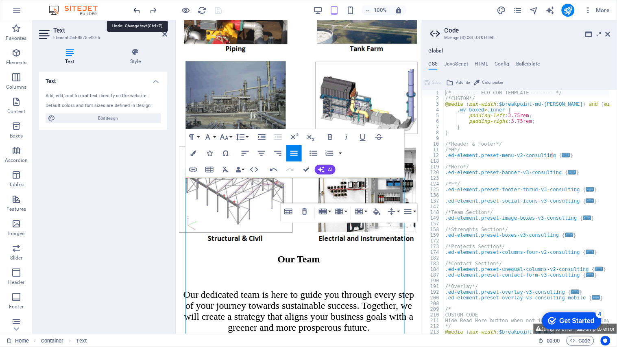
click at [139, 10] on icon "undo" at bounding box center [137, 10] width 9 height 9
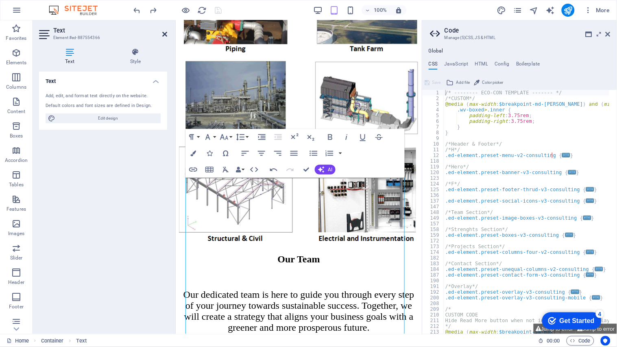
click at [165, 33] on icon at bounding box center [164, 34] width 5 height 7
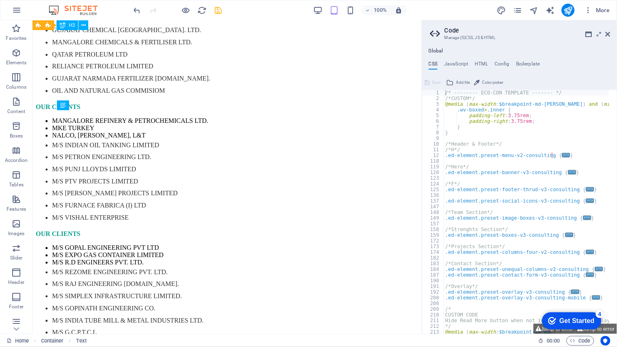
scroll to position [2911, 0]
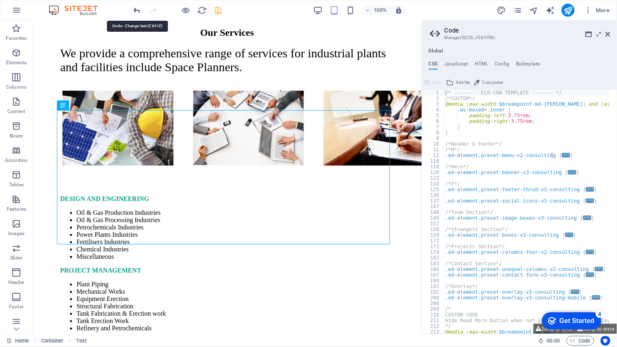
click at [136, 11] on icon "undo" at bounding box center [137, 10] width 9 height 9
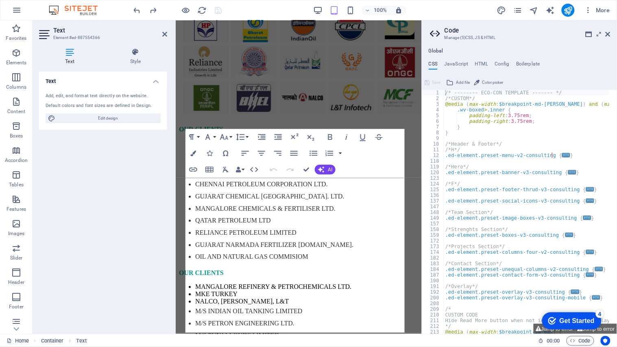
scroll to position [3618, 0]
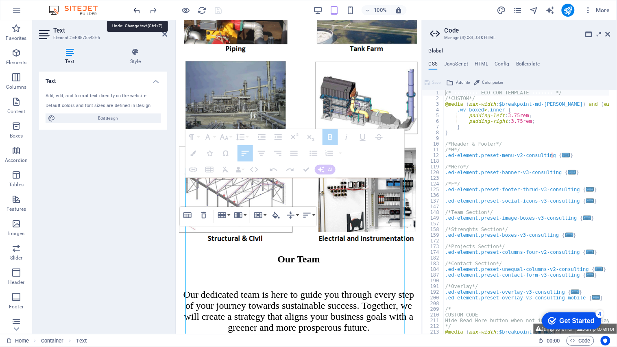
click at [138, 11] on icon "undo" at bounding box center [137, 10] width 9 height 9
click at [163, 32] on icon at bounding box center [164, 34] width 5 height 7
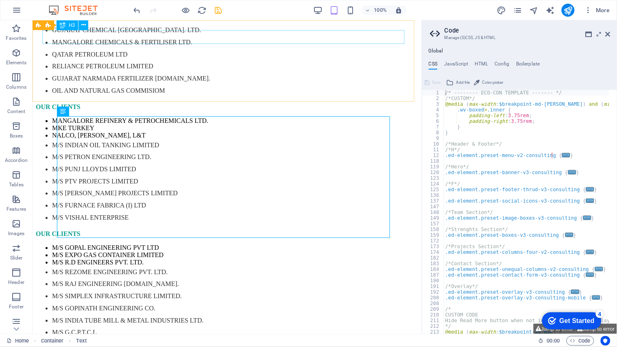
scroll to position [2905, 0]
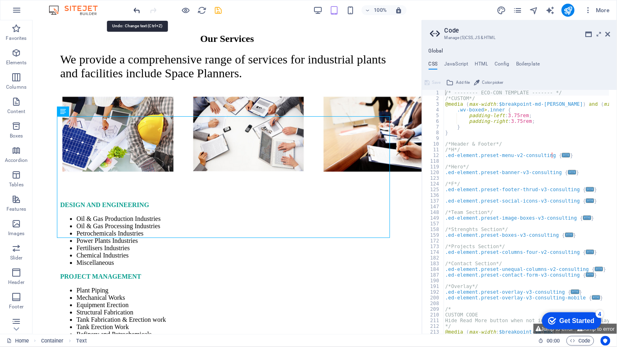
click at [136, 10] on icon "undo" at bounding box center [137, 10] width 9 height 9
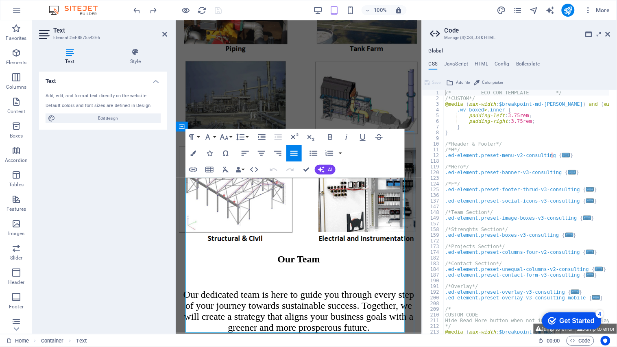
drag, startPoint x: 329, startPoint y: 202, endPoint x: 301, endPoint y: 208, distance: 29.2
drag, startPoint x: 516, startPoint y: 254, endPoint x: 343, endPoint y: 235, distance: 173.9
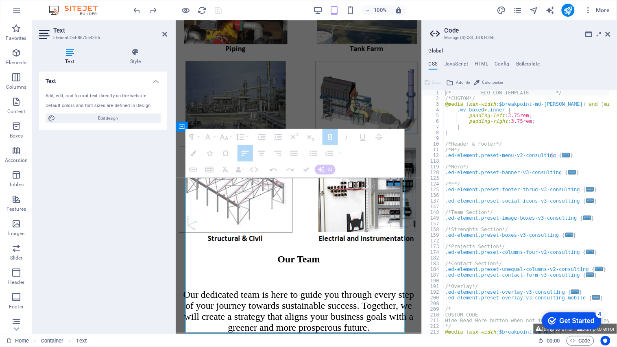
drag, startPoint x: 227, startPoint y: 195, endPoint x: 776, endPoint y: 95, distance: 557.4
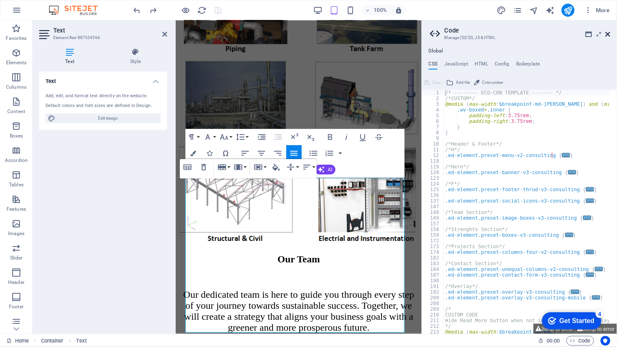
click at [606, 34] on icon at bounding box center [608, 34] width 5 height 7
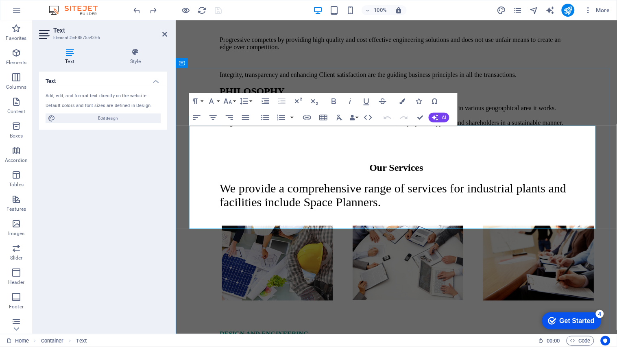
scroll to position [3050, 0]
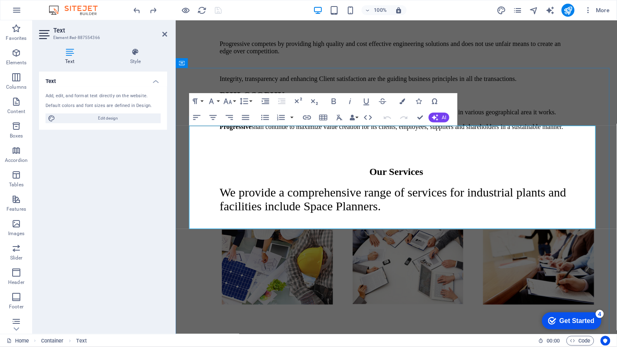
drag, startPoint x: 361, startPoint y: 144, endPoint x: 277, endPoint y: 144, distance: 83.4
drag, startPoint x: 275, startPoint y: 144, endPoint x: 539, endPoint y: 217, distance: 274.1
drag, startPoint x: 549, startPoint y: 146, endPoint x: 364, endPoint y: 167, distance: 185.8
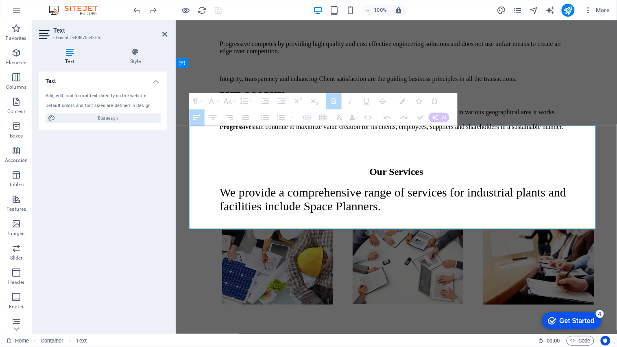
drag, startPoint x: 271, startPoint y: 145, endPoint x: 550, endPoint y: 223, distance: 288.9
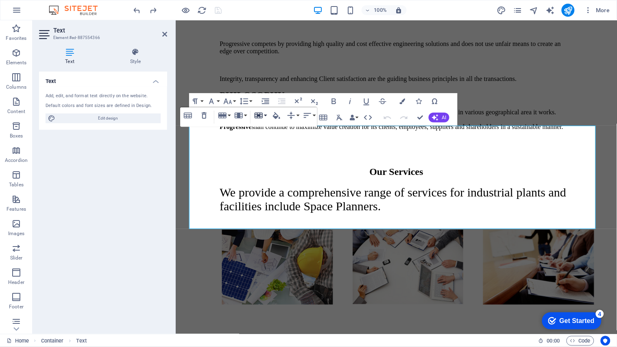
click at [266, 116] on button "Cell" at bounding box center [260, 115] width 15 height 16
click at [246, 114] on button "Column" at bounding box center [240, 115] width 15 height 16
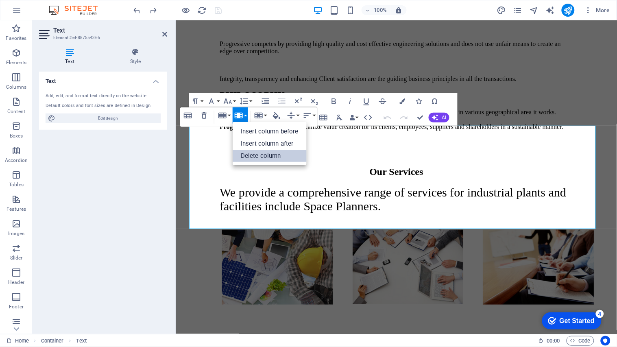
click at [275, 157] on link "Delete column" at bounding box center [270, 156] width 74 height 12
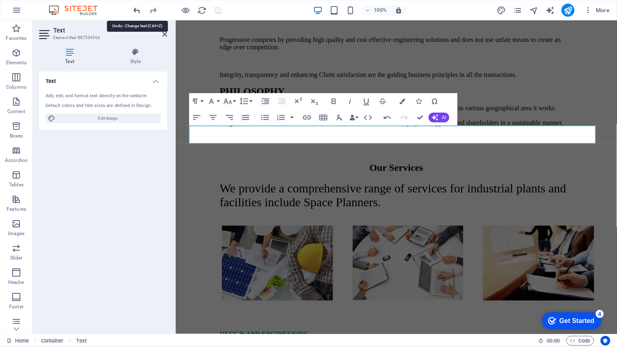
click at [139, 12] on icon "undo" at bounding box center [137, 10] width 9 height 9
click at [162, 33] on icon at bounding box center [164, 34] width 5 height 7
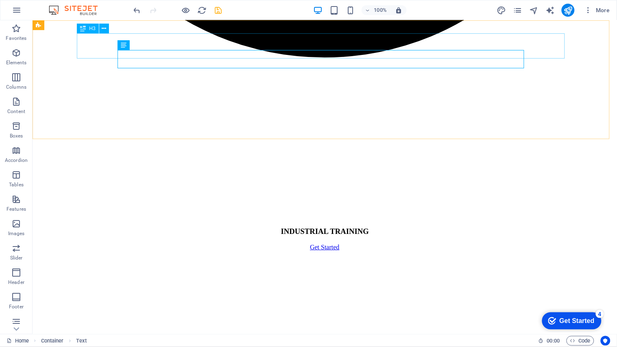
scroll to position [3078, 0]
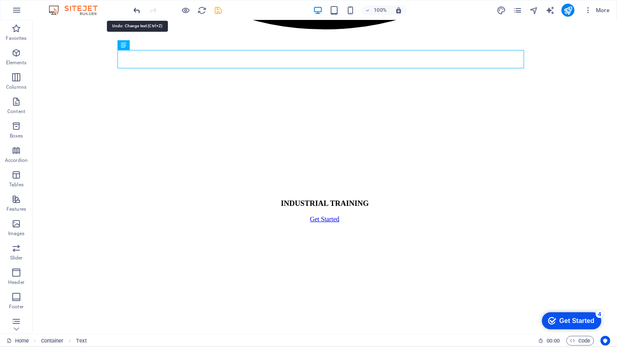
click at [138, 10] on icon "undo" at bounding box center [137, 10] width 9 height 9
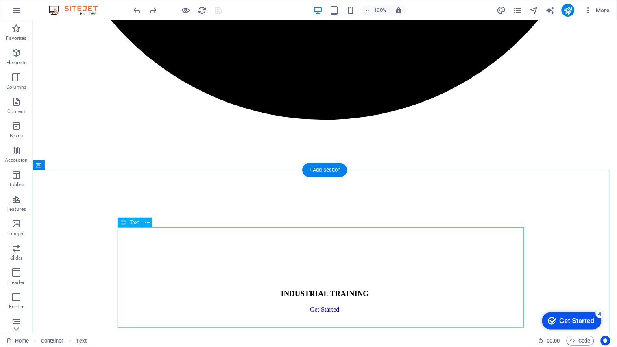
scroll to position [2897, 0]
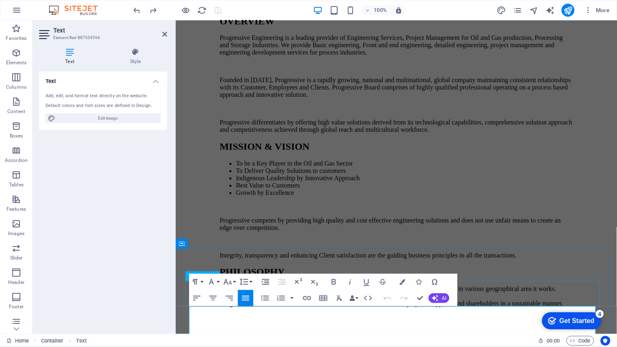
scroll to position [3004, 0]
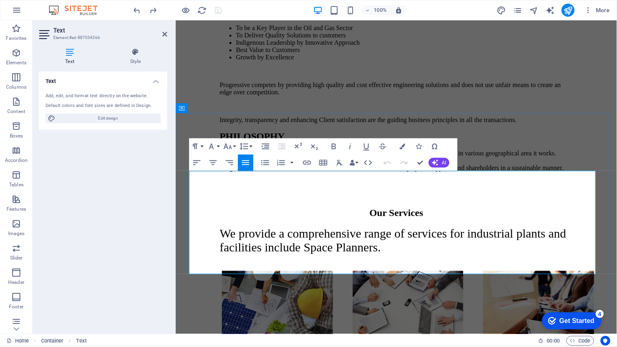
click at [231, 143] on icon "button" at bounding box center [228, 147] width 10 height 10
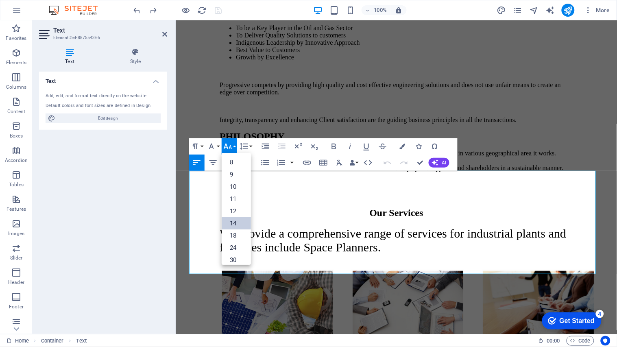
click at [238, 222] on link "14" at bounding box center [236, 223] width 29 height 12
click at [229, 146] on icon "button" at bounding box center [228, 147] width 10 height 10
click at [234, 233] on link "18" at bounding box center [236, 235] width 29 height 12
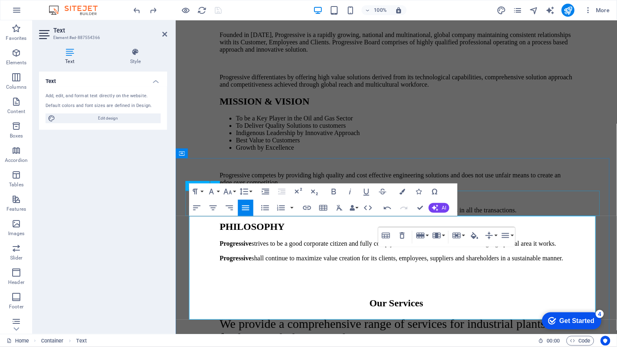
scroll to position [2959, 0]
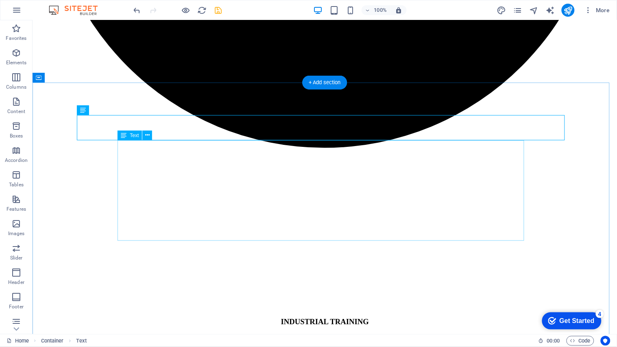
scroll to position [2987, 0]
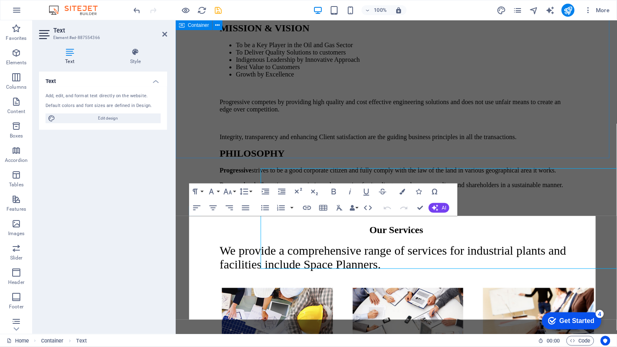
scroll to position [2959, 0]
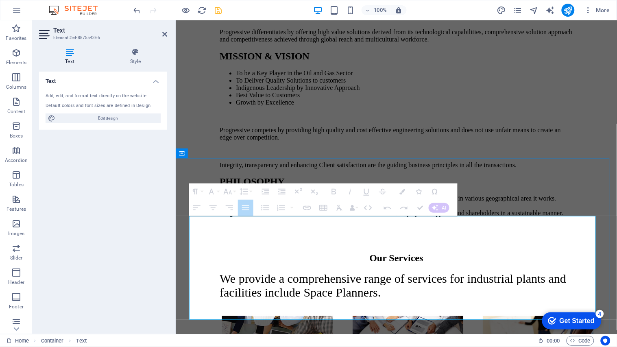
drag, startPoint x: 426, startPoint y: 232, endPoint x: 426, endPoint y: 307, distance: 74.8
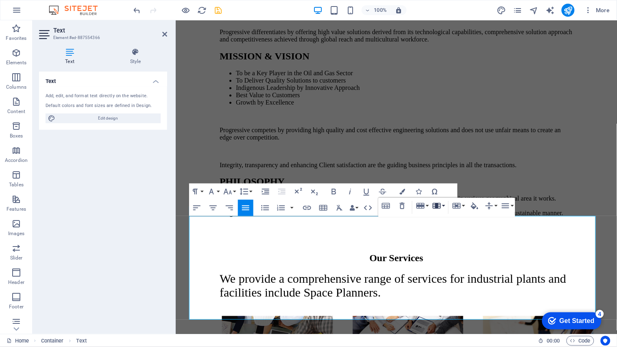
click at [444, 206] on button "Column" at bounding box center [438, 206] width 15 height 16
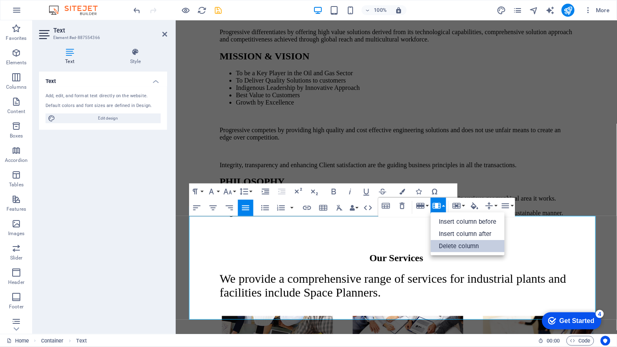
click at [449, 246] on link "Delete column" at bounding box center [468, 246] width 74 height 12
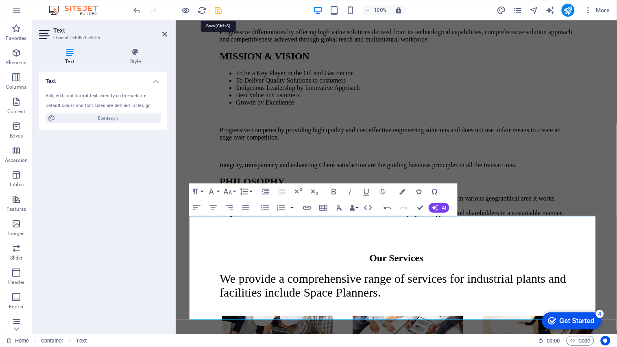
click at [217, 7] on icon "save" at bounding box center [218, 10] width 9 height 9
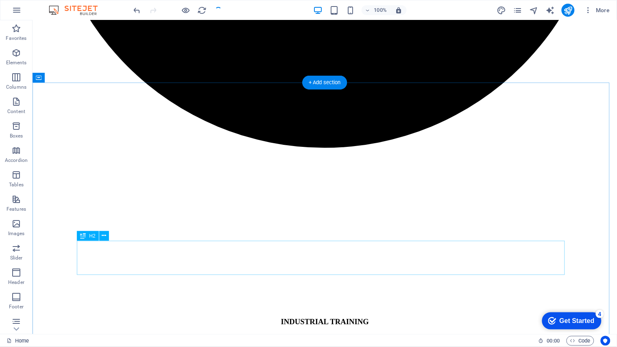
scroll to position [2987, 0]
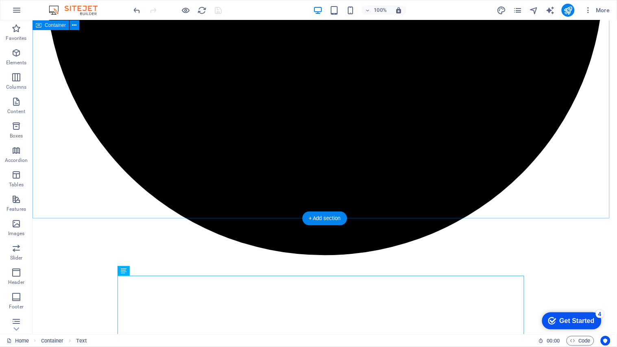
scroll to position [2815, 0]
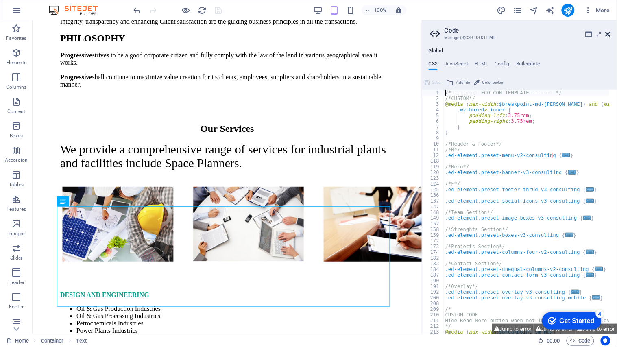
click at [607, 35] on icon at bounding box center [608, 34] width 5 height 7
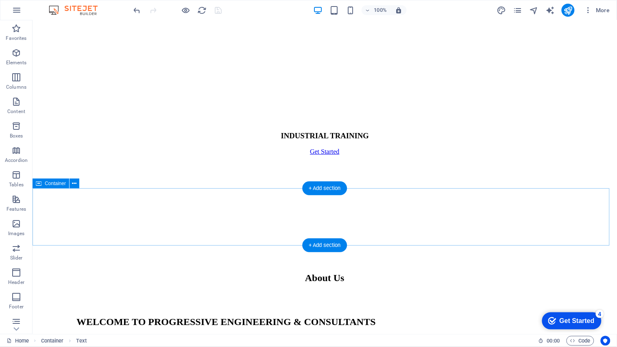
scroll to position [3236, 0]
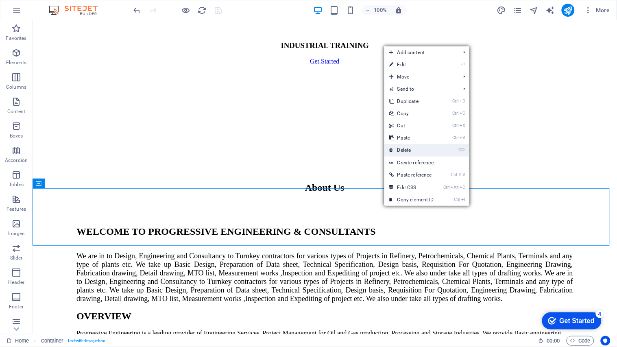
click at [411, 152] on link "⌦ Delete" at bounding box center [411, 150] width 55 height 12
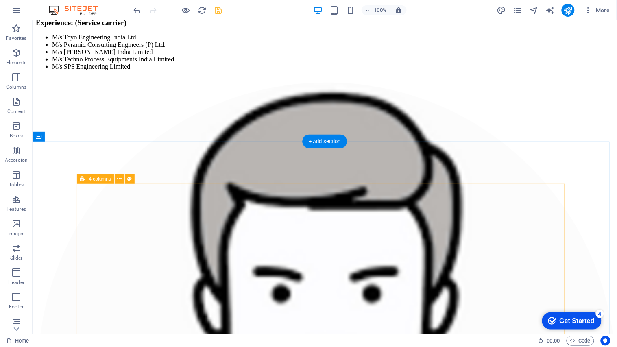
scroll to position [6399, 0]
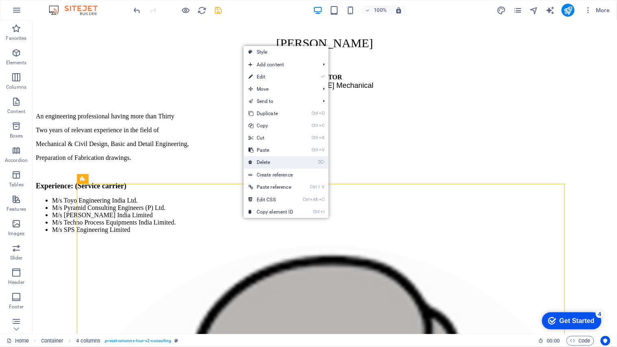
click at [268, 162] on link "⌦ Delete" at bounding box center [271, 162] width 55 height 12
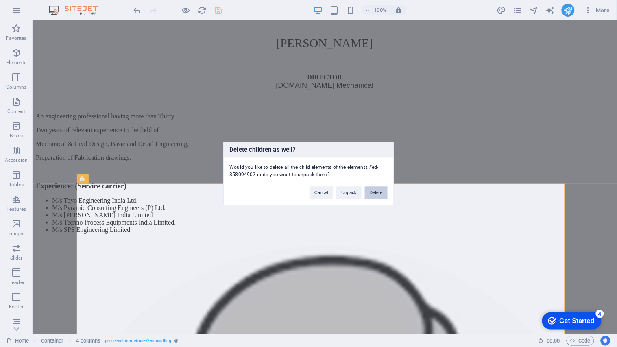
click at [377, 193] on button "Delete" at bounding box center [376, 192] width 23 height 12
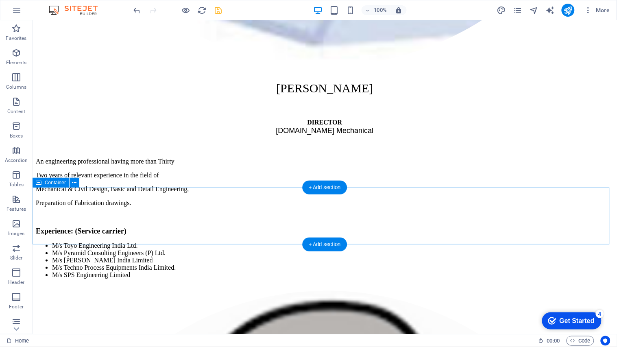
scroll to position [6445, 0]
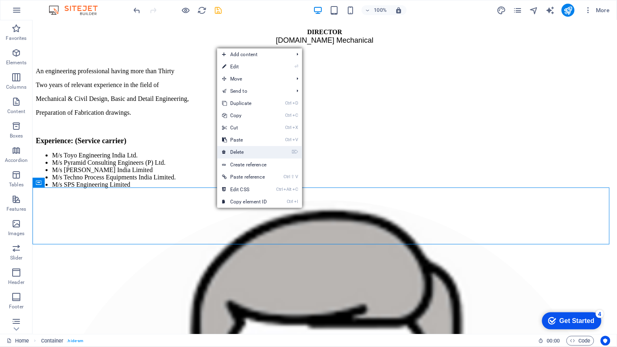
click at [242, 151] on link "⌦ Delete" at bounding box center [244, 152] width 55 height 12
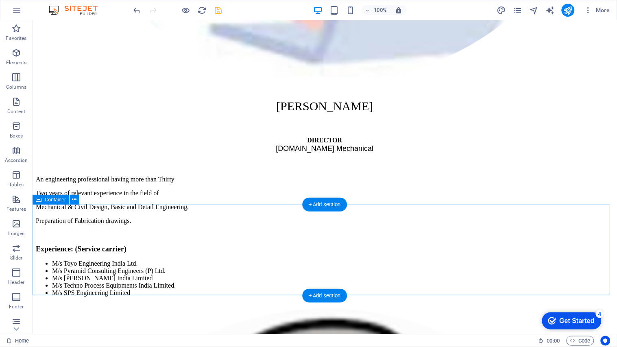
scroll to position [6354, 0]
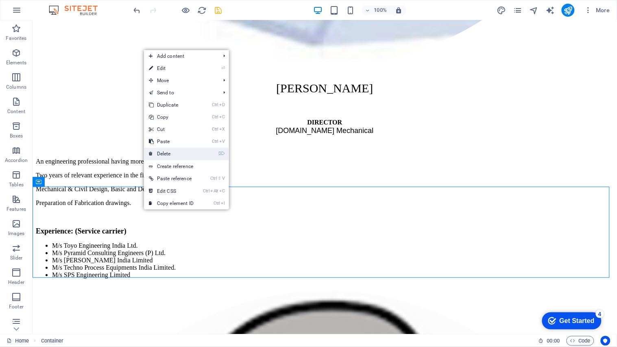
click at [171, 153] on link "⌦ Delete" at bounding box center [171, 154] width 55 height 12
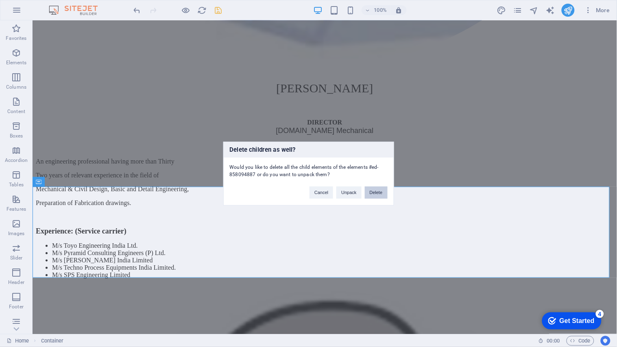
click at [376, 194] on button "Delete" at bounding box center [376, 192] width 23 height 12
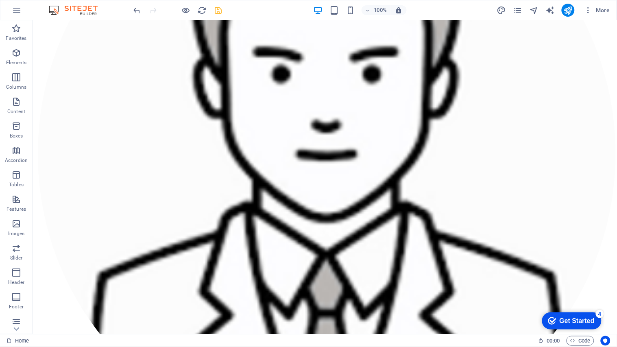
scroll to position [6647, 0]
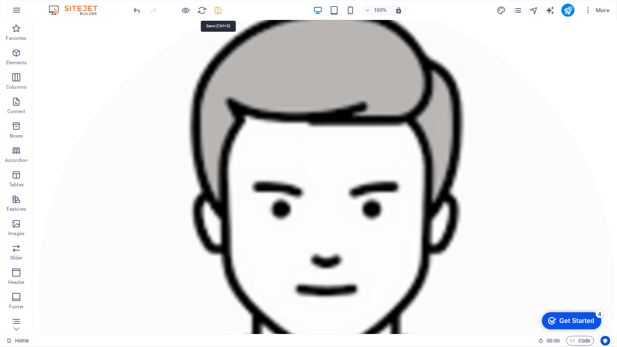
click at [216, 9] on icon "save" at bounding box center [218, 10] width 9 height 9
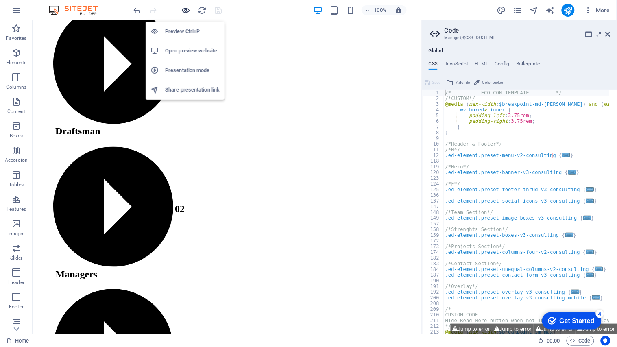
click at [183, 9] on icon "button" at bounding box center [185, 10] width 9 height 9
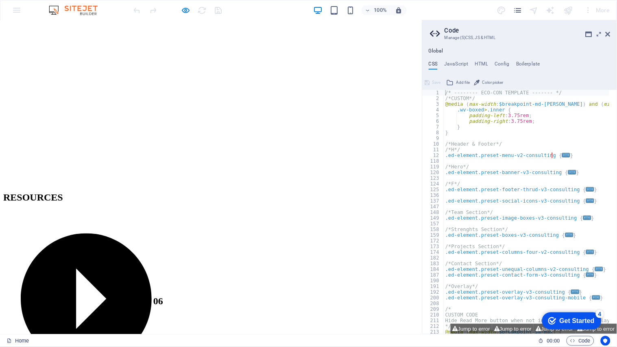
scroll to position [6593, 0]
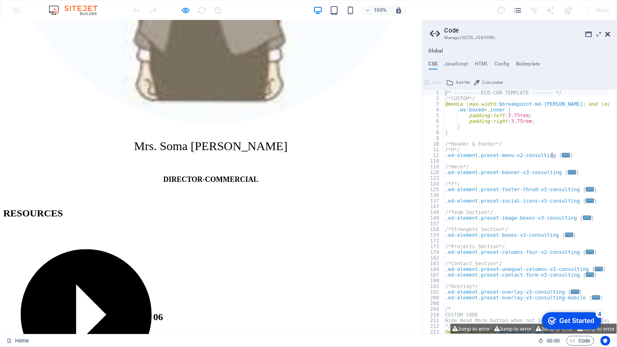
click at [609, 33] on icon at bounding box center [608, 34] width 5 height 7
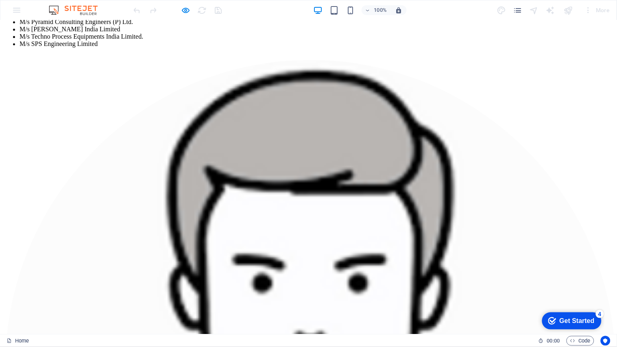
scroll to position [6578, 0]
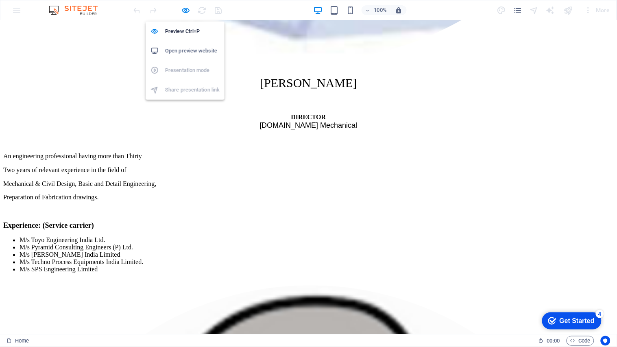
drag, startPoint x: 185, startPoint y: 8, endPoint x: 198, endPoint y: 19, distance: 16.8
click at [185, 8] on icon "button" at bounding box center [185, 10] width 9 height 9
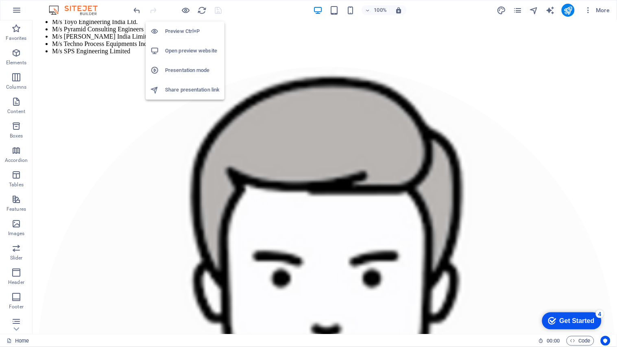
scroll to position [6511, 0]
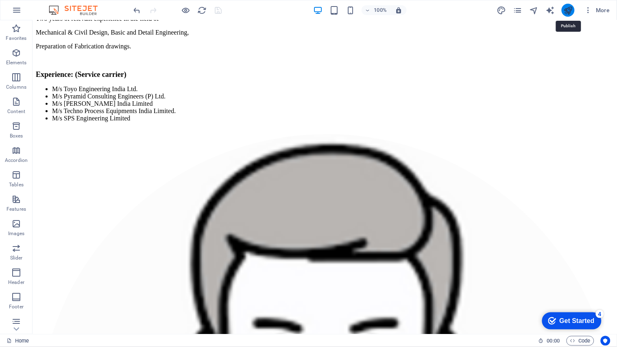
click at [570, 9] on icon "publish" at bounding box center [567, 10] width 9 height 9
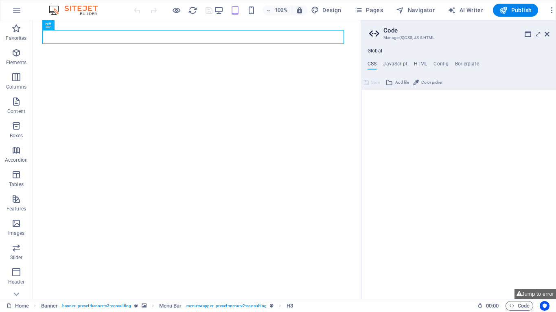
type textarea "/* -------- ECO-CON TEMPLATE ------- */"
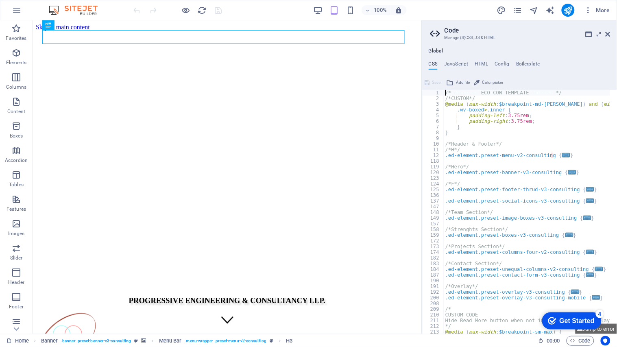
click at [555, 33] on aside "Code Manage (S)CSS, JS & HTML Global CSS JavaScript HTML Config Boilerplate /* …" at bounding box center [519, 177] width 195 height 314
drag, startPoint x: 609, startPoint y: 33, endPoint x: 572, endPoint y: 15, distance: 40.9
click at [555, 33] on icon at bounding box center [608, 34] width 5 height 7
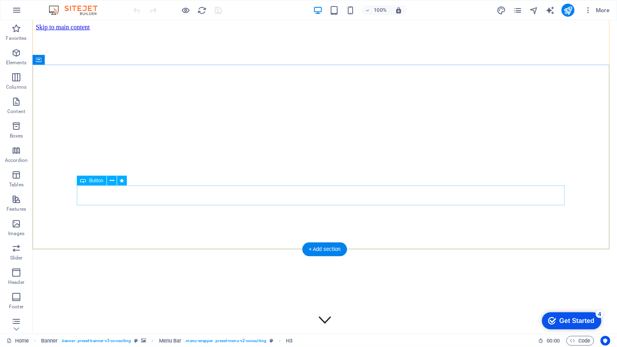
scroll to position [90, 0]
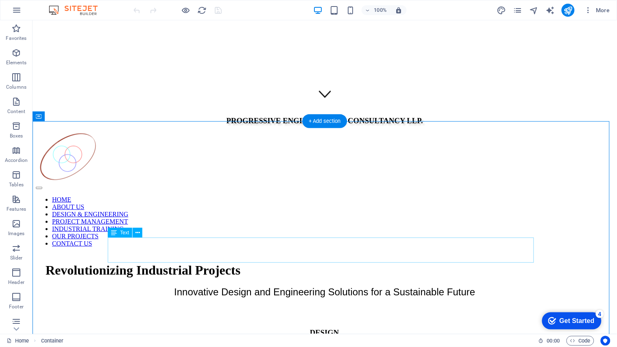
scroll to position [181, 0]
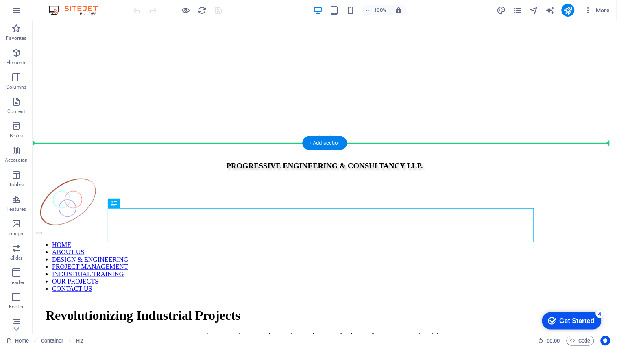
drag, startPoint x: 276, startPoint y: 225, endPoint x: 270, endPoint y: 167, distance: 58.1
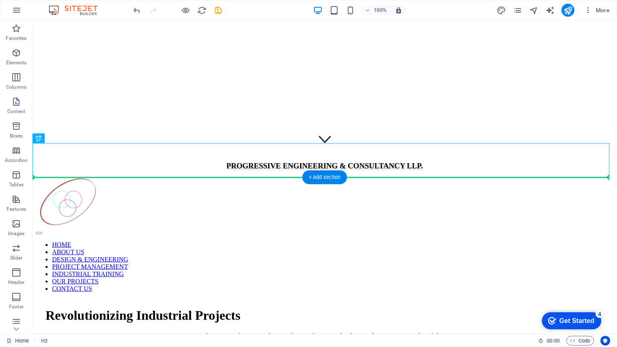
drag, startPoint x: 255, startPoint y: 164, endPoint x: 255, endPoint y: 199, distance: 35.0
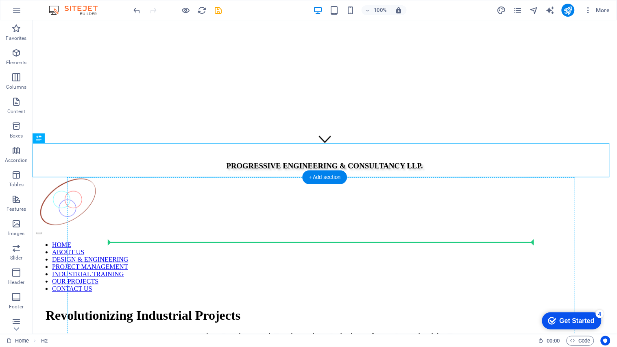
drag, startPoint x: 231, startPoint y: 157, endPoint x: 238, endPoint y: 247, distance: 90.6
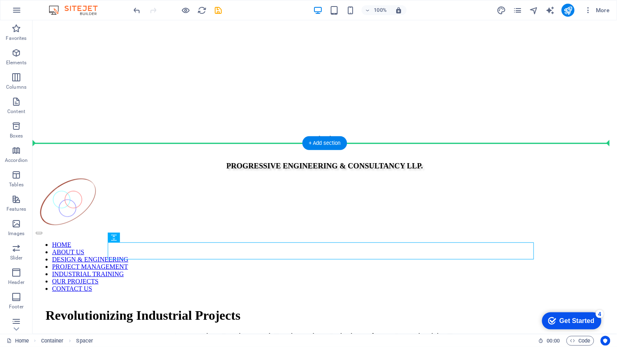
drag, startPoint x: 234, startPoint y: 254, endPoint x: 246, endPoint y: 161, distance: 93.5
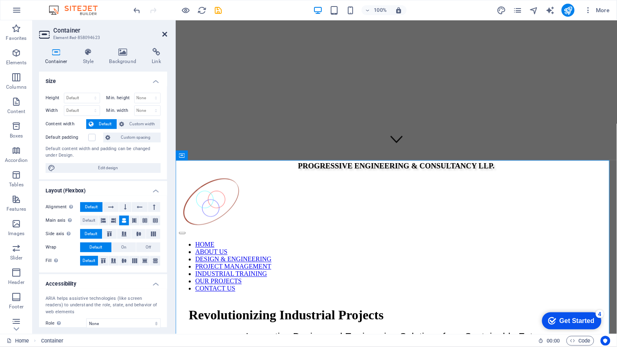
click at [165, 33] on icon at bounding box center [164, 34] width 5 height 7
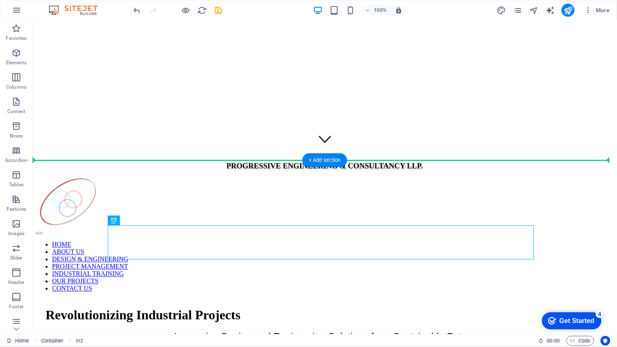
drag, startPoint x: 244, startPoint y: 246, endPoint x: 247, endPoint y: 201, distance: 45.2
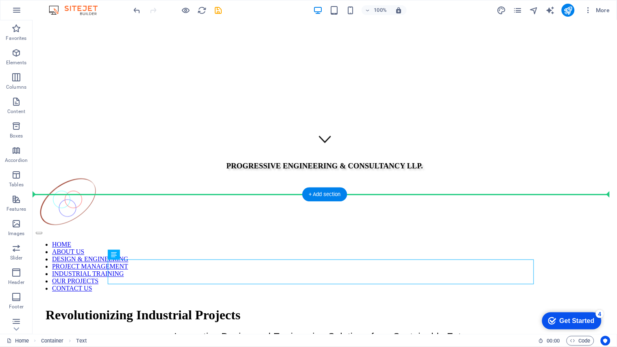
drag, startPoint x: 244, startPoint y: 279, endPoint x: 249, endPoint y: 227, distance: 52.2
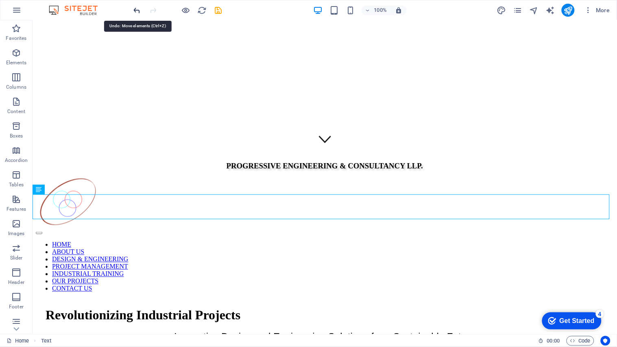
click at [138, 10] on icon "undo" at bounding box center [137, 10] width 9 height 9
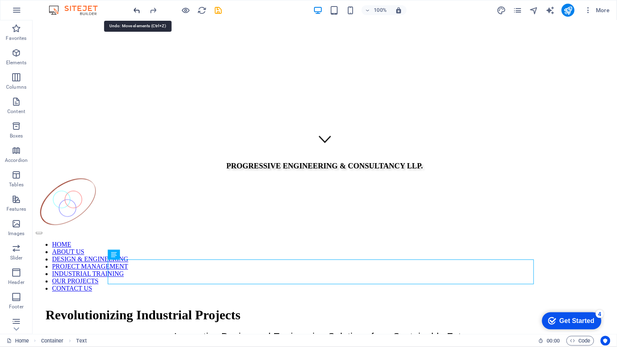
click at [137, 8] on icon "undo" at bounding box center [137, 10] width 9 height 9
click at [219, 11] on icon "save" at bounding box center [218, 10] width 9 height 9
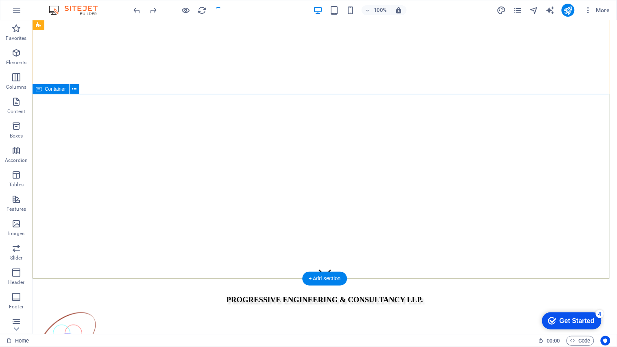
scroll to position [45, 0]
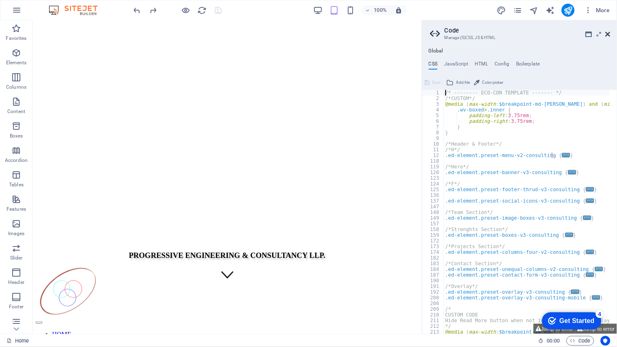
click at [555, 34] on icon at bounding box center [608, 34] width 5 height 7
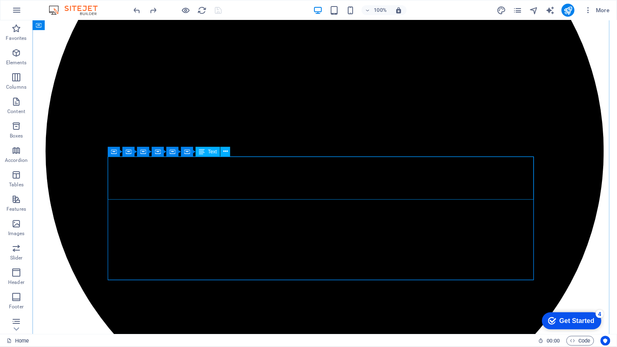
scroll to position [768, 0]
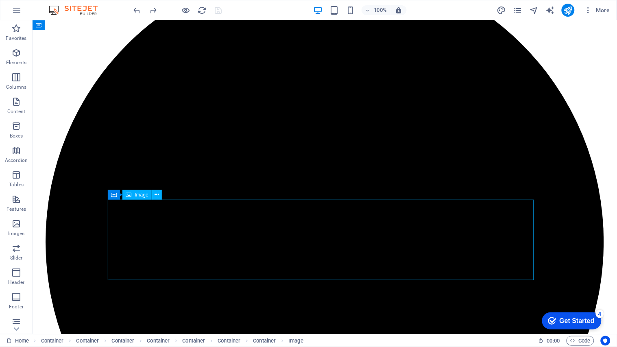
select select "px"
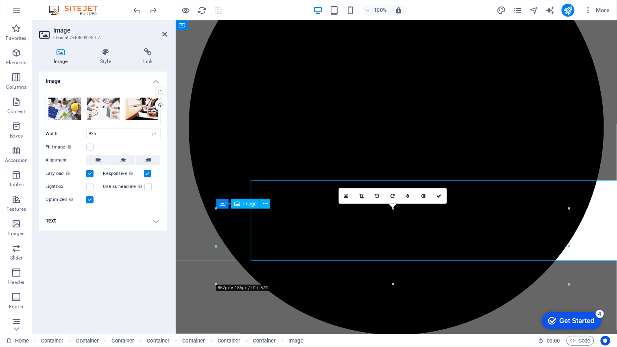
scroll to position [788, 0]
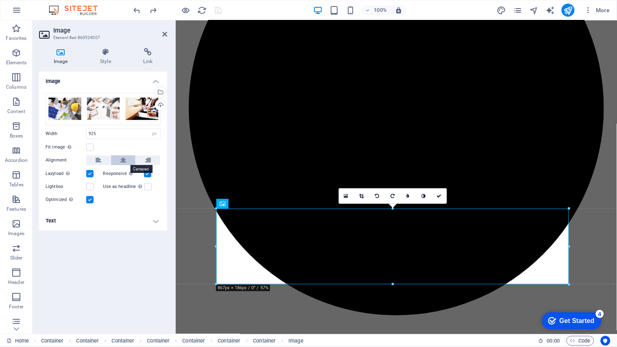
click at [124, 161] on icon at bounding box center [123, 160] width 6 height 10
click at [149, 159] on icon at bounding box center [148, 160] width 6 height 10
click at [96, 159] on icon at bounding box center [99, 160] width 6 height 10
click at [123, 161] on icon at bounding box center [123, 160] width 6 height 10
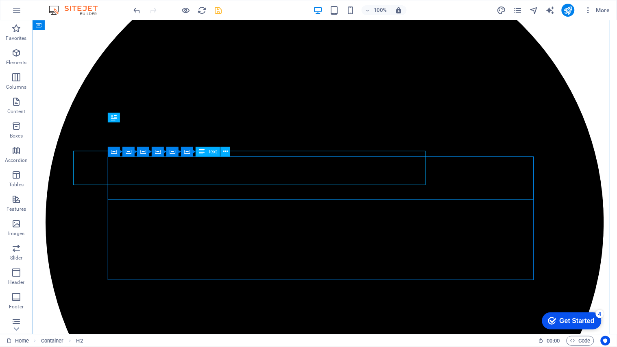
scroll to position [768, 0]
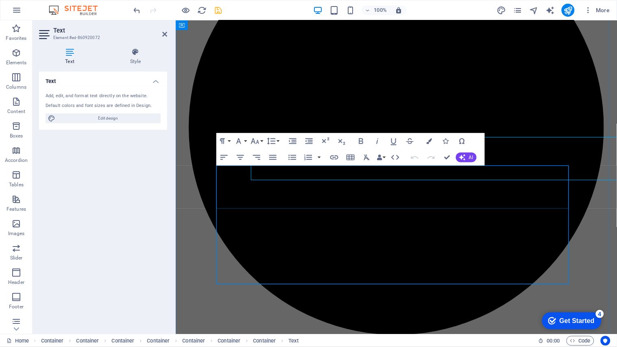
scroll to position [788, 0]
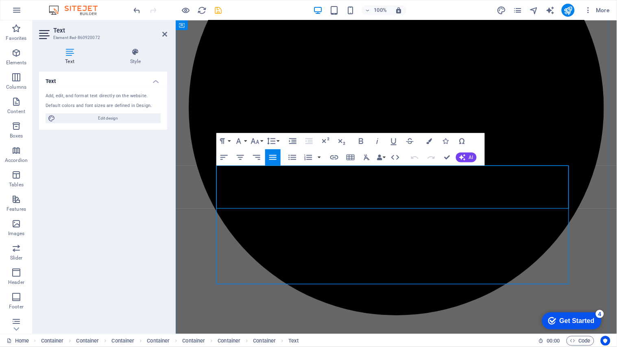
drag, startPoint x: 218, startPoint y: 173, endPoint x: 529, endPoint y: 199, distance: 311.9
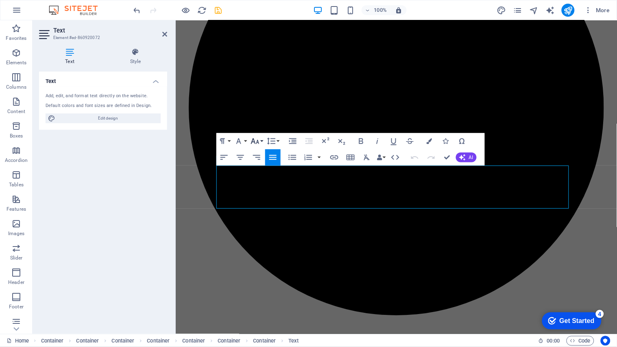
click at [258, 140] on icon "button" at bounding box center [255, 141] width 10 height 10
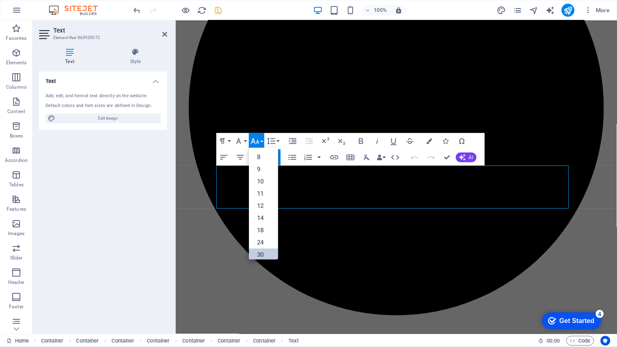
scroll to position [65, 0]
click at [261, 174] on link "24" at bounding box center [263, 177] width 29 height 12
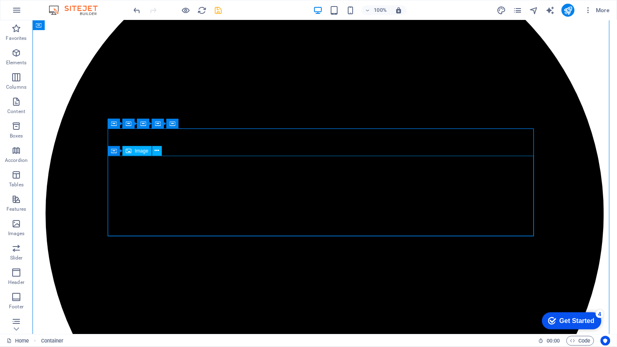
scroll to position [768, 0]
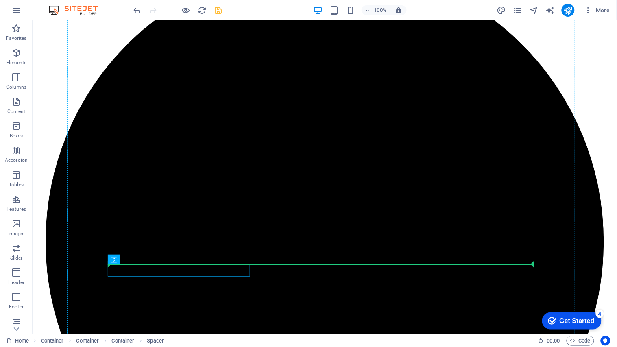
drag, startPoint x: 230, startPoint y: 271, endPoint x: 311, endPoint y: 276, distance: 81.5
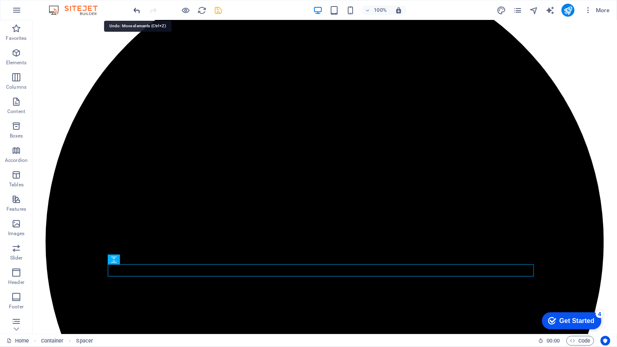
click at [133, 6] on icon "undo" at bounding box center [137, 10] width 9 height 9
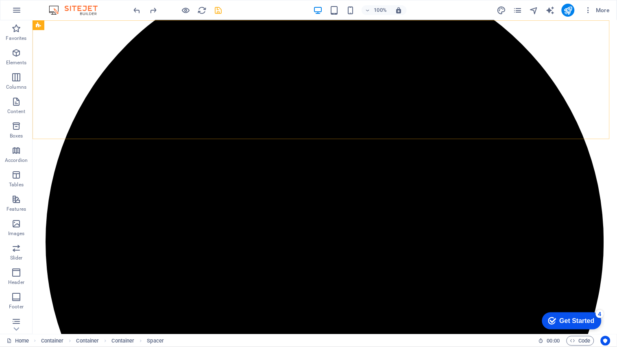
scroll to position [678, 0]
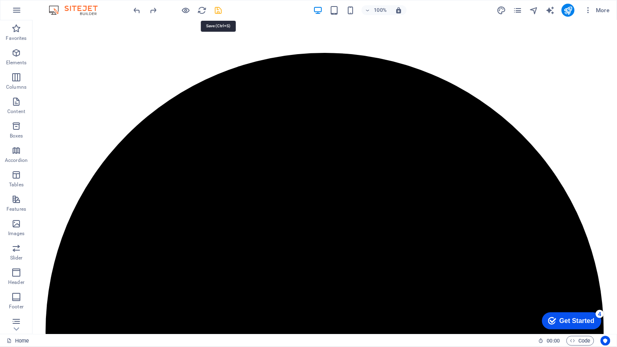
click at [217, 13] on icon "save" at bounding box center [218, 10] width 9 height 9
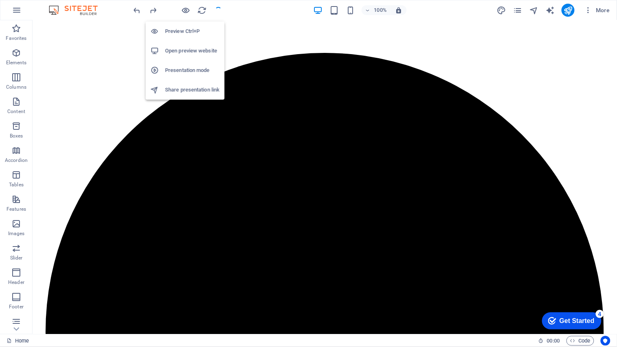
drag, startPoint x: 183, startPoint y: 11, endPoint x: 188, endPoint y: 25, distance: 14.8
click at [183, 11] on icon "button" at bounding box center [185, 10] width 9 height 9
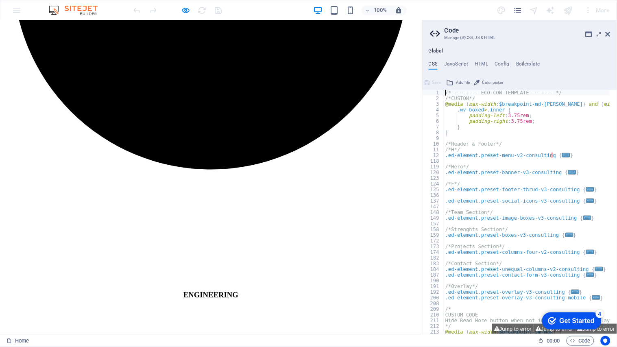
scroll to position [644, 0]
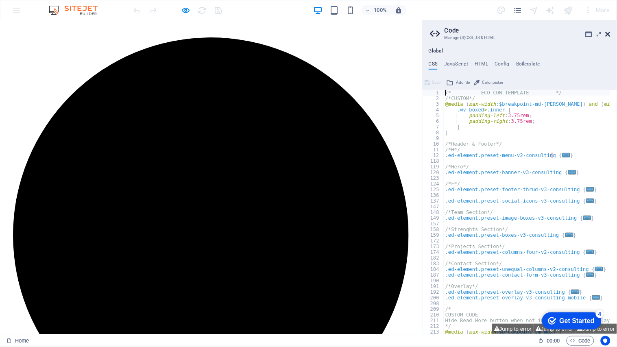
click at [555, 34] on icon at bounding box center [608, 34] width 5 height 7
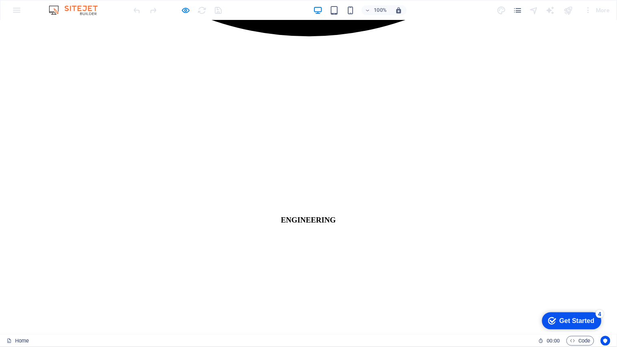
scroll to position [1293, 0]
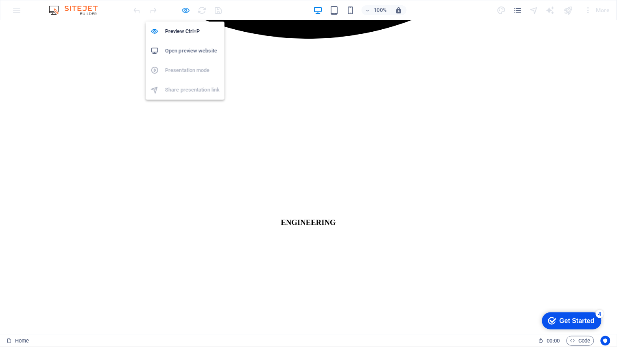
click at [187, 10] on icon "button" at bounding box center [185, 10] width 9 height 9
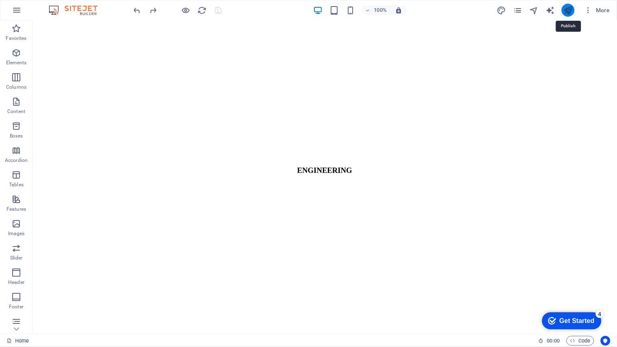
click at [555, 10] on icon "publish" at bounding box center [567, 10] width 9 height 9
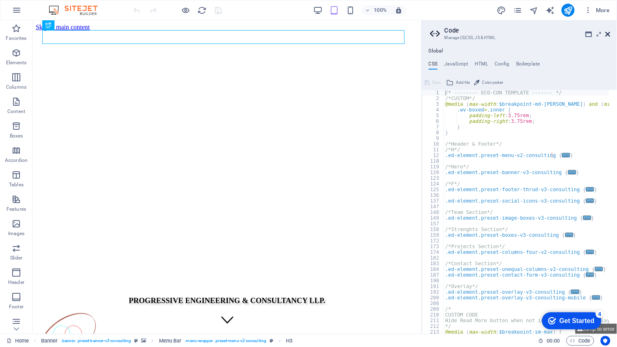
click at [607, 36] on icon at bounding box center [608, 34] width 5 height 7
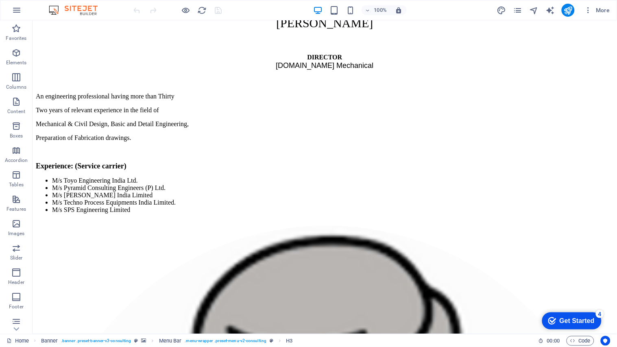
scroll to position [6902, 0]
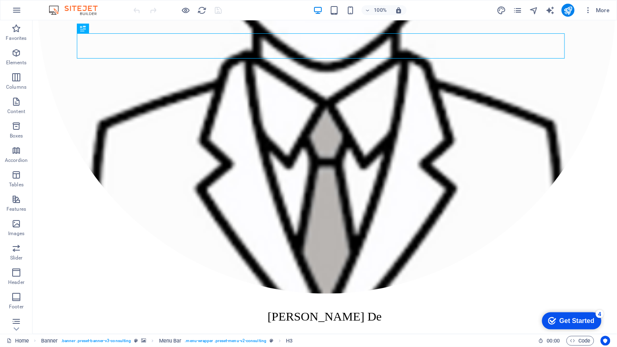
drag, startPoint x: 613, startPoint y: 46, endPoint x: 98, endPoint y: 29, distance: 515.2
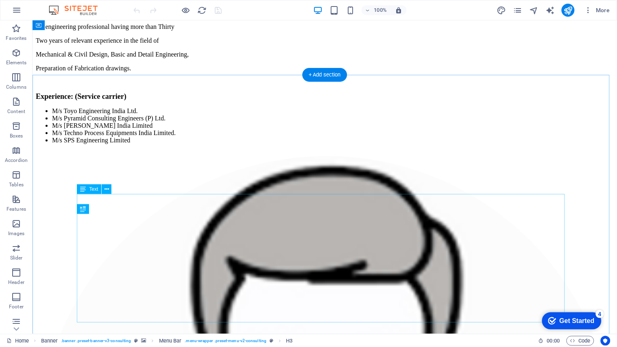
scroll to position [6450, 0]
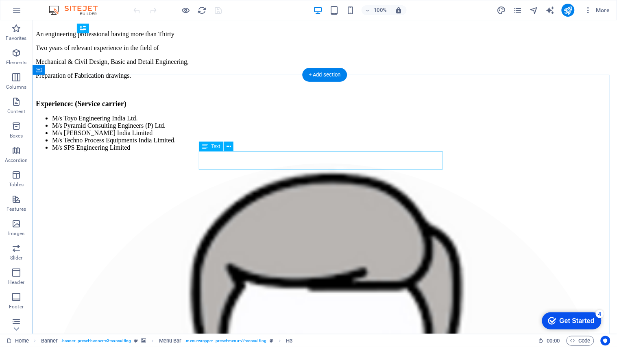
drag, startPoint x: 249, startPoint y: 161, endPoint x: 100, endPoint y: 160, distance: 148.5
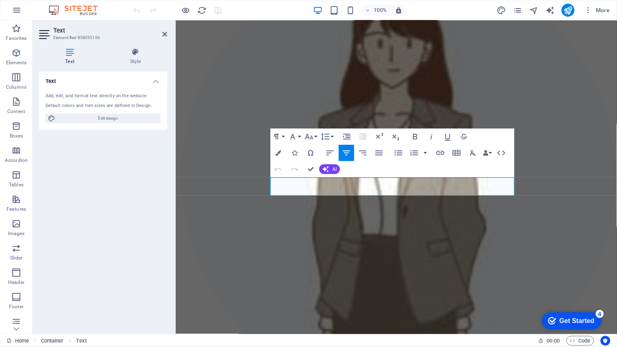
scroll to position [6155, 0]
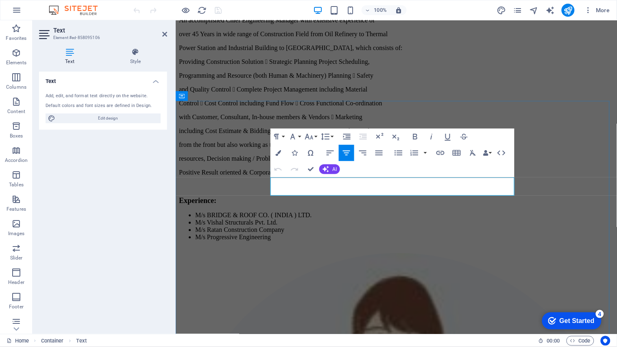
drag, startPoint x: 274, startPoint y: 181, endPoint x: 476, endPoint y: 188, distance: 202.7
click at [311, 138] on icon "button" at bounding box center [309, 137] width 9 height 6
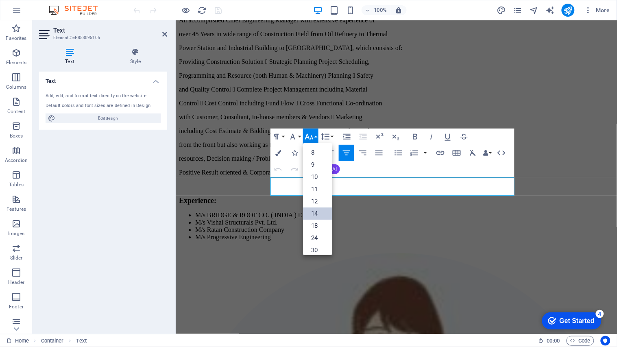
click at [315, 213] on link "14" at bounding box center [317, 213] width 29 height 12
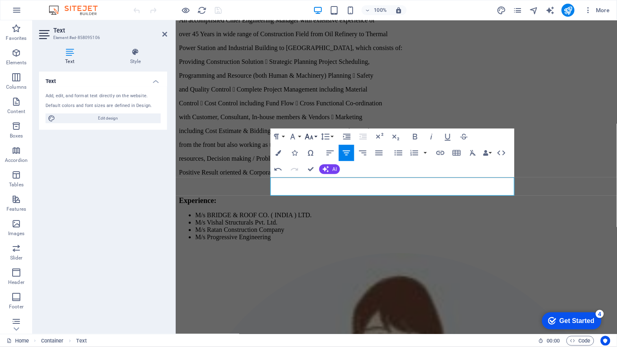
click at [308, 136] on icon "button" at bounding box center [309, 137] width 9 height 6
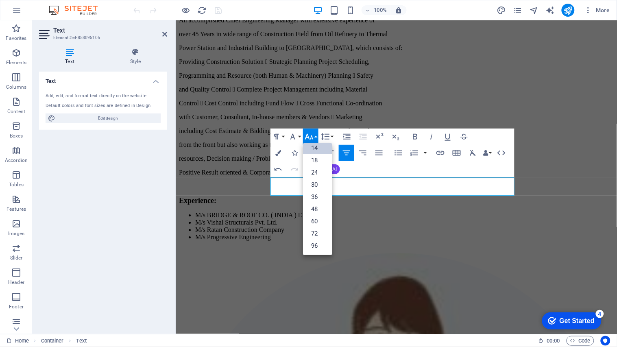
scroll to position [65, 0]
click at [317, 185] on link "30" at bounding box center [317, 185] width 29 height 12
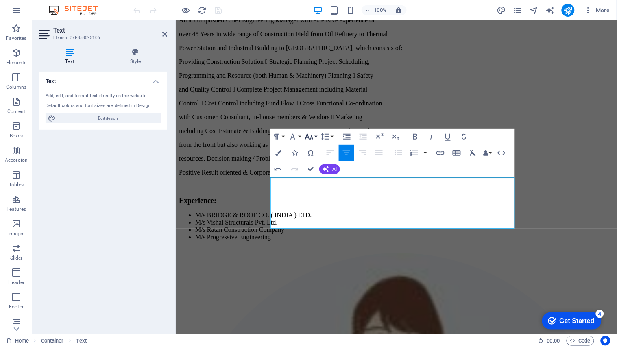
click at [312, 137] on icon "button" at bounding box center [309, 137] width 9 height 6
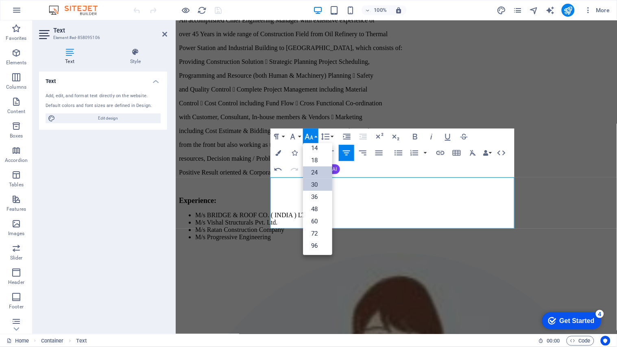
click at [316, 172] on link "24" at bounding box center [317, 172] width 29 height 12
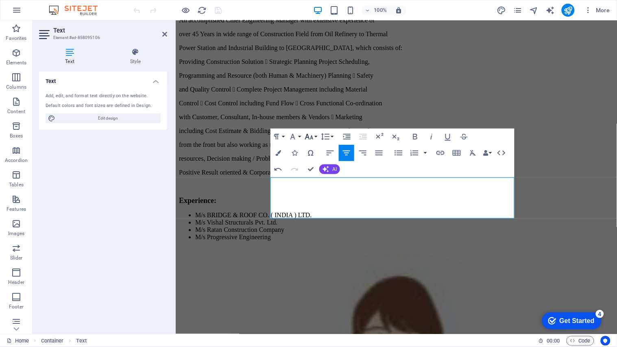
click at [313, 137] on icon "button" at bounding box center [309, 137] width 10 height 10
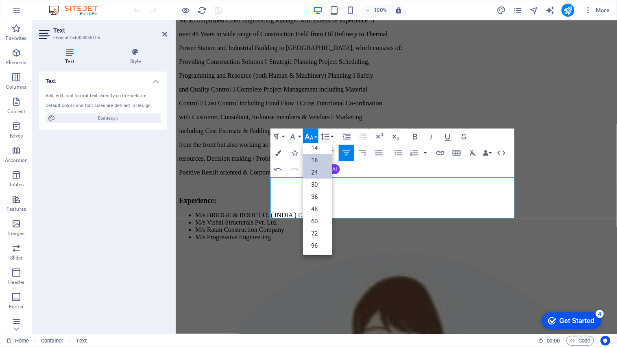
click at [314, 159] on link "18" at bounding box center [317, 160] width 29 height 12
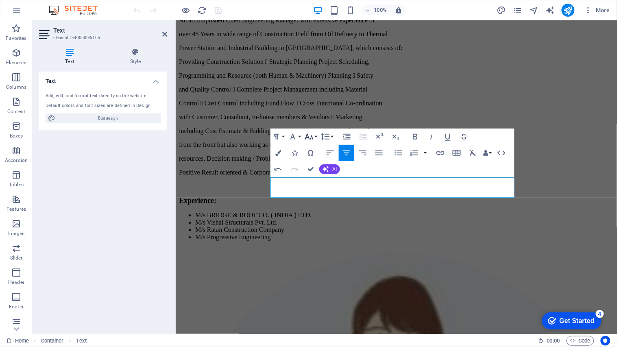
click at [311, 139] on icon "button" at bounding box center [309, 137] width 9 height 6
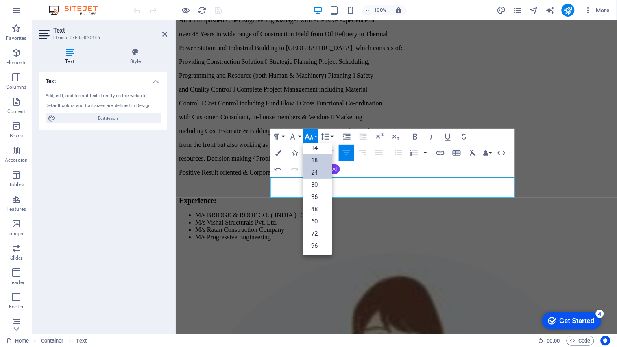
click at [312, 171] on link "24" at bounding box center [317, 172] width 29 height 12
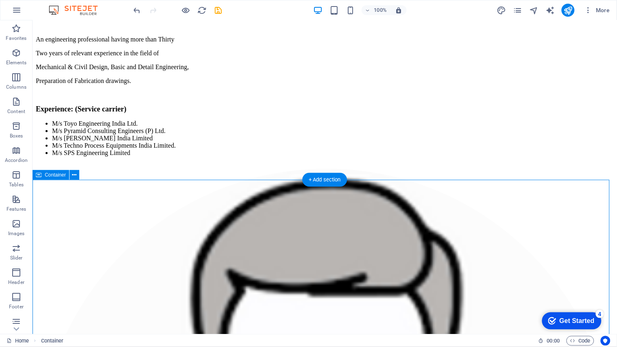
scroll to position [6309, 0]
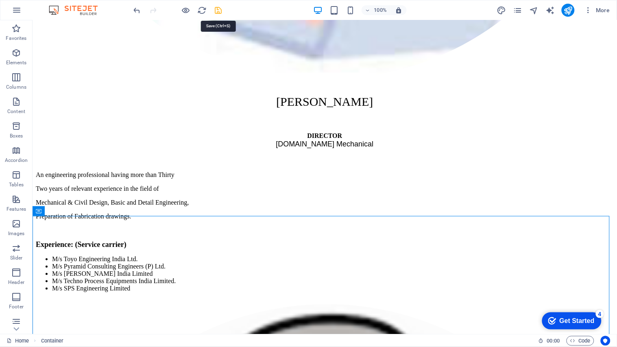
drag, startPoint x: 216, startPoint y: 7, endPoint x: 365, endPoint y: 149, distance: 206.0
click at [216, 7] on icon "save" at bounding box center [218, 10] width 9 height 9
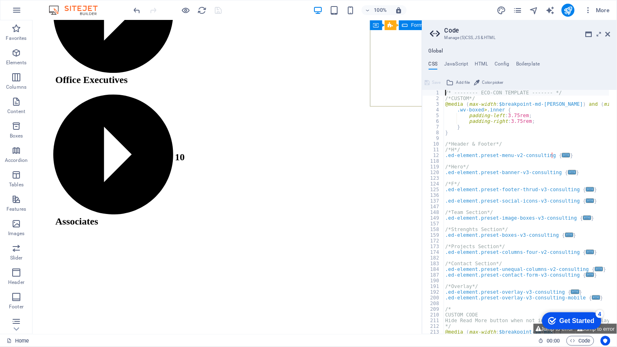
scroll to position [6888, 0]
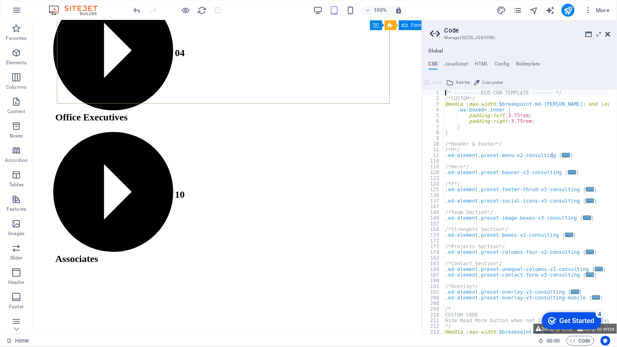
click at [608, 34] on icon at bounding box center [608, 34] width 5 height 7
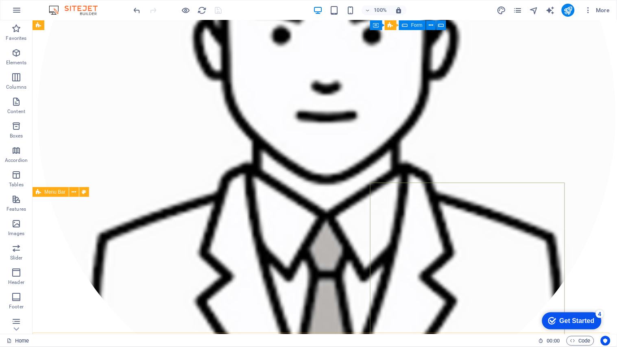
scroll to position [6609, 0]
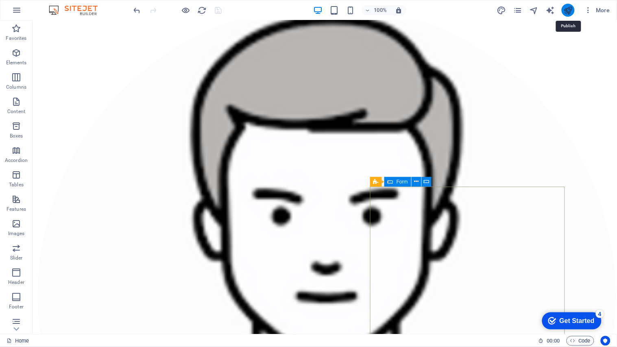
click at [567, 7] on icon "publish" at bounding box center [567, 10] width 9 height 9
